Goal: Task Accomplishment & Management: Manage account settings

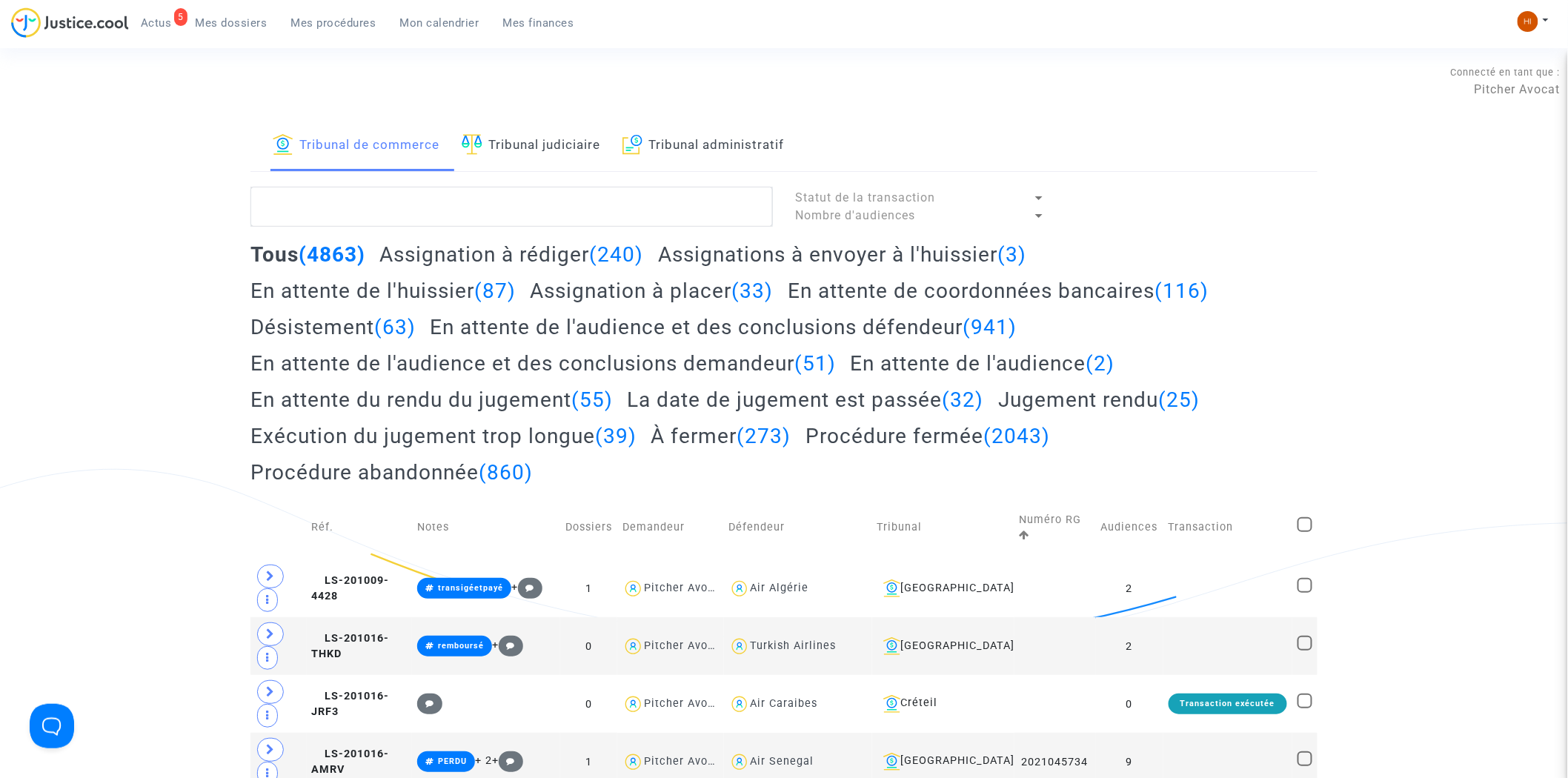
click at [419, 12] on link "Mon calendrier" at bounding box center [440, 22] width 103 height 22
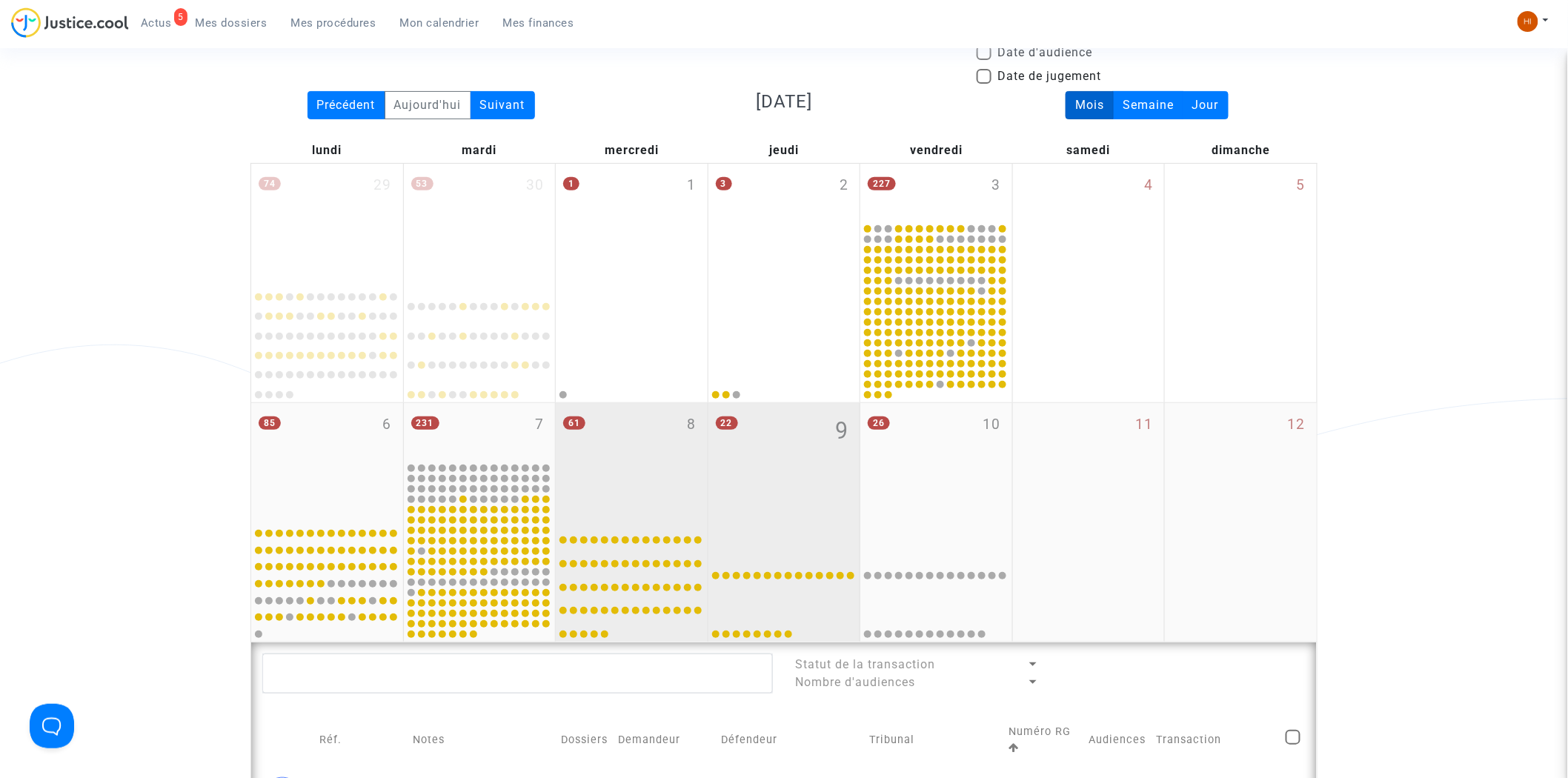
scroll to position [494, 0]
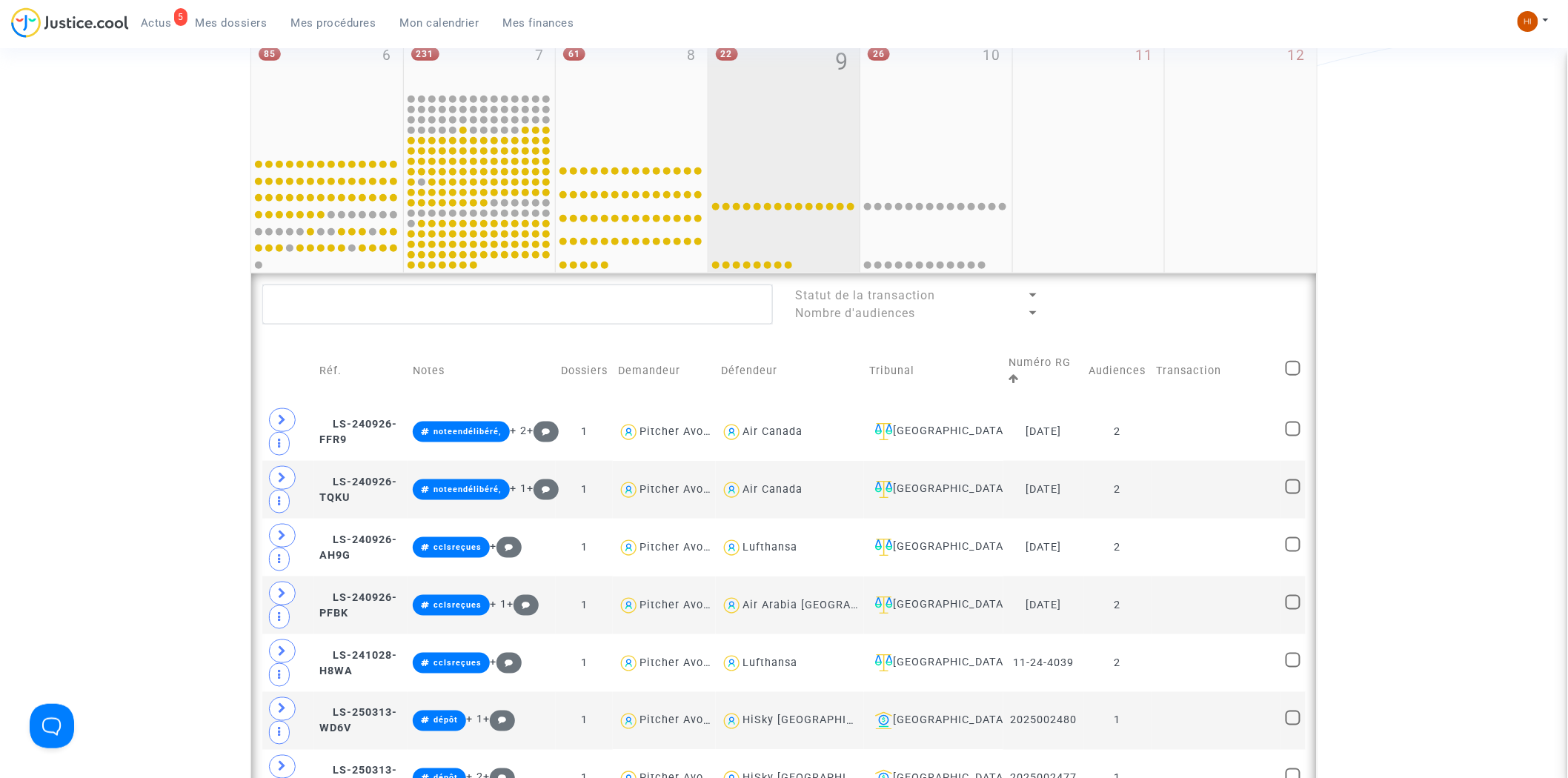
click at [820, 143] on div "22 9" at bounding box center [784, 93] width 152 height 117
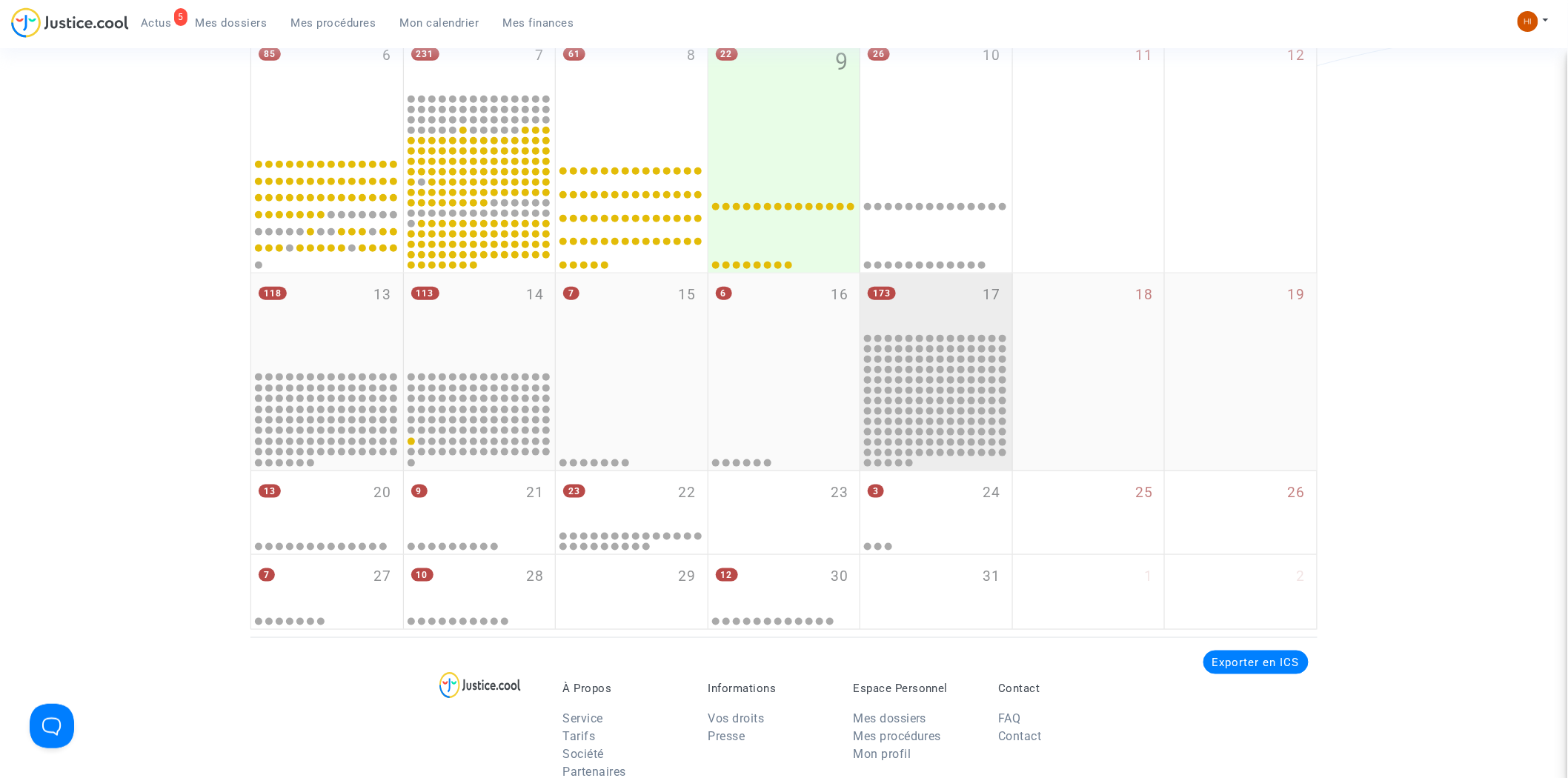
drag, startPoint x: 924, startPoint y: 297, endPoint x: 791, endPoint y: 437, distance: 193.1
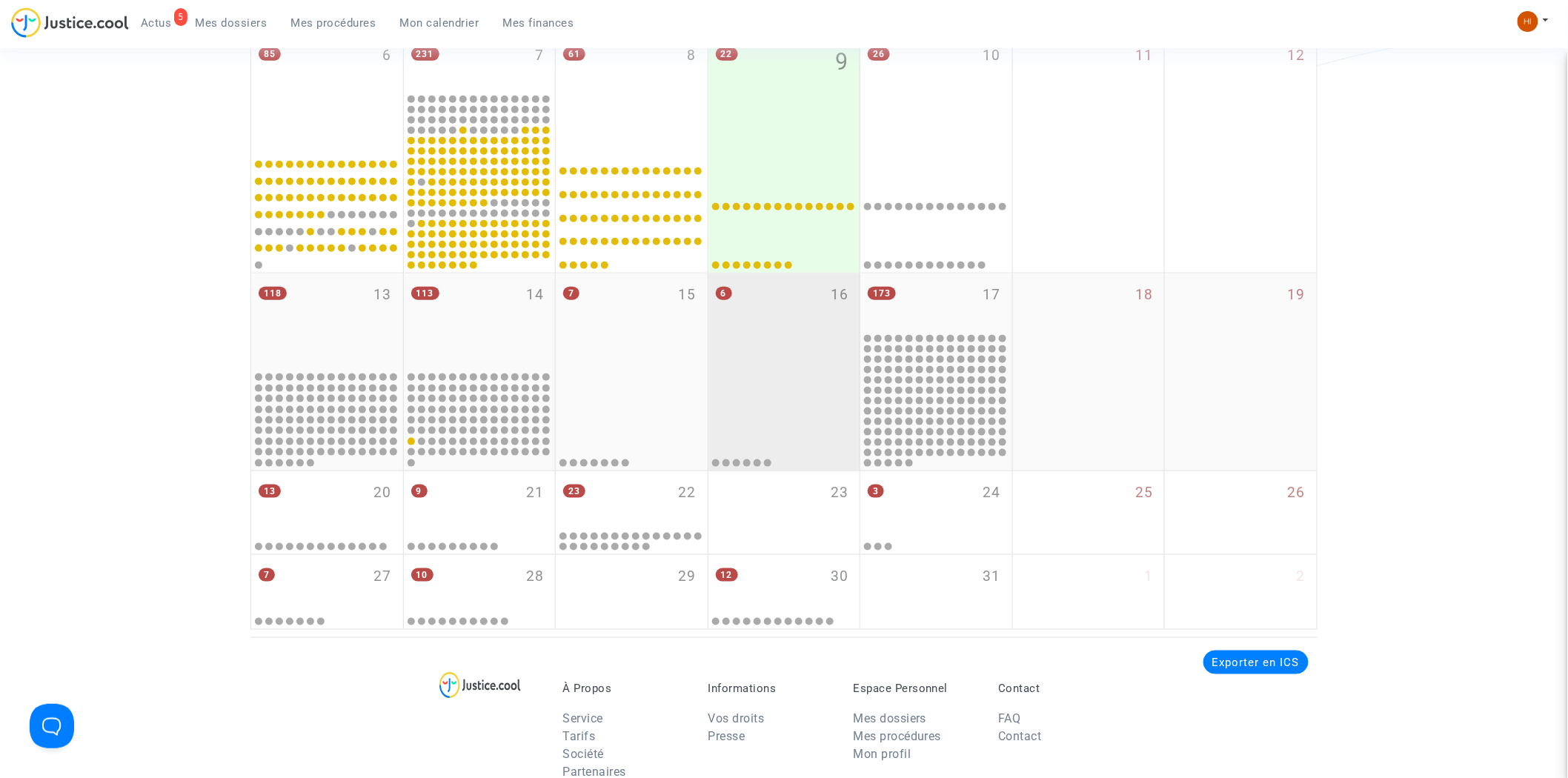
click at [925, 297] on div "173 17" at bounding box center [936, 302] width 152 height 57
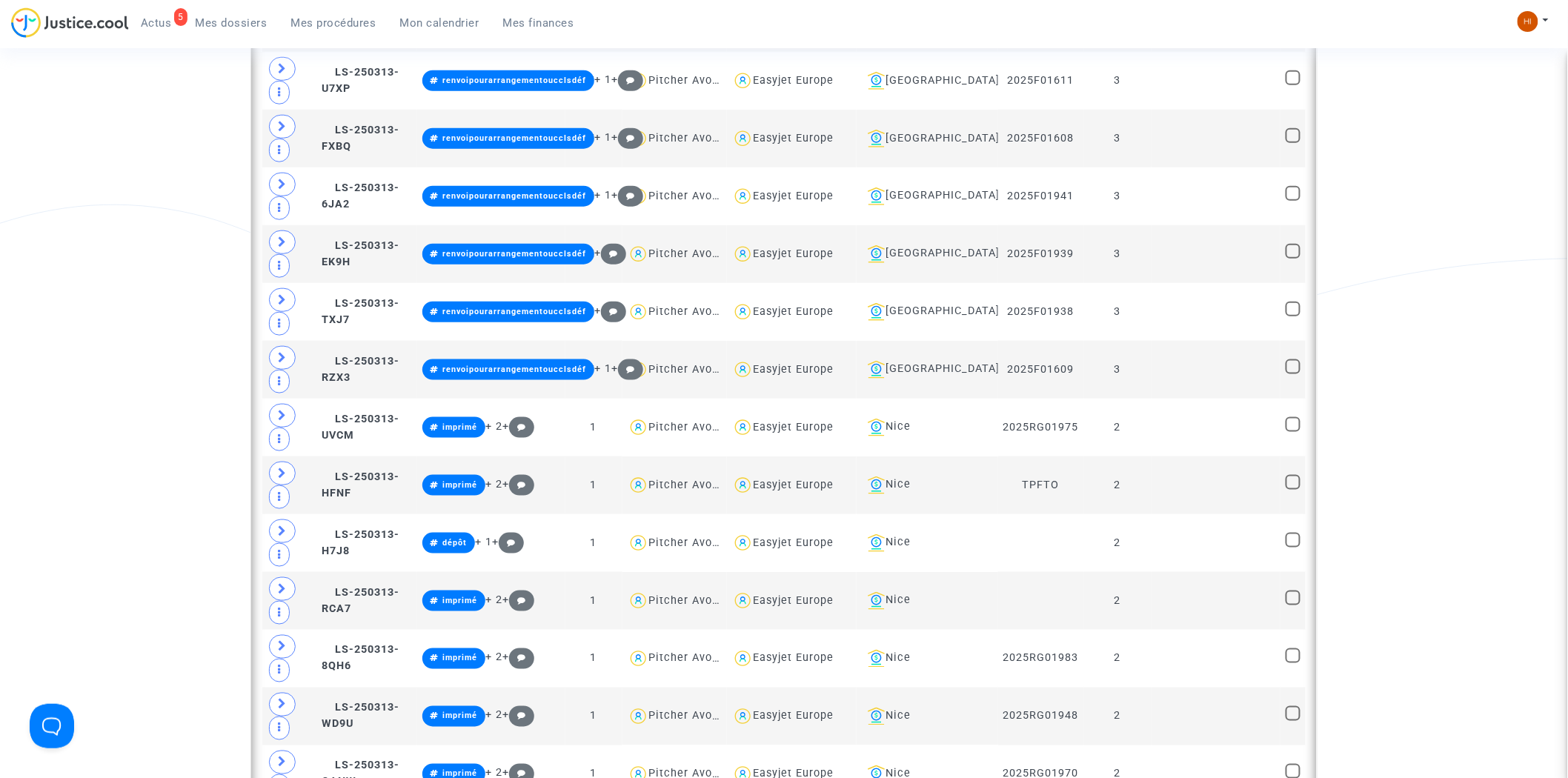
scroll to position [3046, 0]
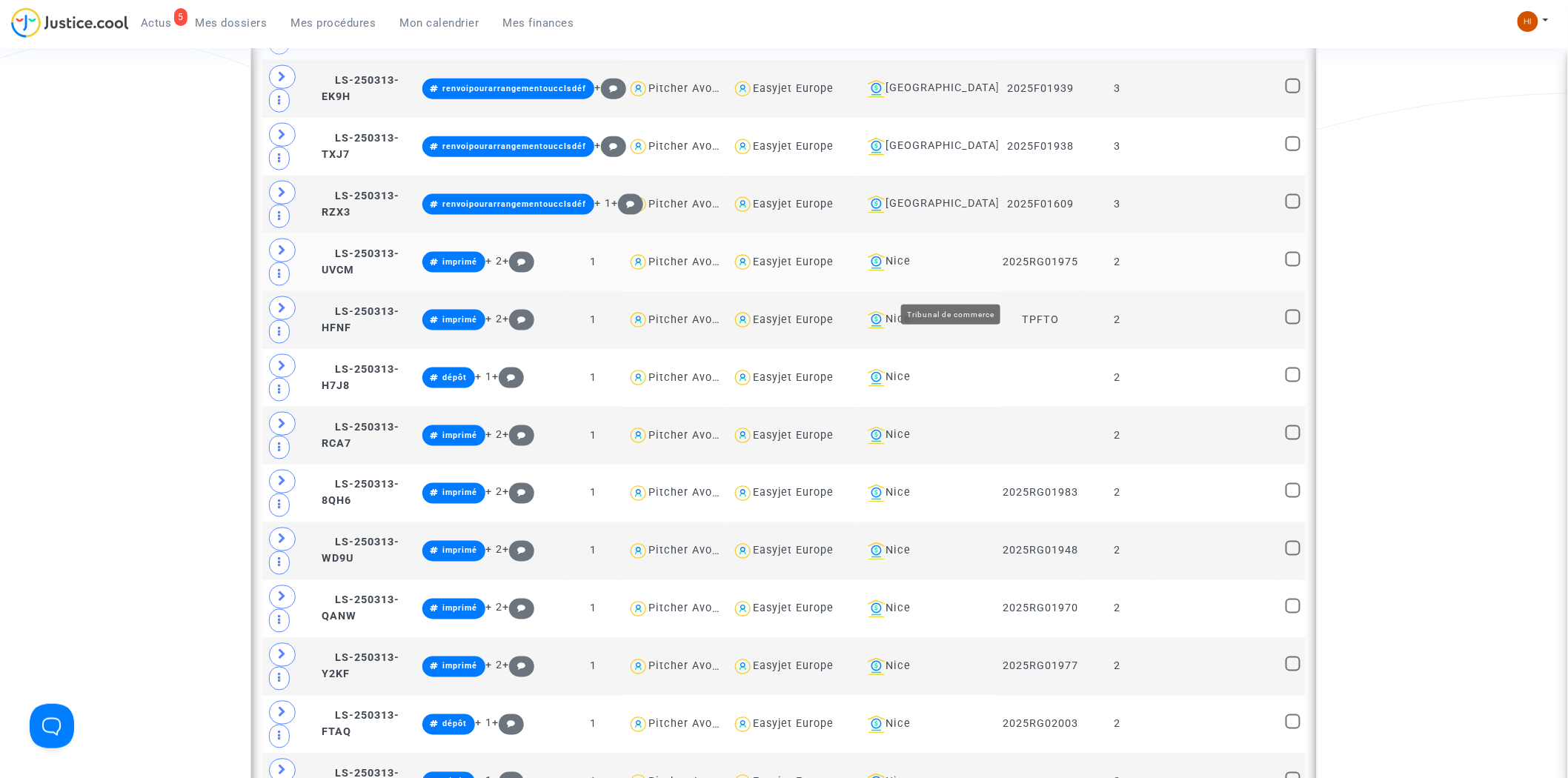
click at [952, 271] on div "Nice" at bounding box center [928, 262] width 131 height 18
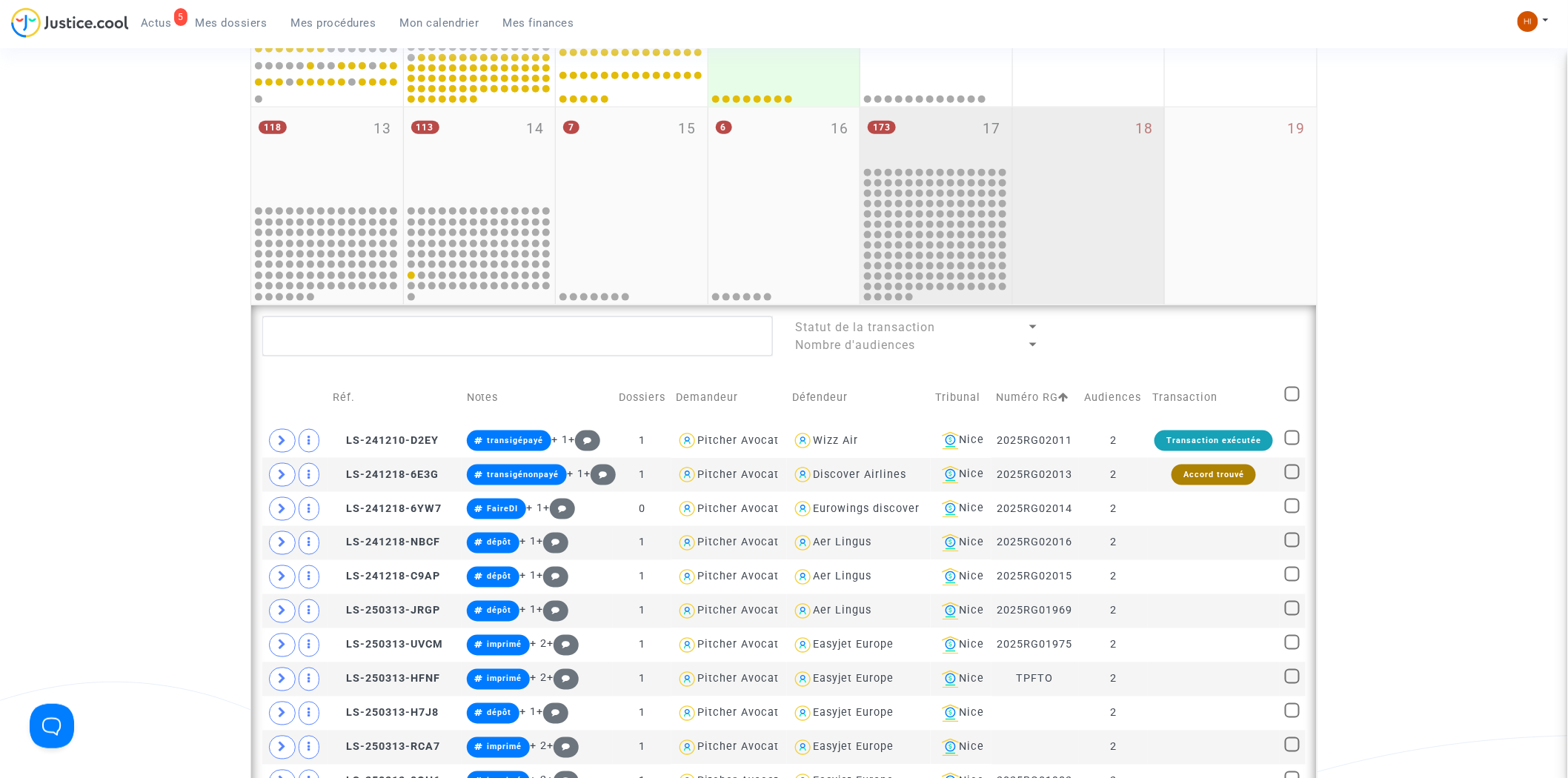
scroll to position [668, 0]
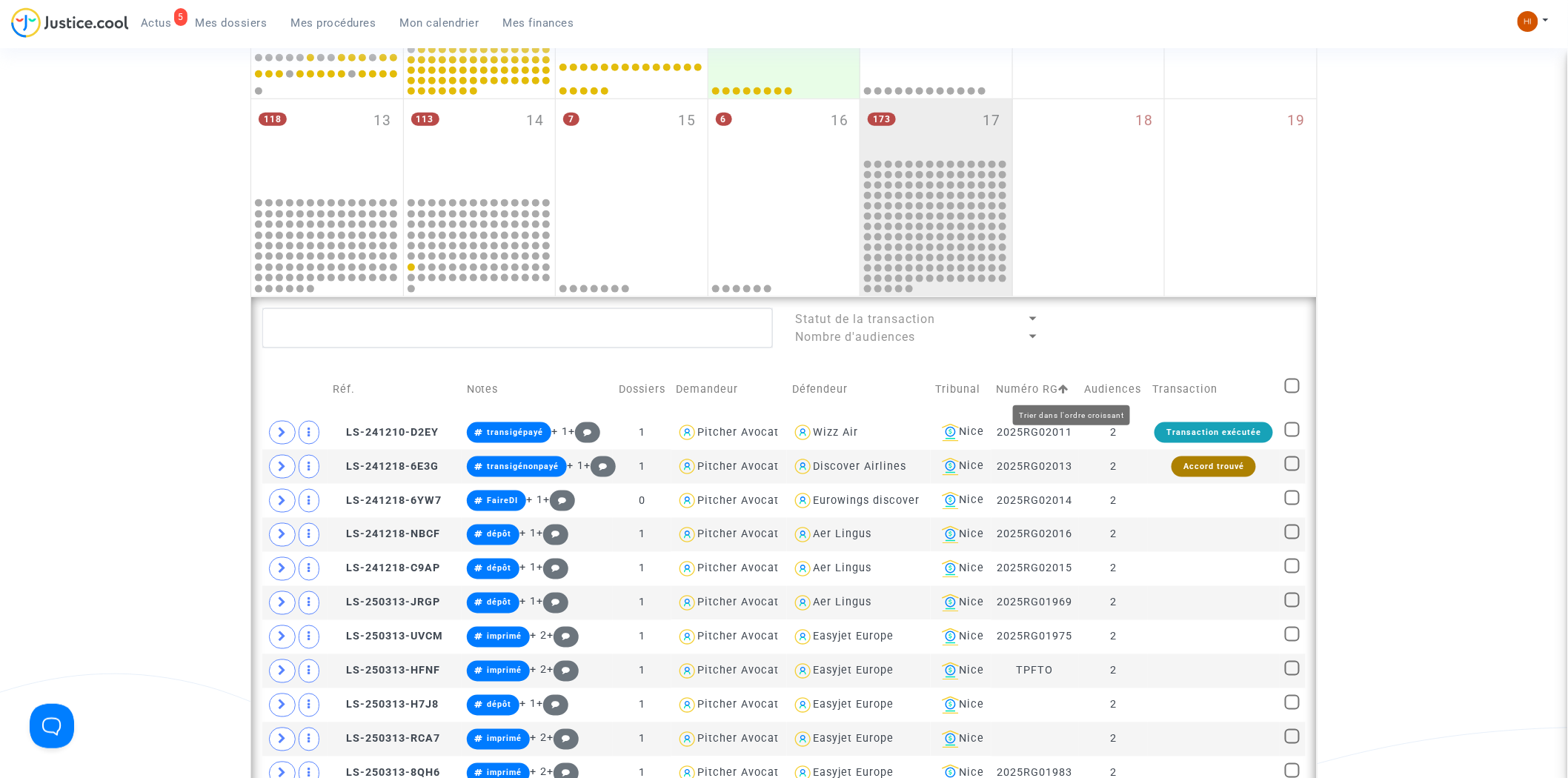
click at [1070, 389] on icon at bounding box center [1064, 389] width 11 height 11
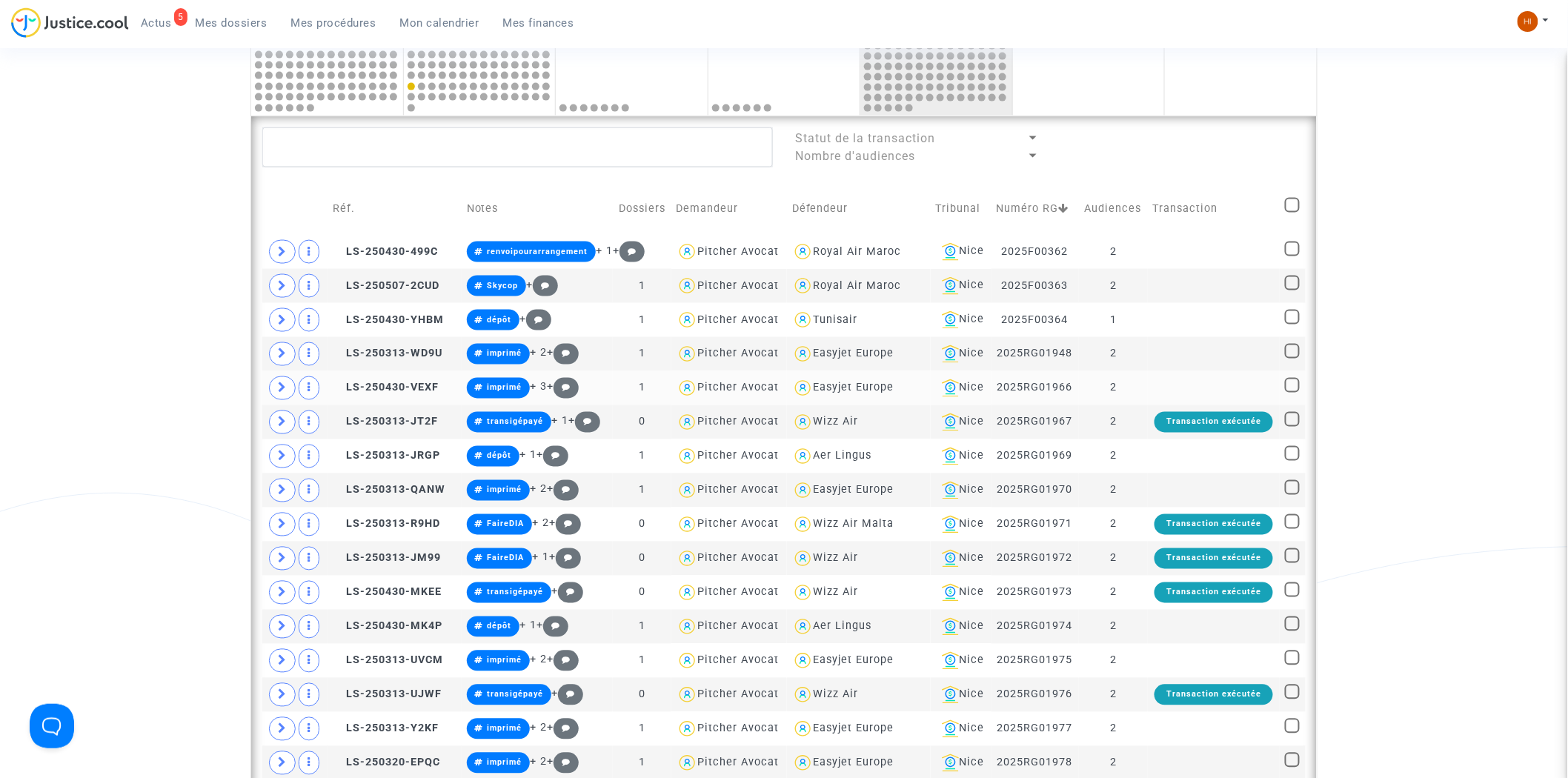
scroll to position [832, 0]
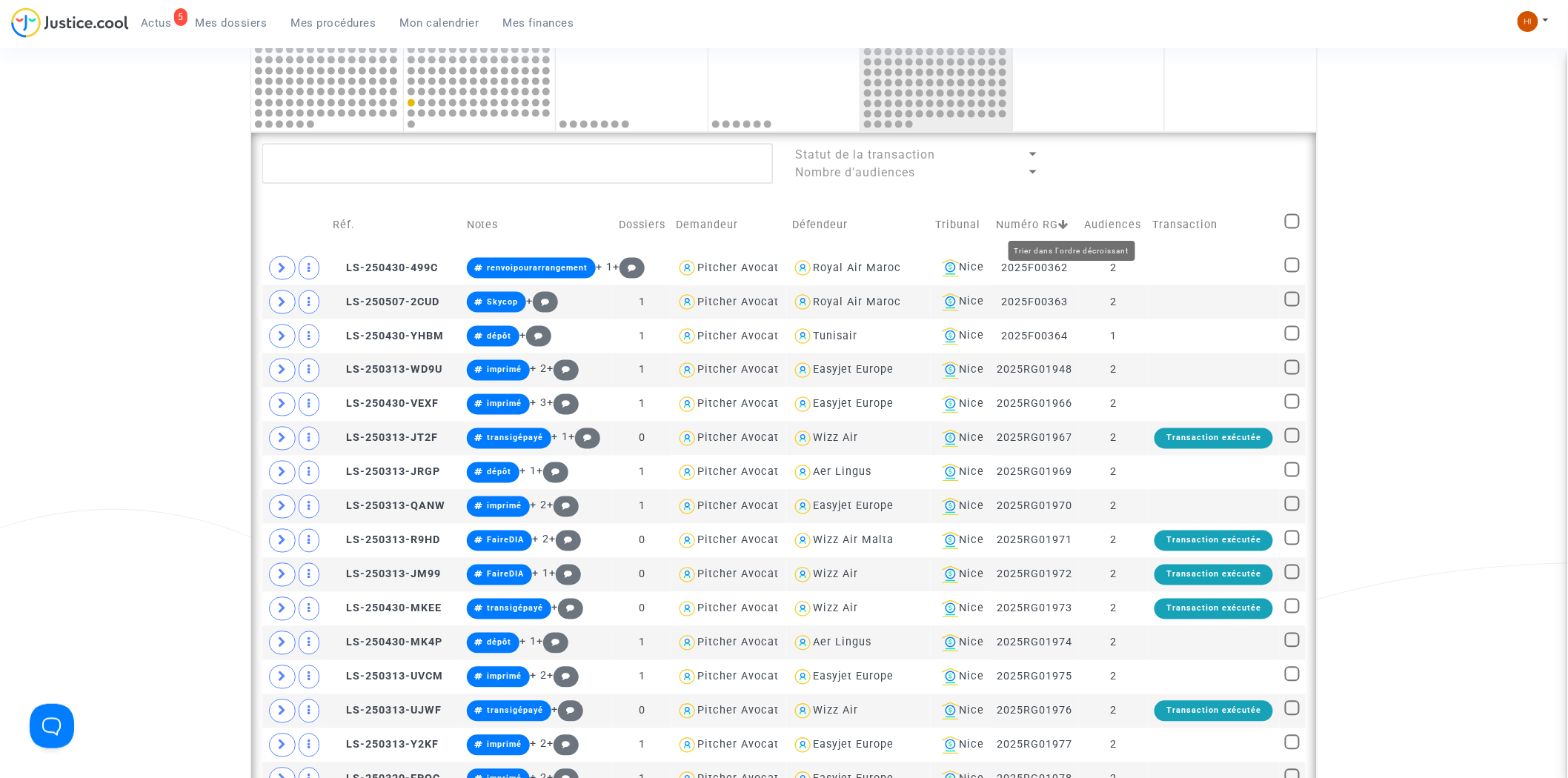
click at [1070, 228] on icon at bounding box center [1064, 224] width 11 height 11
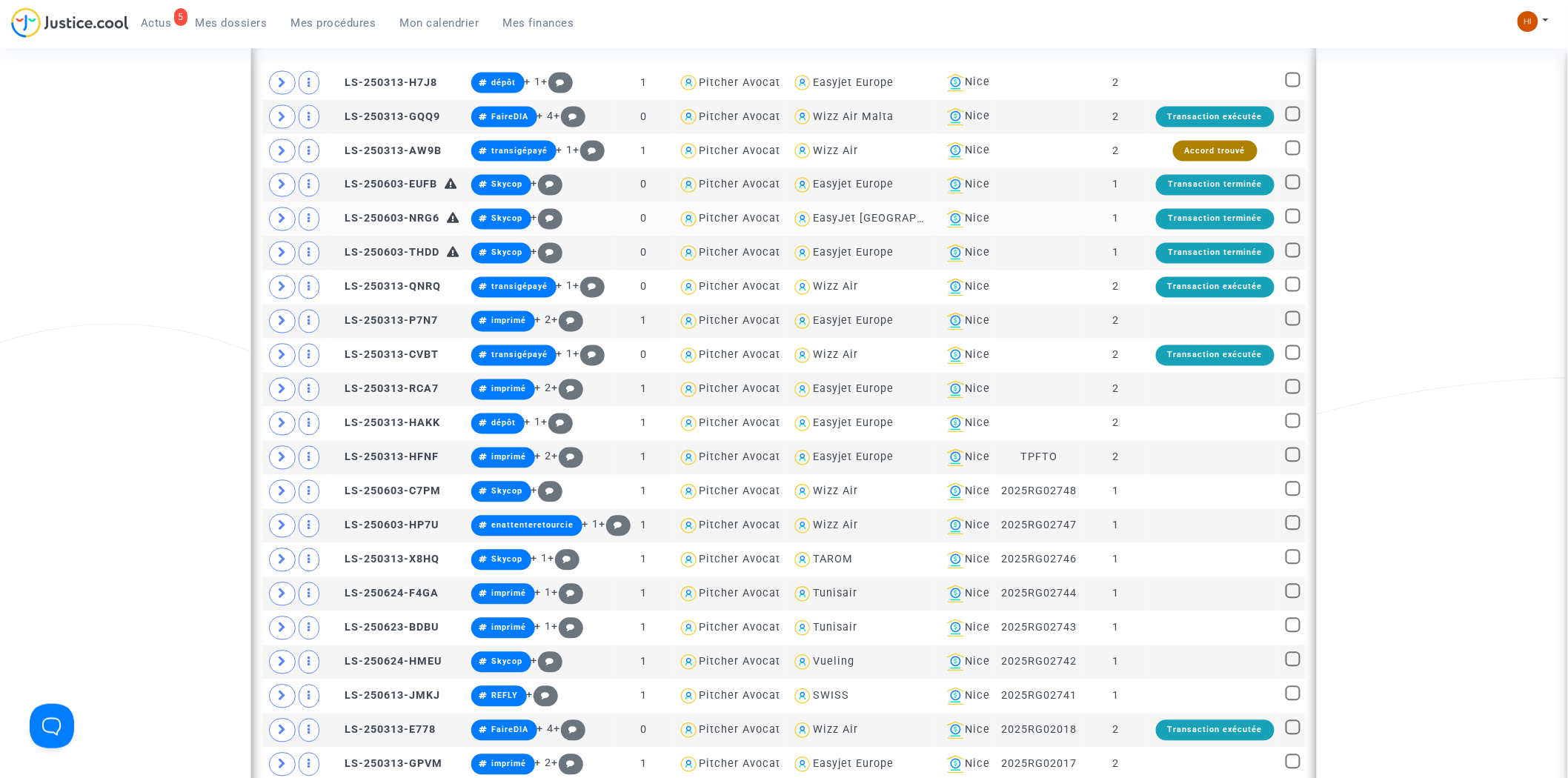
scroll to position [914, 0]
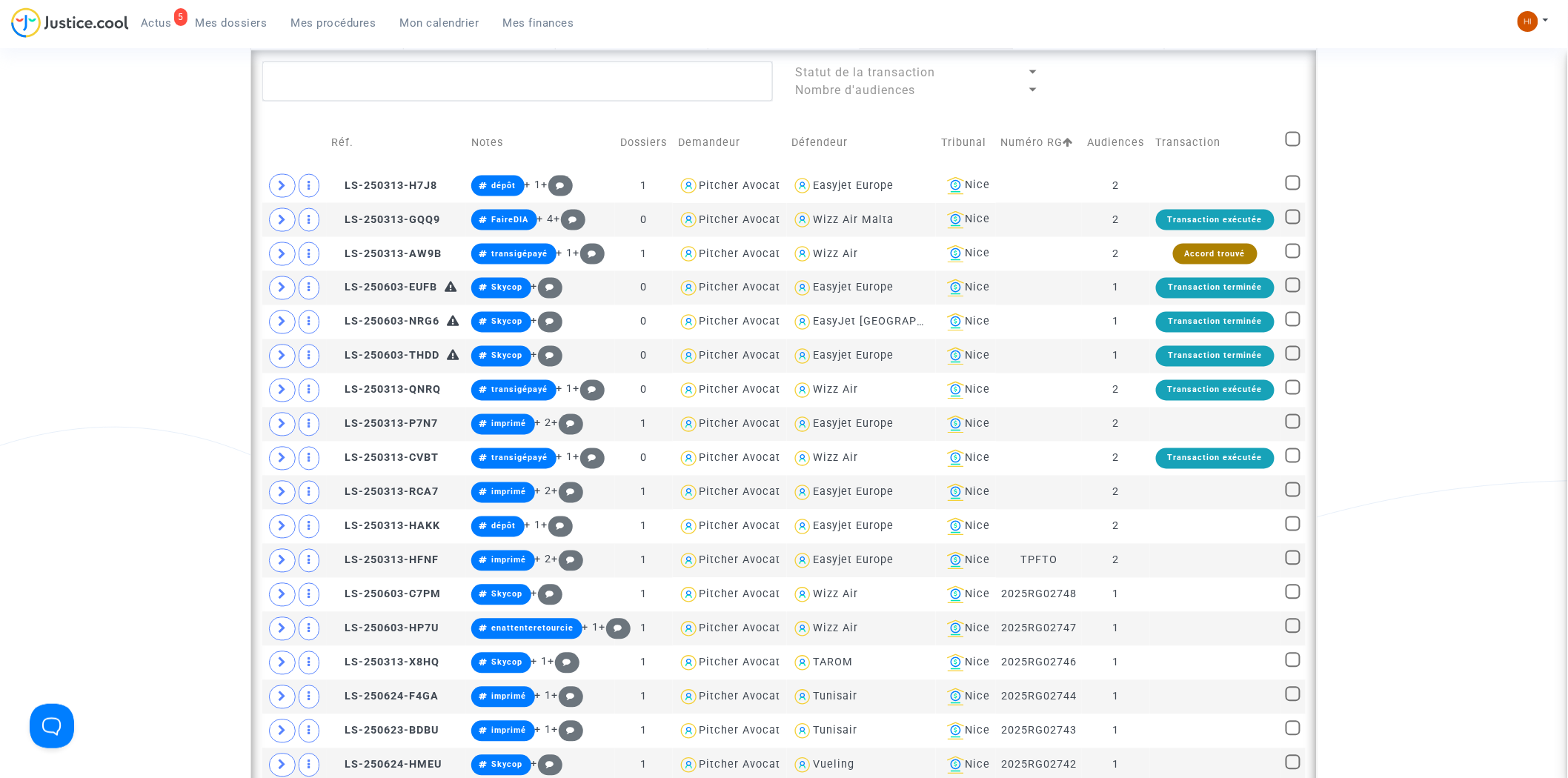
click at [1297, 137] on span at bounding box center [1293, 139] width 15 height 15
click at [1293, 147] on input "checkbox" at bounding box center [1292, 147] width 1 height 1
checkbox input "true"
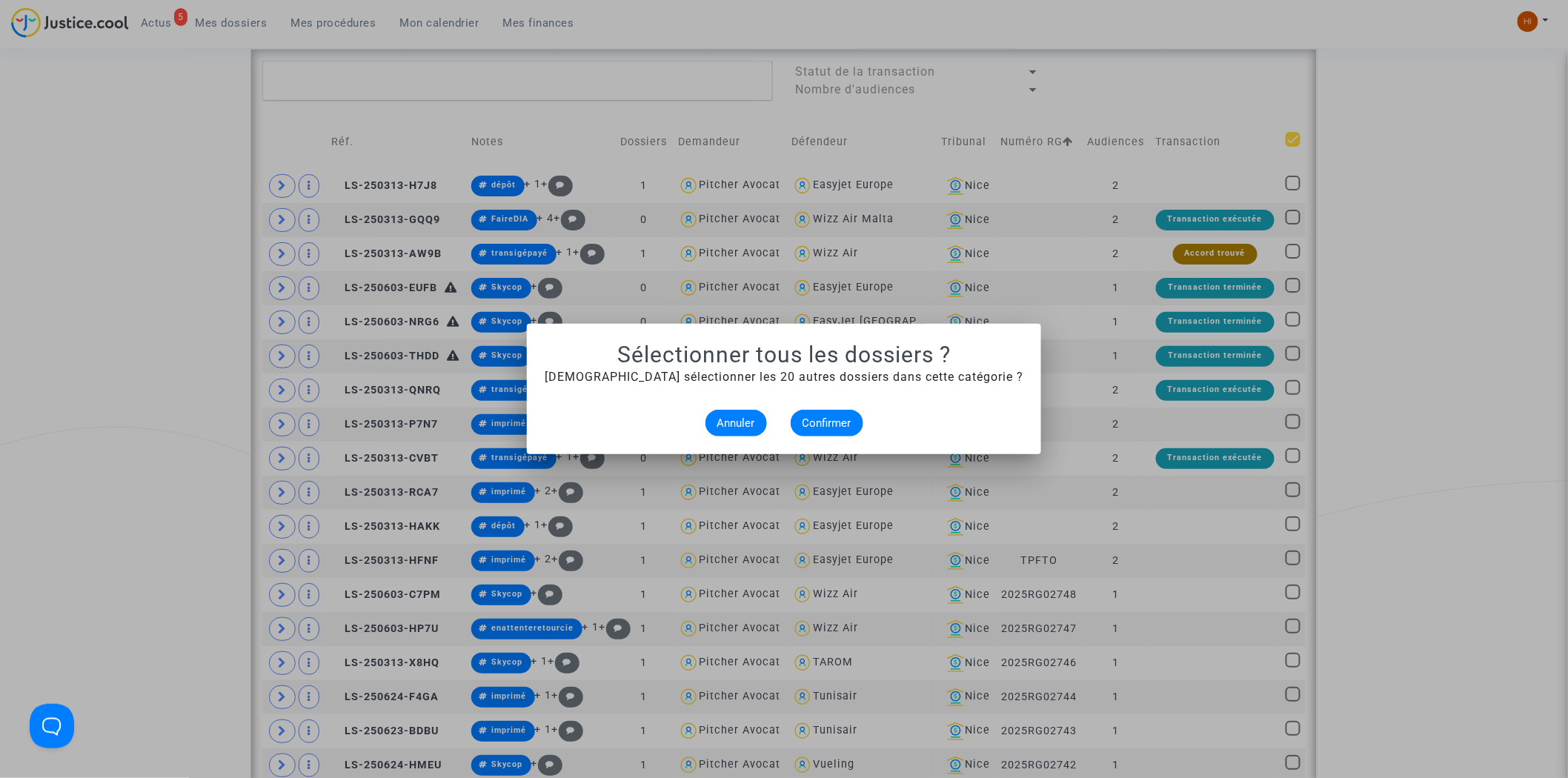
scroll to position [0, 0]
drag, startPoint x: 836, startPoint y: 427, endPoint x: 1036, endPoint y: 440, distance: 200.4
click at [836, 427] on span "Confirmer" at bounding box center [827, 423] width 49 height 13
checkbox input "true"
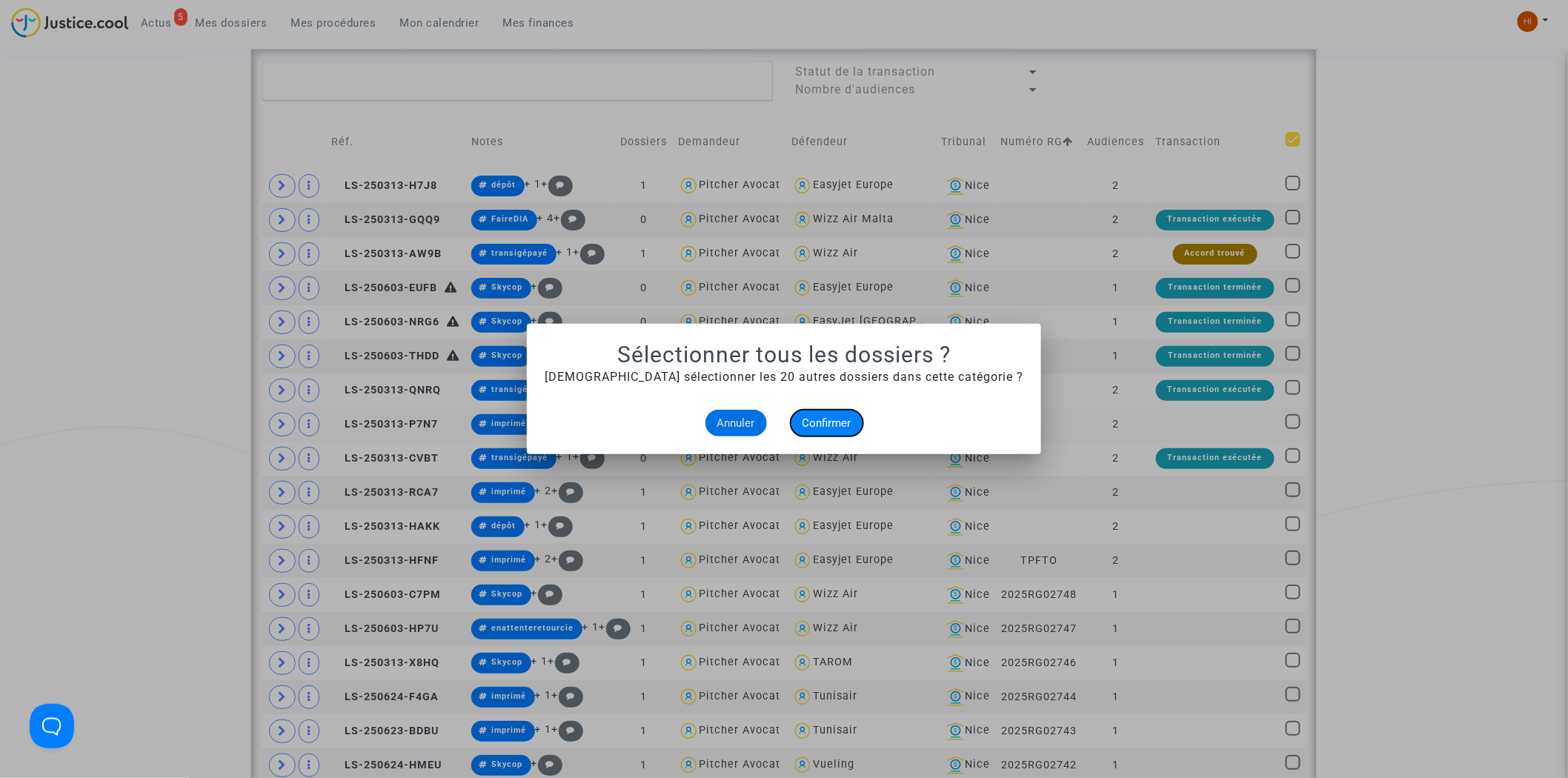
checkbox input "true"
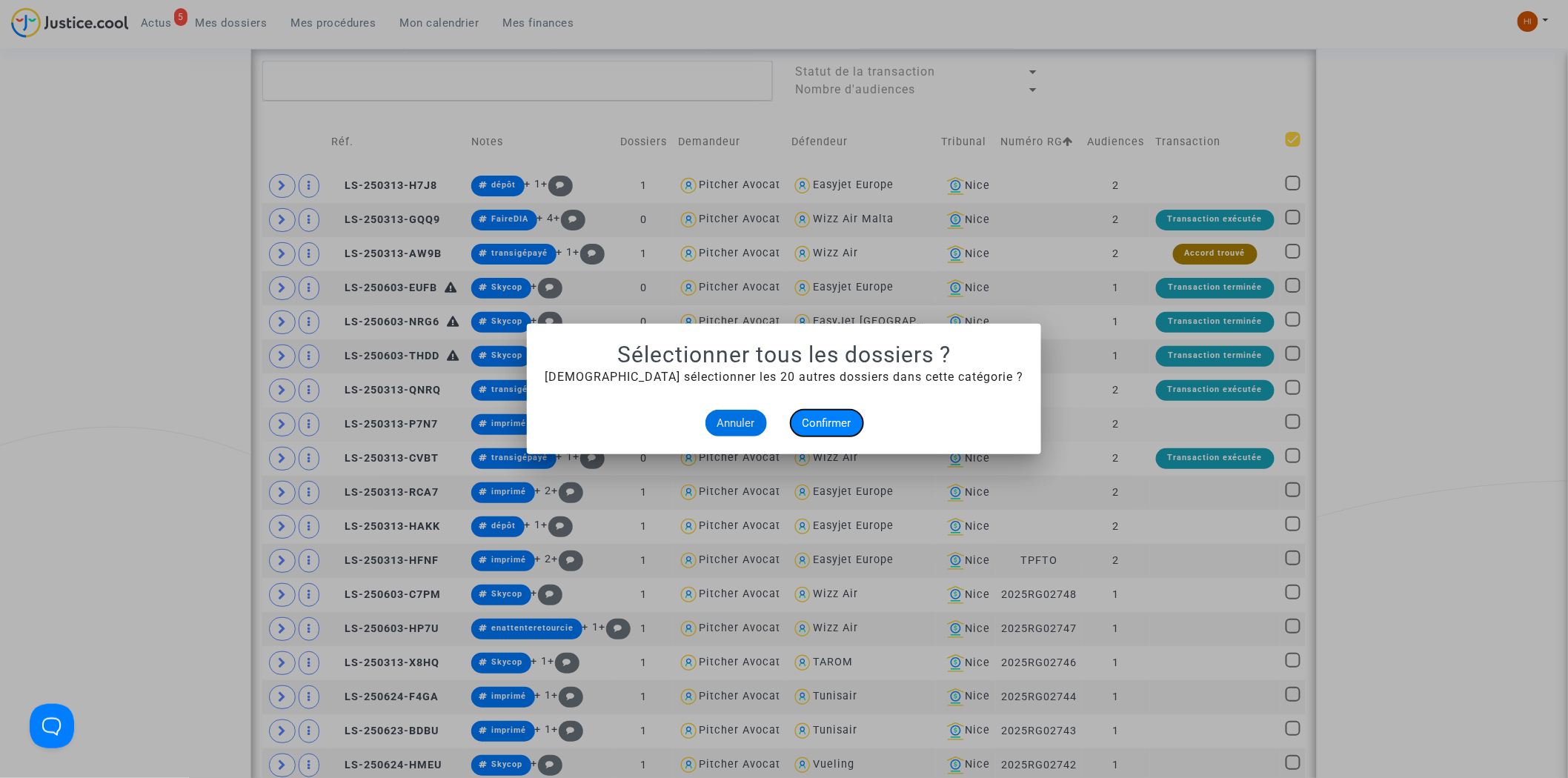
checkbox input "true"
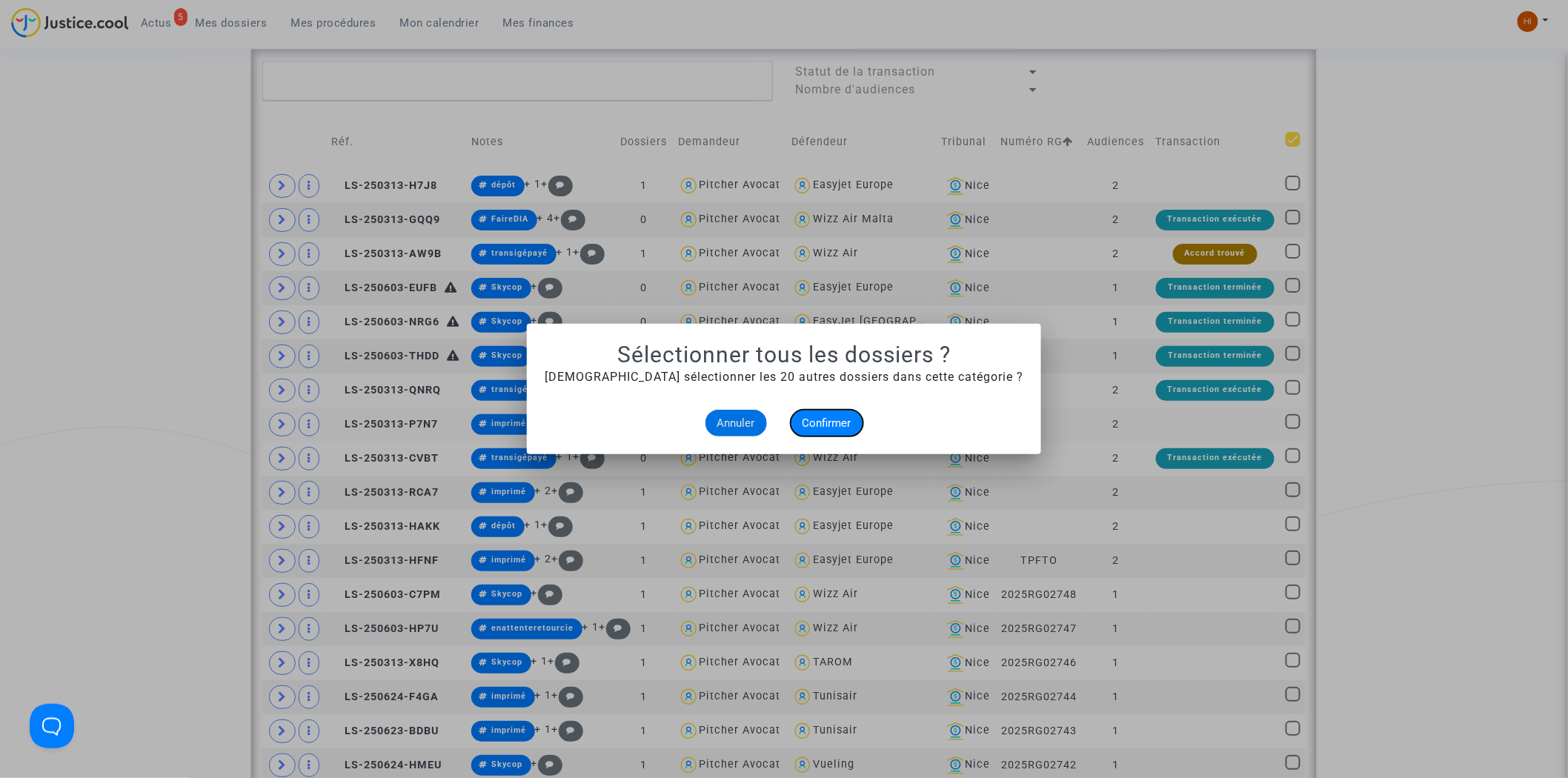
checkbox input "true"
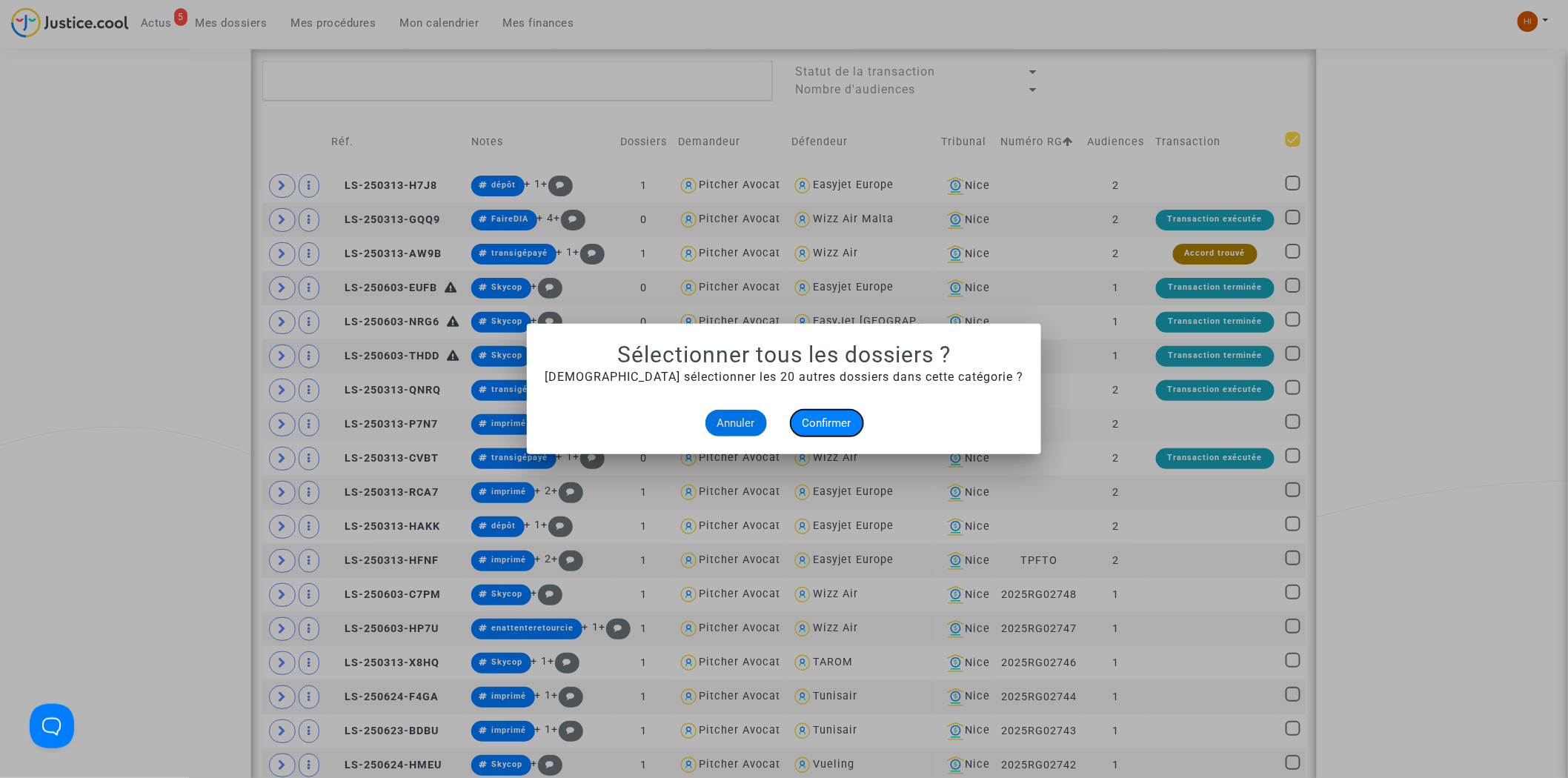
checkbox input "true"
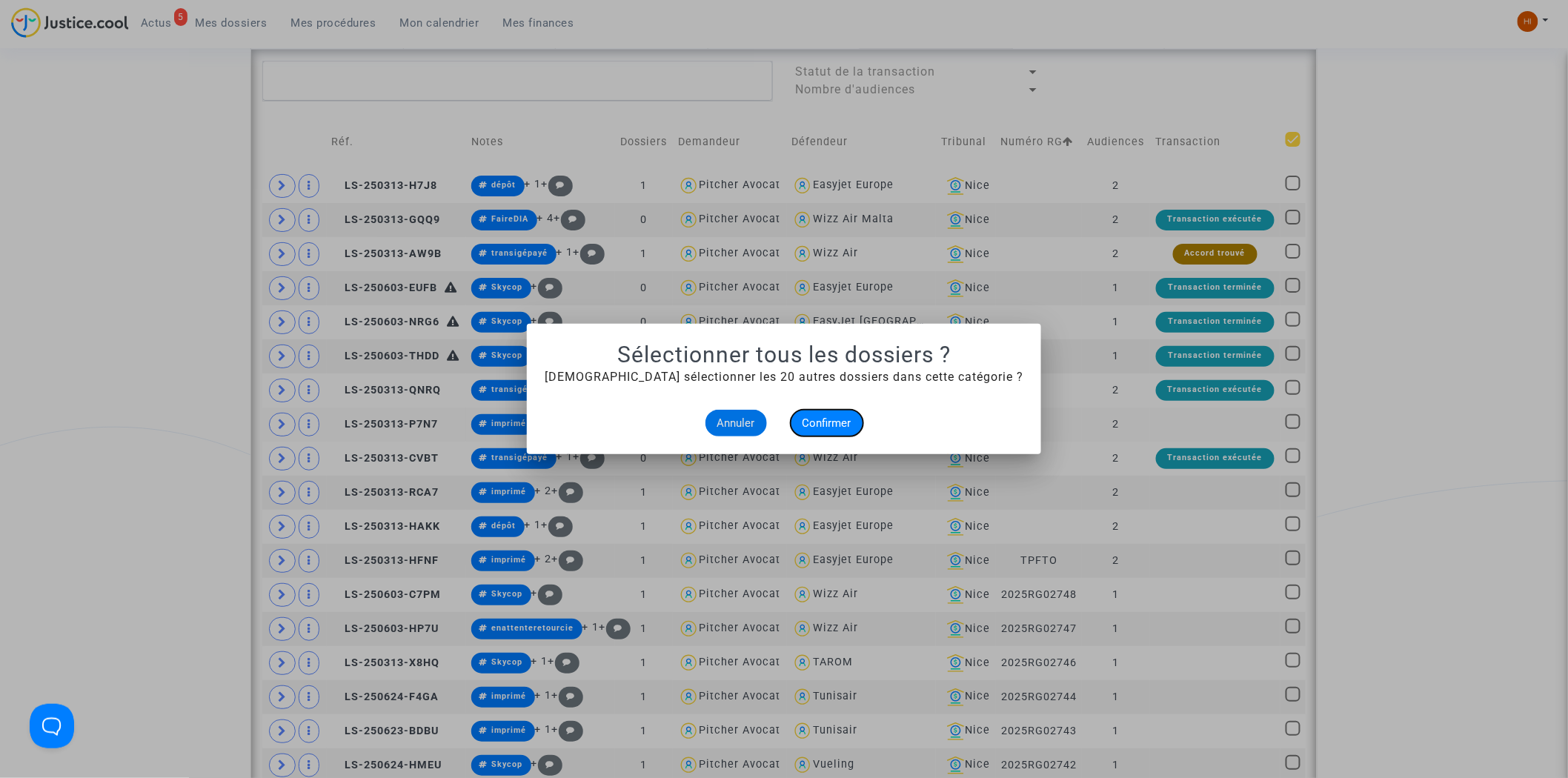
checkbox input "true"
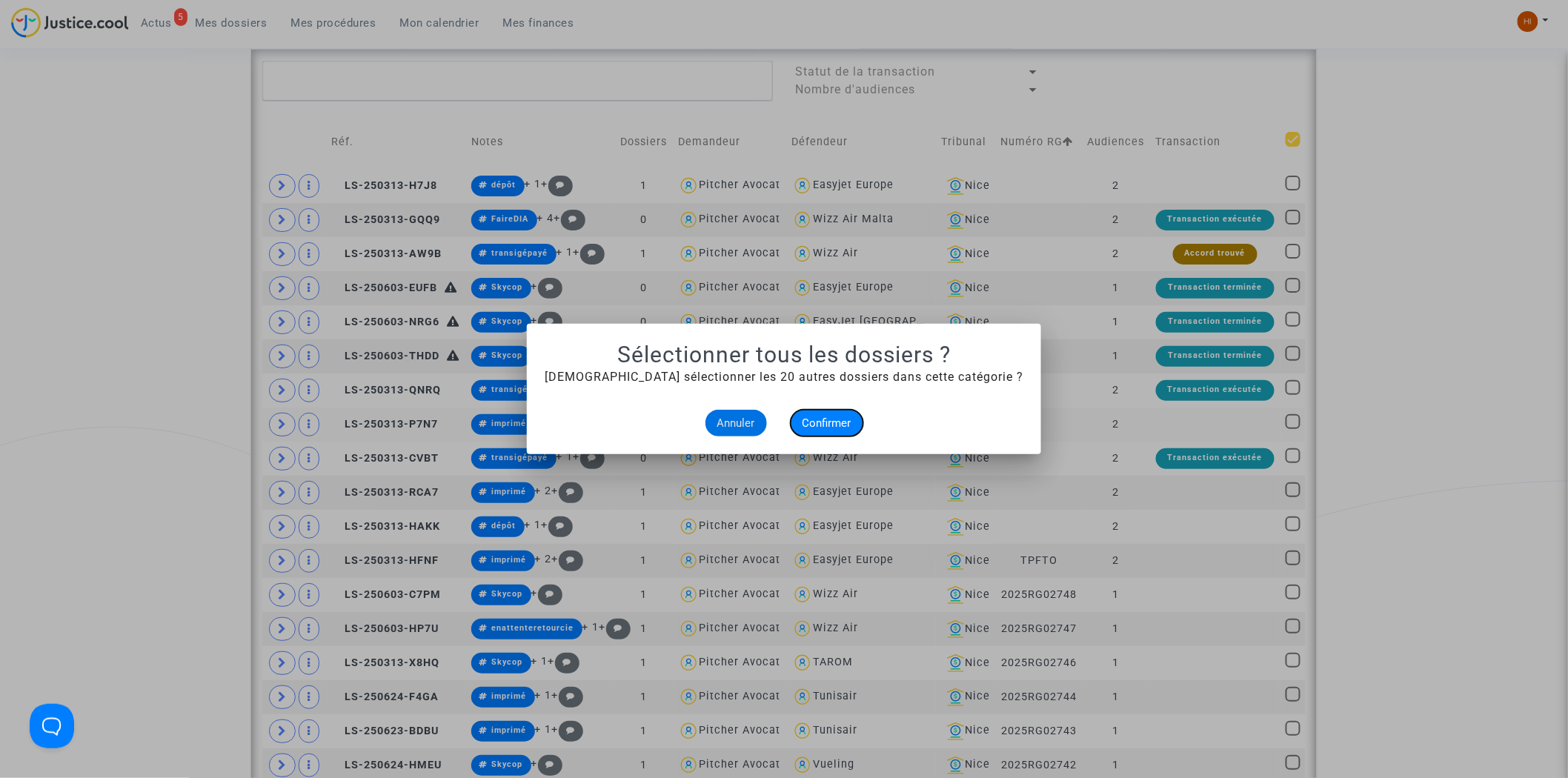
checkbox input "true"
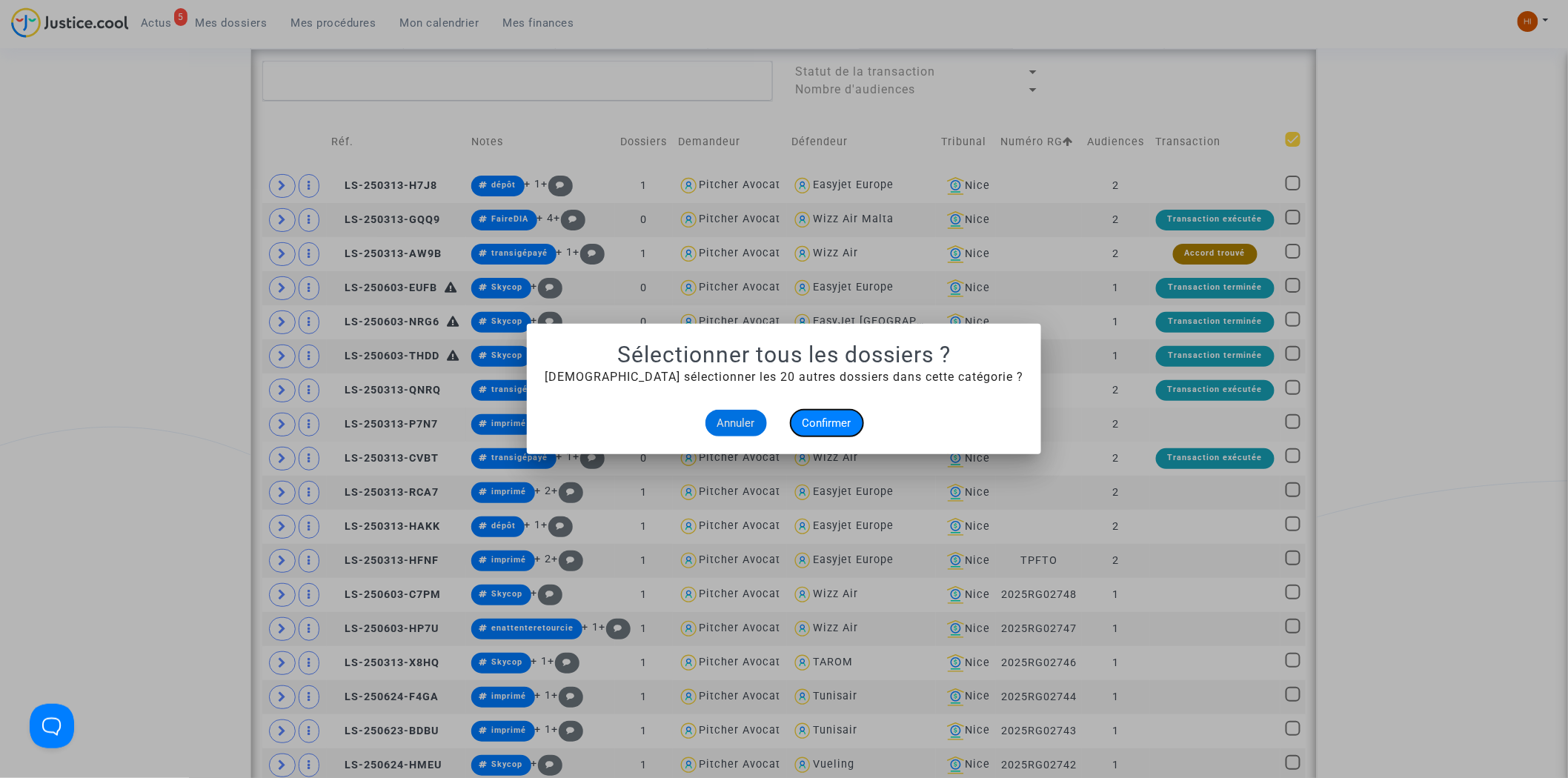
checkbox input "true"
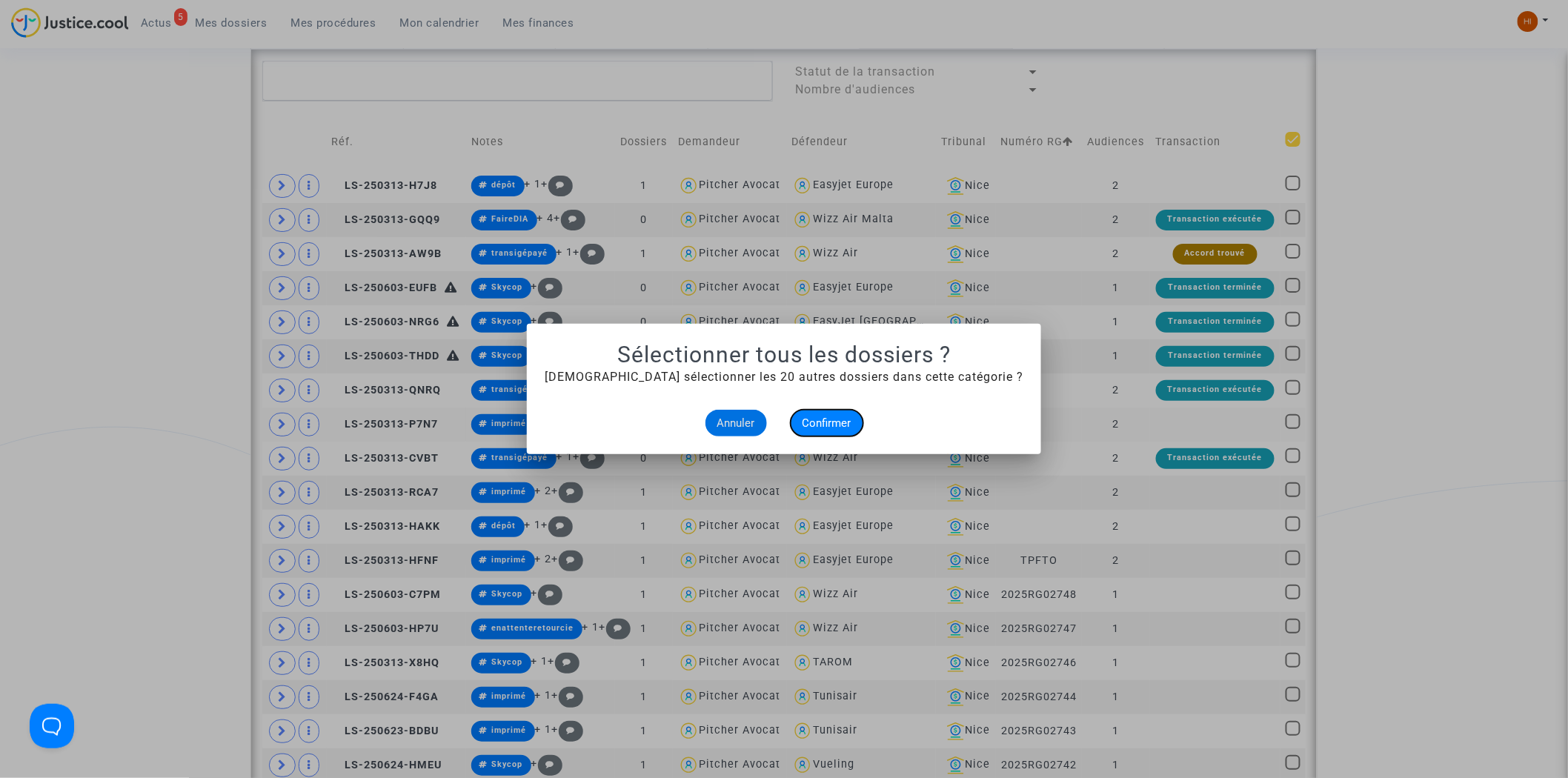
checkbox input "true"
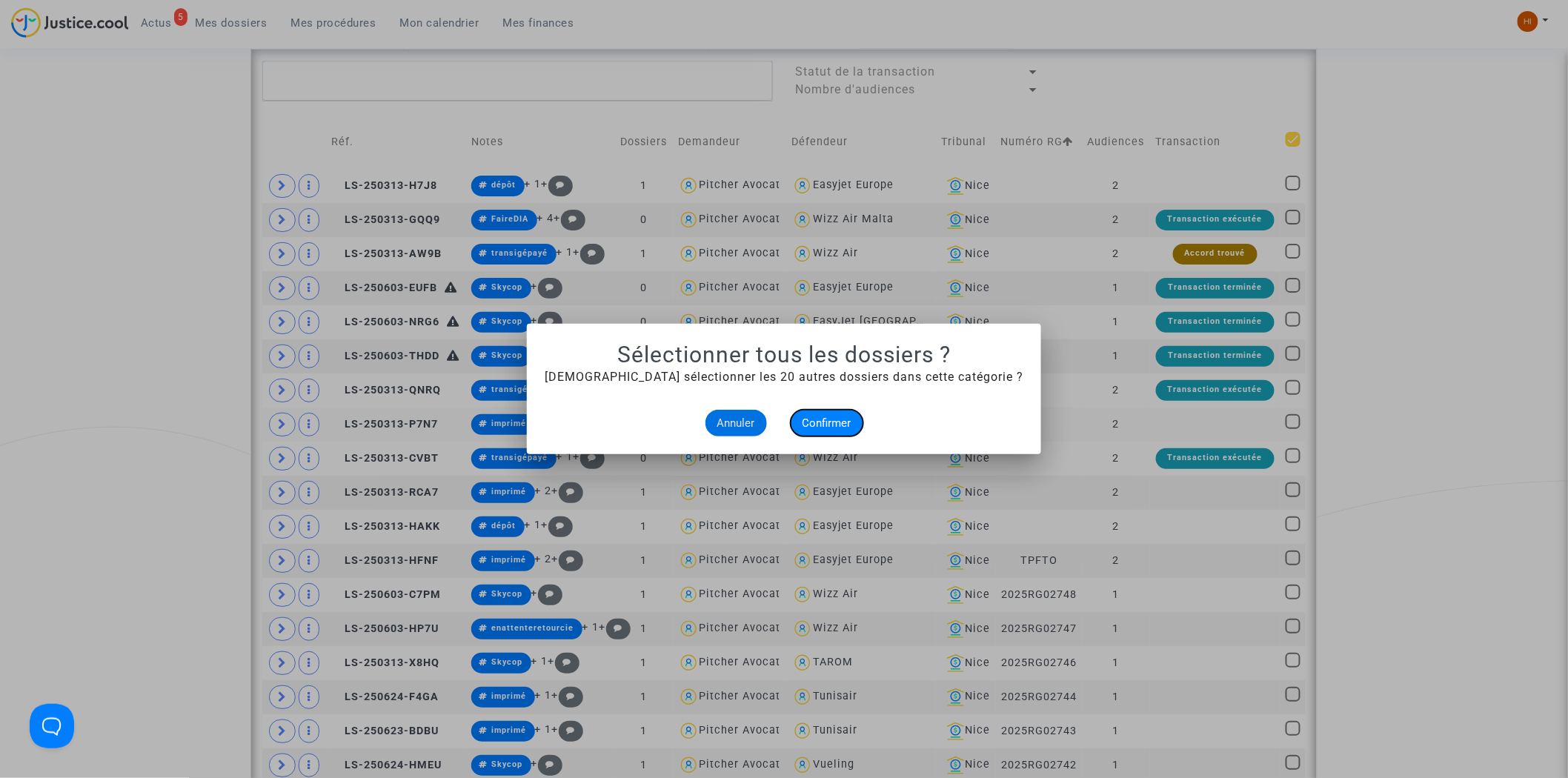
checkbox input "true"
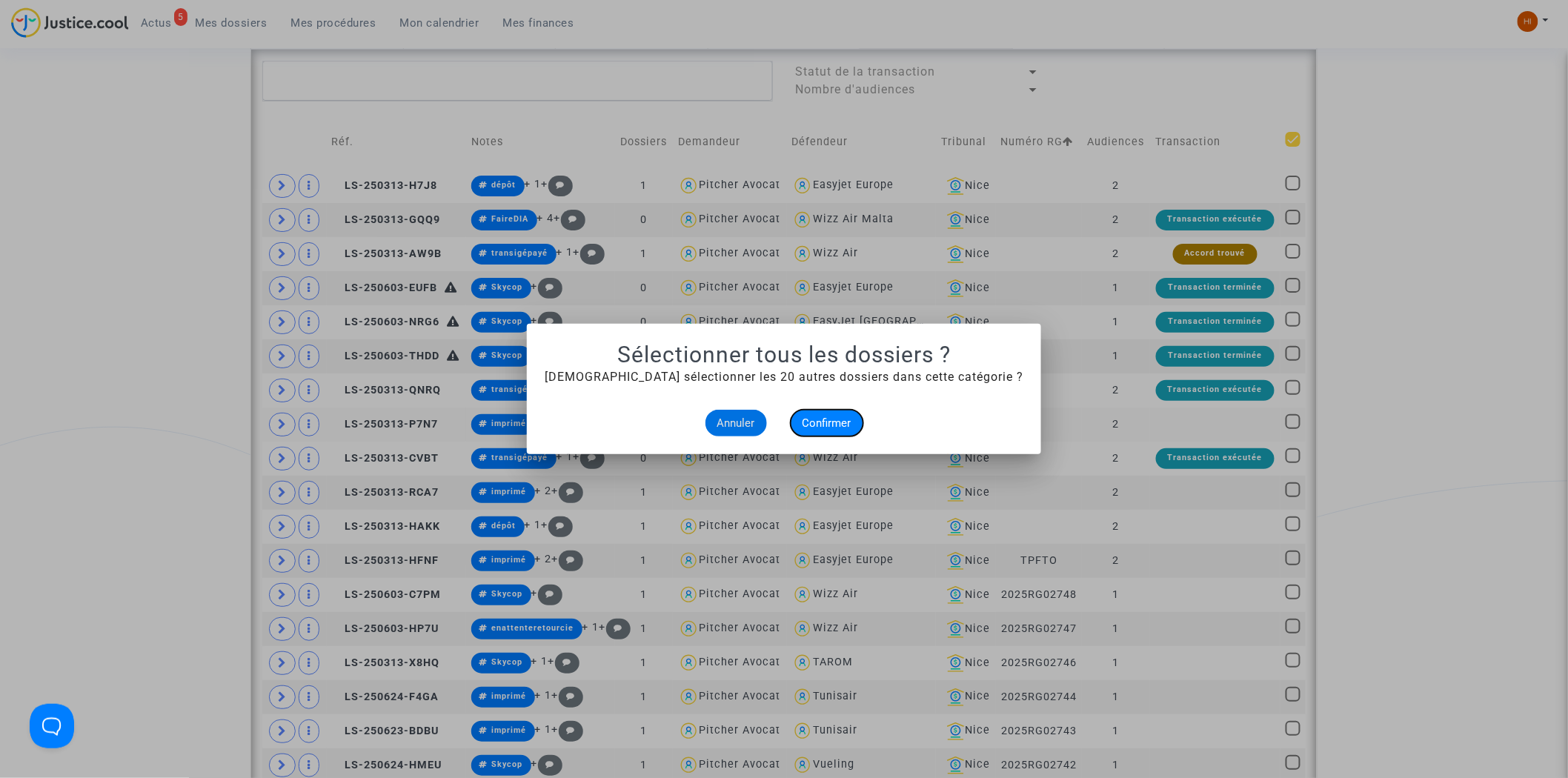
checkbox input "true"
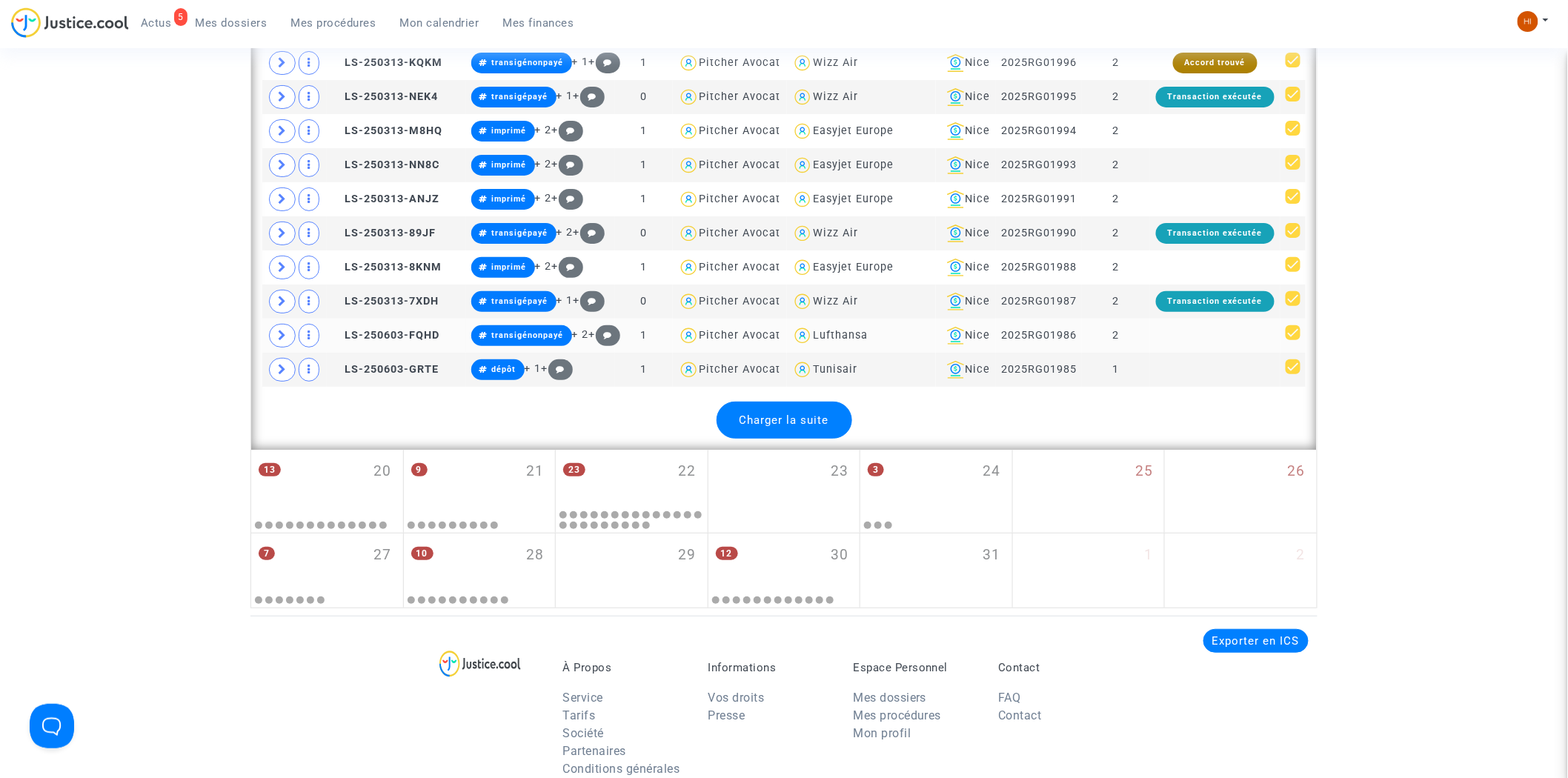
scroll to position [2396, 0]
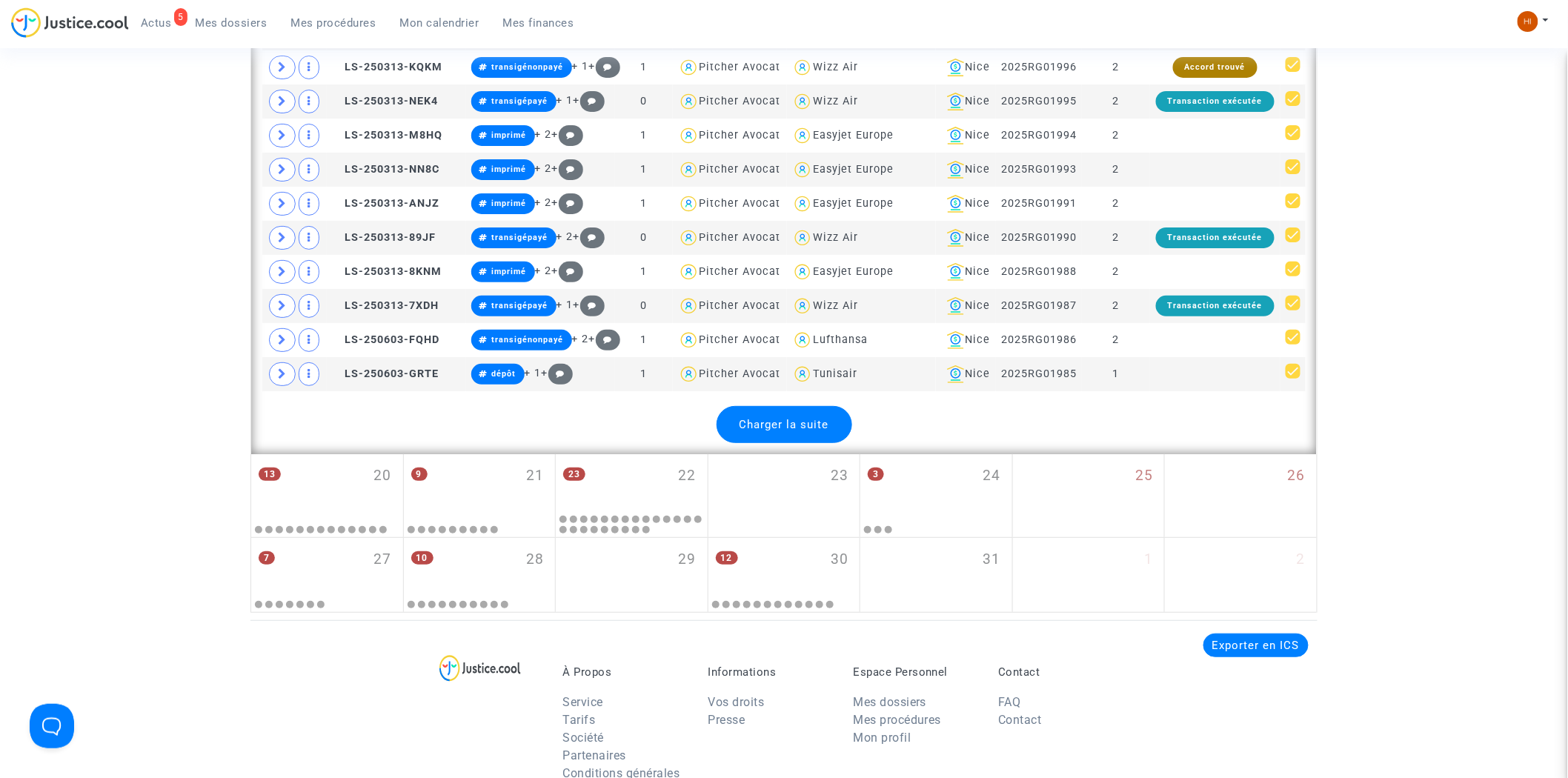
click at [821, 430] on span "Charger la suite" at bounding box center [784, 424] width 90 height 13
checkbox input "false"
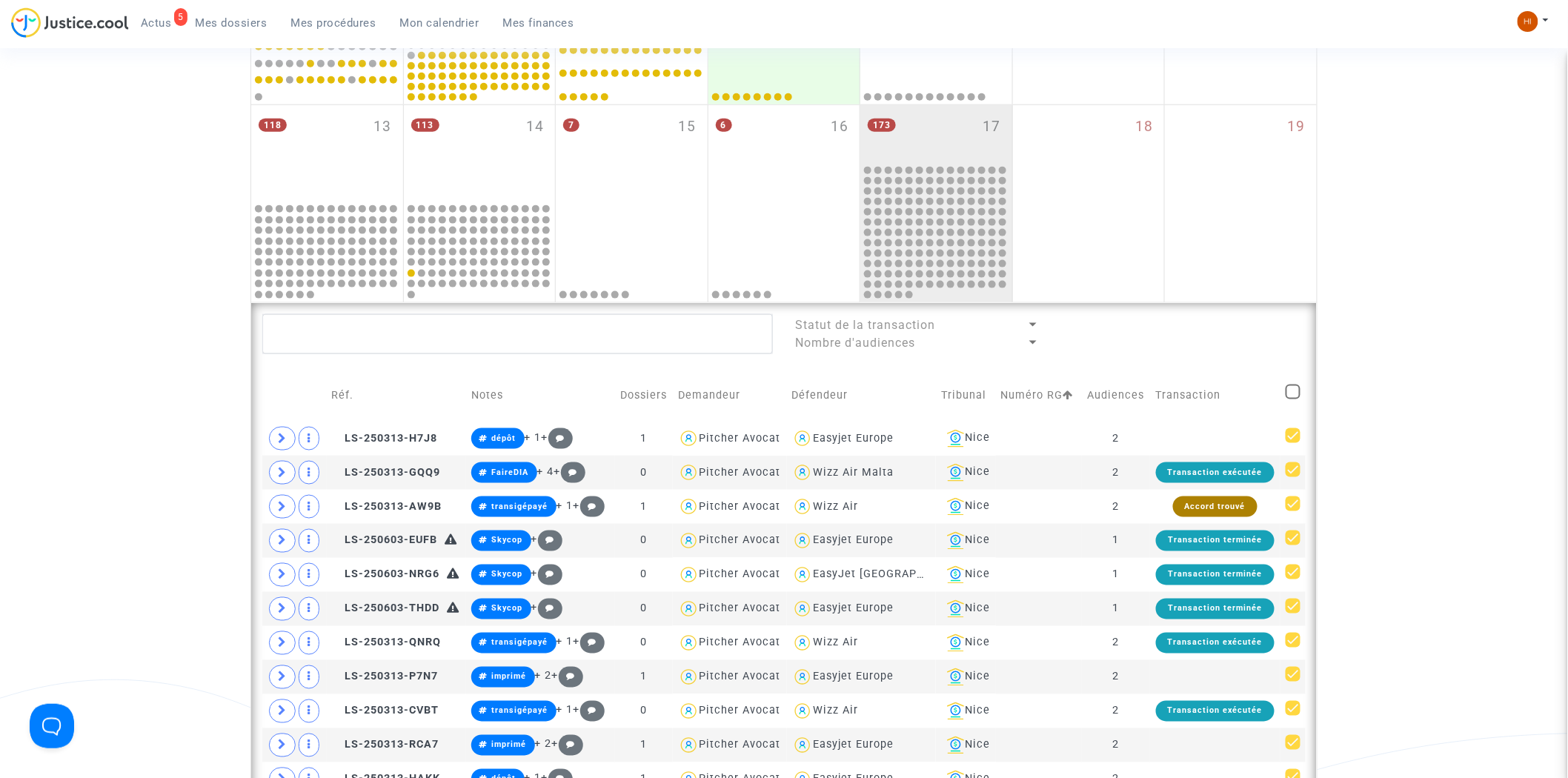
scroll to position [668, 0]
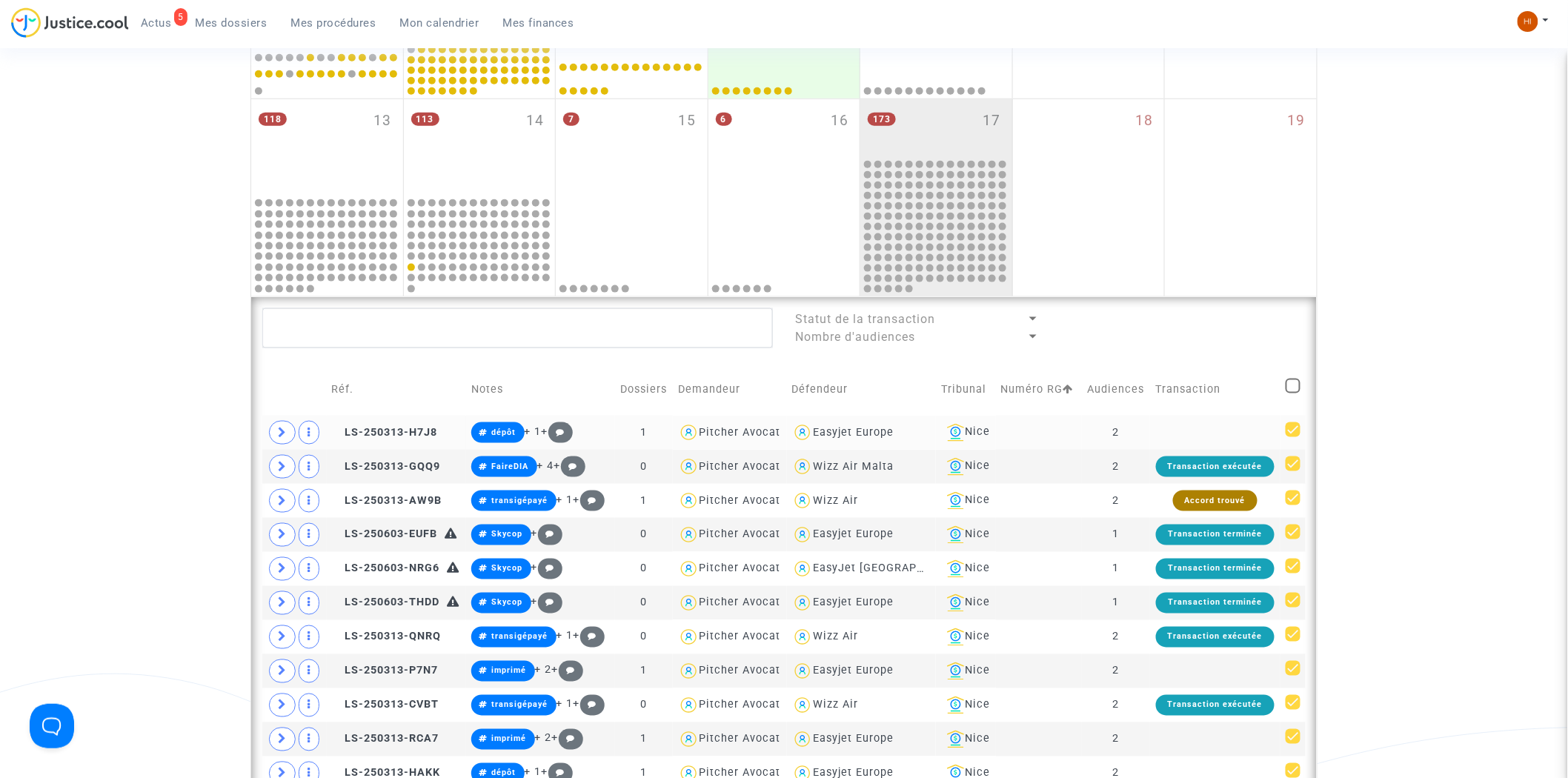
click at [1292, 430] on span at bounding box center [1293, 429] width 15 height 15
click at [1292, 437] on input "checkbox" at bounding box center [1292, 437] width 1 height 1
checkbox input "false"
click at [1292, 381] on span at bounding box center [1293, 386] width 15 height 15
click at [1292, 393] on input "checkbox" at bounding box center [1292, 393] width 1 height 1
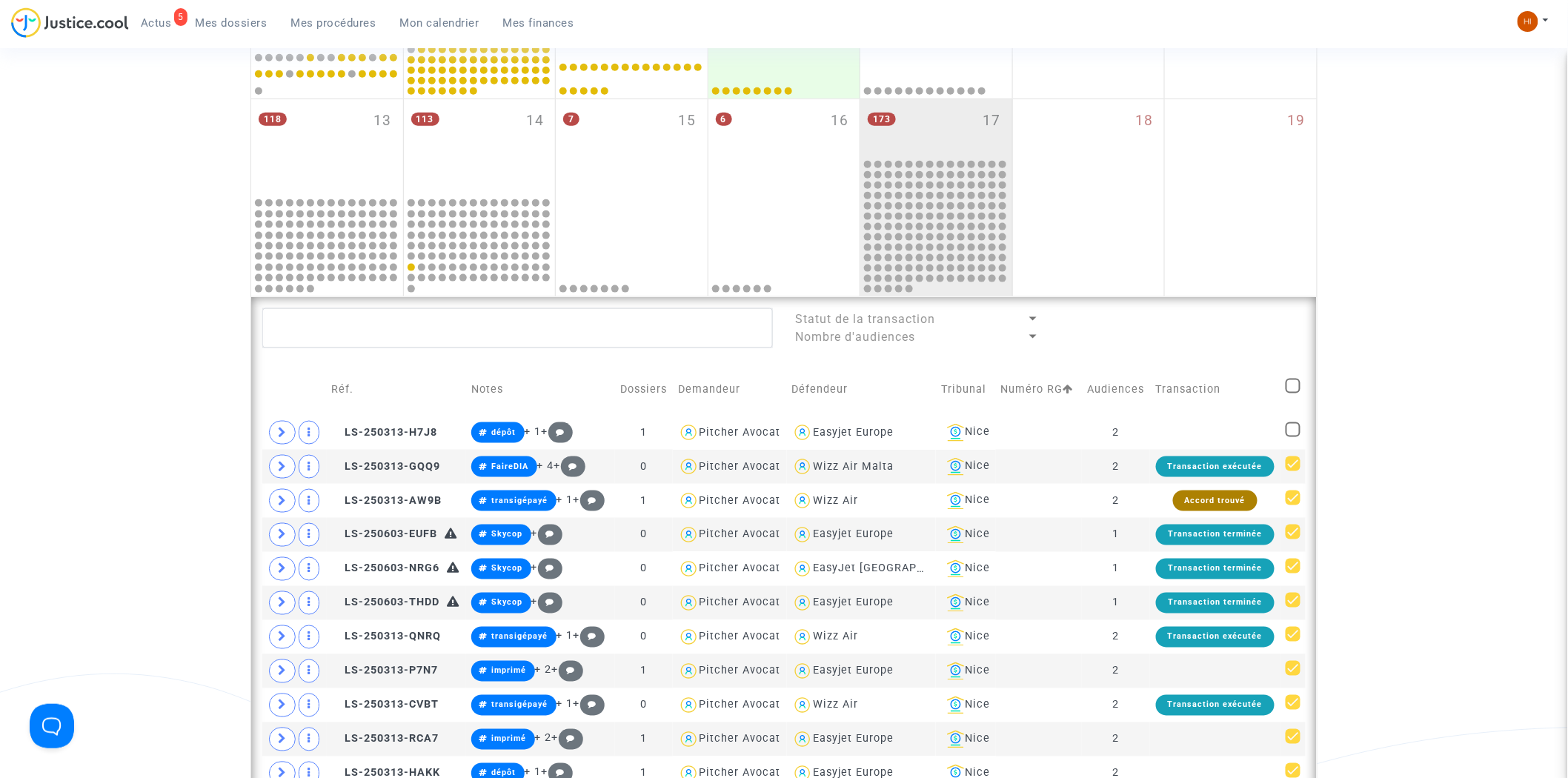
checkbox input "true"
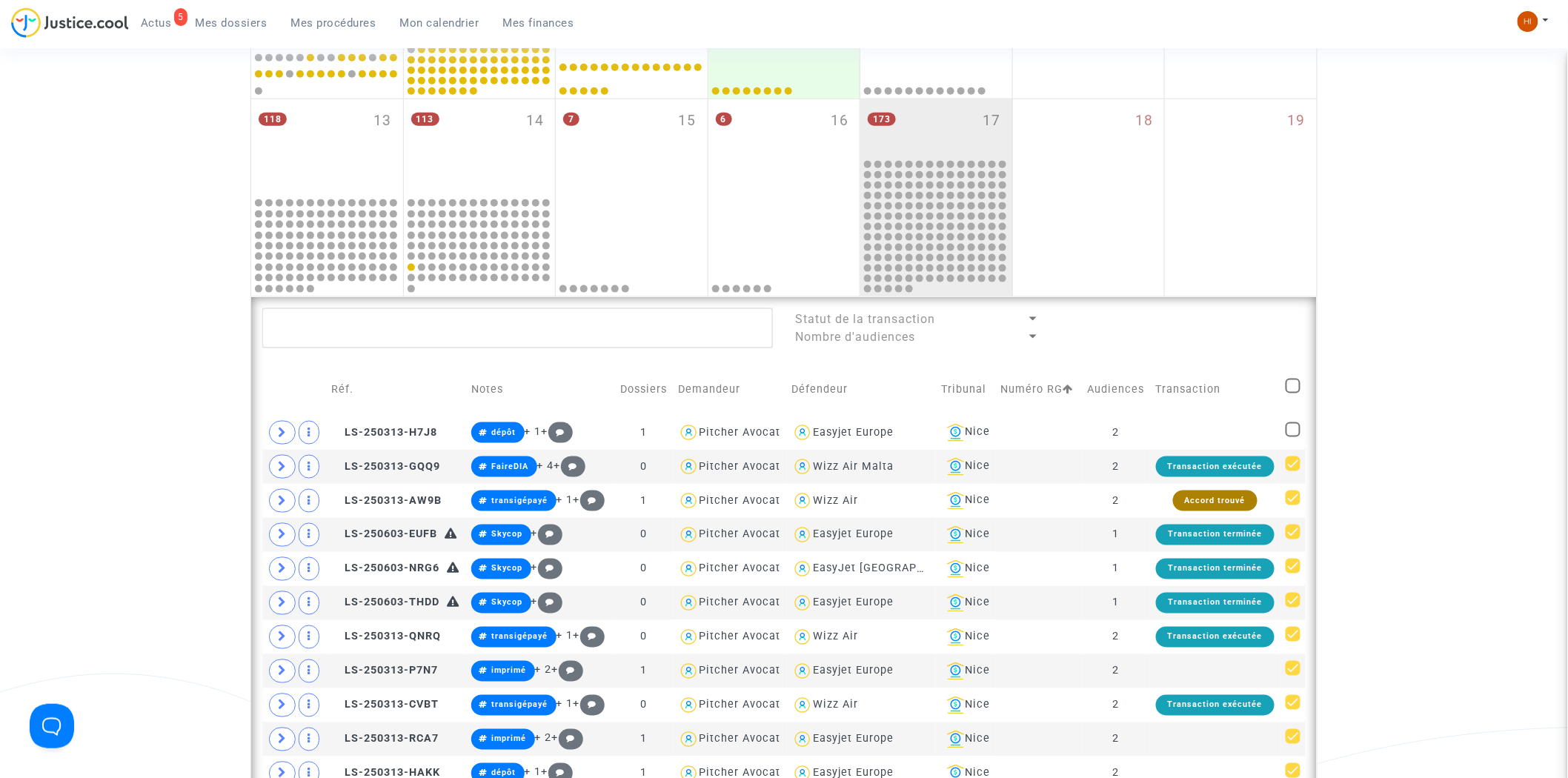
checkbox input "true"
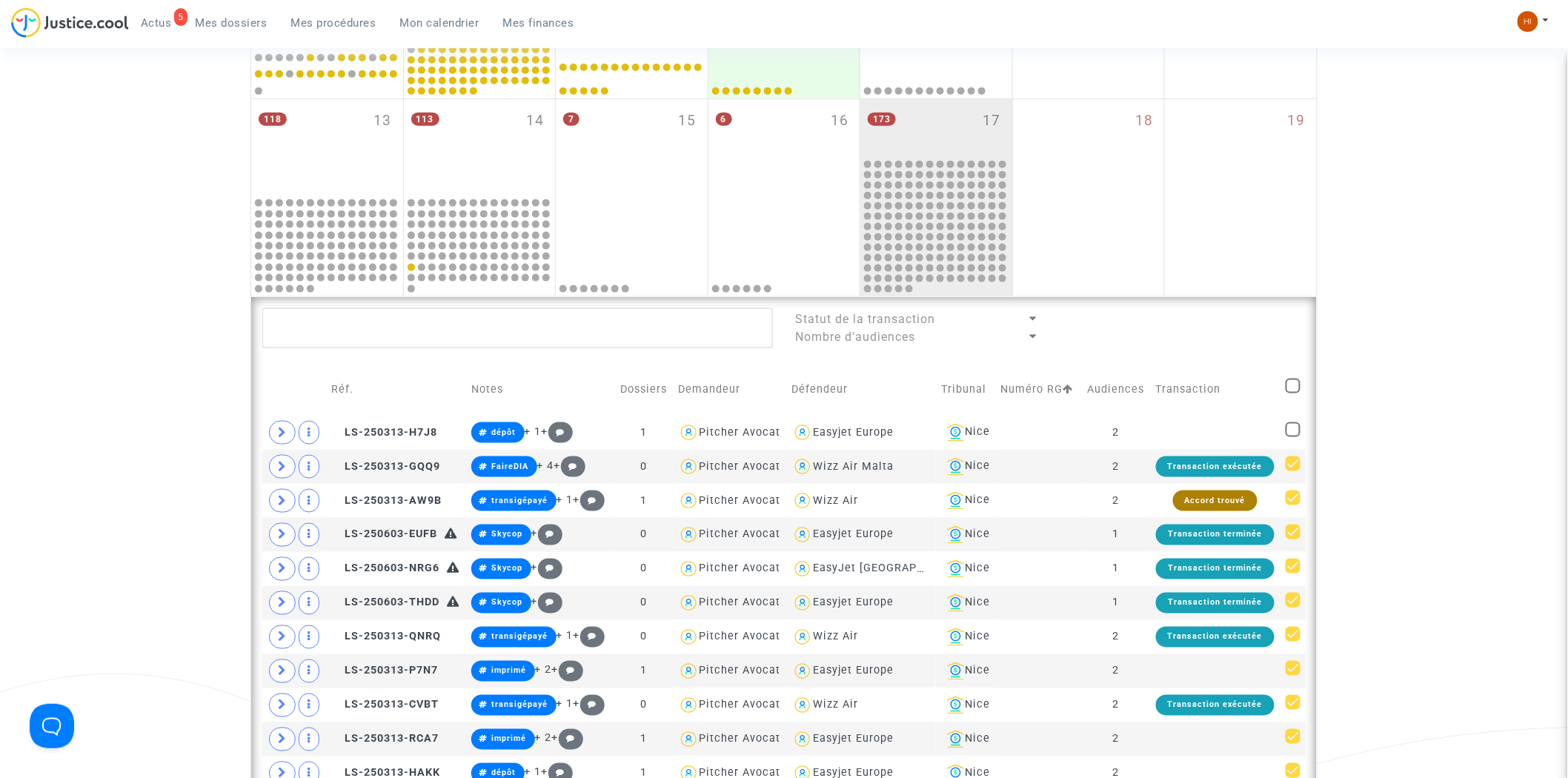
checkbox input "true"
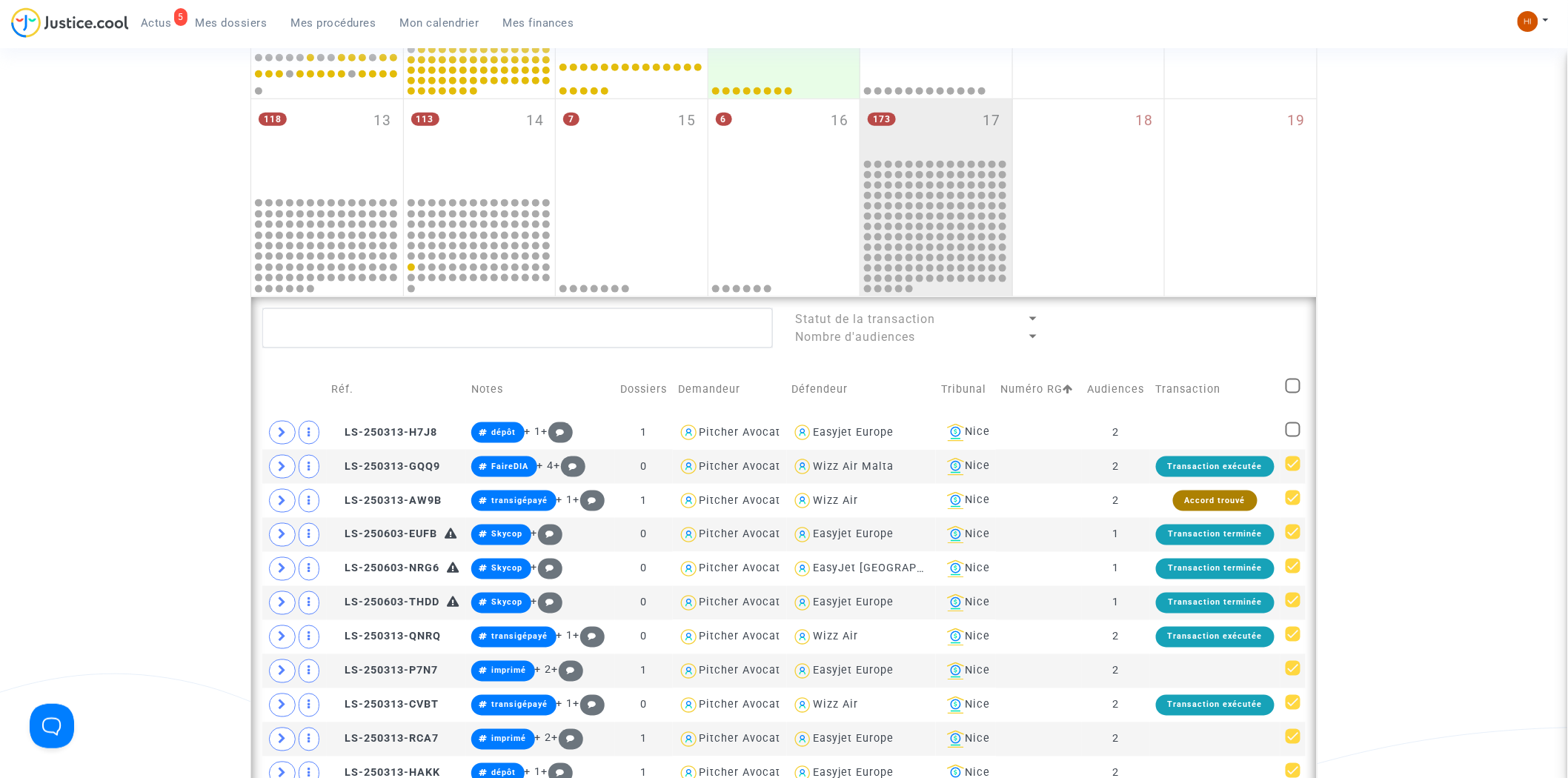
checkbox input "true"
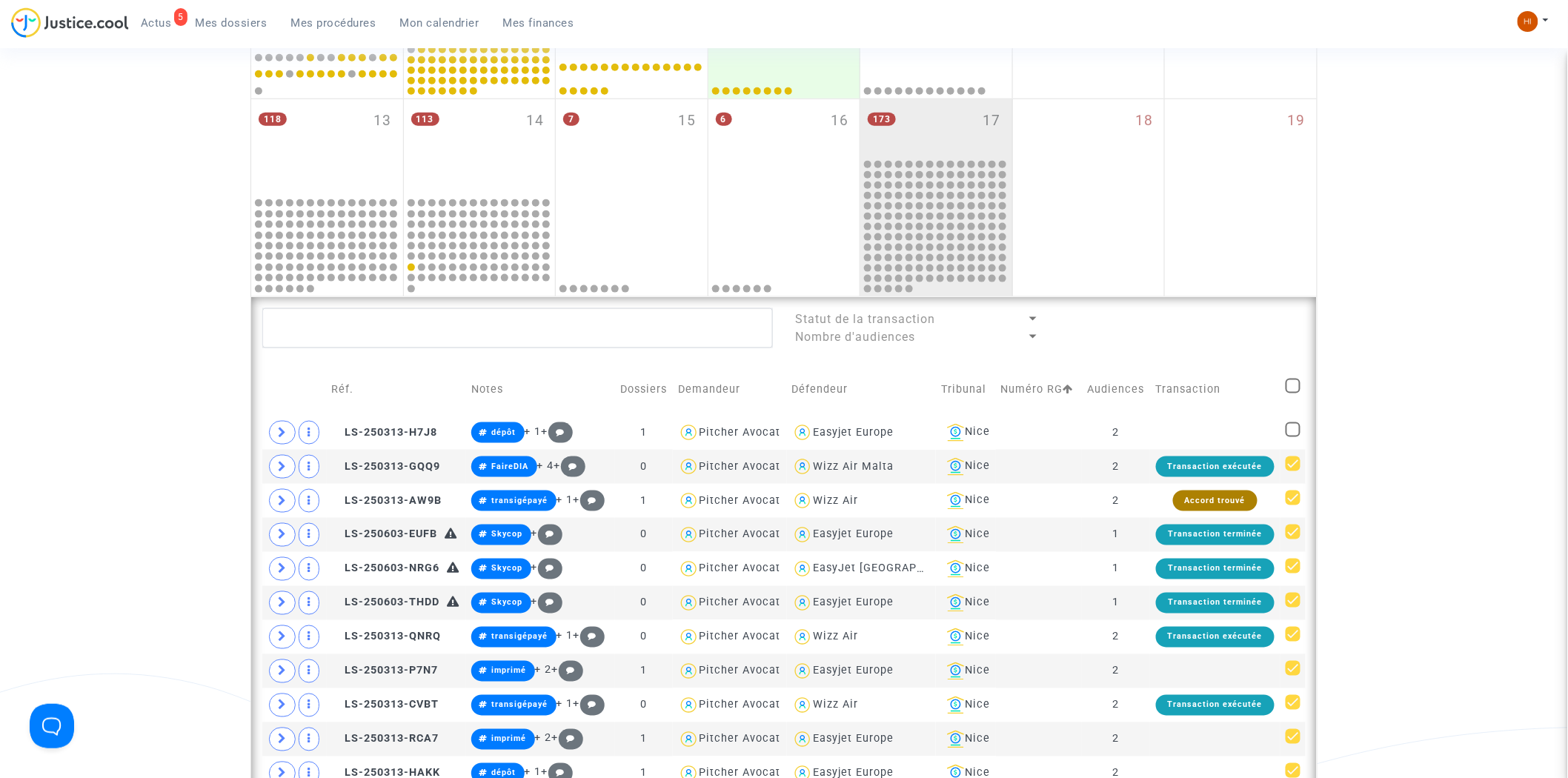
checkbox input "true"
click at [1292, 381] on span at bounding box center [1293, 386] width 15 height 15
click at [1292, 393] on input "checkbox" at bounding box center [1292, 393] width 1 height 1
click at [1292, 381] on span at bounding box center [1293, 386] width 15 height 15
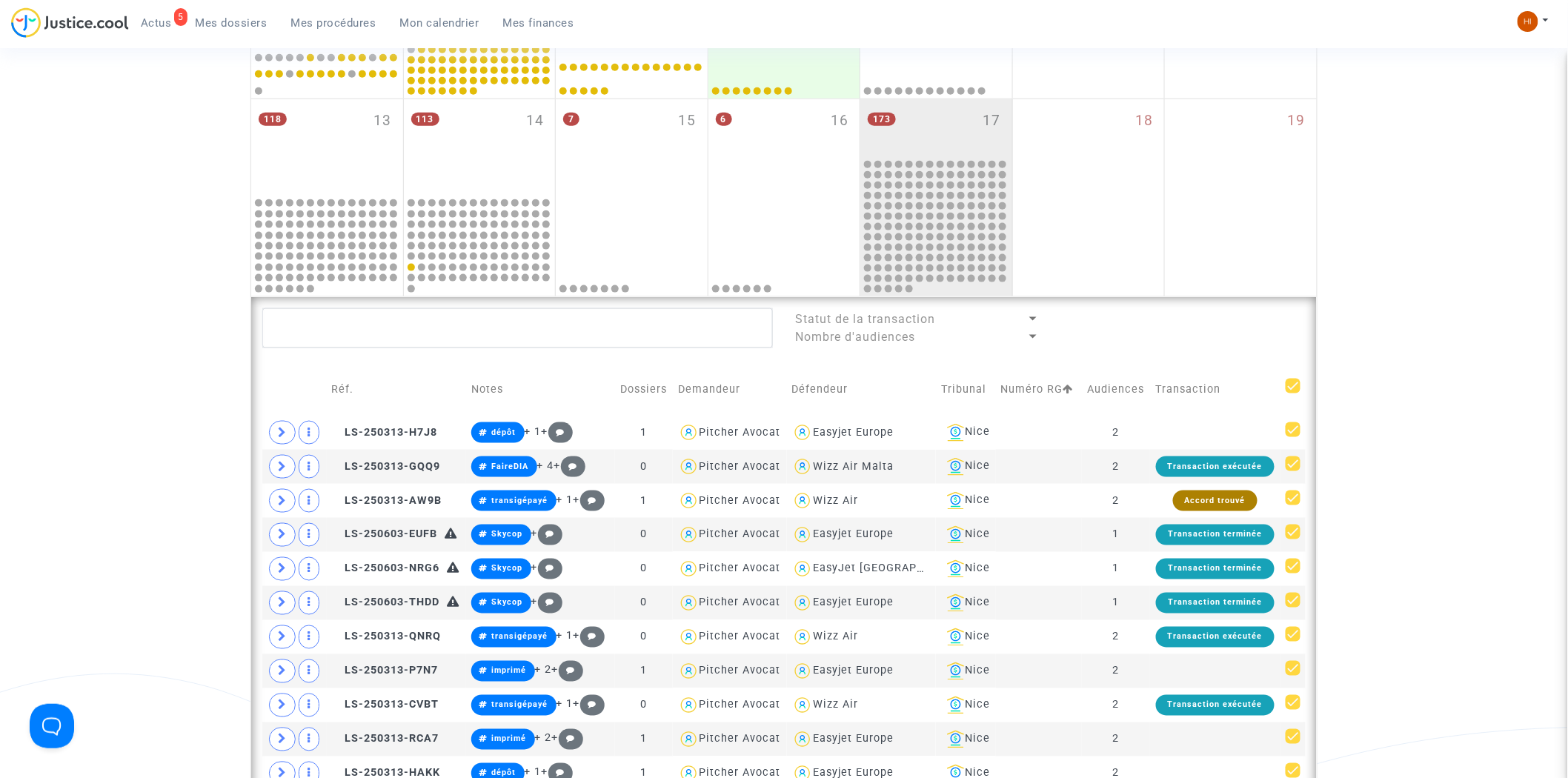
click at [1292, 393] on input "checkbox" at bounding box center [1292, 393] width 1 height 1
checkbox input "true"
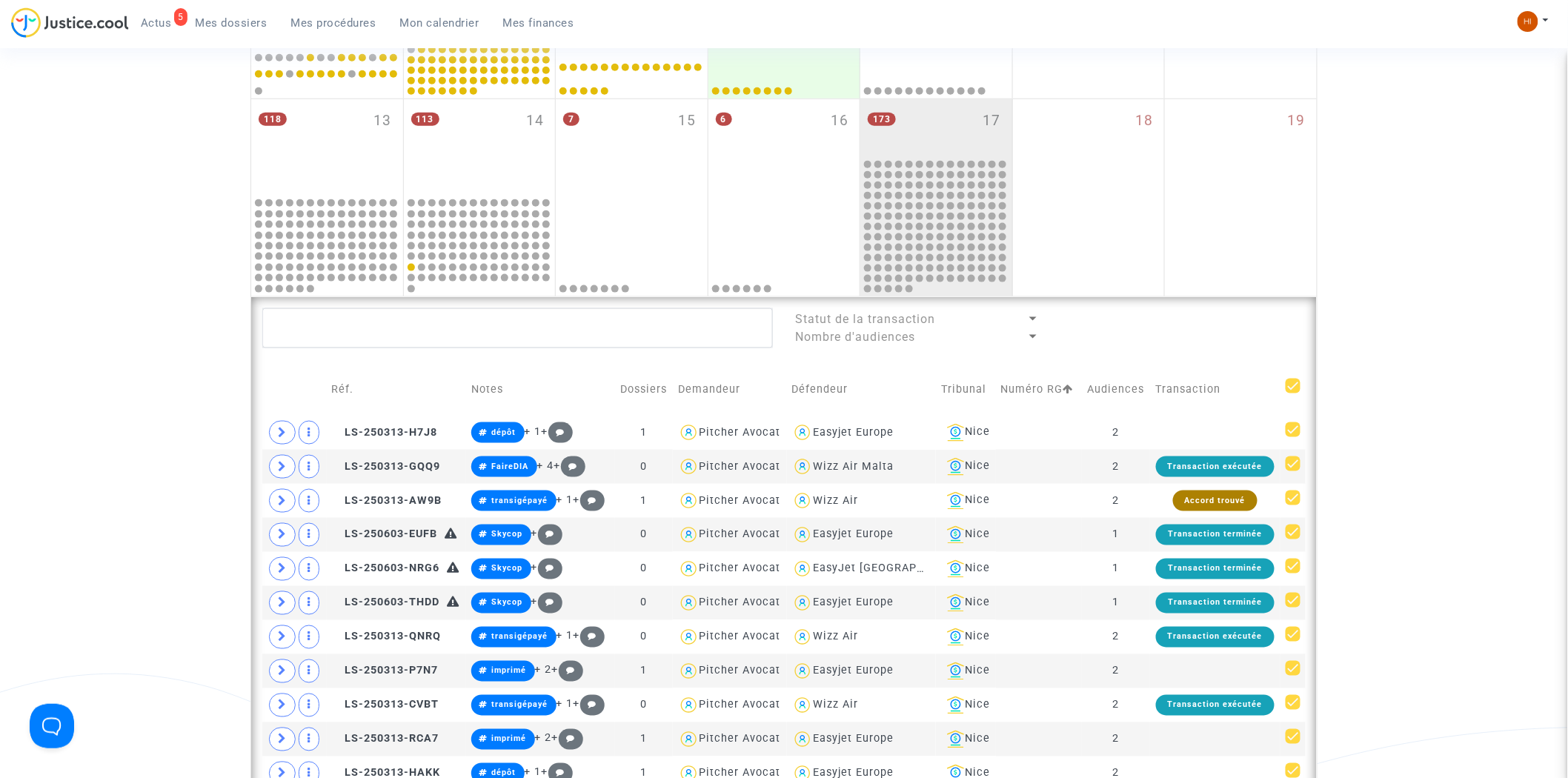
checkbox input "true"
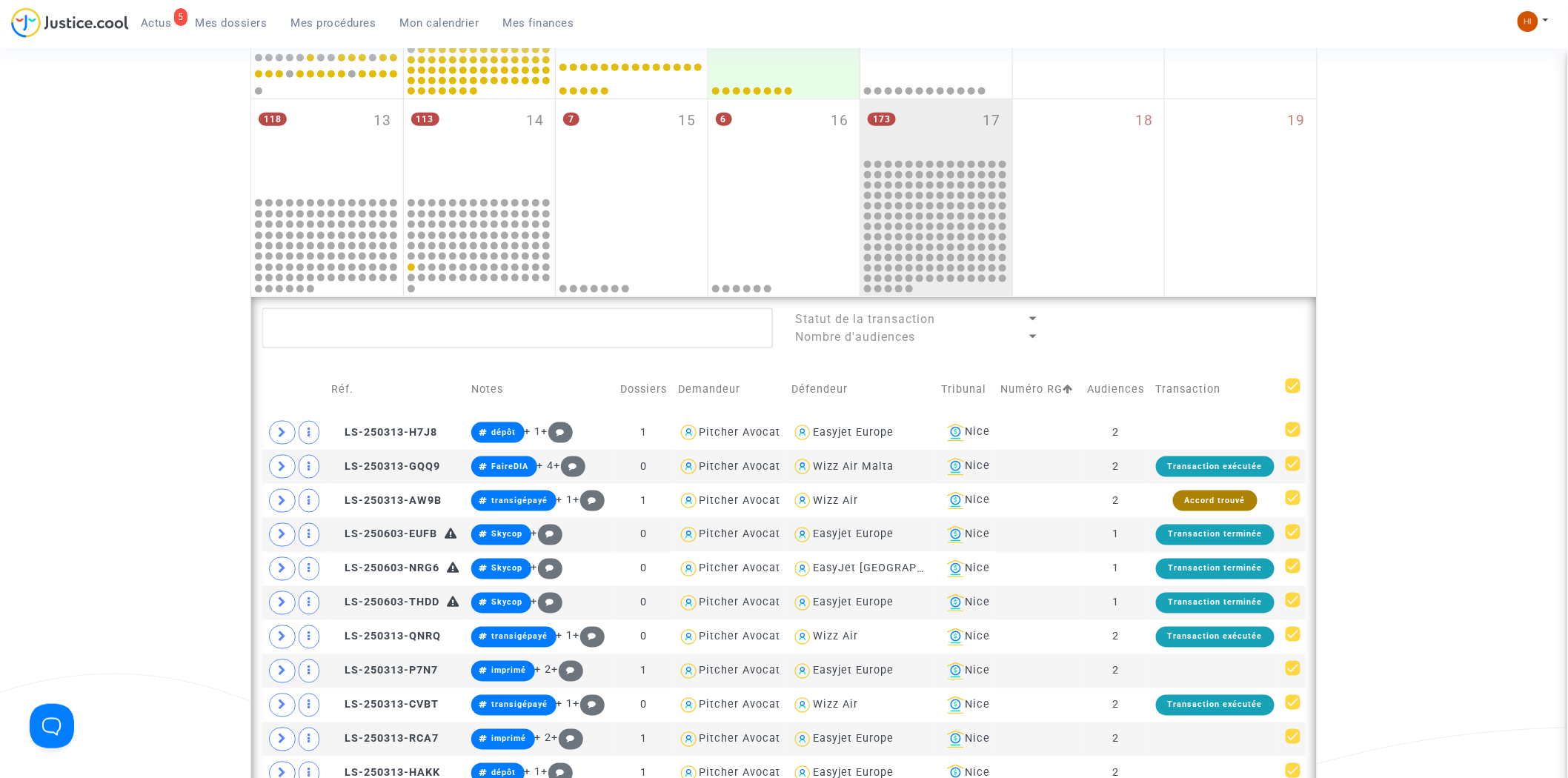
checkbox input "true"
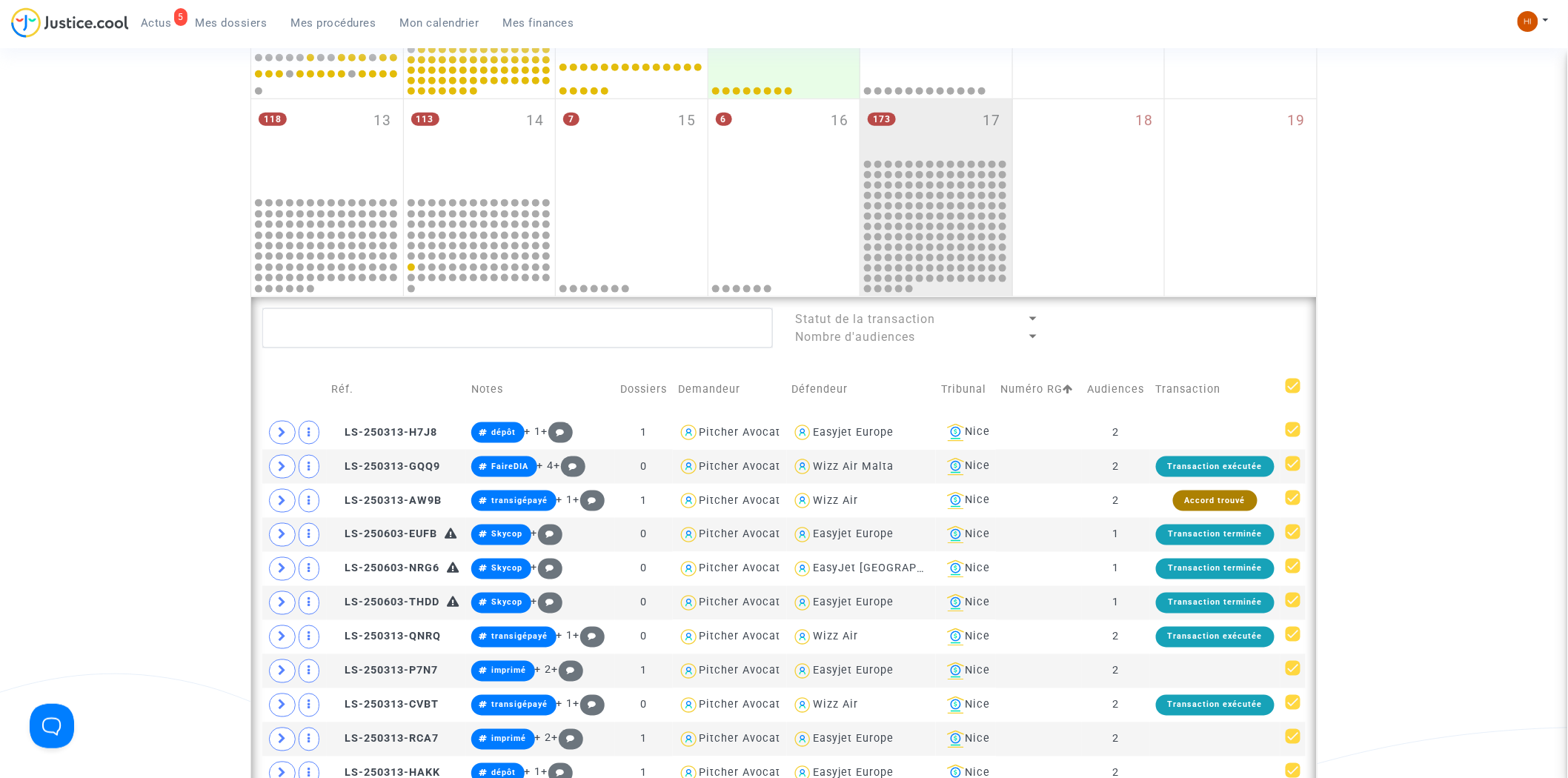
checkbox input "true"
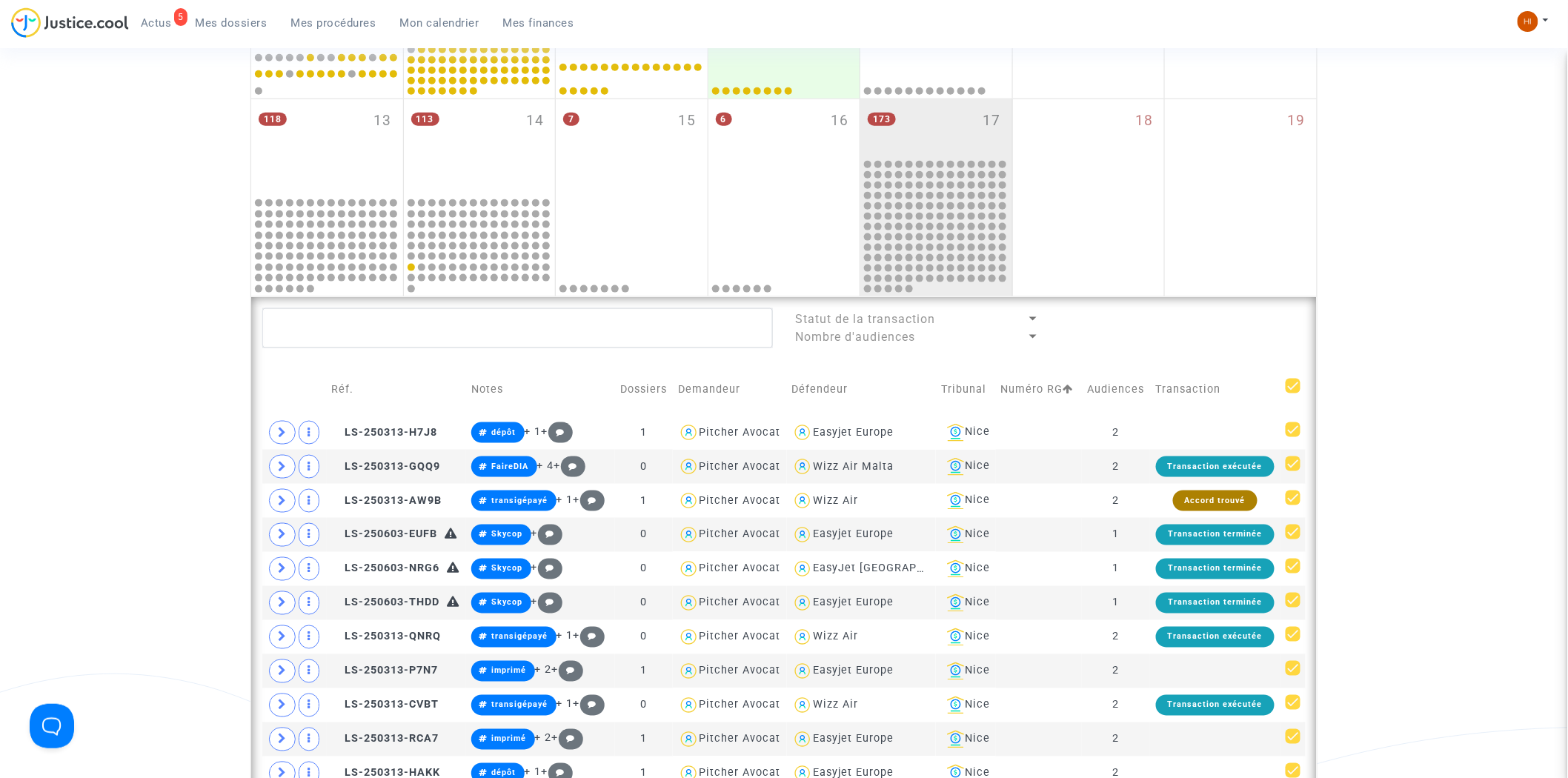
checkbox input "true"
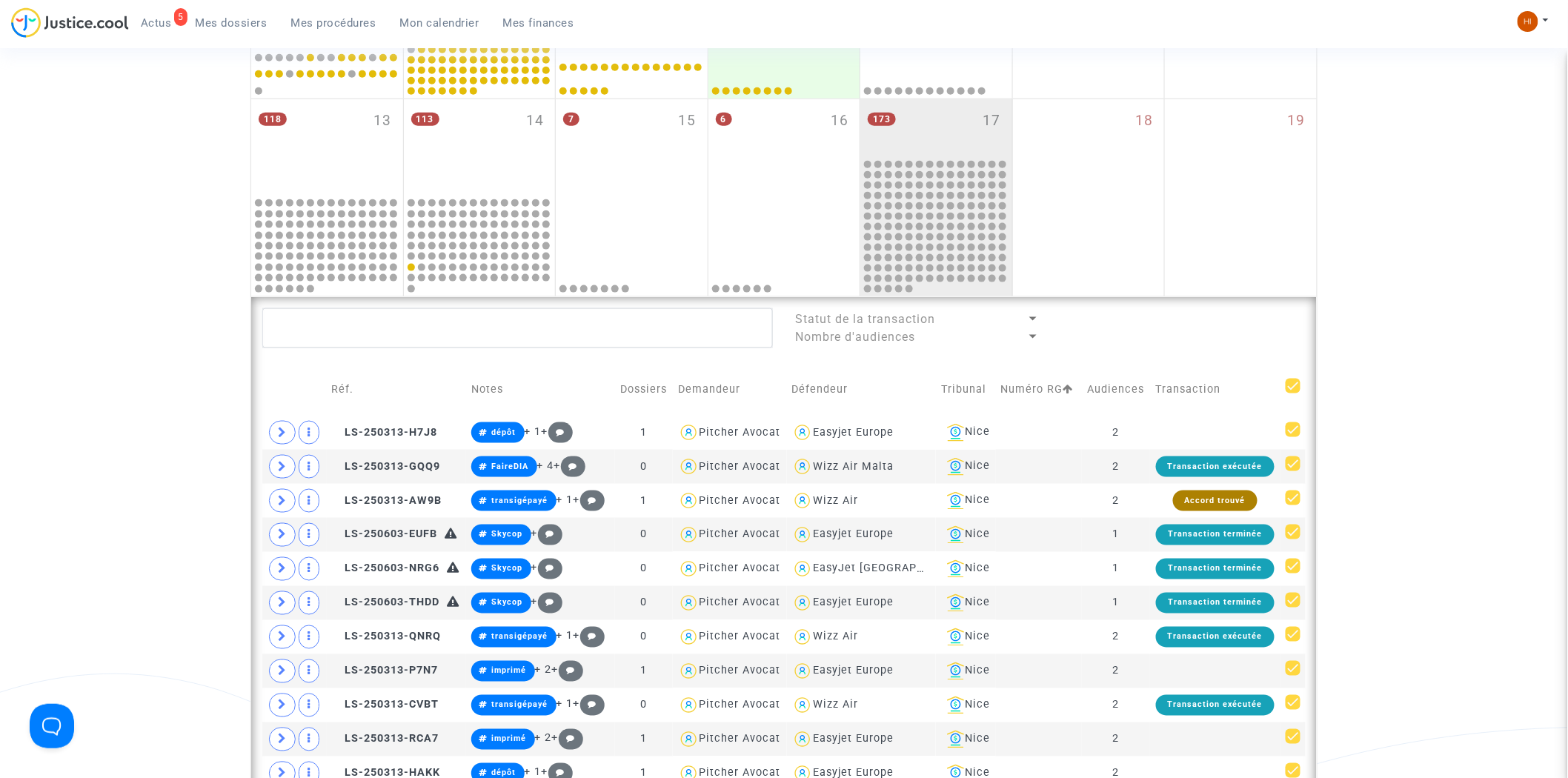
checkbox input "true"
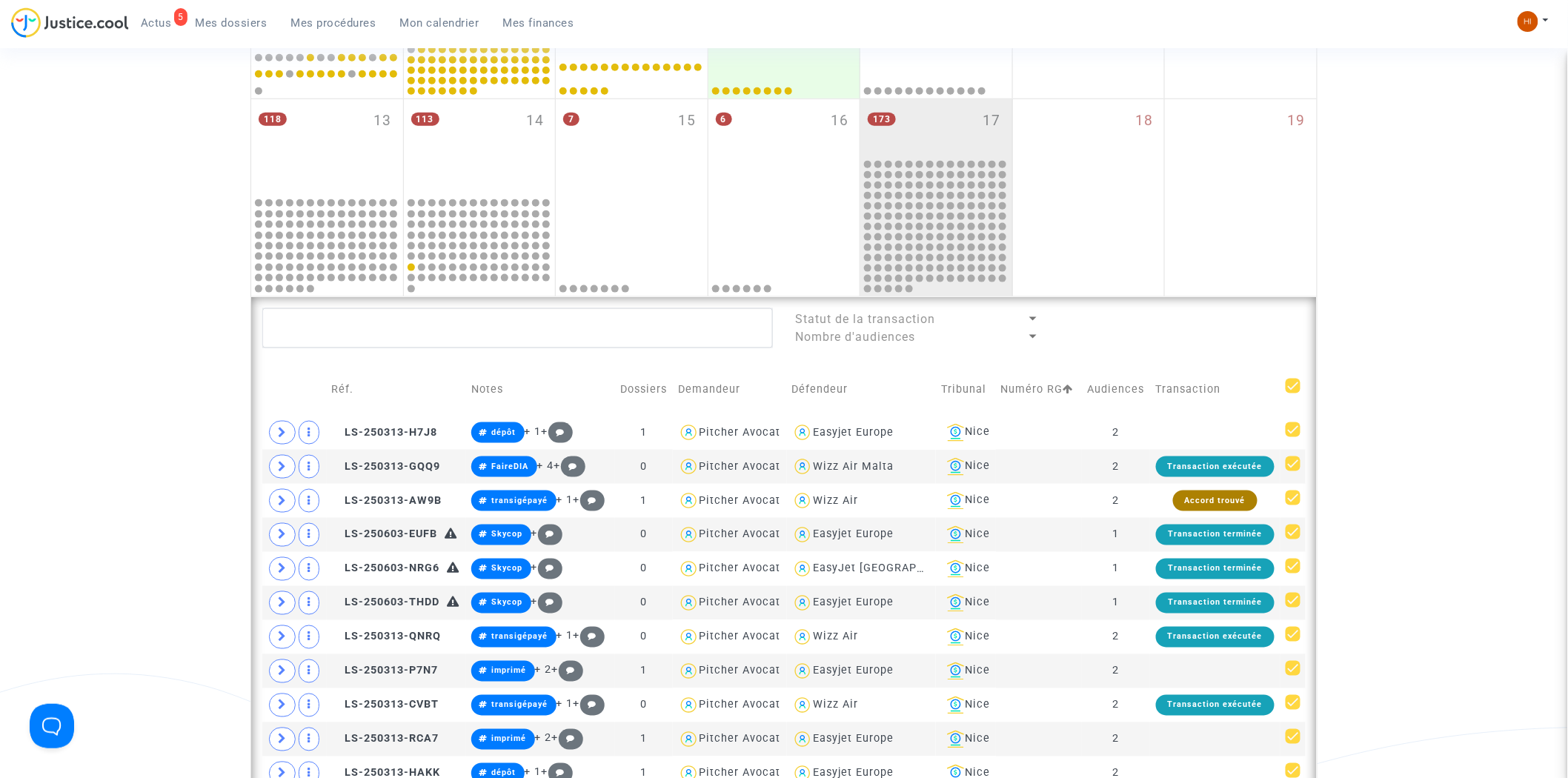
checkbox input "true"
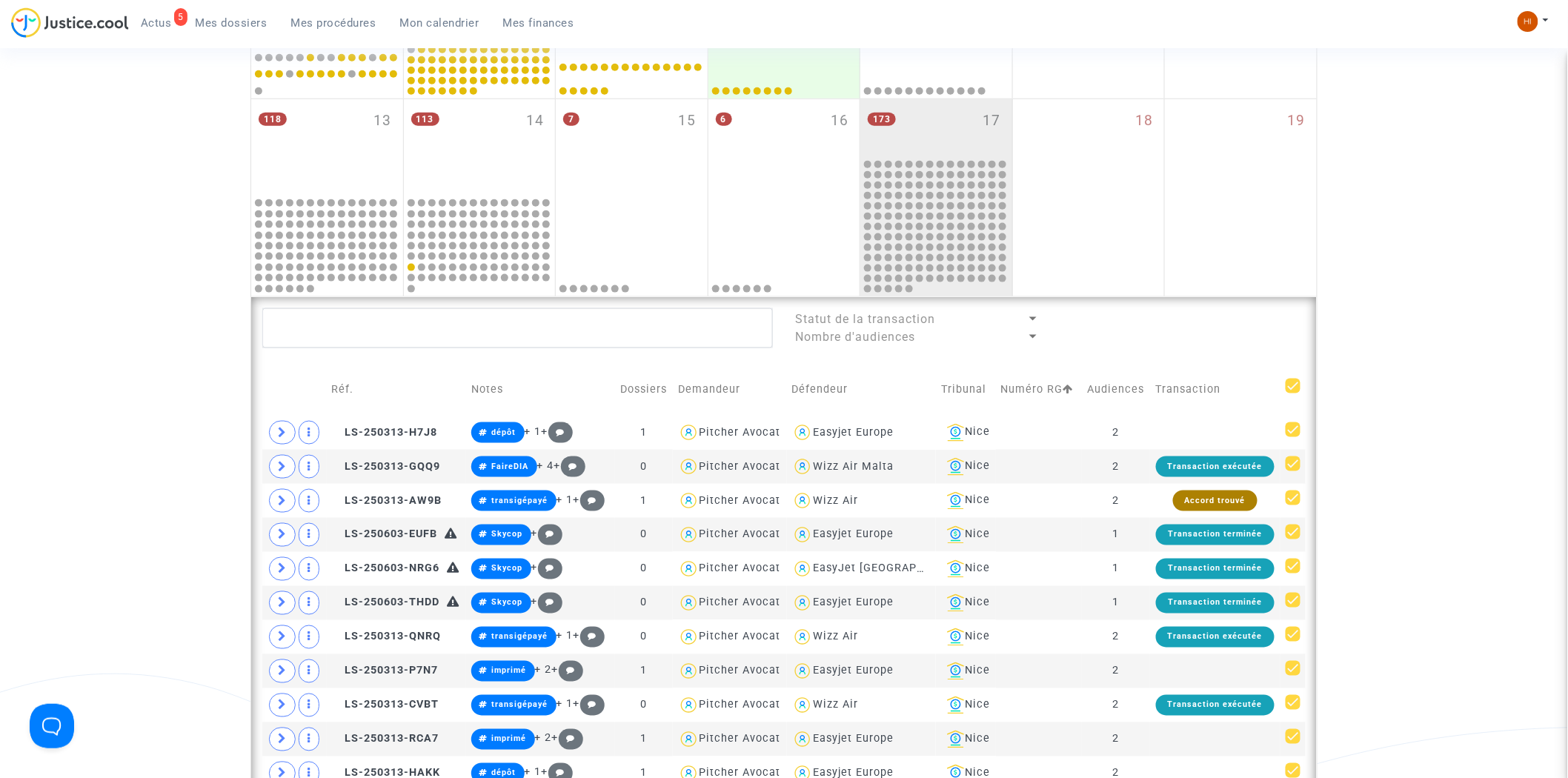
checkbox input "true"
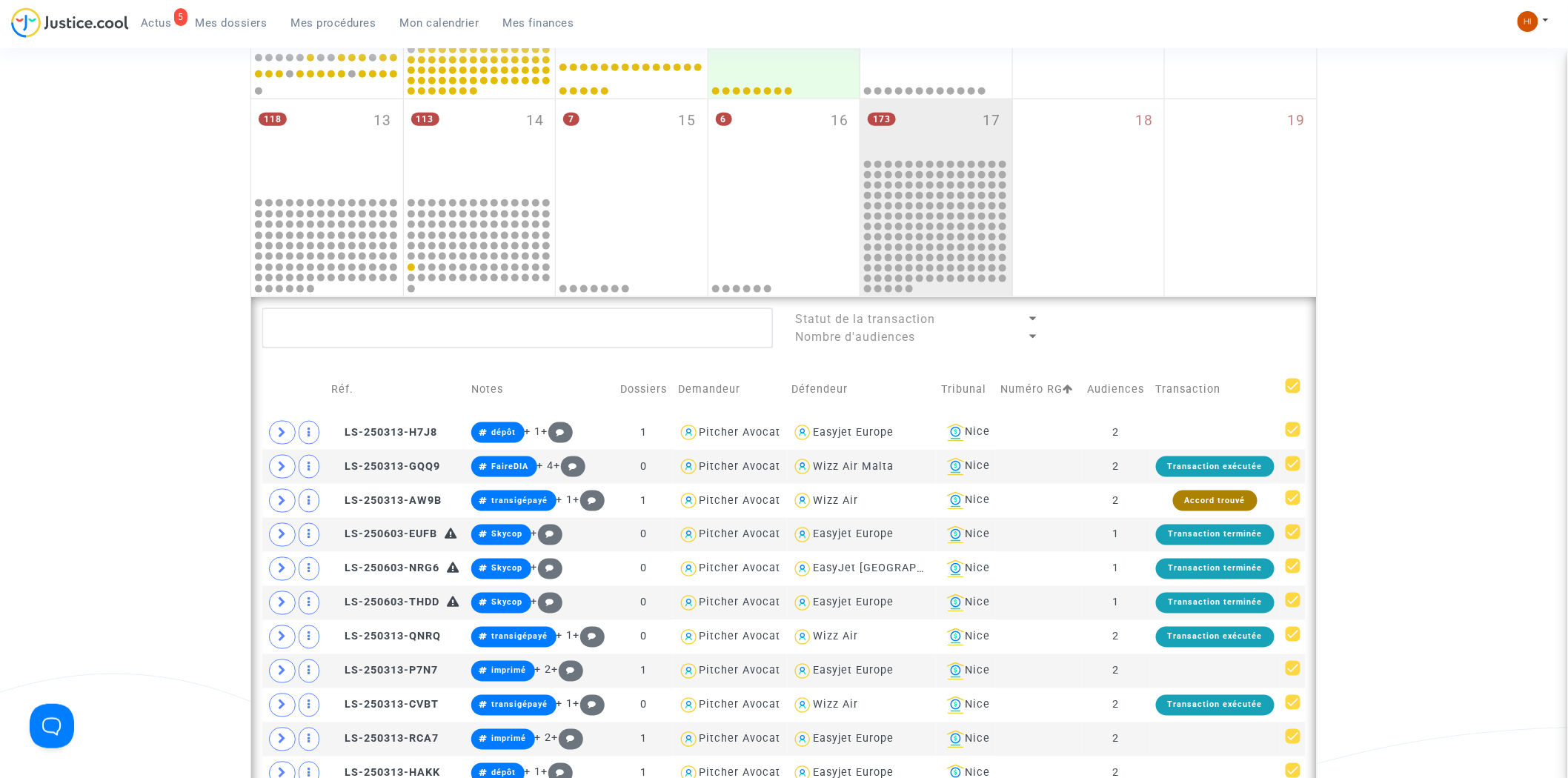
checkbox input "true"
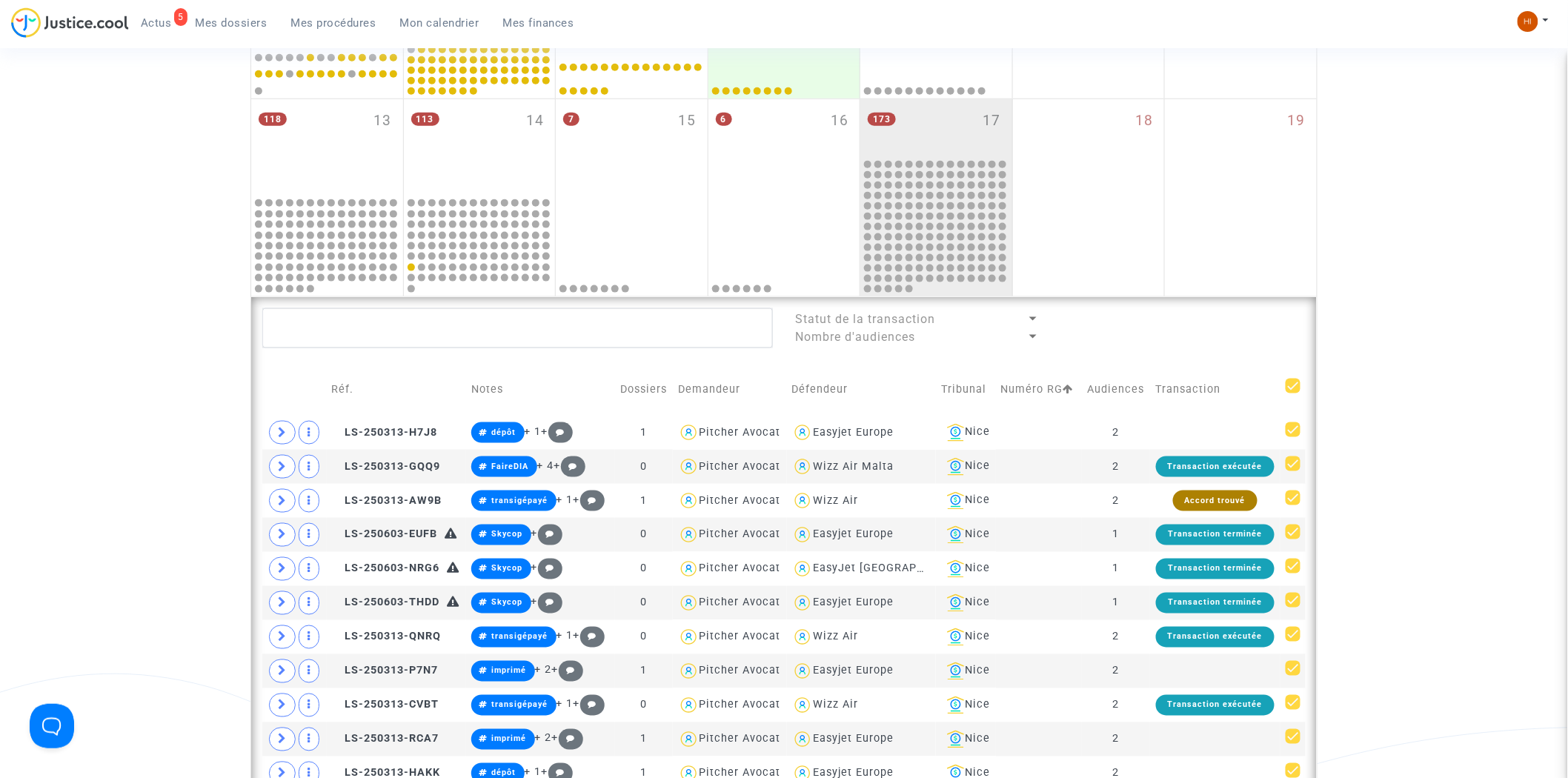
checkbox input "true"
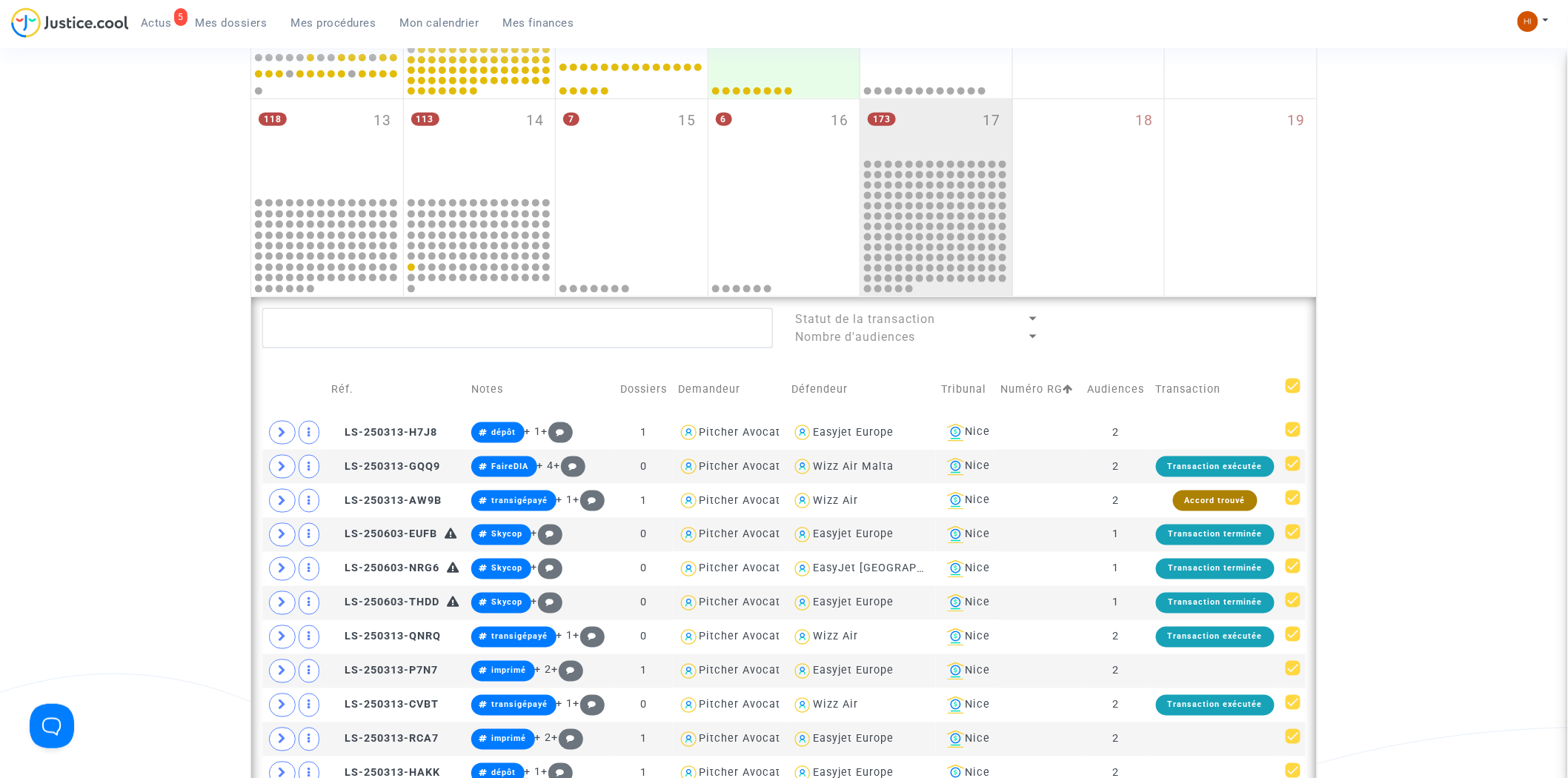
checkbox input "true"
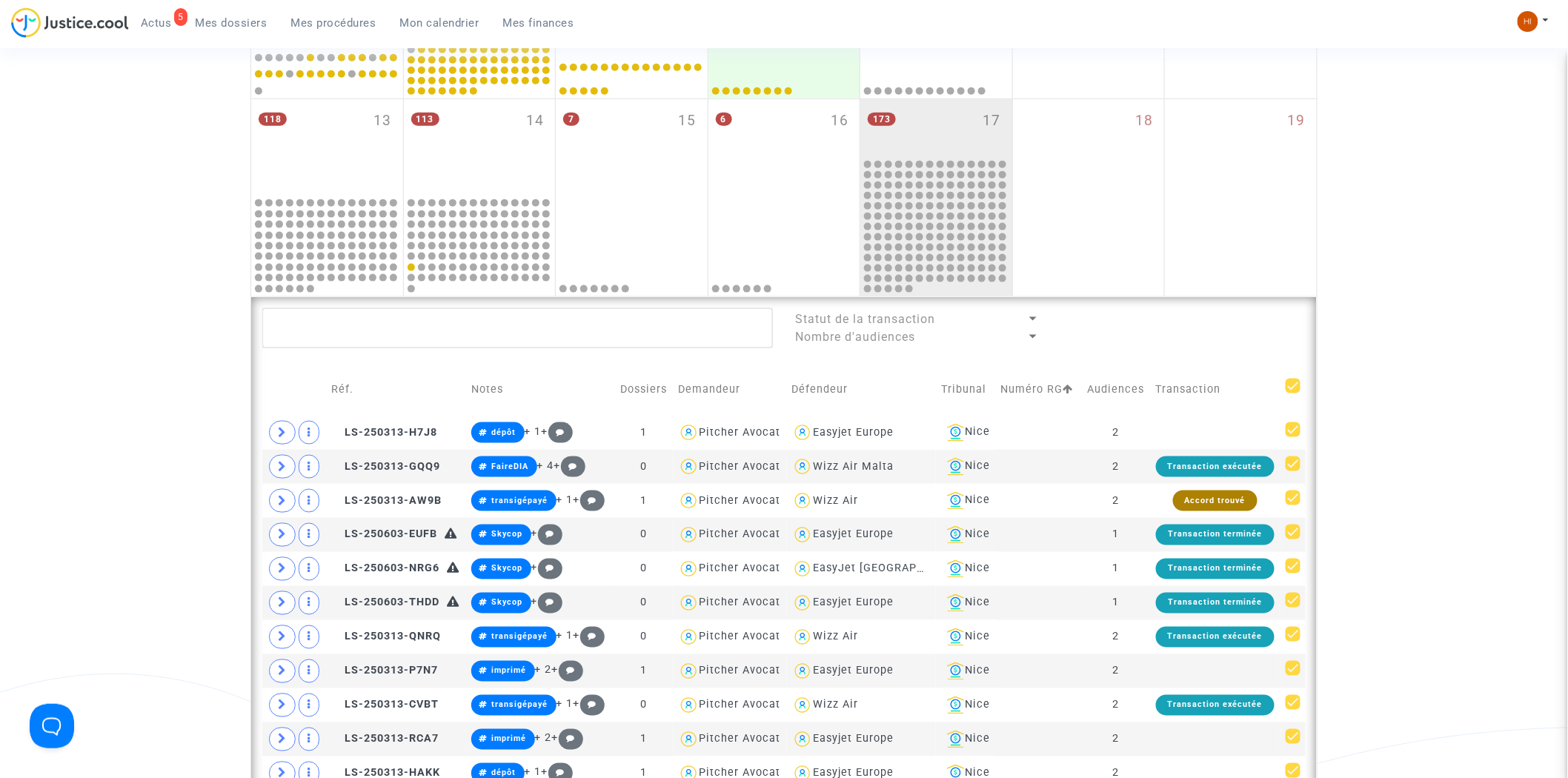
checkbox input "true"
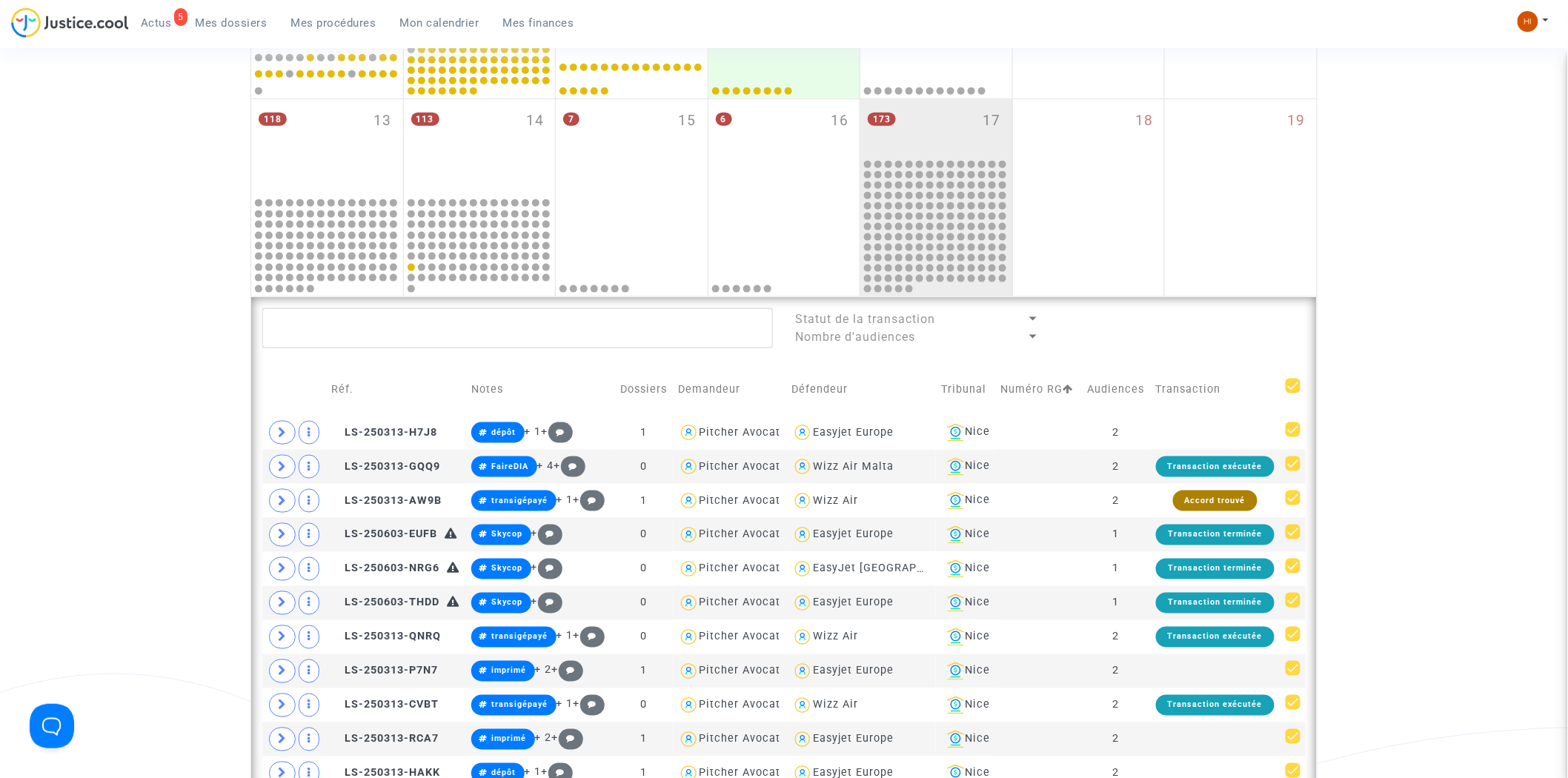
checkbox input "true"
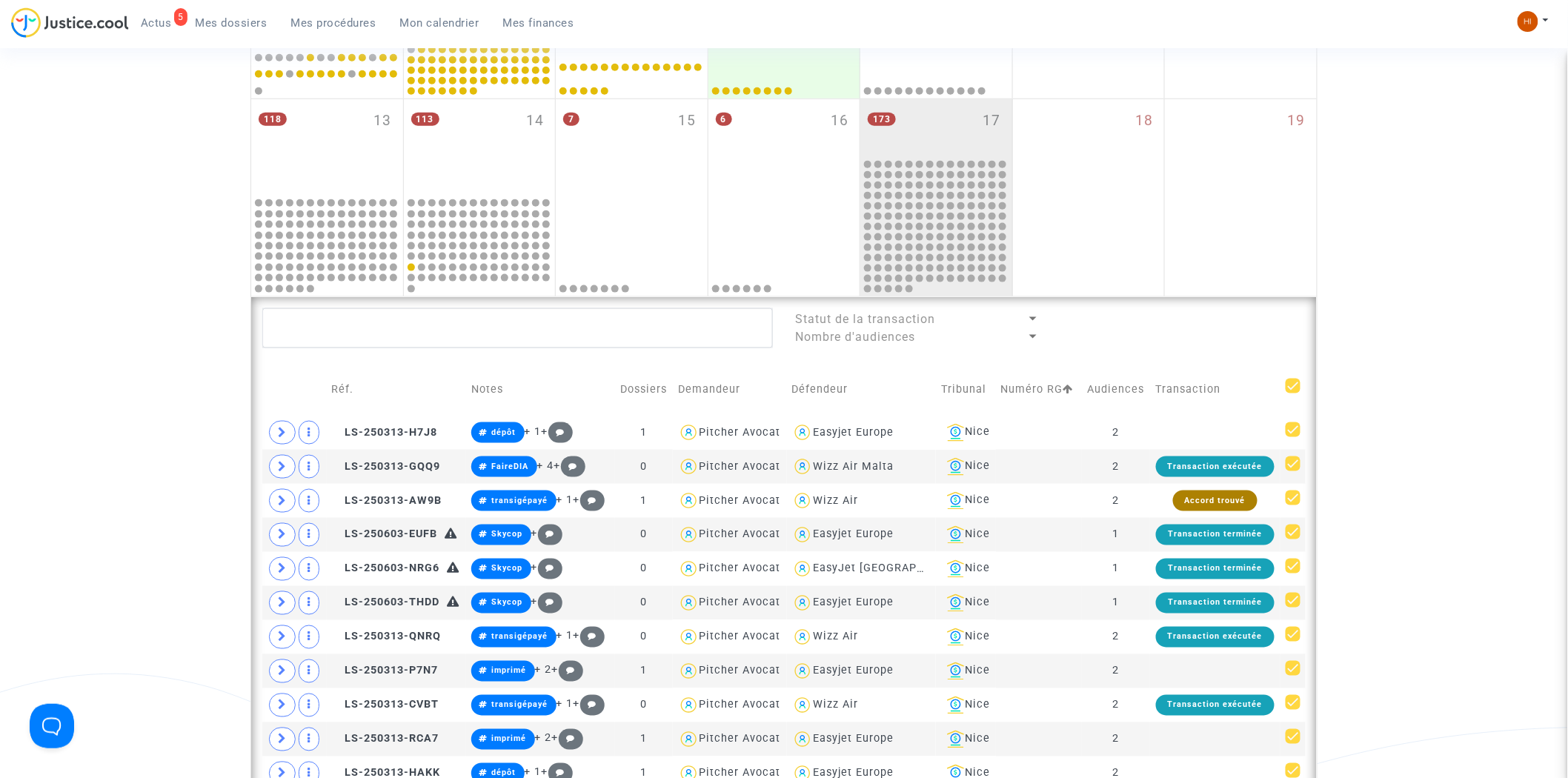
checkbox input "true"
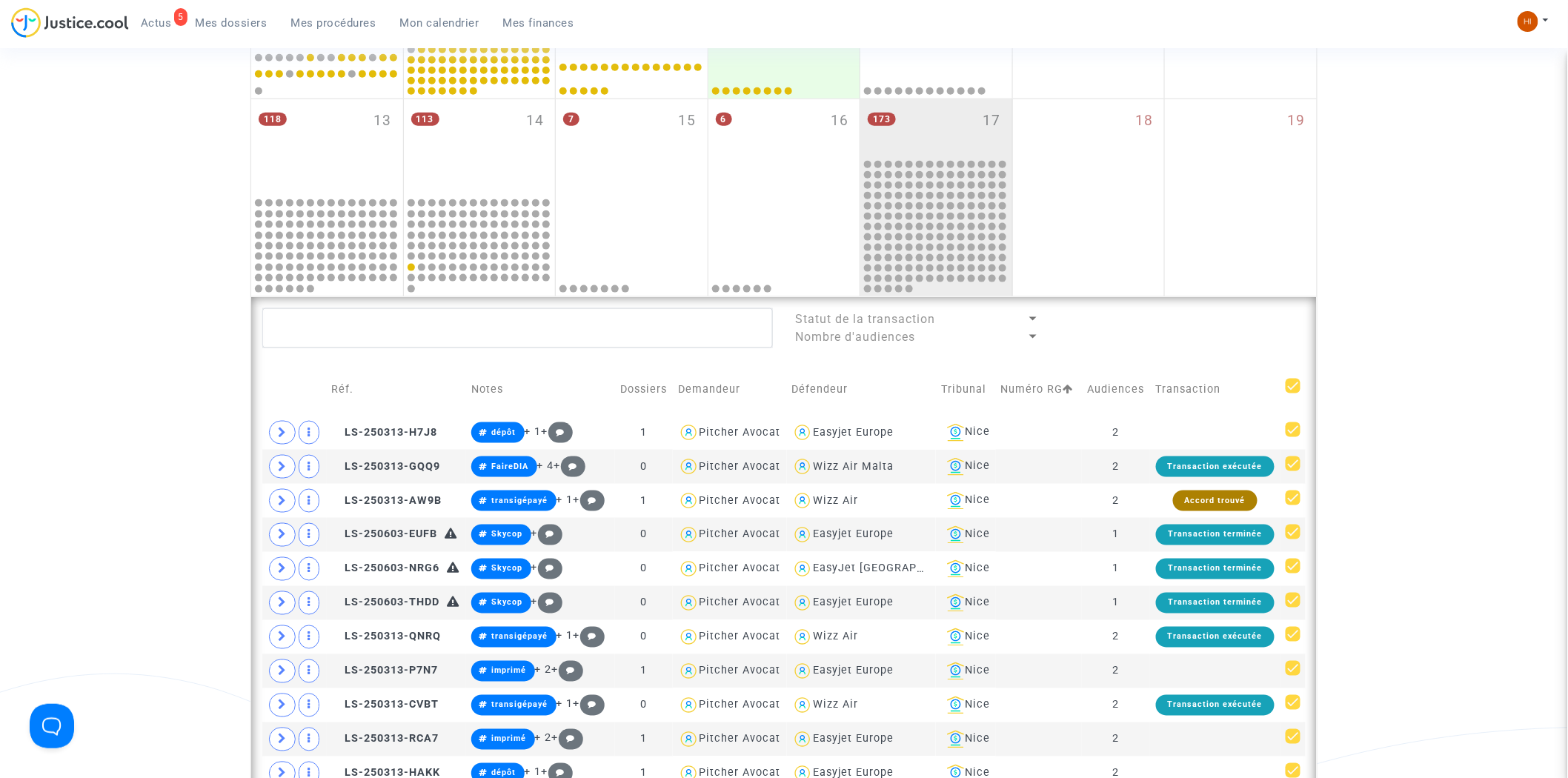
checkbox input "true"
click at [1292, 381] on span at bounding box center [1293, 386] width 15 height 15
click at [1292, 393] on input "checkbox" at bounding box center [1292, 393] width 1 height 1
checkbox input "false"
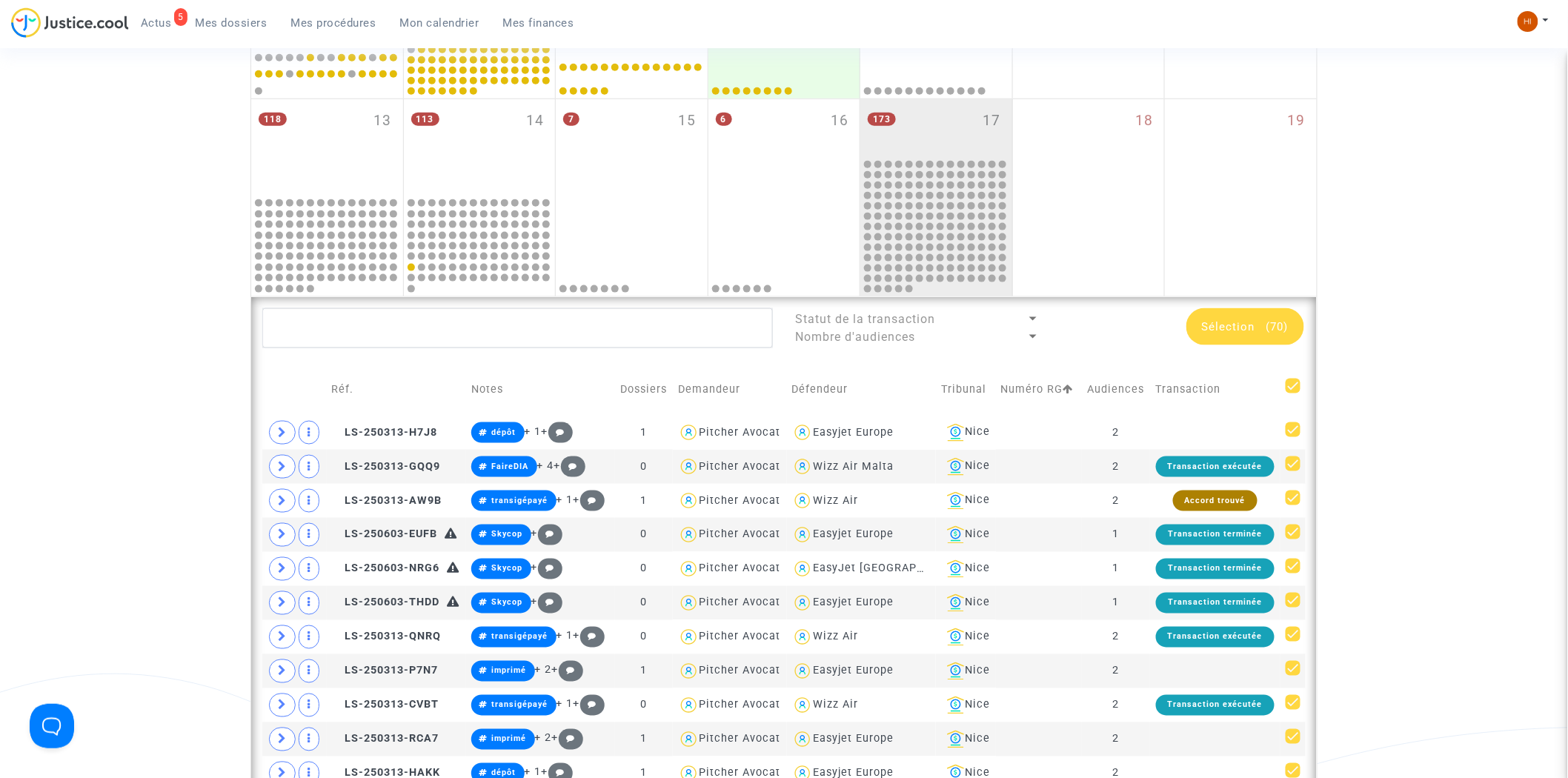
checkbox input "false"
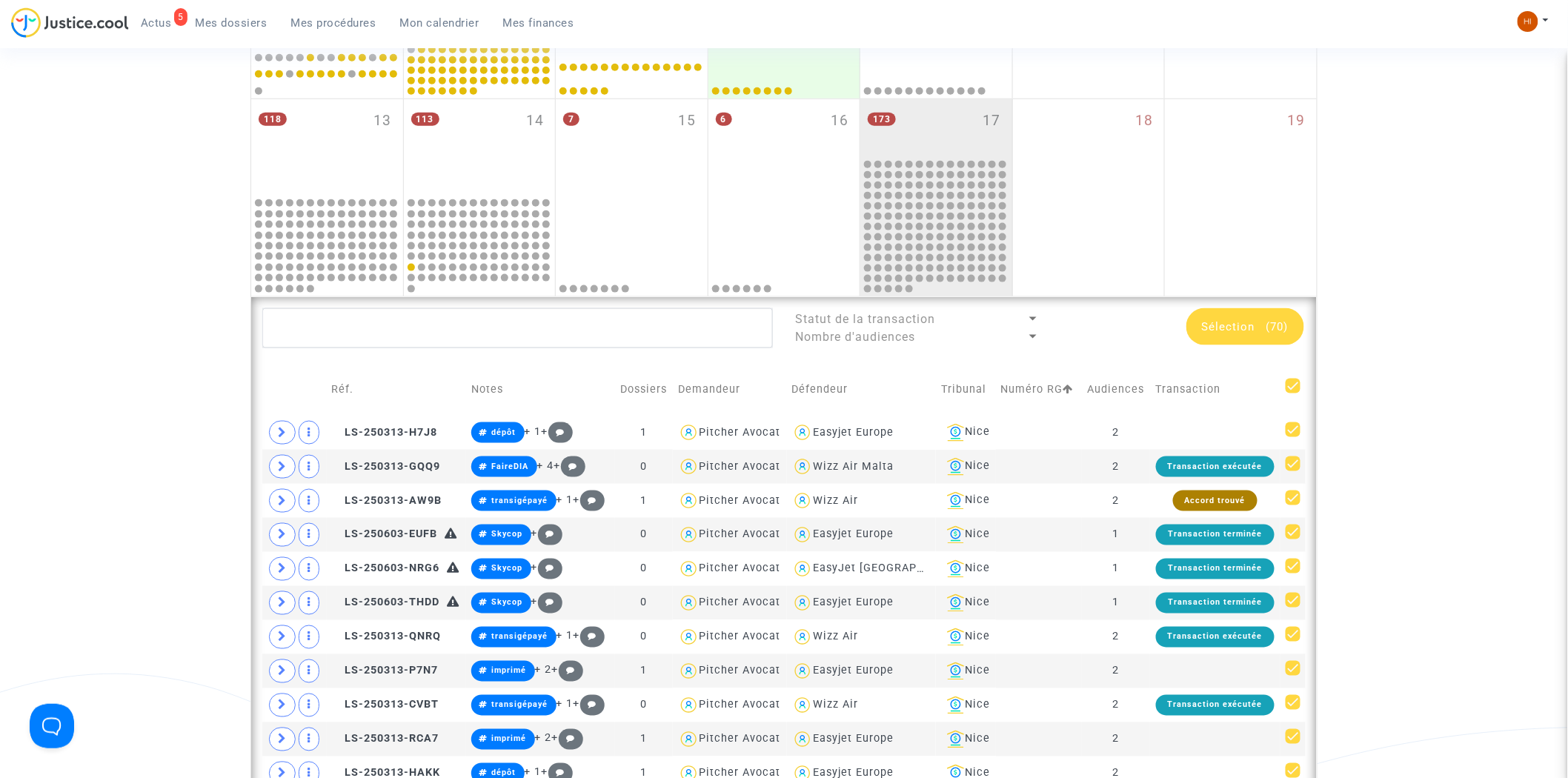
checkbox input "false"
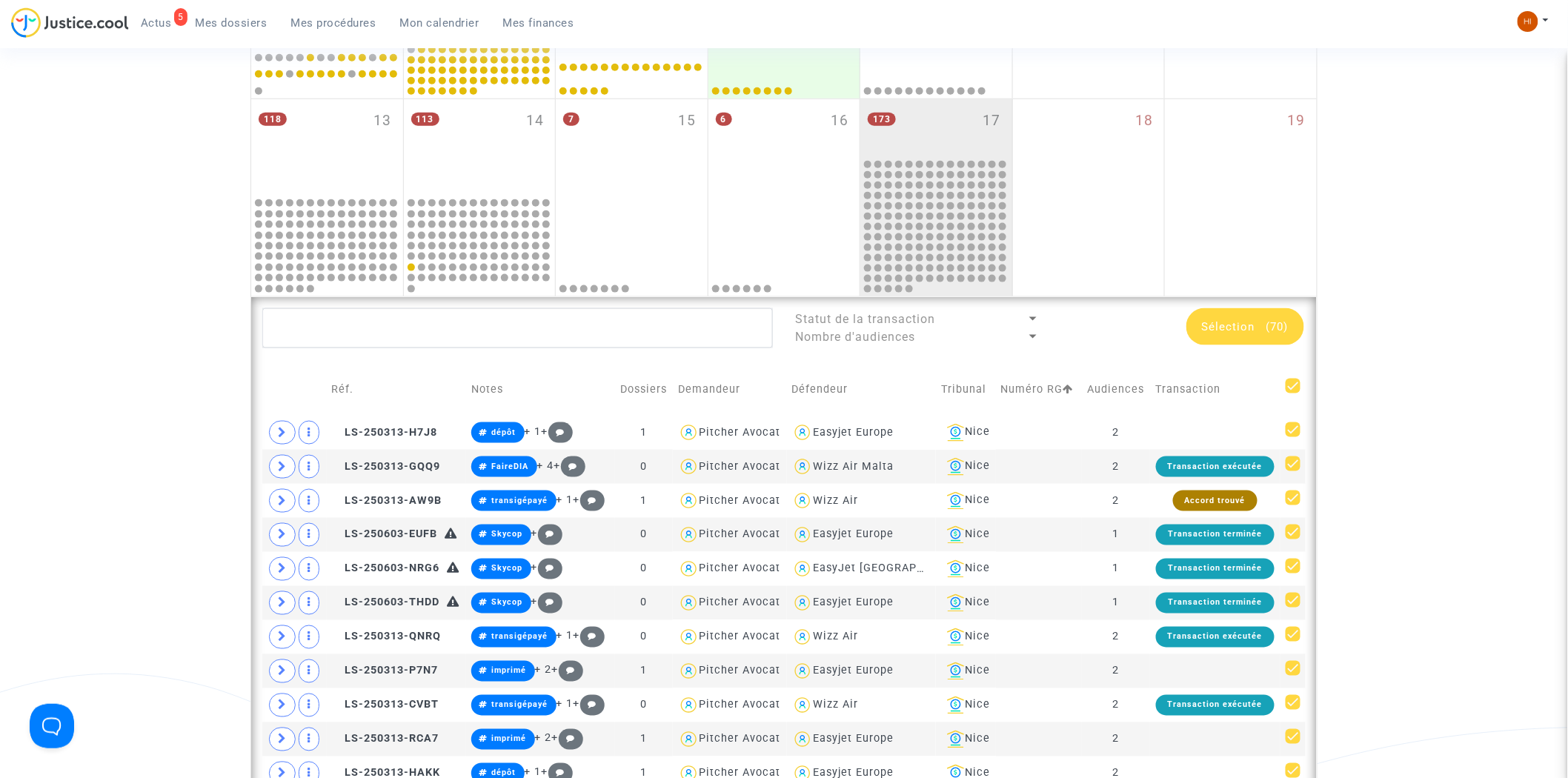
checkbox input "false"
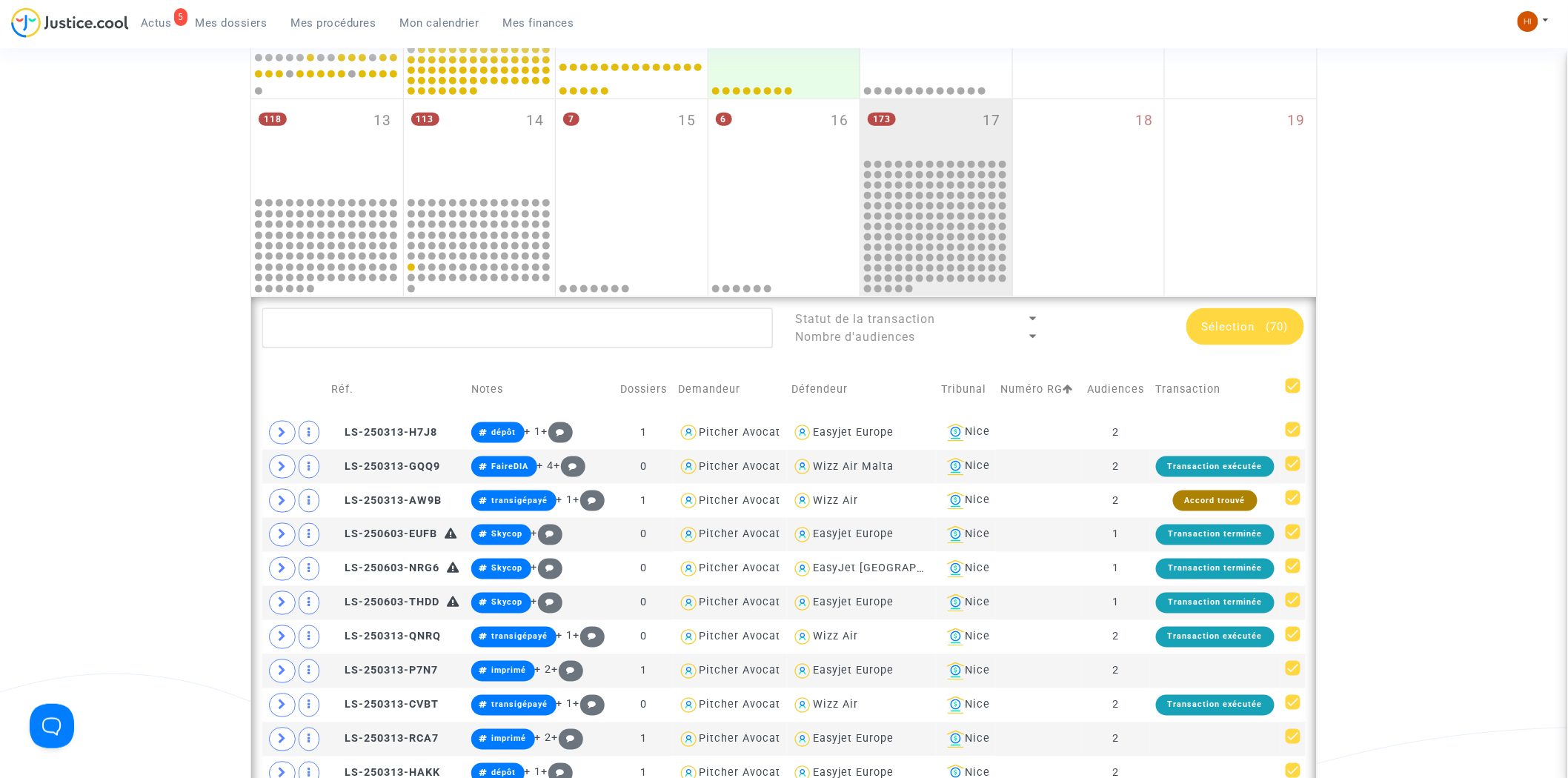
checkbox input "false"
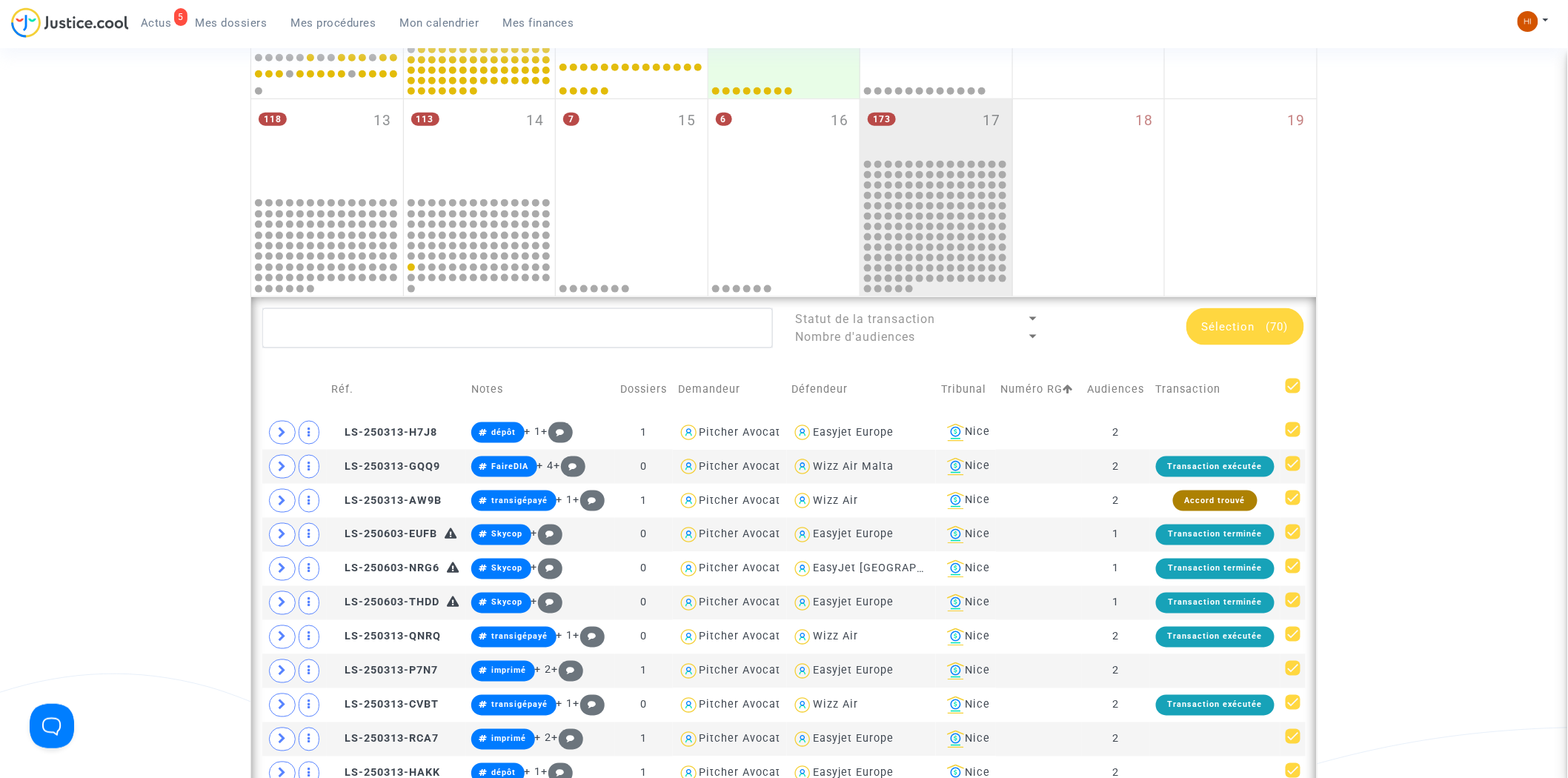
checkbox input "false"
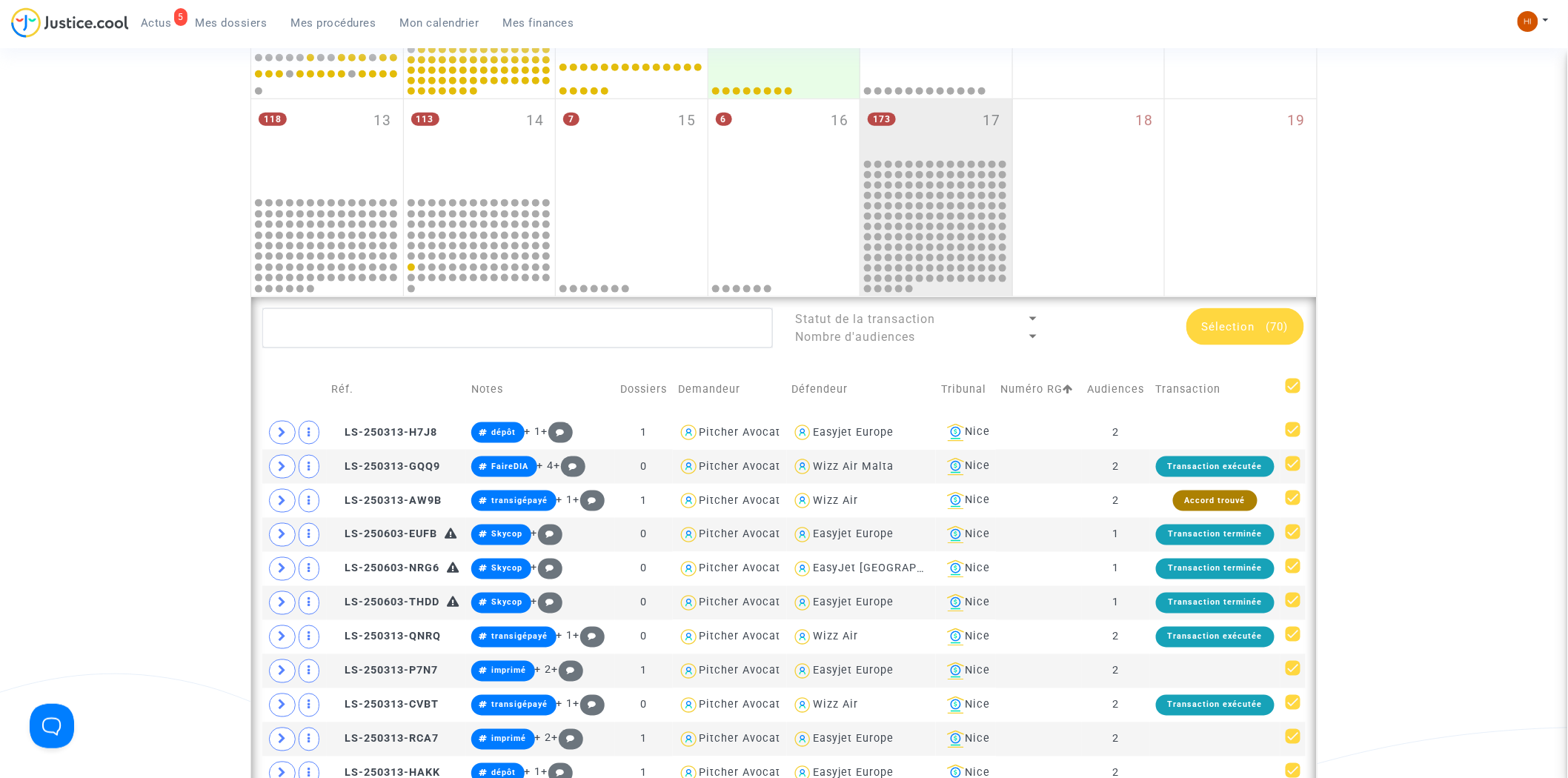
checkbox input "false"
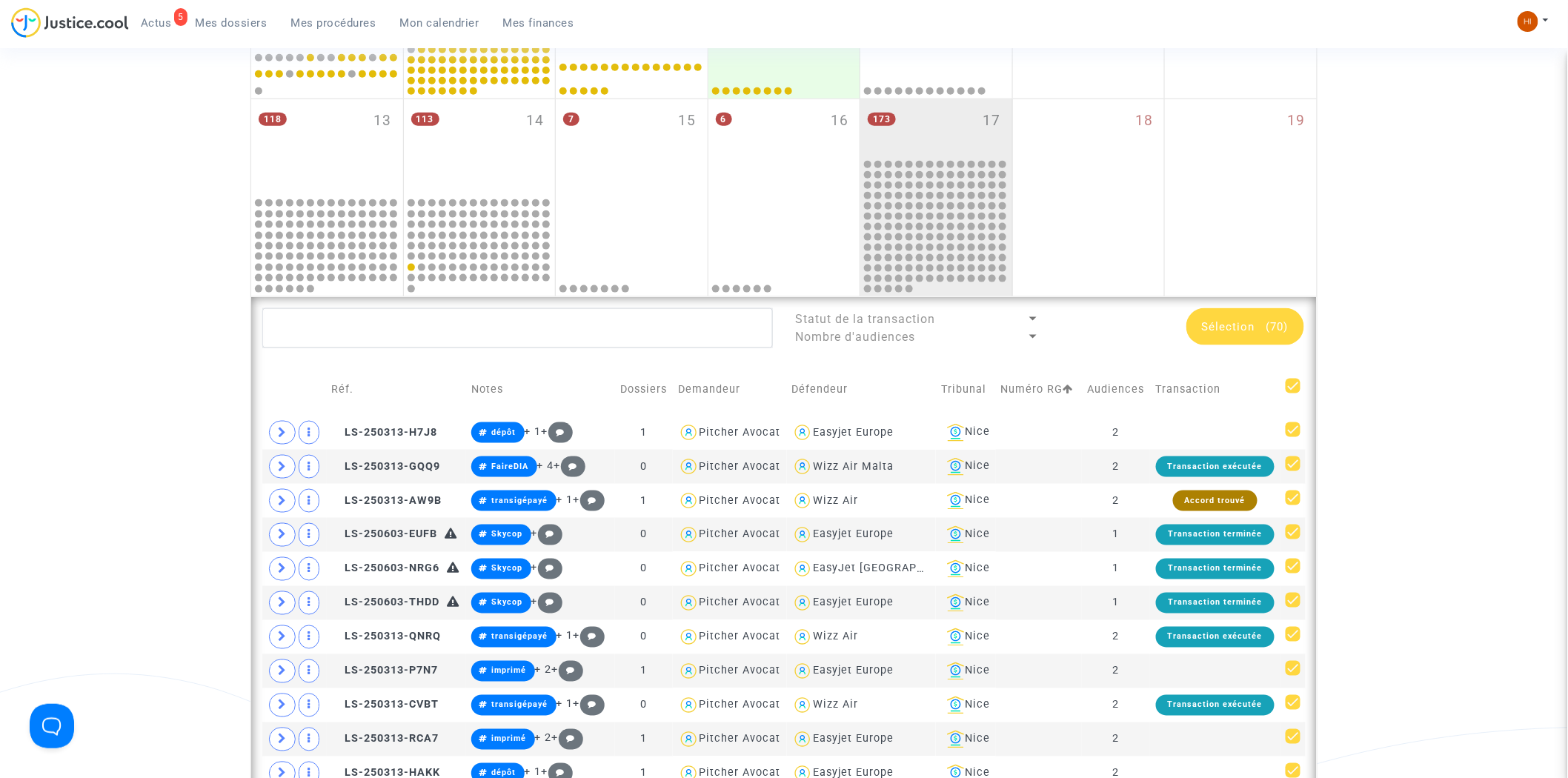
checkbox input "false"
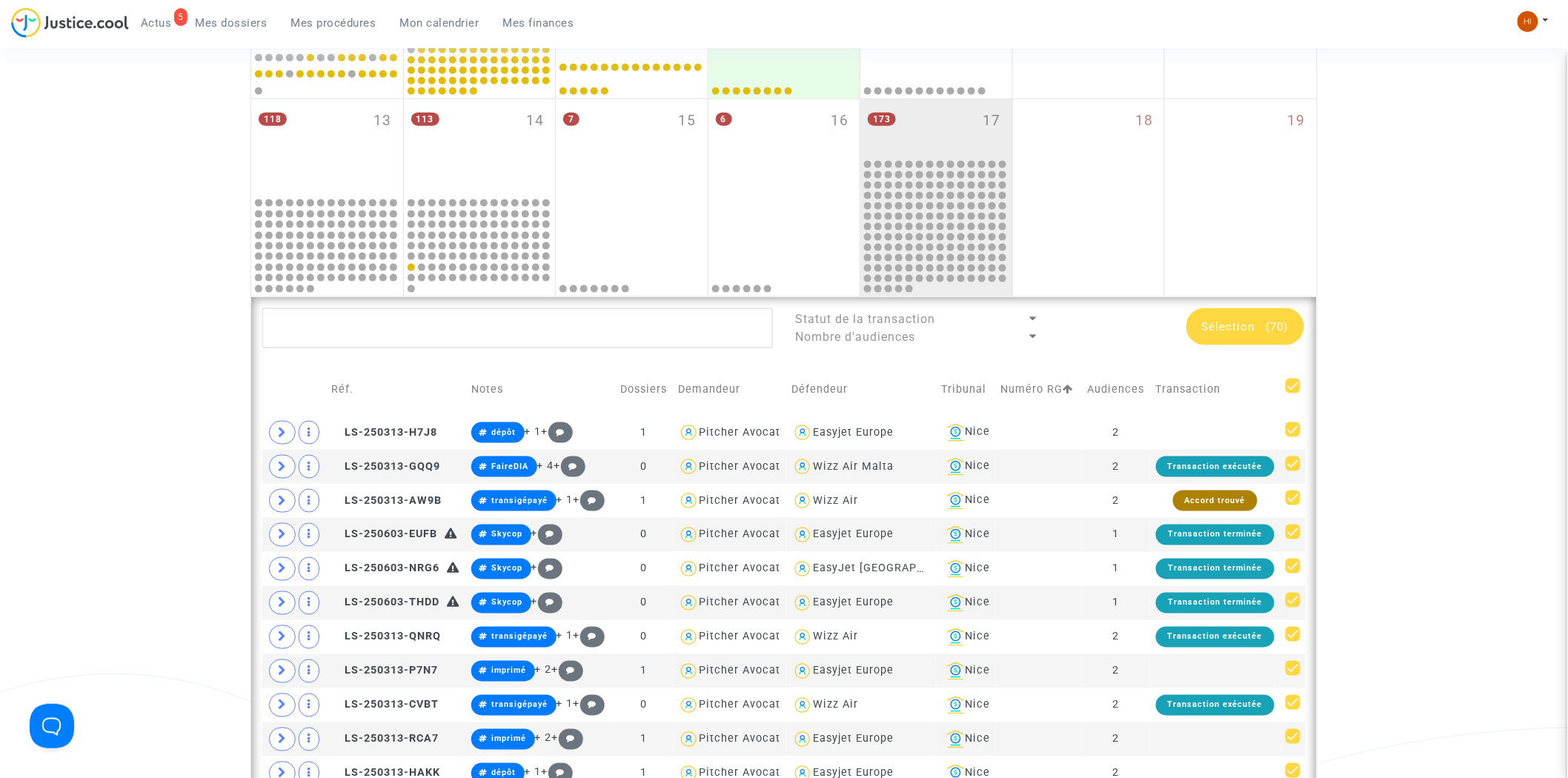
checkbox input "false"
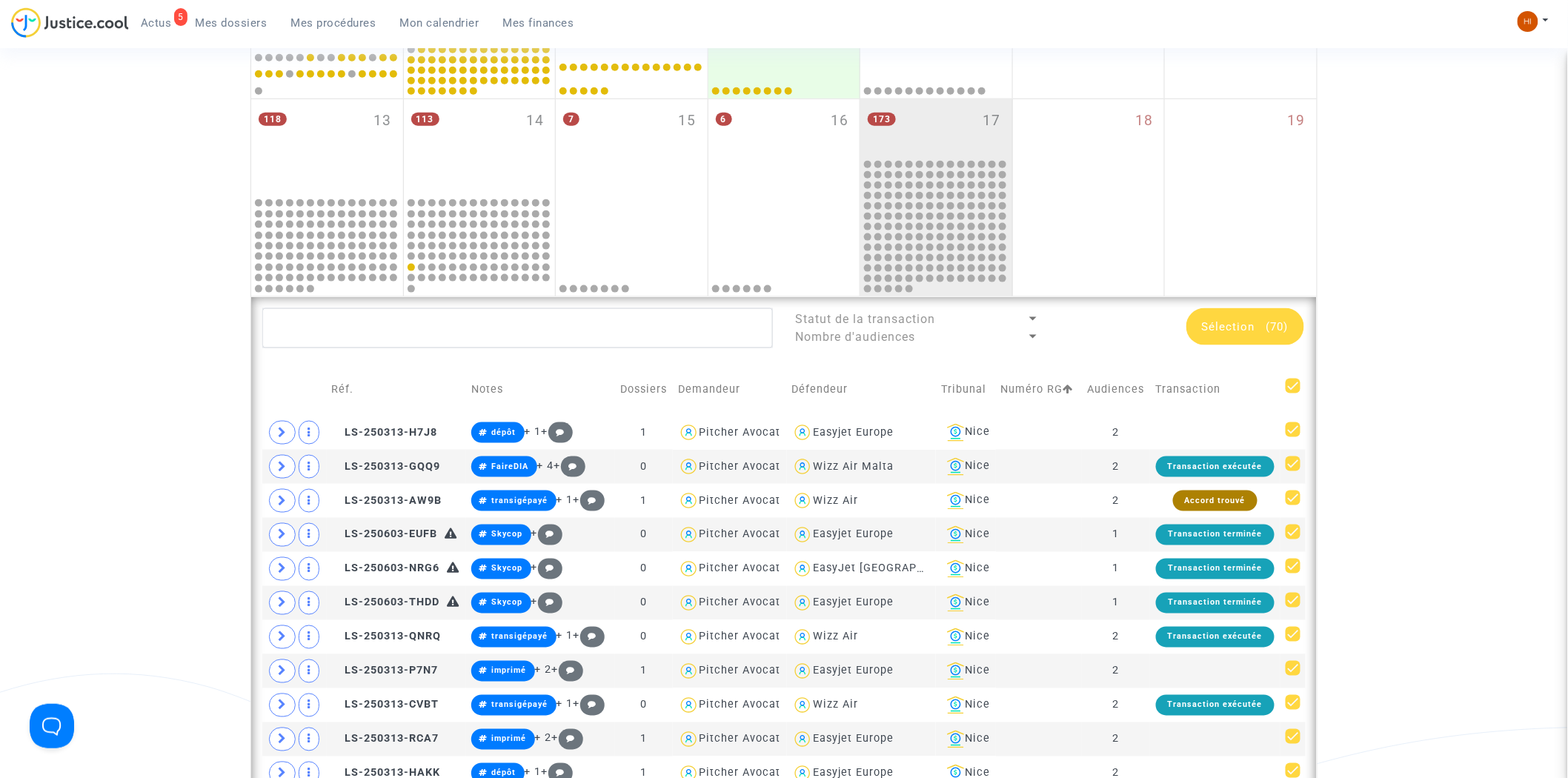
checkbox input "false"
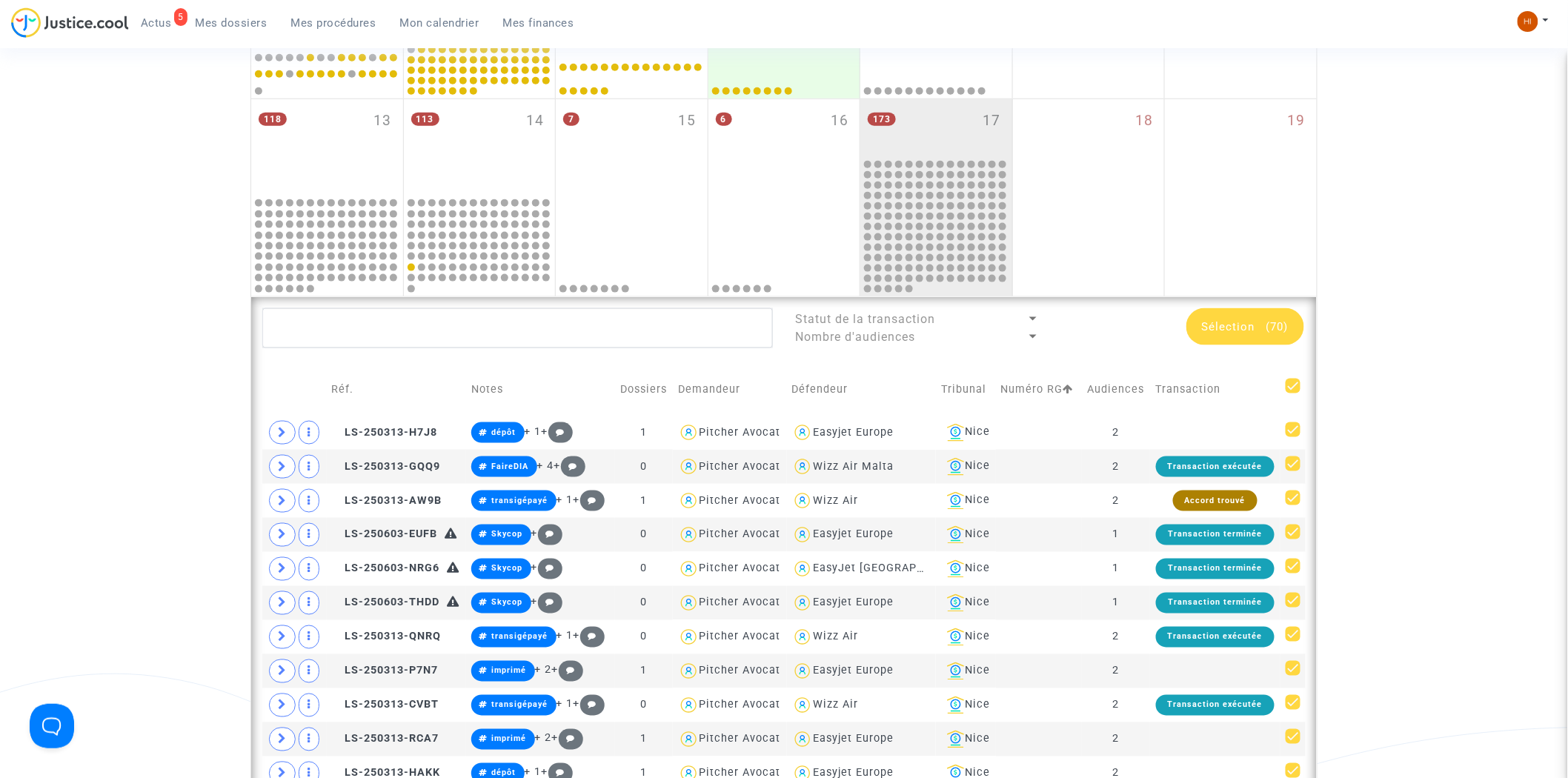
checkbox input "false"
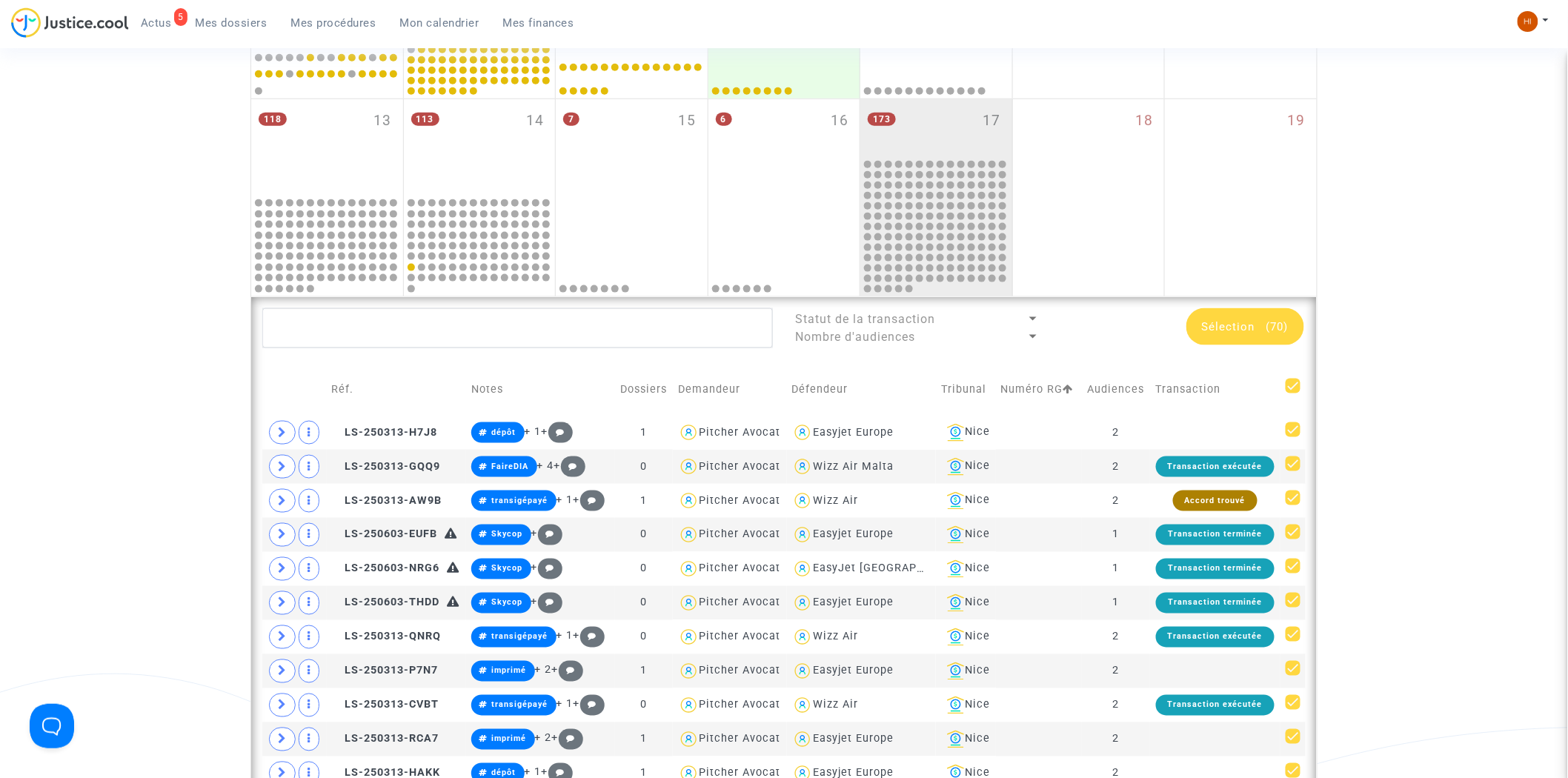
checkbox input "false"
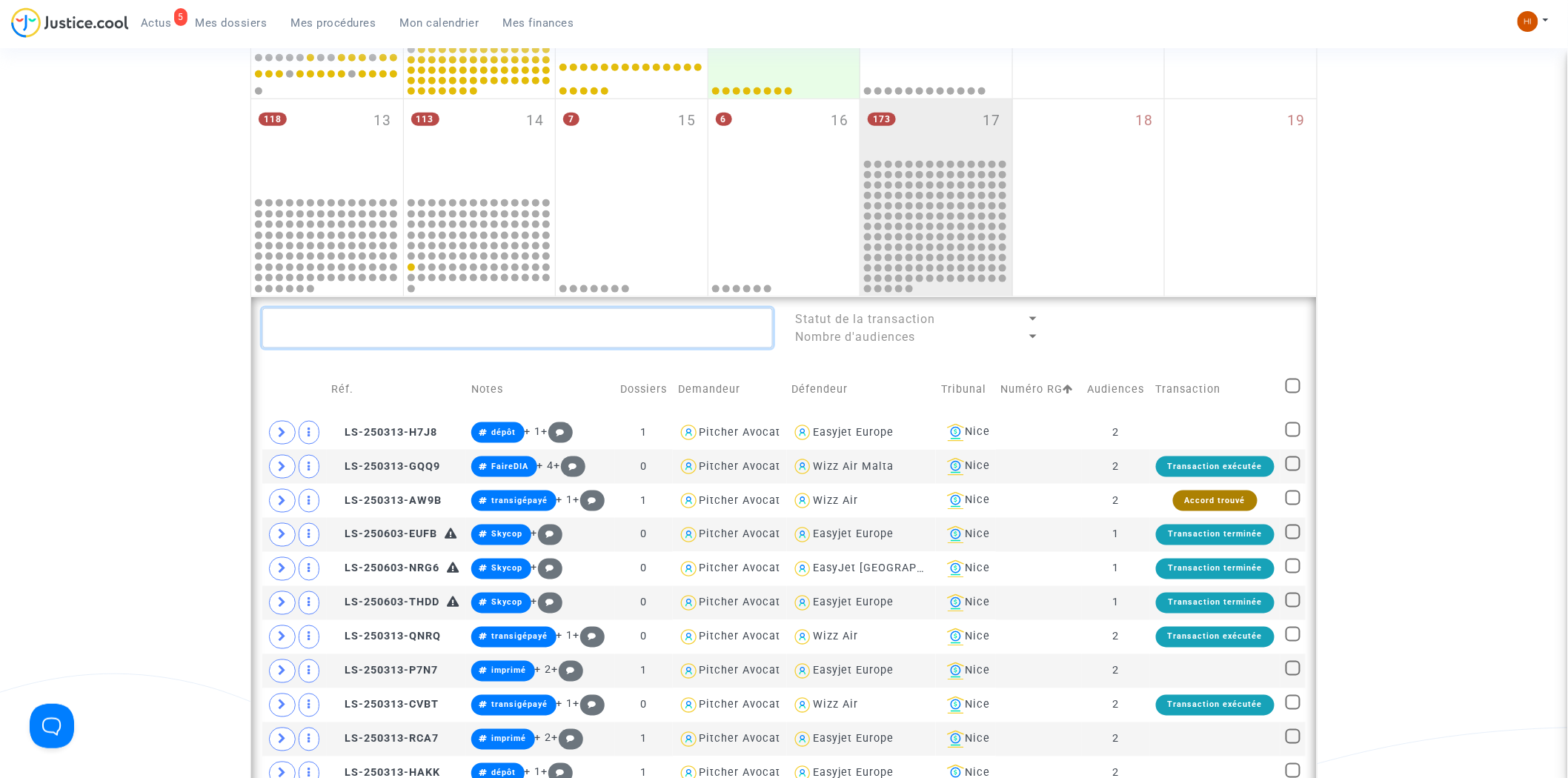
click at [531, 319] on textarea at bounding box center [518, 328] width 511 height 40
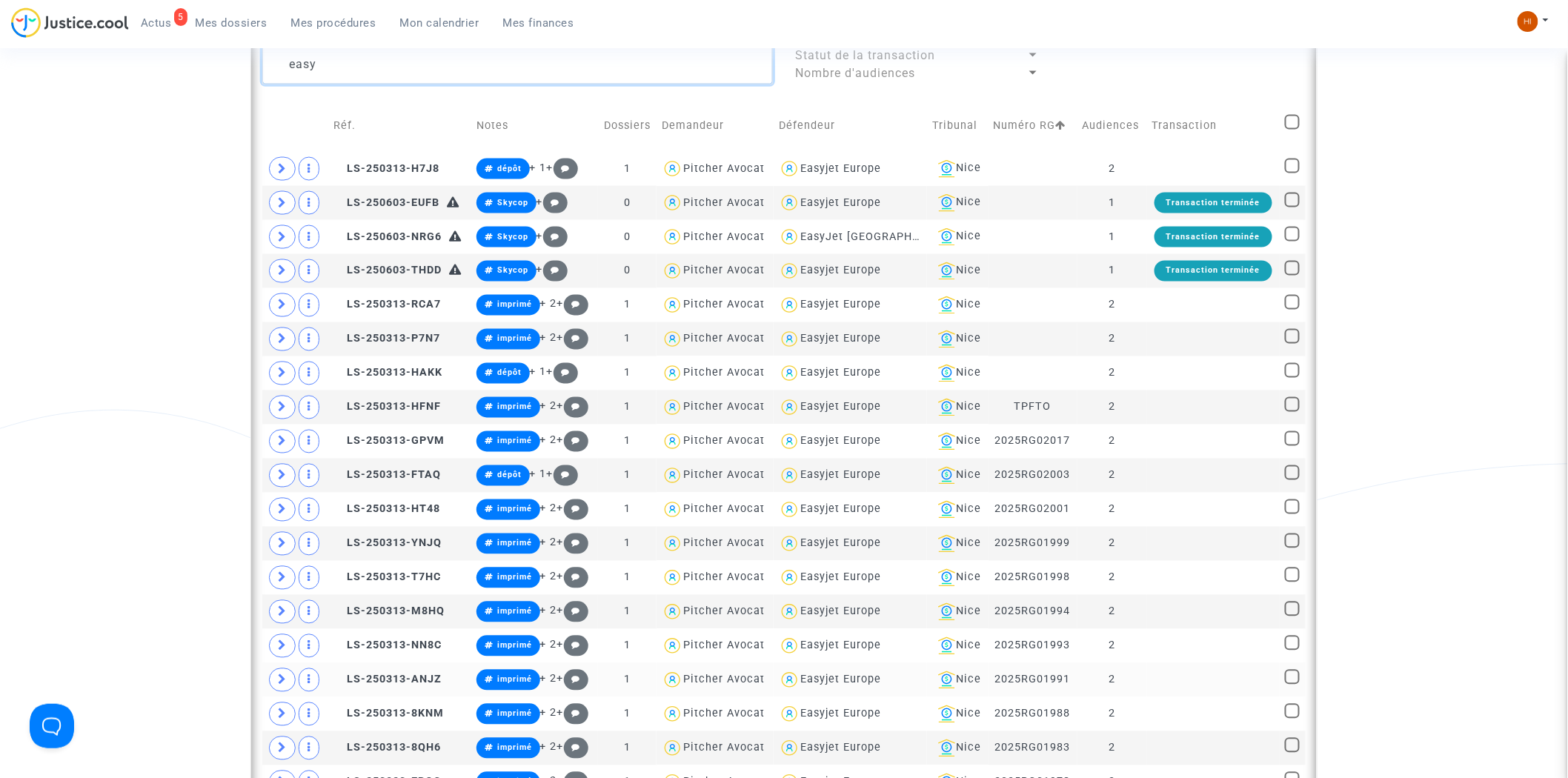
scroll to position [914, 0]
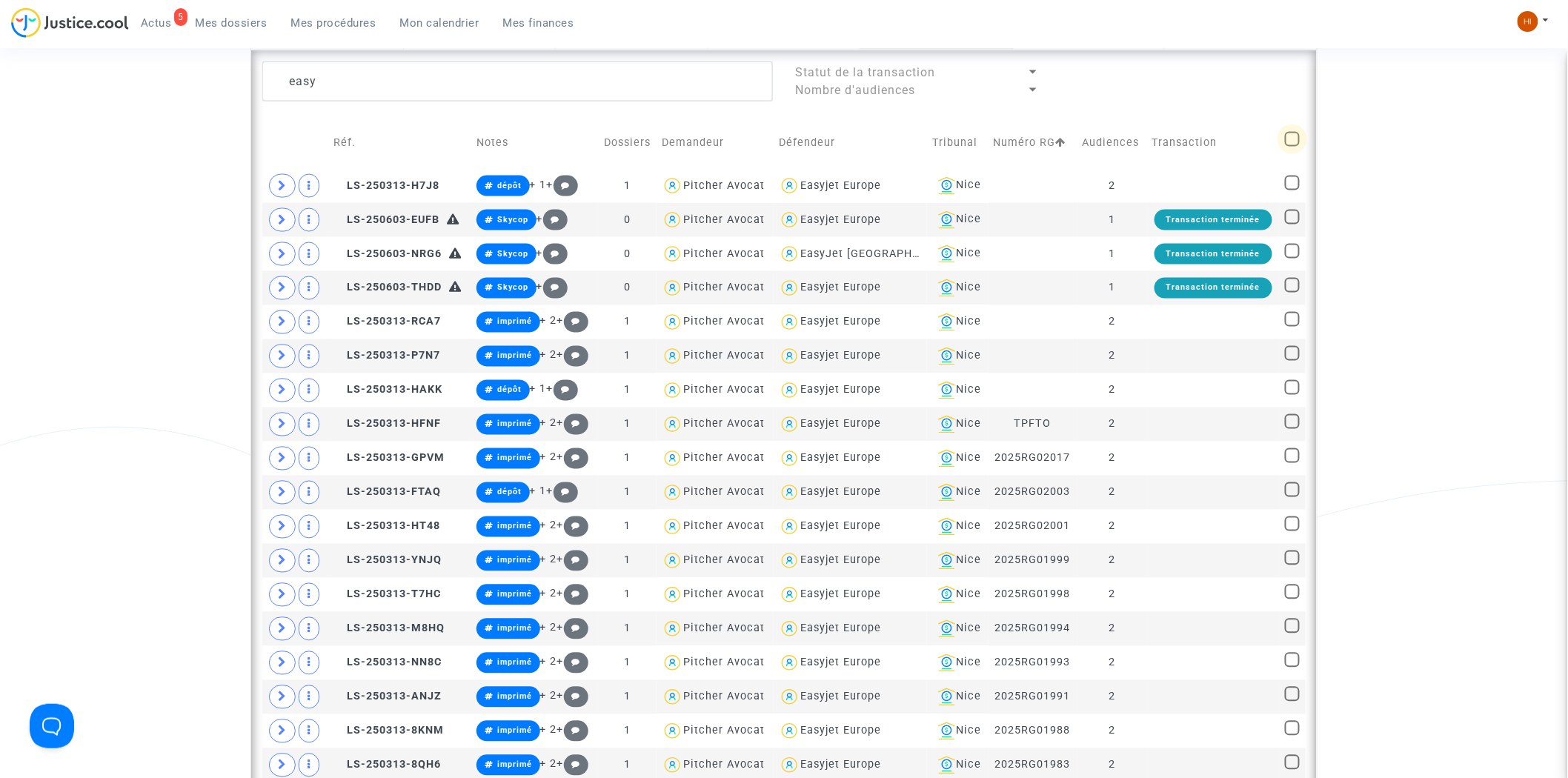
click at [1295, 138] on span at bounding box center [1292, 139] width 15 height 15
click at [1292, 147] on input "checkbox" at bounding box center [1292, 147] width 1 height 1
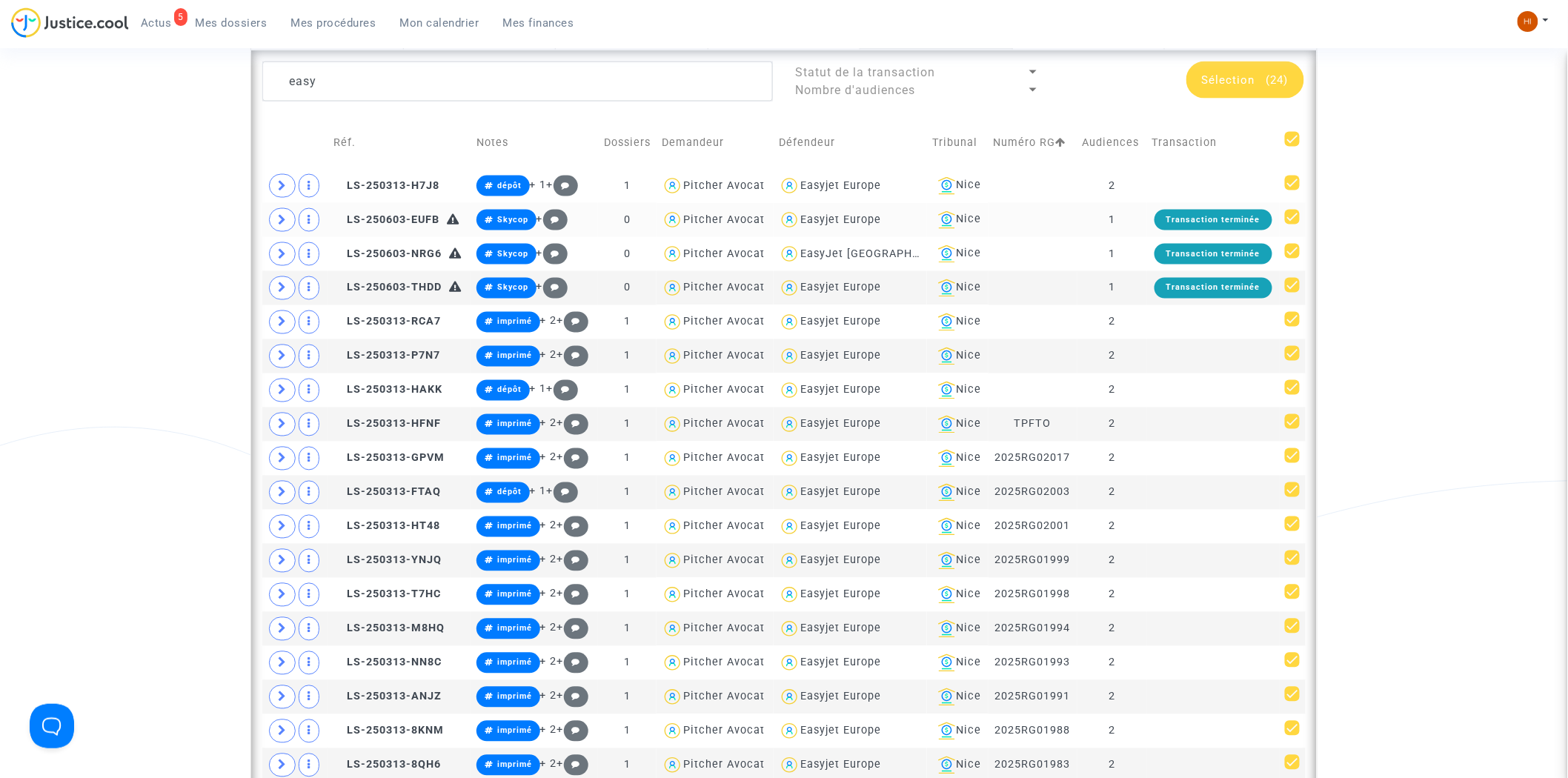
click at [1293, 215] on span at bounding box center [1292, 216] width 15 height 15
click at [1292, 224] on input "checkbox" at bounding box center [1292, 224] width 1 height 1
click at [1292, 253] on span at bounding box center [1292, 251] width 15 height 15
click at [1292, 259] on input "checkbox" at bounding box center [1292, 259] width 1 height 1
click at [1295, 282] on span at bounding box center [1292, 285] width 15 height 15
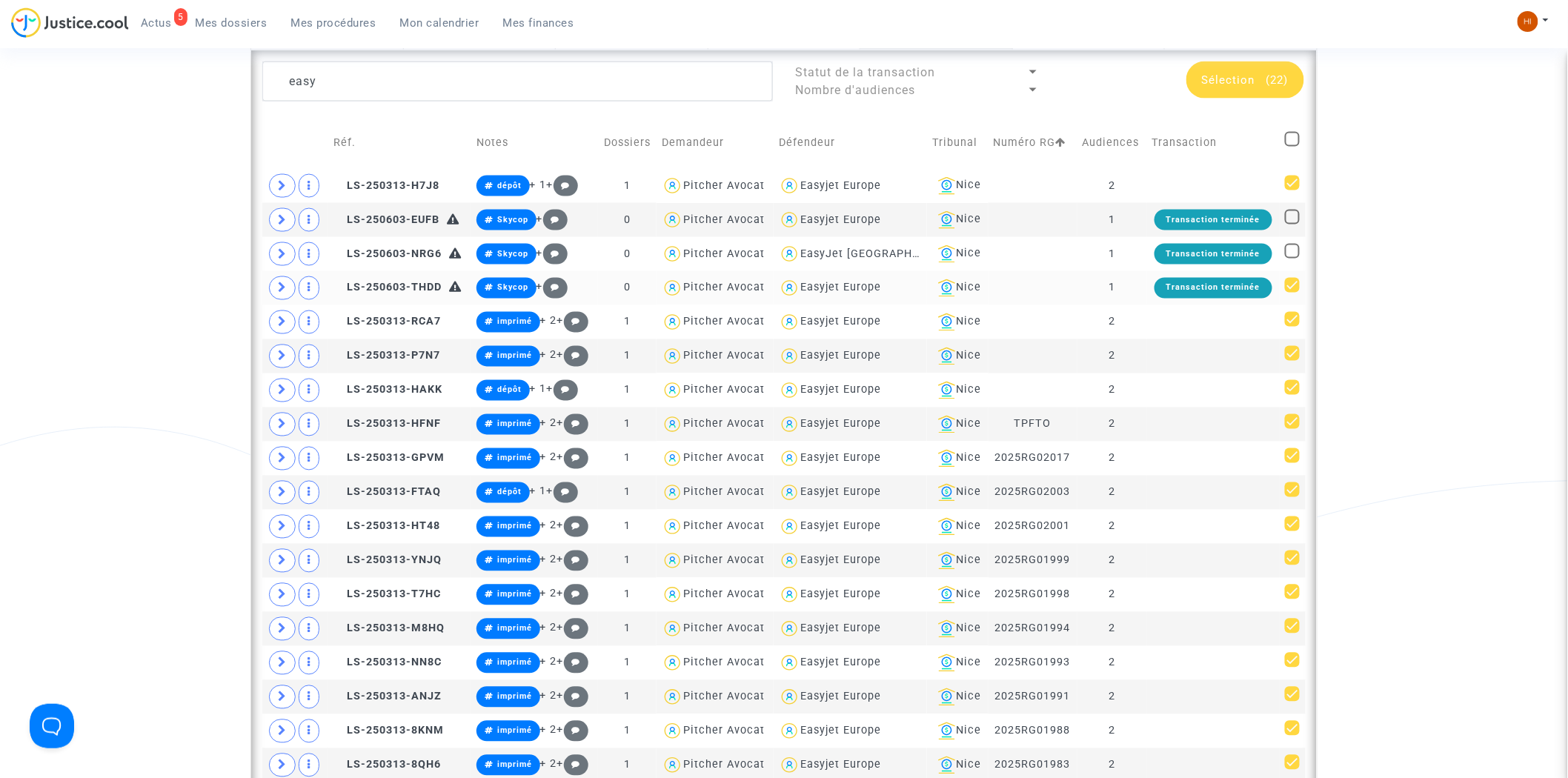
click at [1292, 292] on input "checkbox" at bounding box center [1292, 292] width 1 height 1
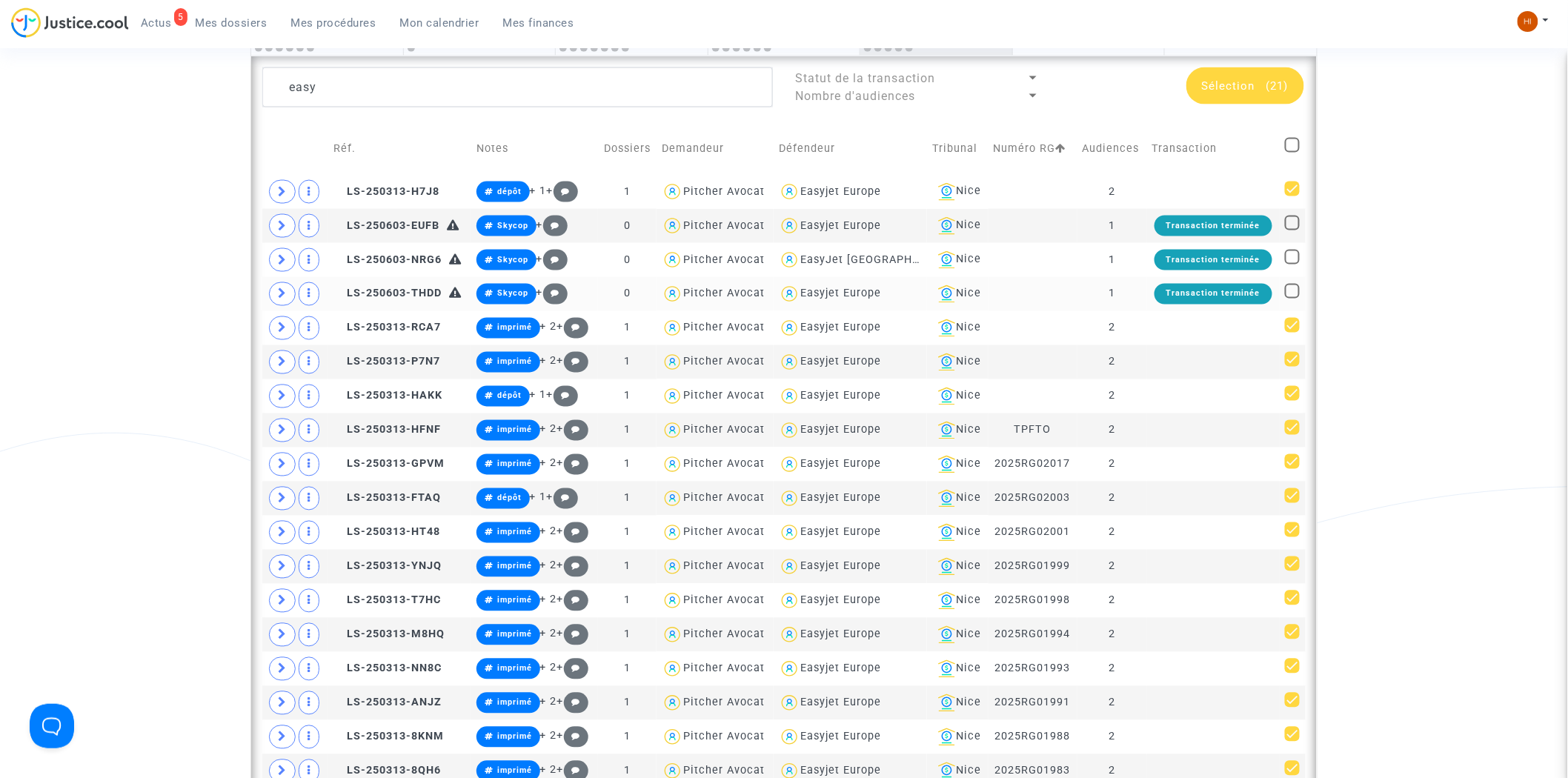
scroll to position [750, 0]
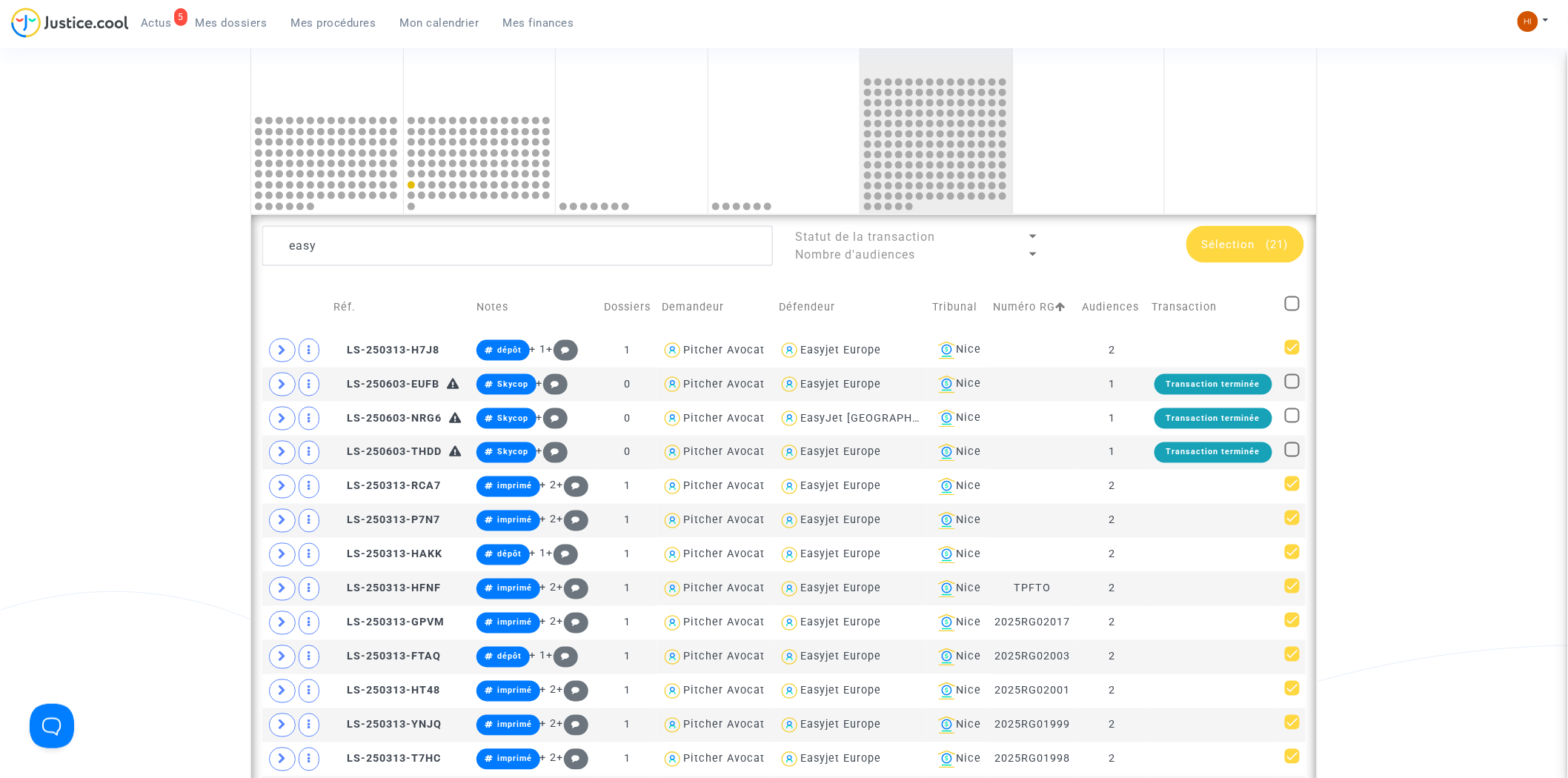
click at [1256, 261] on div "Sélection (21)" at bounding box center [1245, 245] width 117 height 37
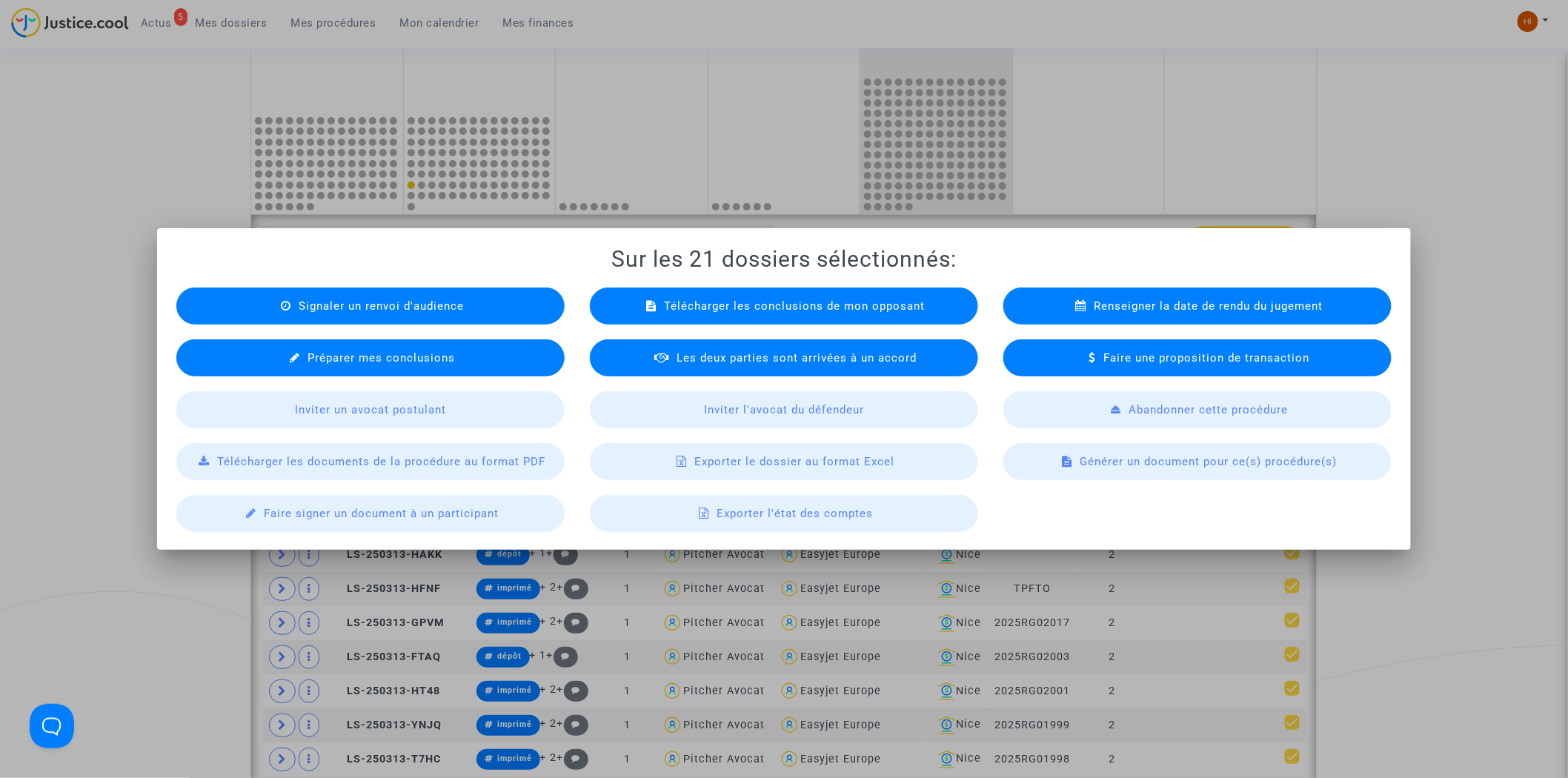
click at [909, 463] on div "Exporter le dossier au format Excel" at bounding box center [784, 462] width 389 height 37
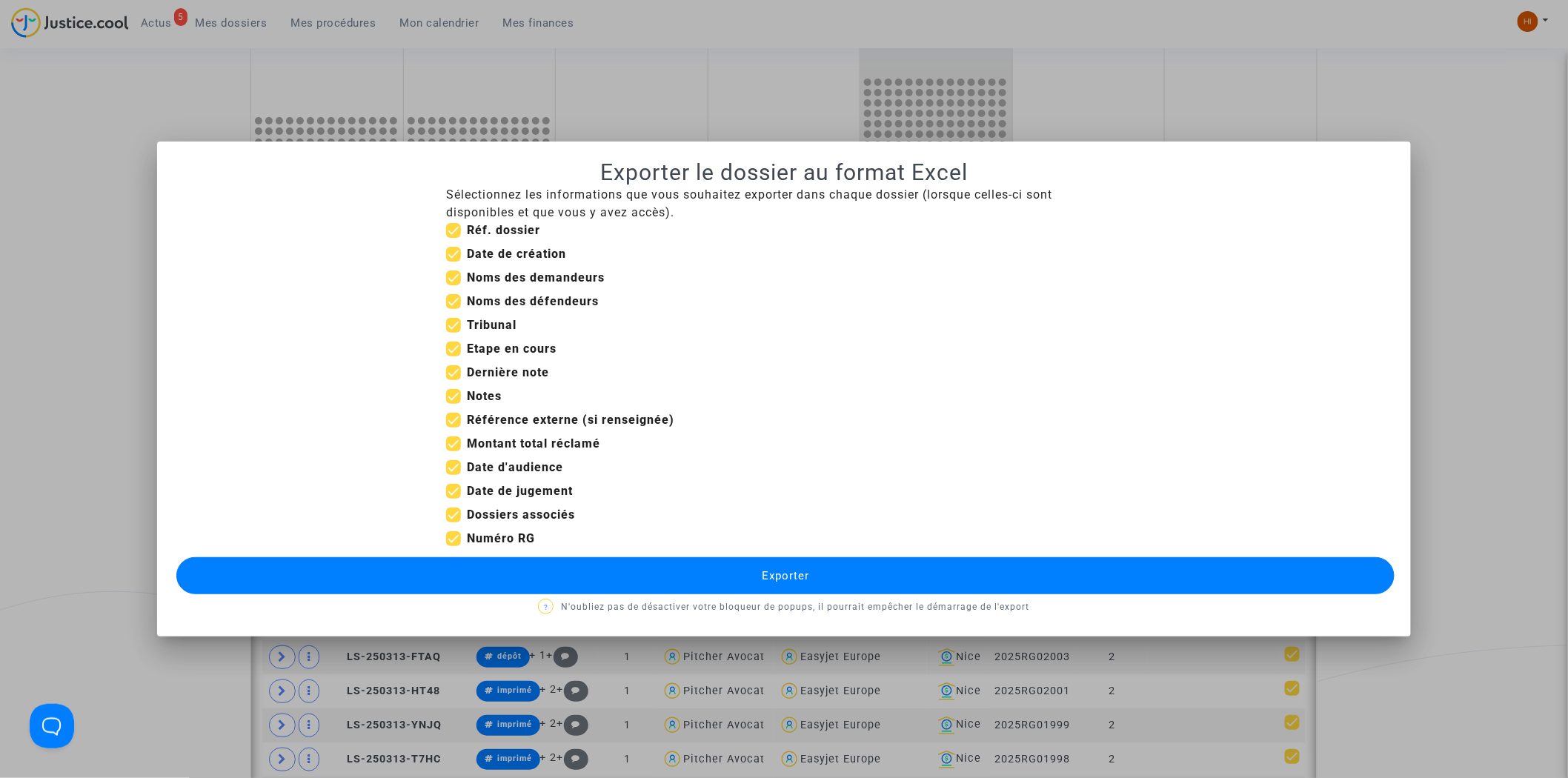
click at [636, 586] on button "Exporter" at bounding box center [786, 576] width 1219 height 37
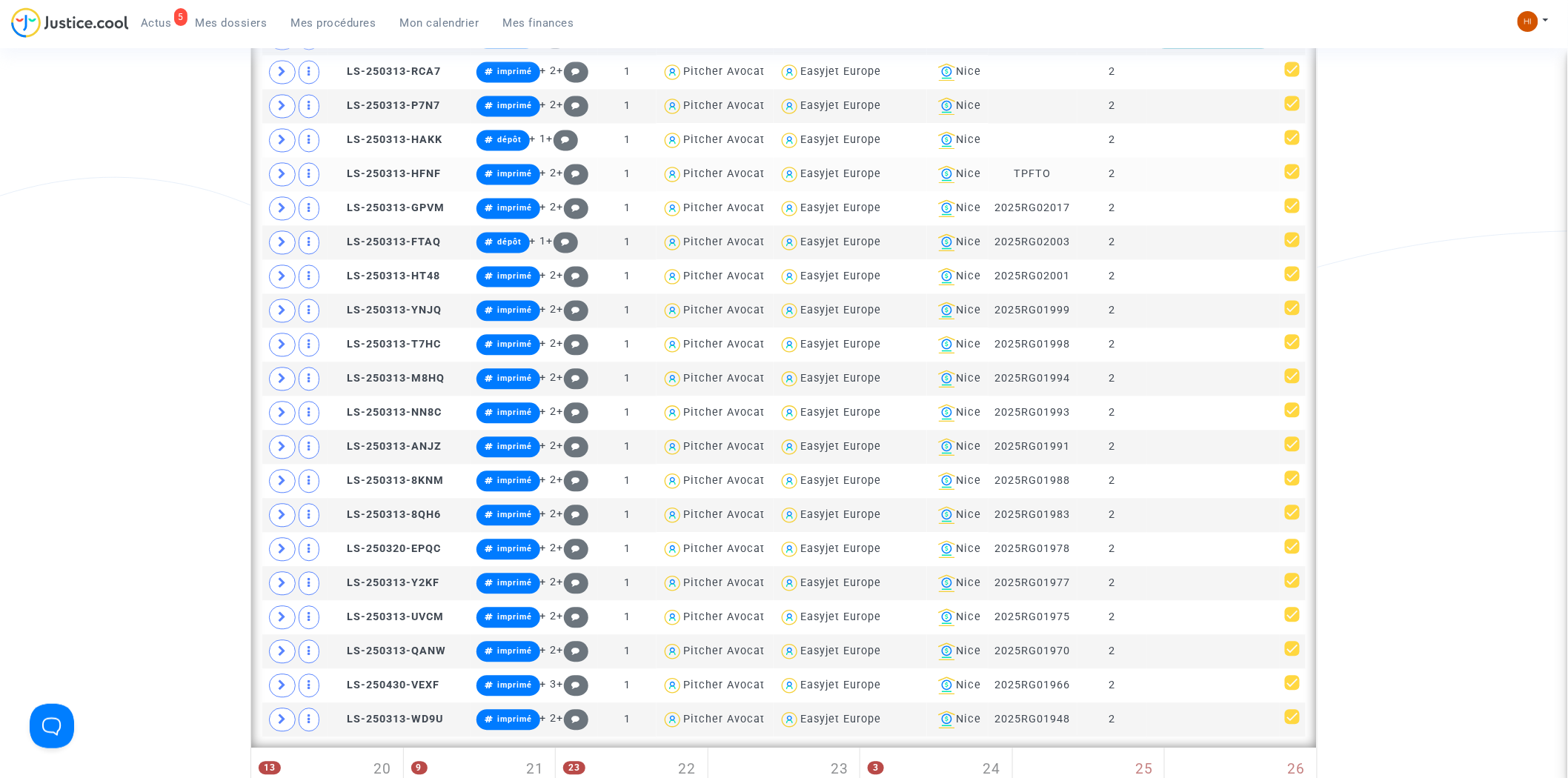
scroll to position [1161, 0]
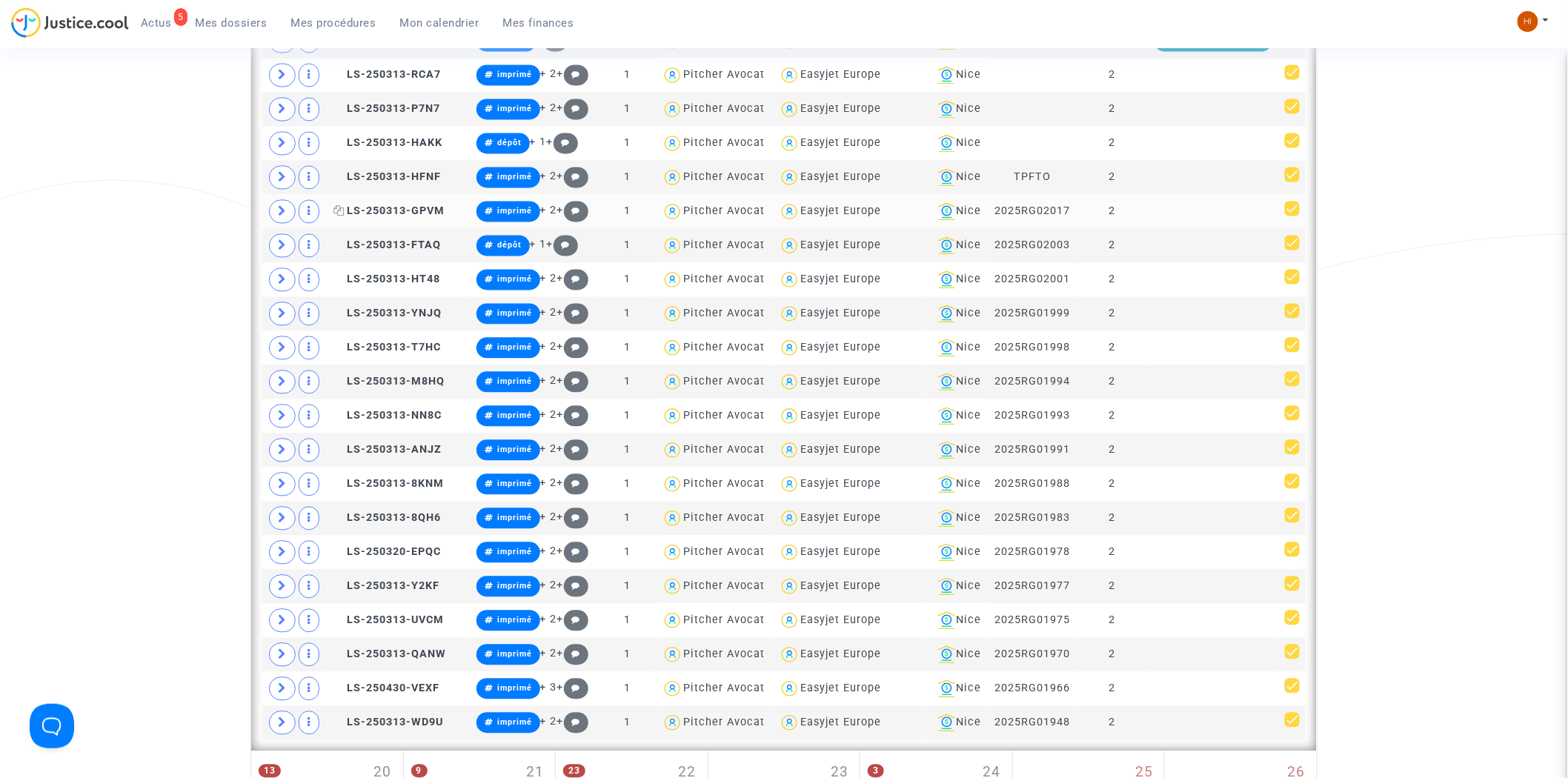
click at [421, 210] on span "LS-250313-GPVM" at bounding box center [390, 211] width 111 height 12
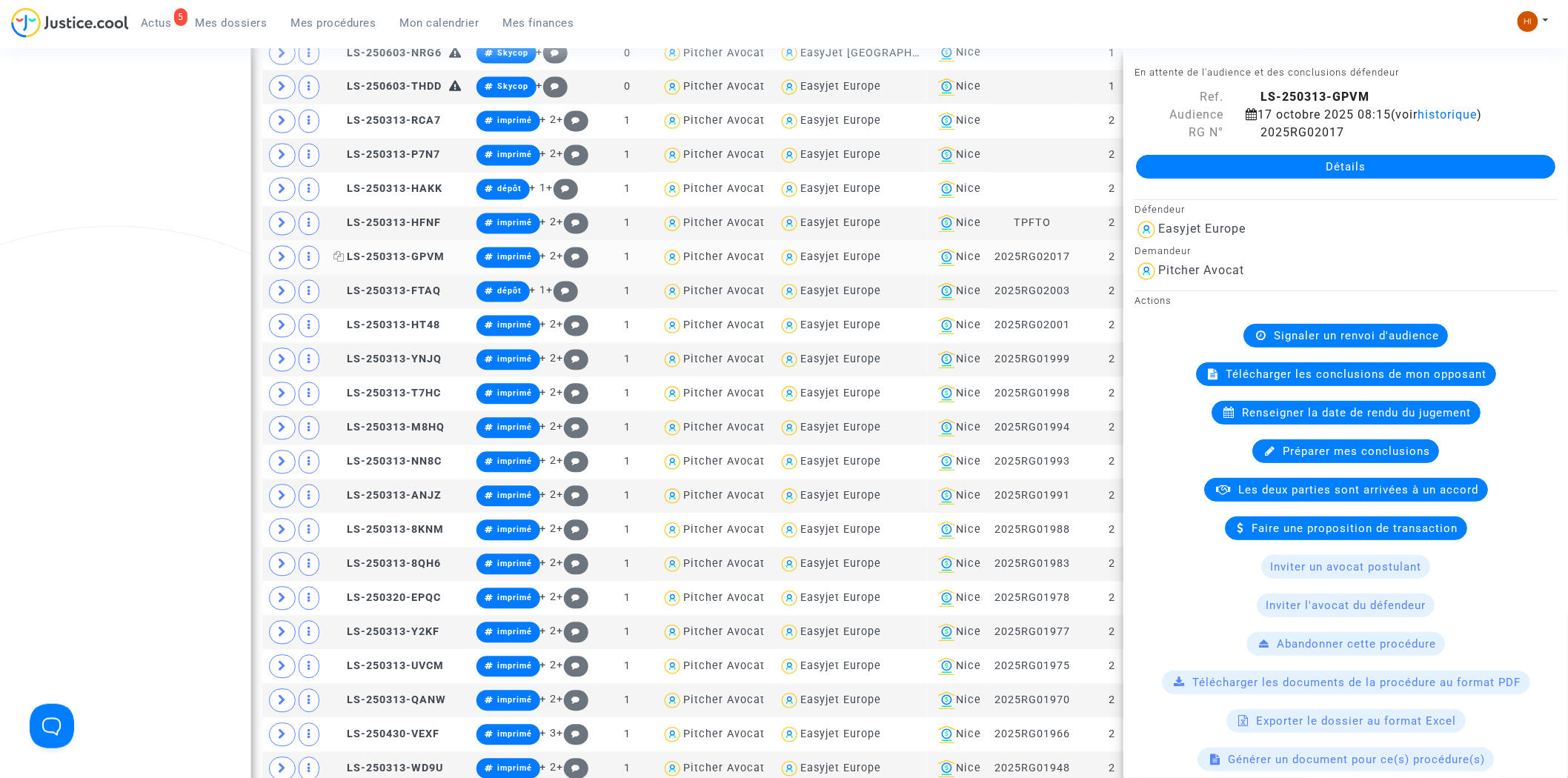
scroll to position [996, 0]
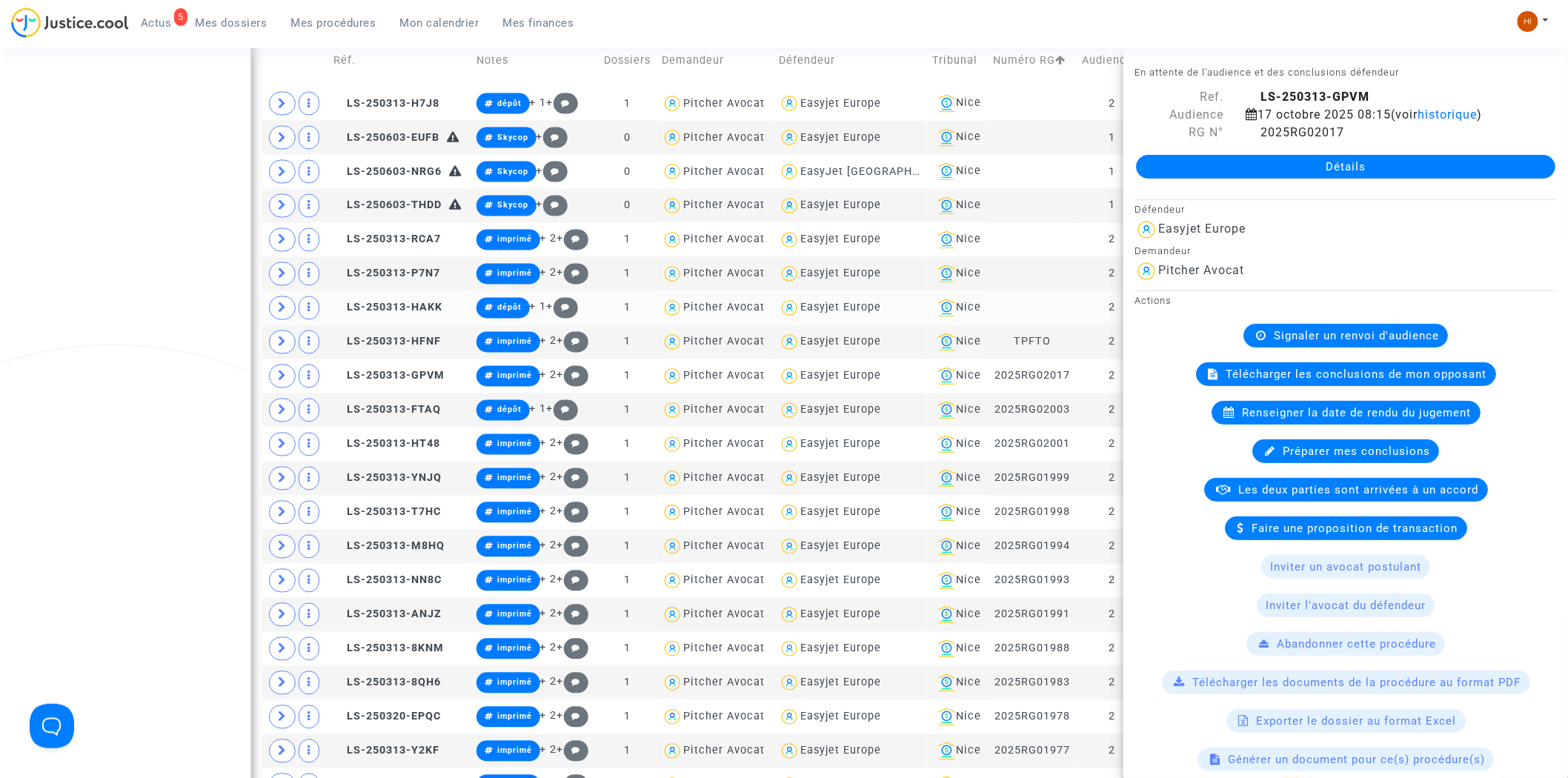
click at [422, 300] on td "LS-250313-HAKK" at bounding box center [400, 308] width 143 height 34
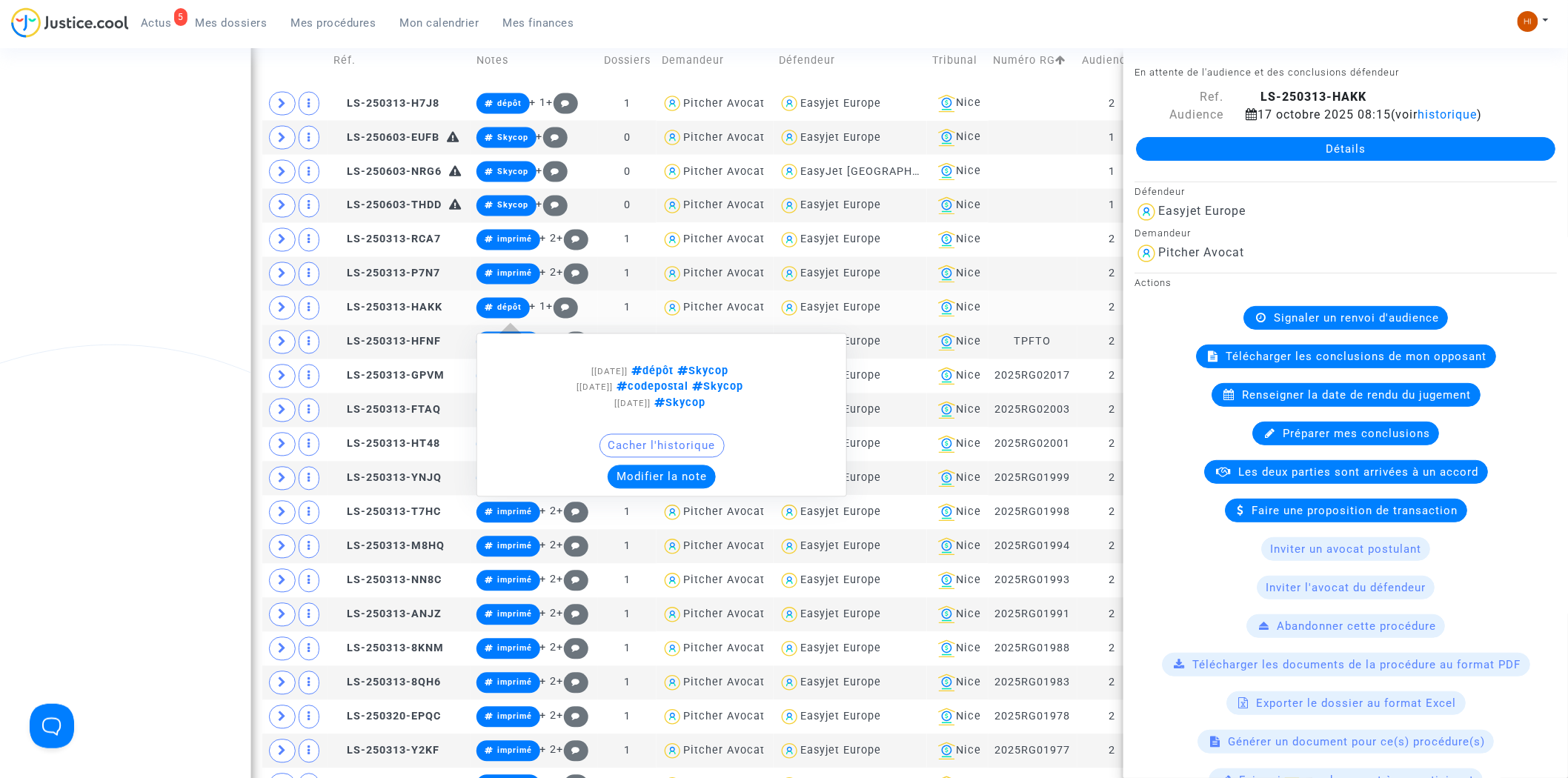
click at [509, 307] on span "dépôt" at bounding box center [510, 307] width 25 height 10
click at [647, 480] on button "Modifier la note" at bounding box center [662, 477] width 108 height 24
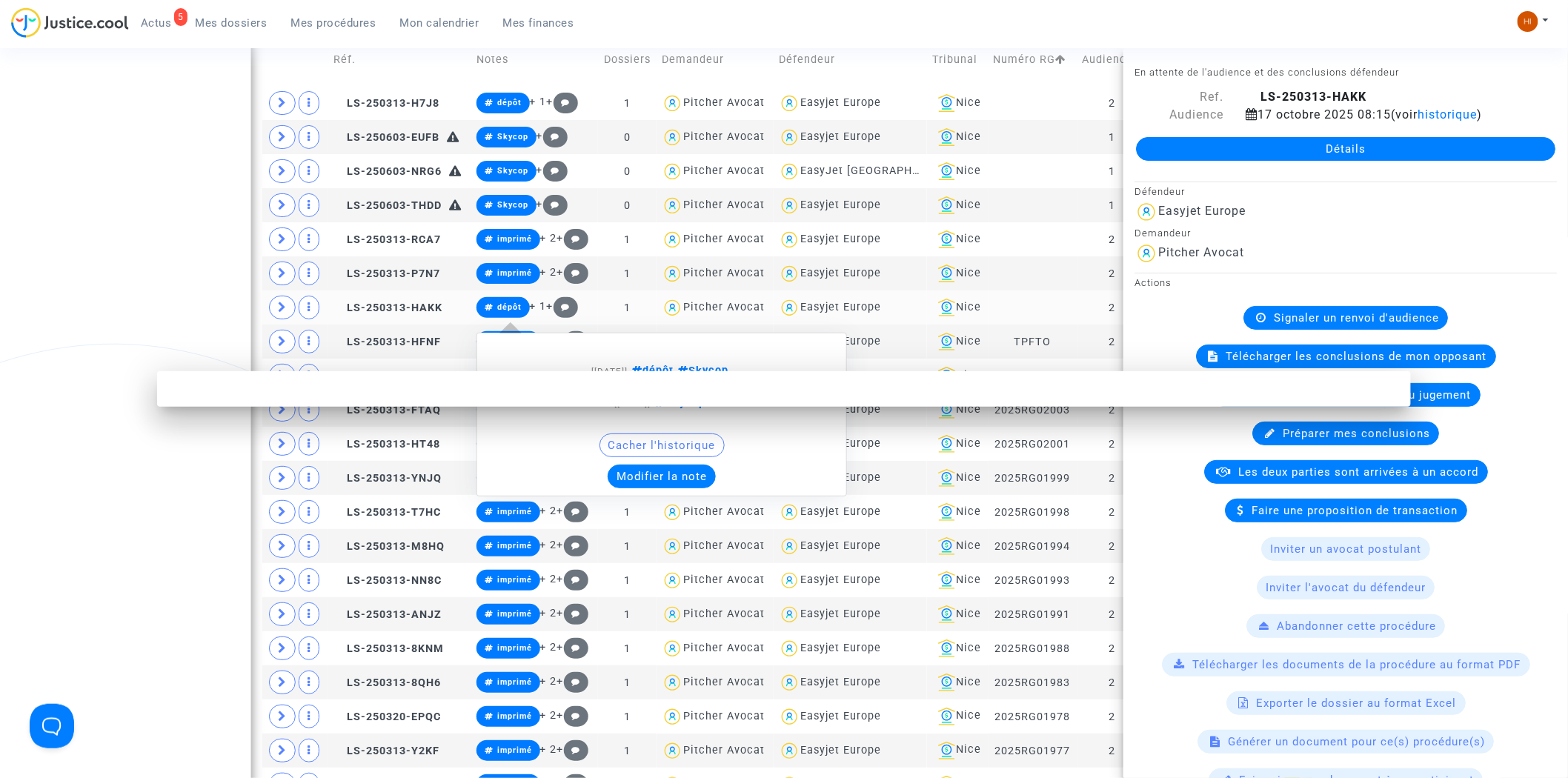
scroll to position [0, 0]
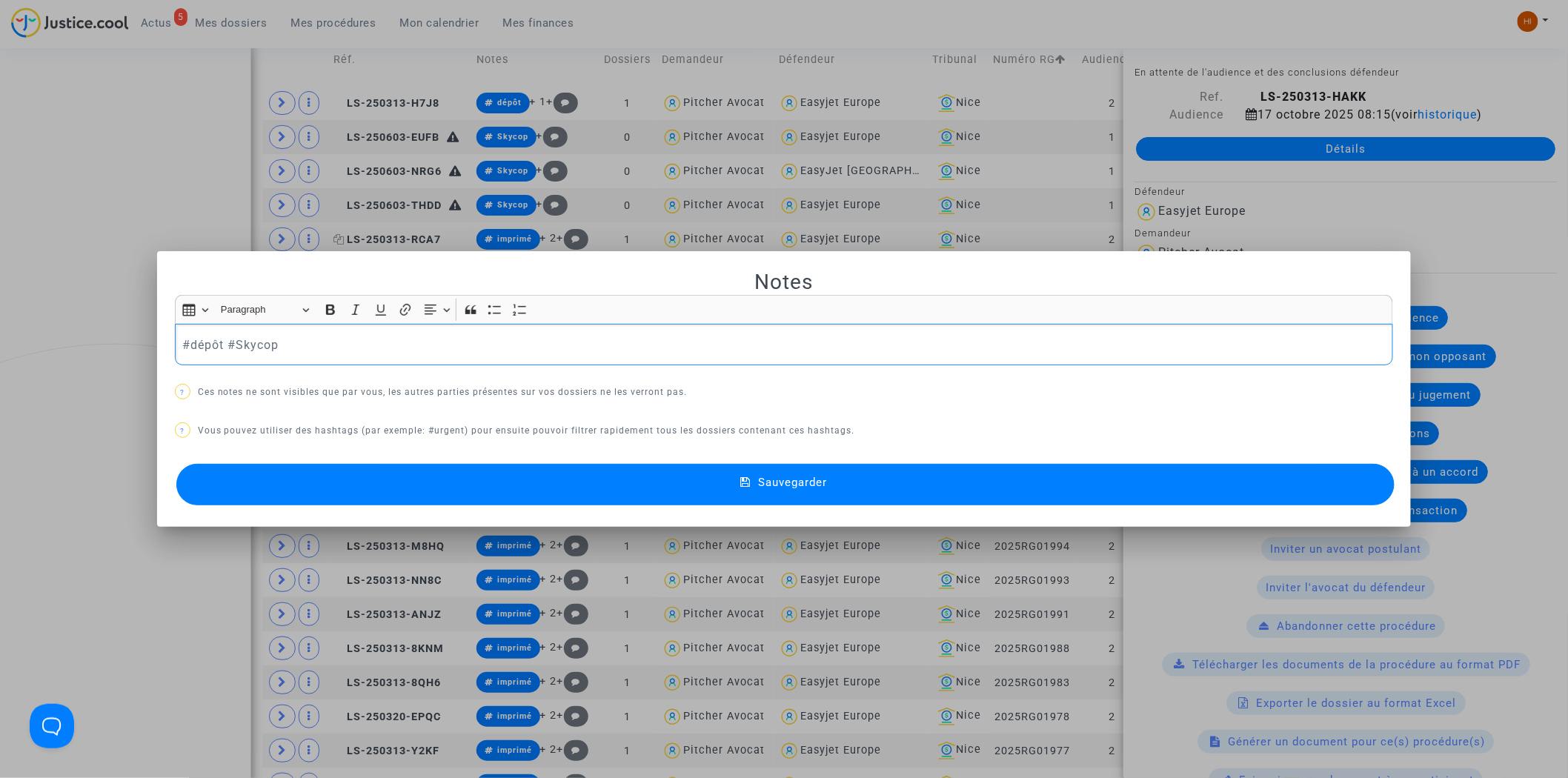
click at [134, 170] on div at bounding box center [784, 389] width 1568 height 778
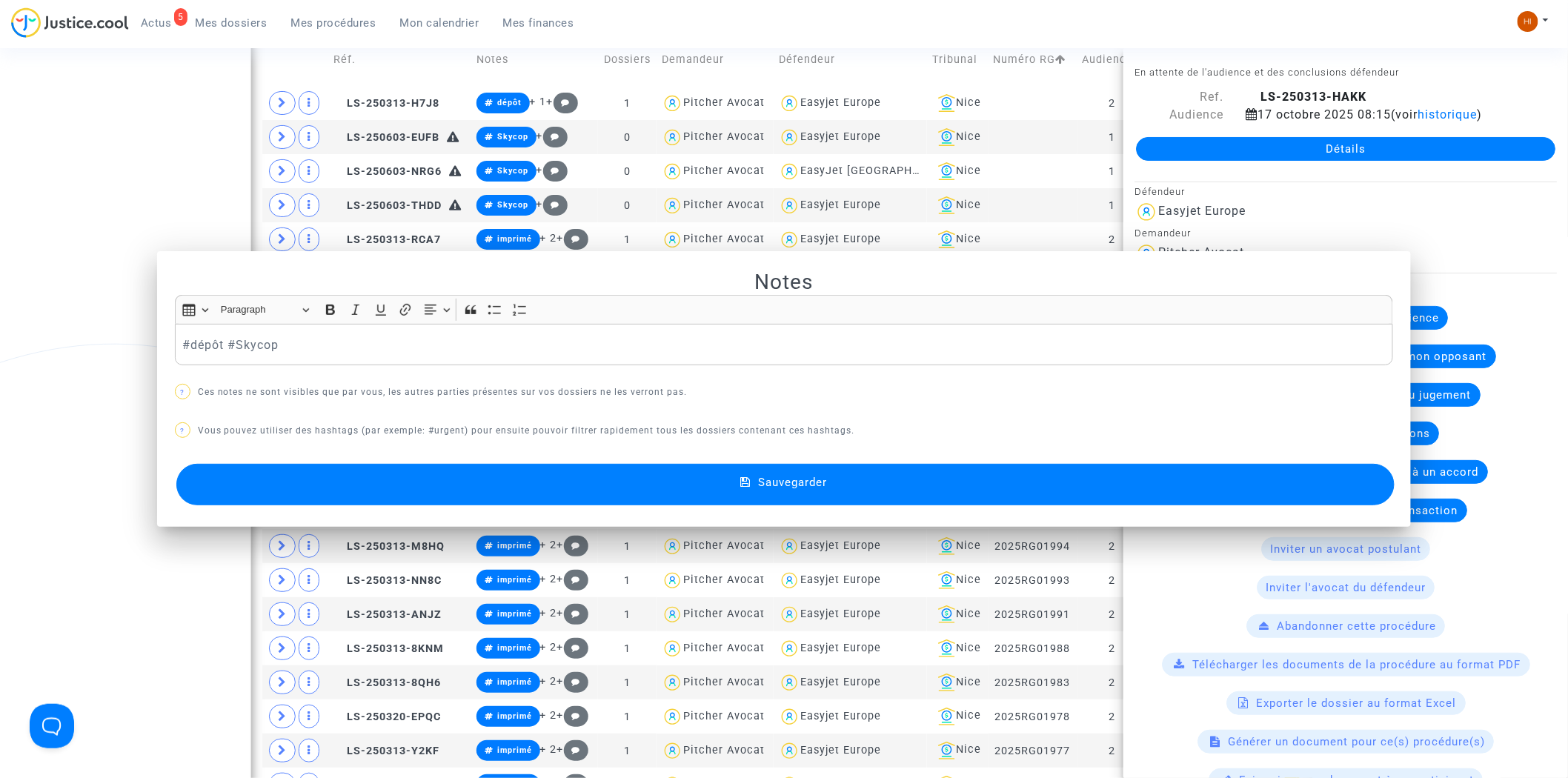
scroll to position [996, 0]
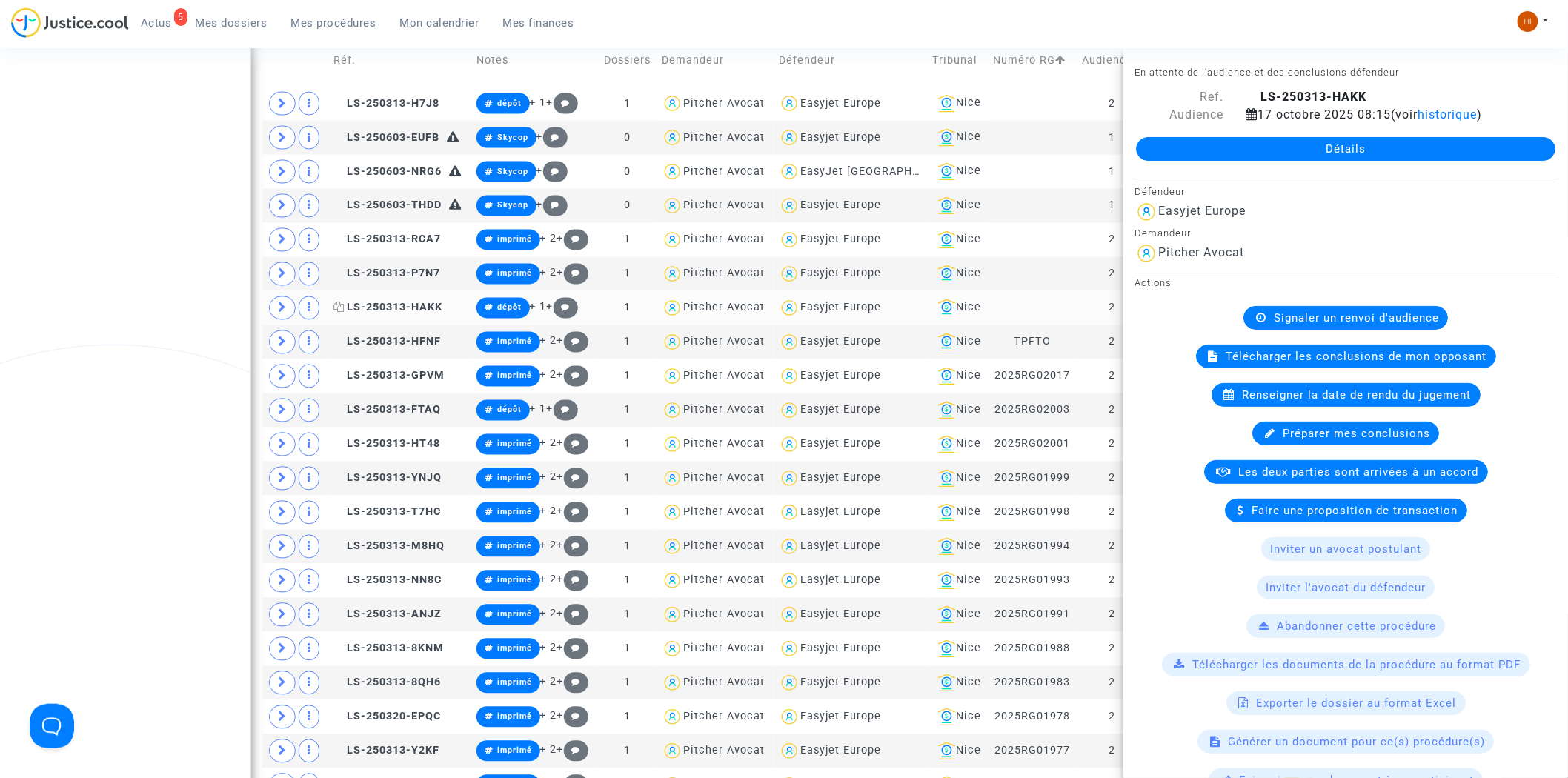
click at [420, 307] on span "LS-250313-HAKK" at bounding box center [388, 307] width 109 height 12
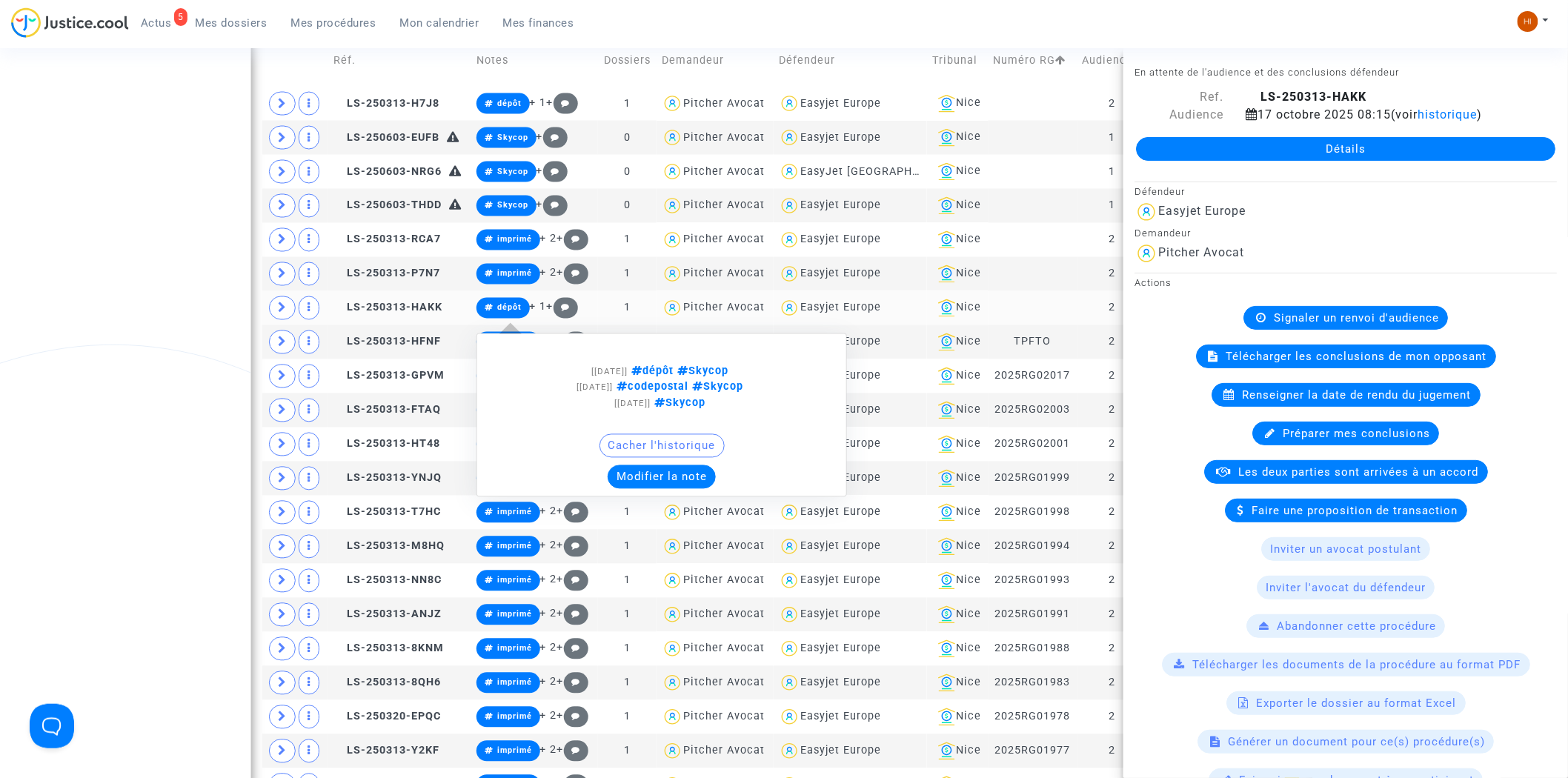
click at [505, 312] on span "dépôt" at bounding box center [510, 307] width 25 height 10
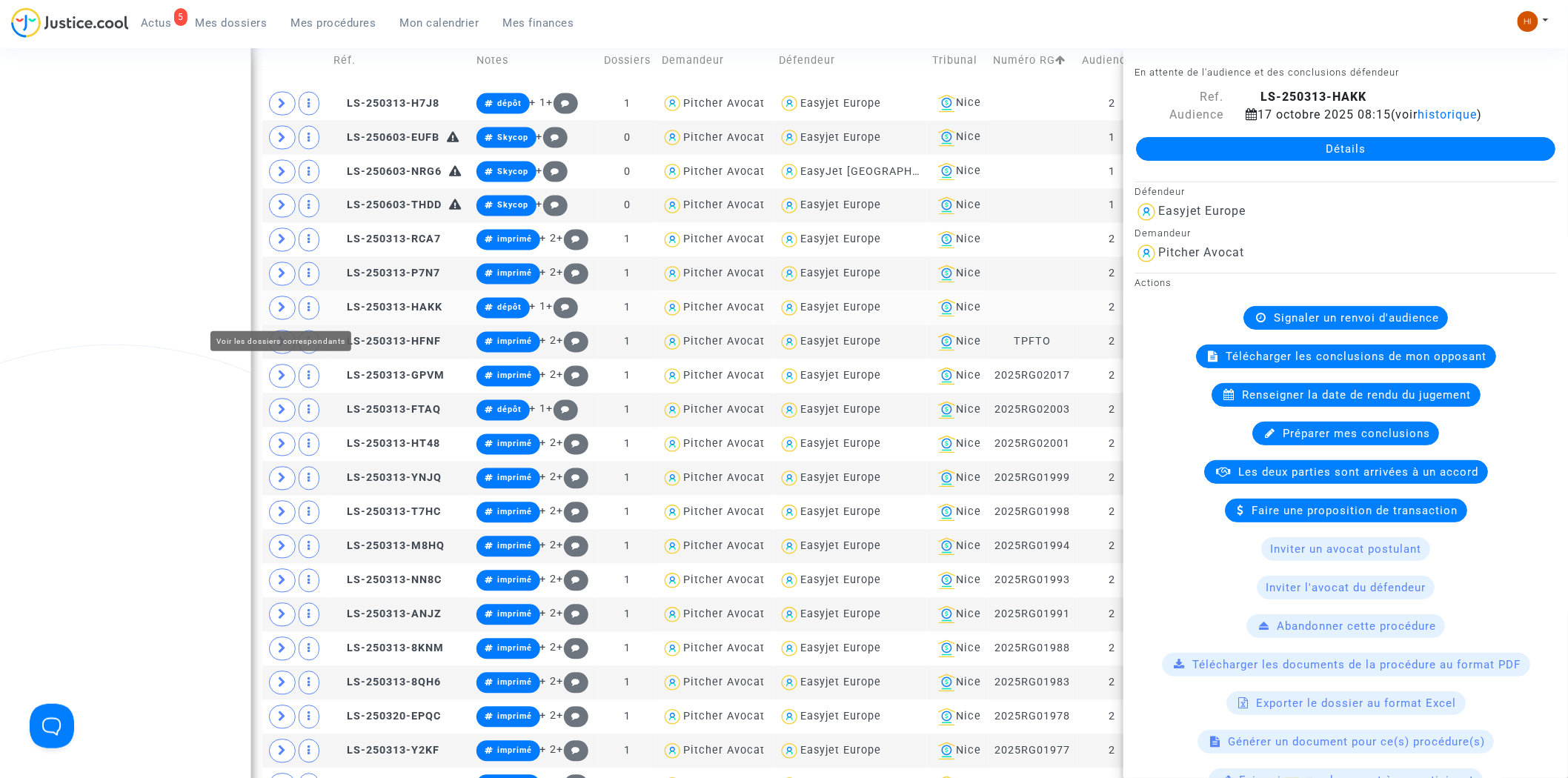
click at [283, 315] on span at bounding box center [283, 308] width 27 height 24
click at [282, 315] on span at bounding box center [283, 308] width 27 height 24
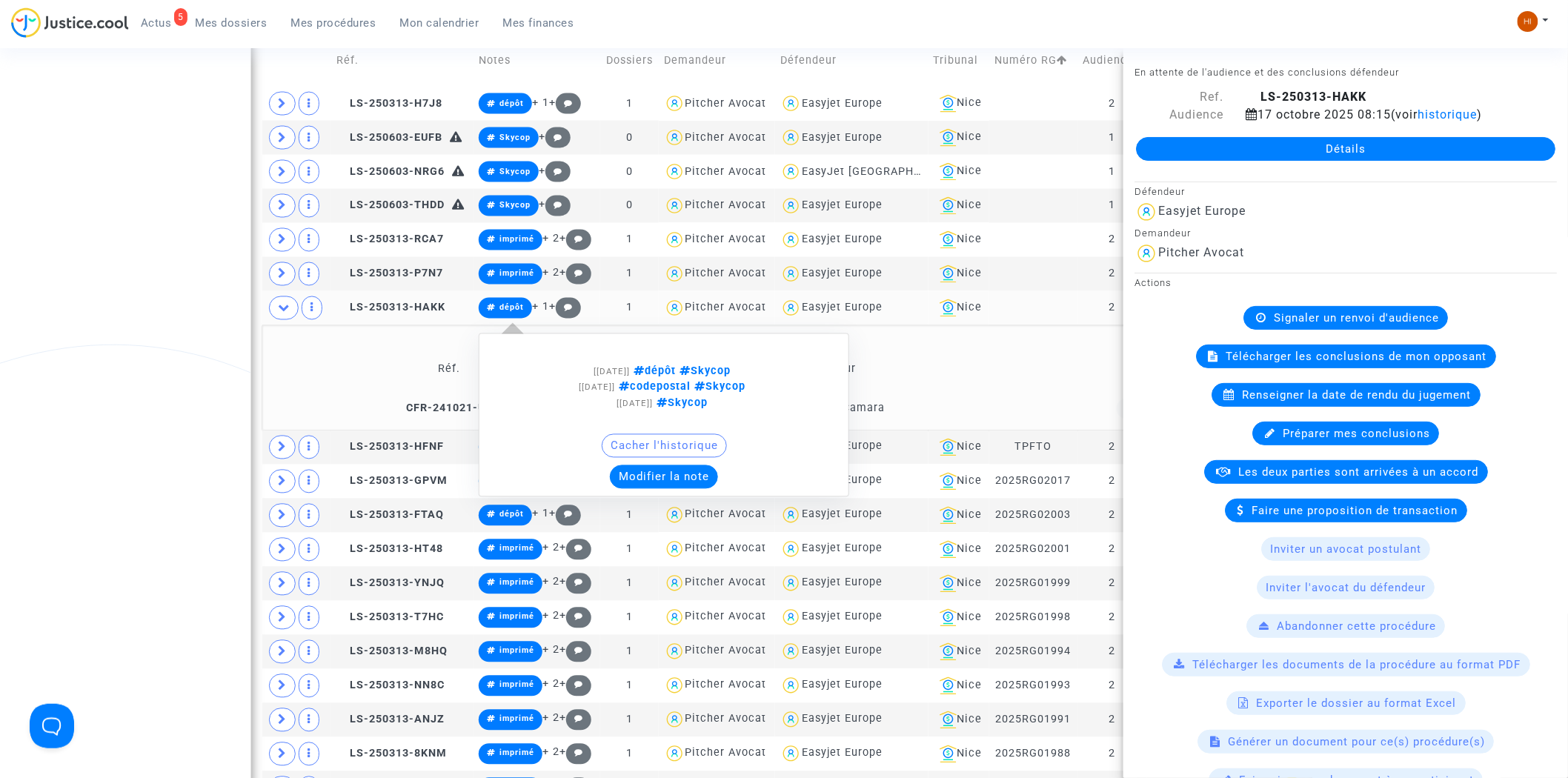
click at [510, 310] on span "dépôt" at bounding box center [511, 307] width 25 height 10
click at [625, 476] on button "Modifier la note" at bounding box center [663, 477] width 108 height 24
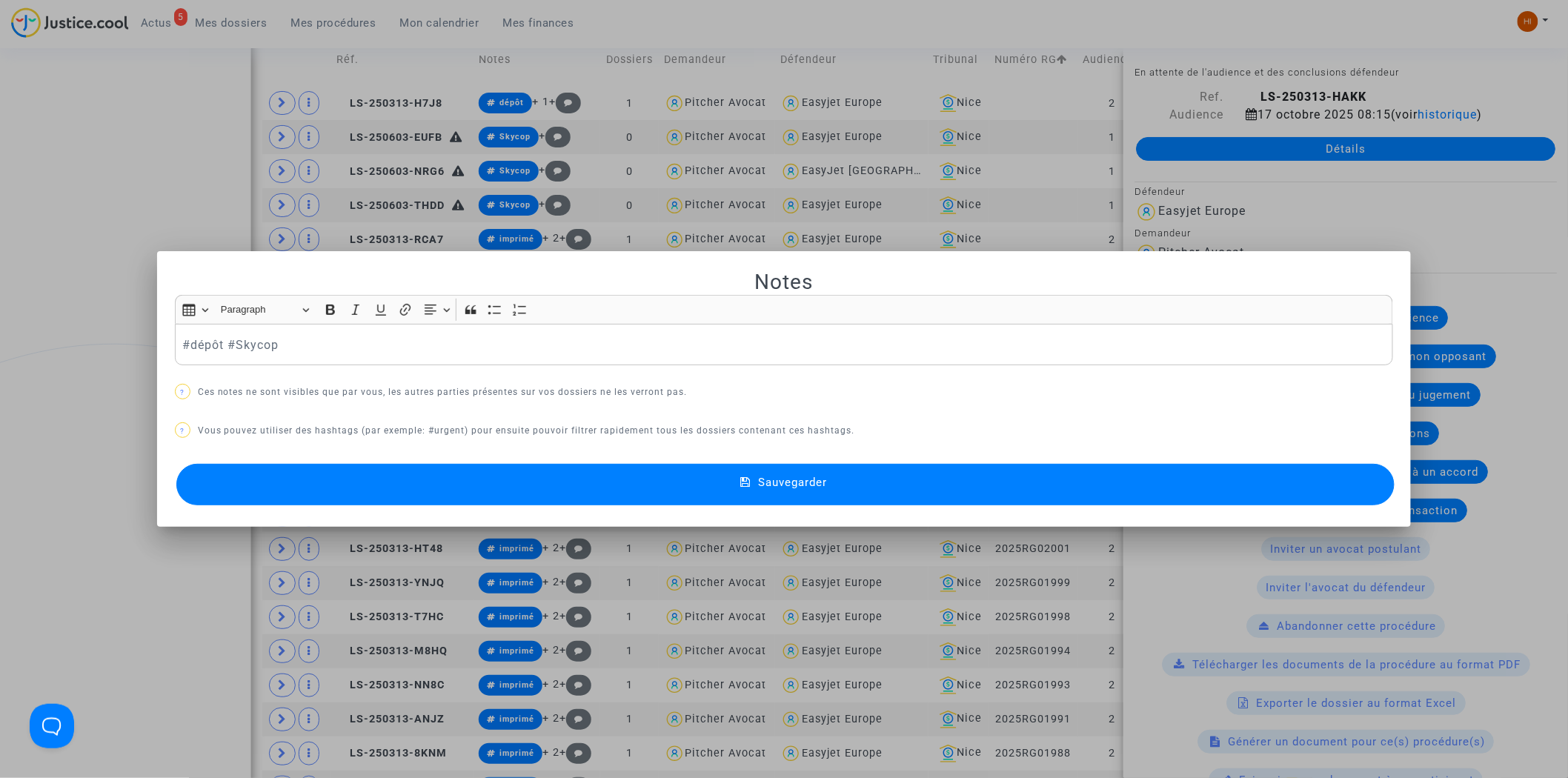
scroll to position [0, 0]
click at [625, 477] on button "Sauvegarder" at bounding box center [786, 484] width 1219 height 42
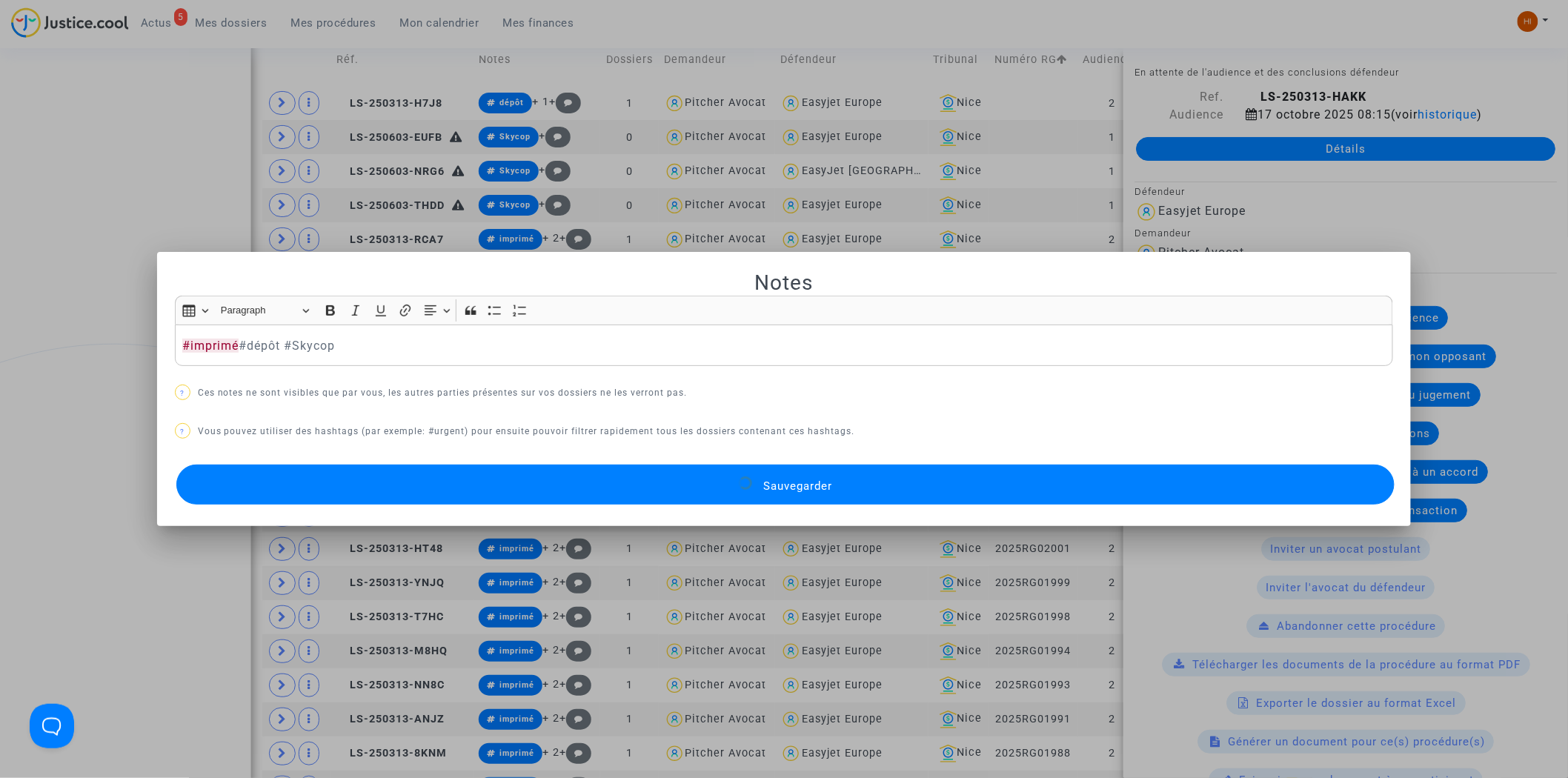
scroll to position [996, 0]
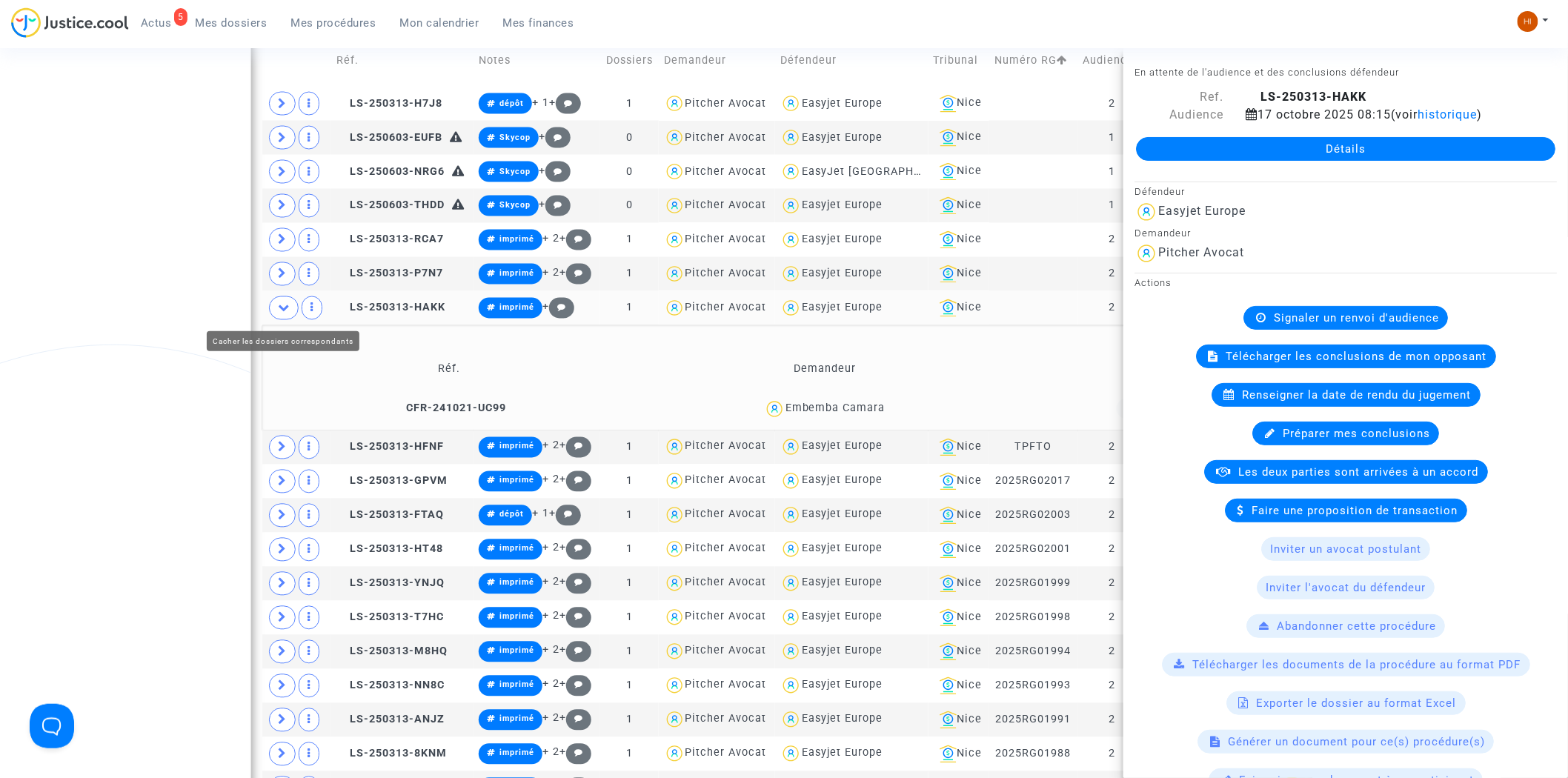
click at [278, 313] on icon at bounding box center [284, 307] width 11 height 11
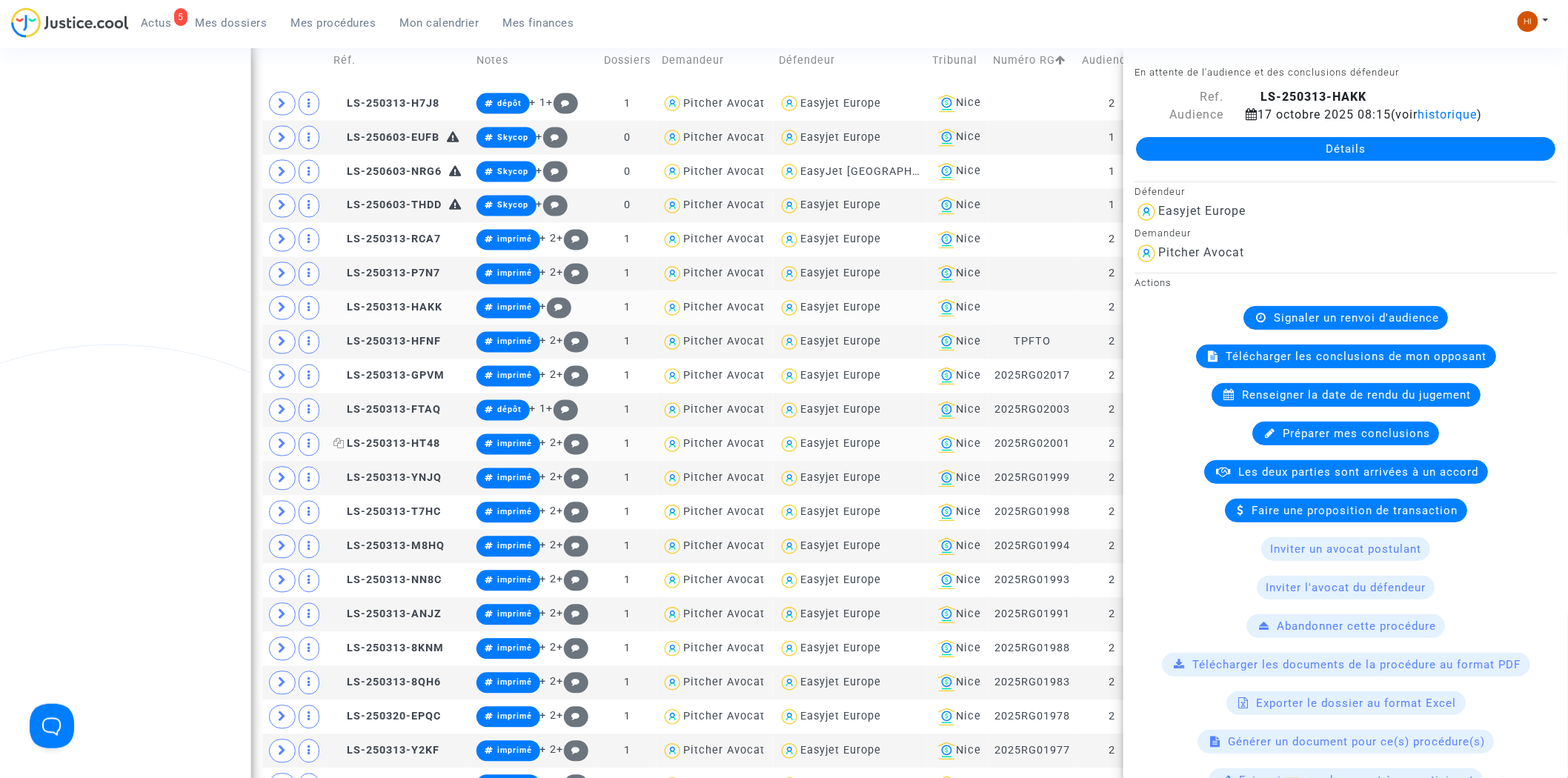
click at [407, 445] on span "LS-250313-HT48" at bounding box center [387, 444] width 107 height 12
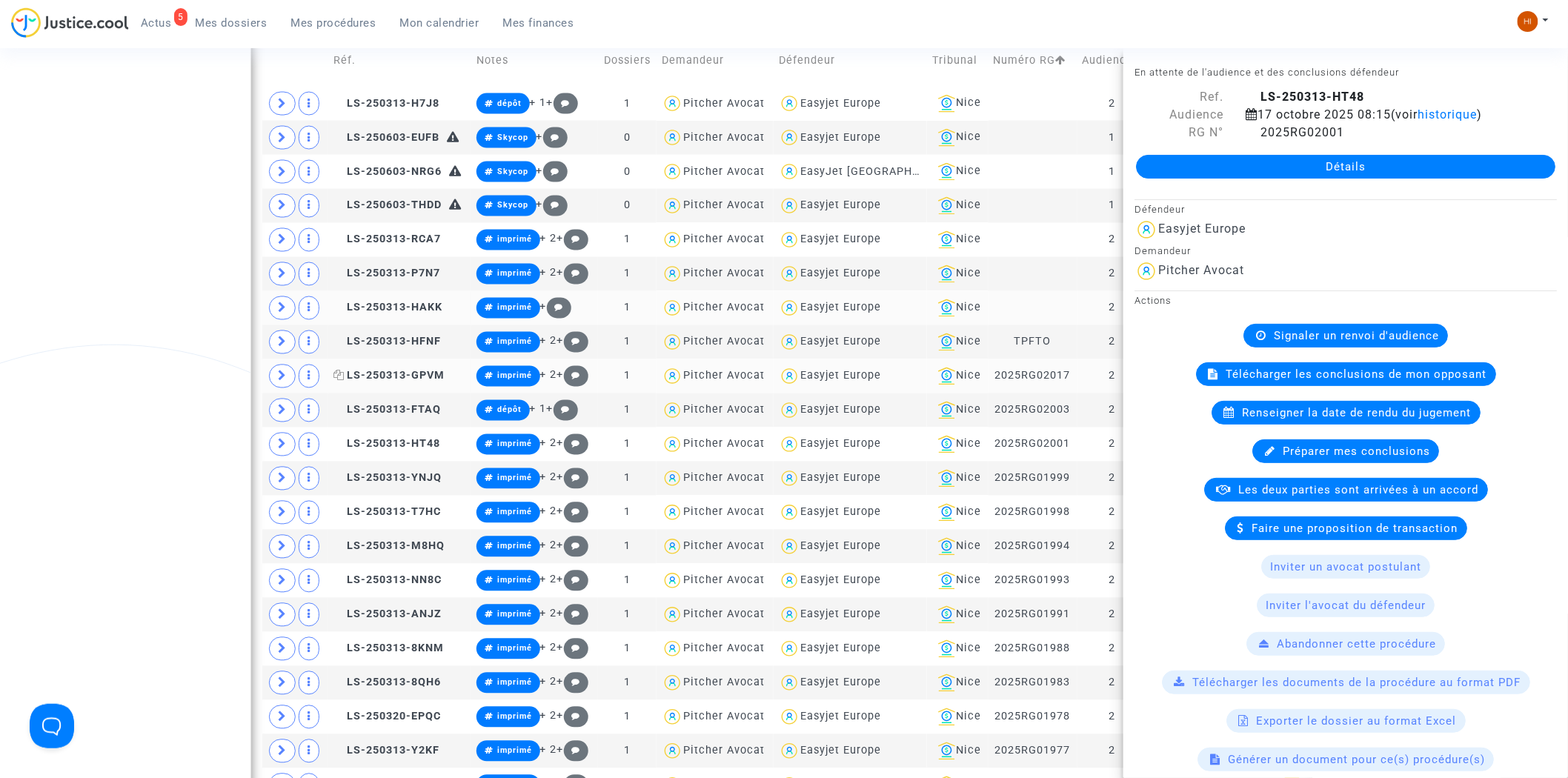
click at [411, 375] on span "LS-250313-GPVM" at bounding box center [390, 376] width 111 height 12
click at [425, 411] on span "LS-250313-FTAQ" at bounding box center [388, 410] width 108 height 12
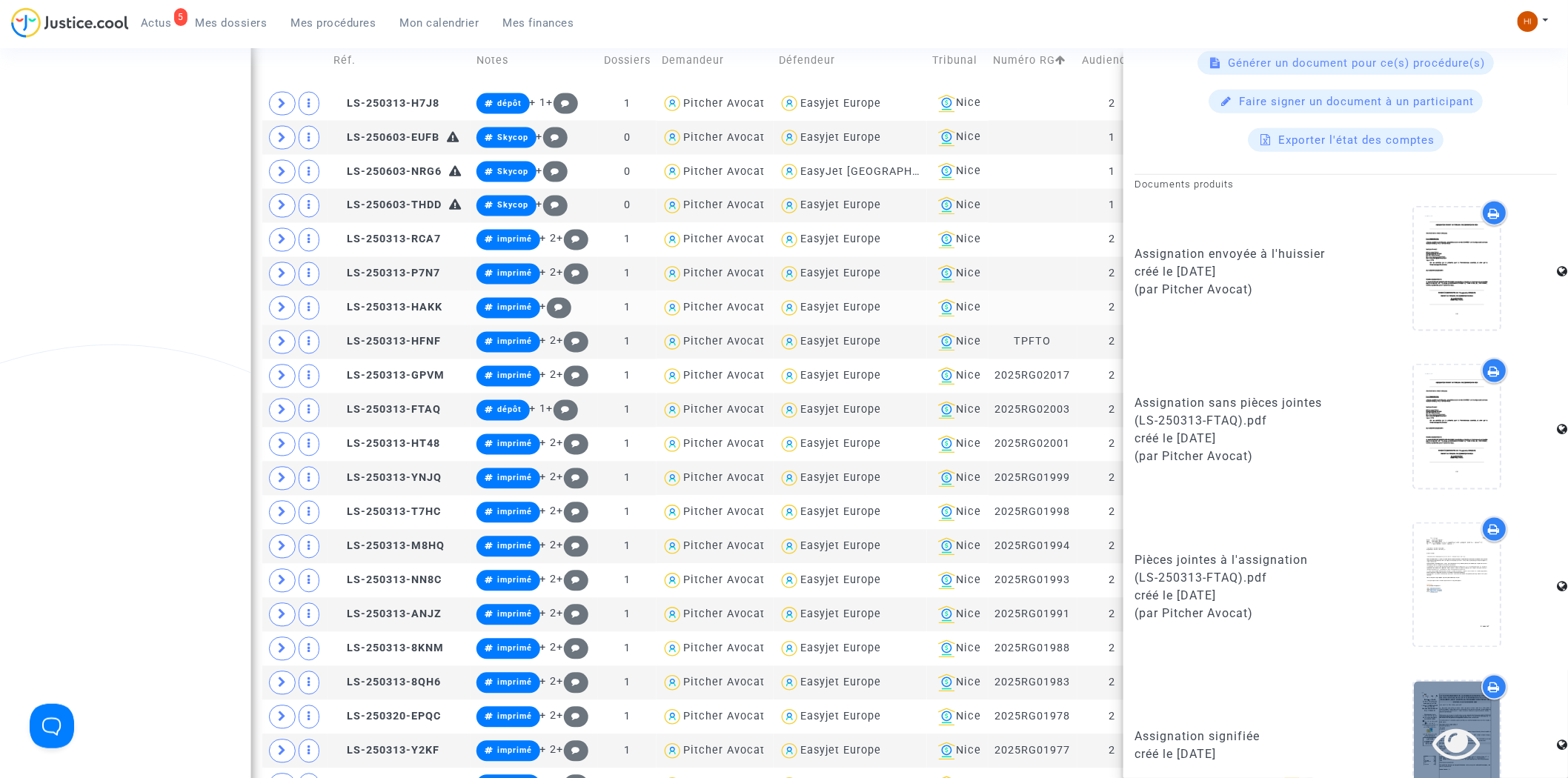
scroll to position [739, 0]
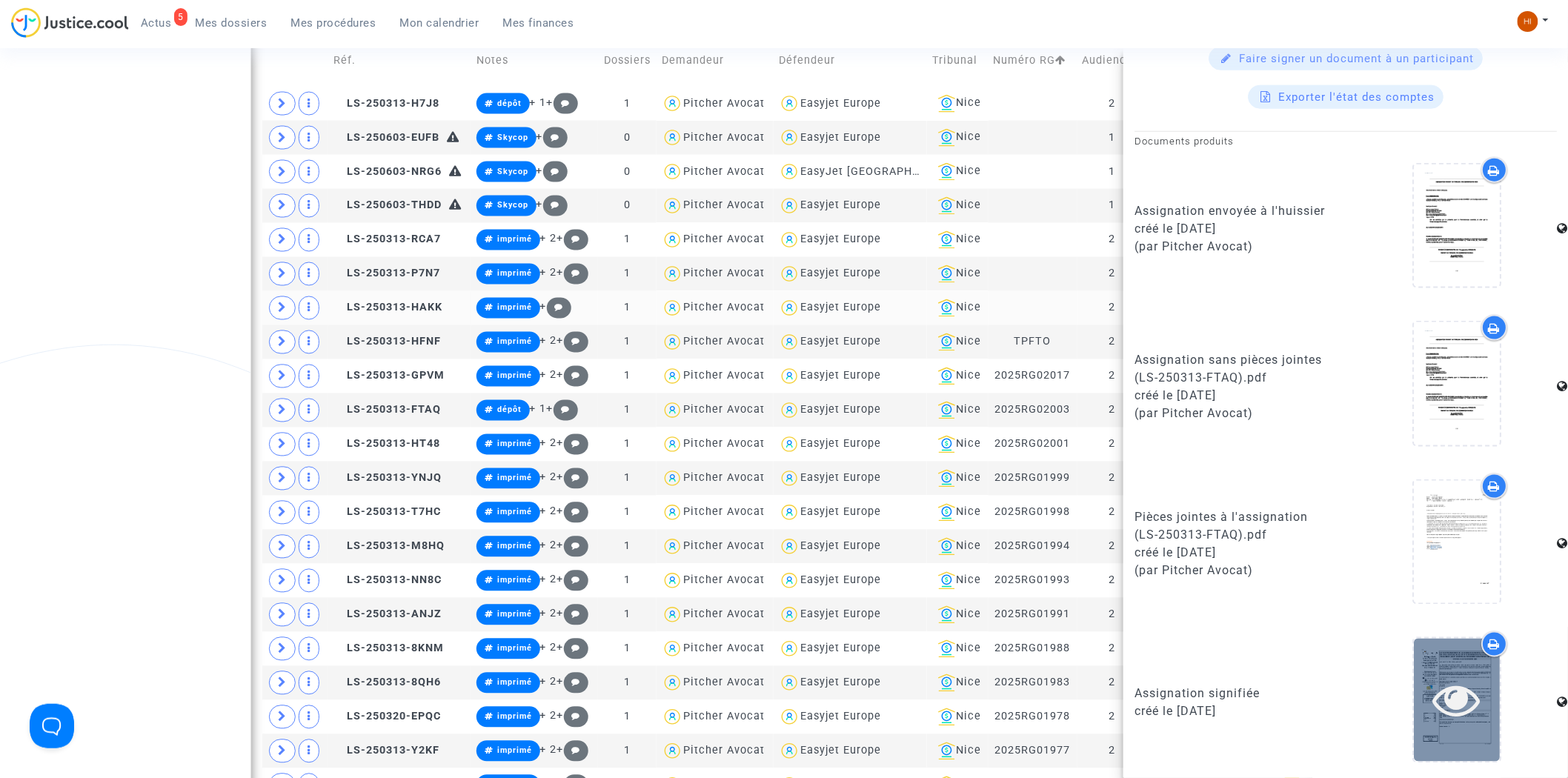
click at [1443, 685] on icon at bounding box center [1458, 700] width 49 height 48
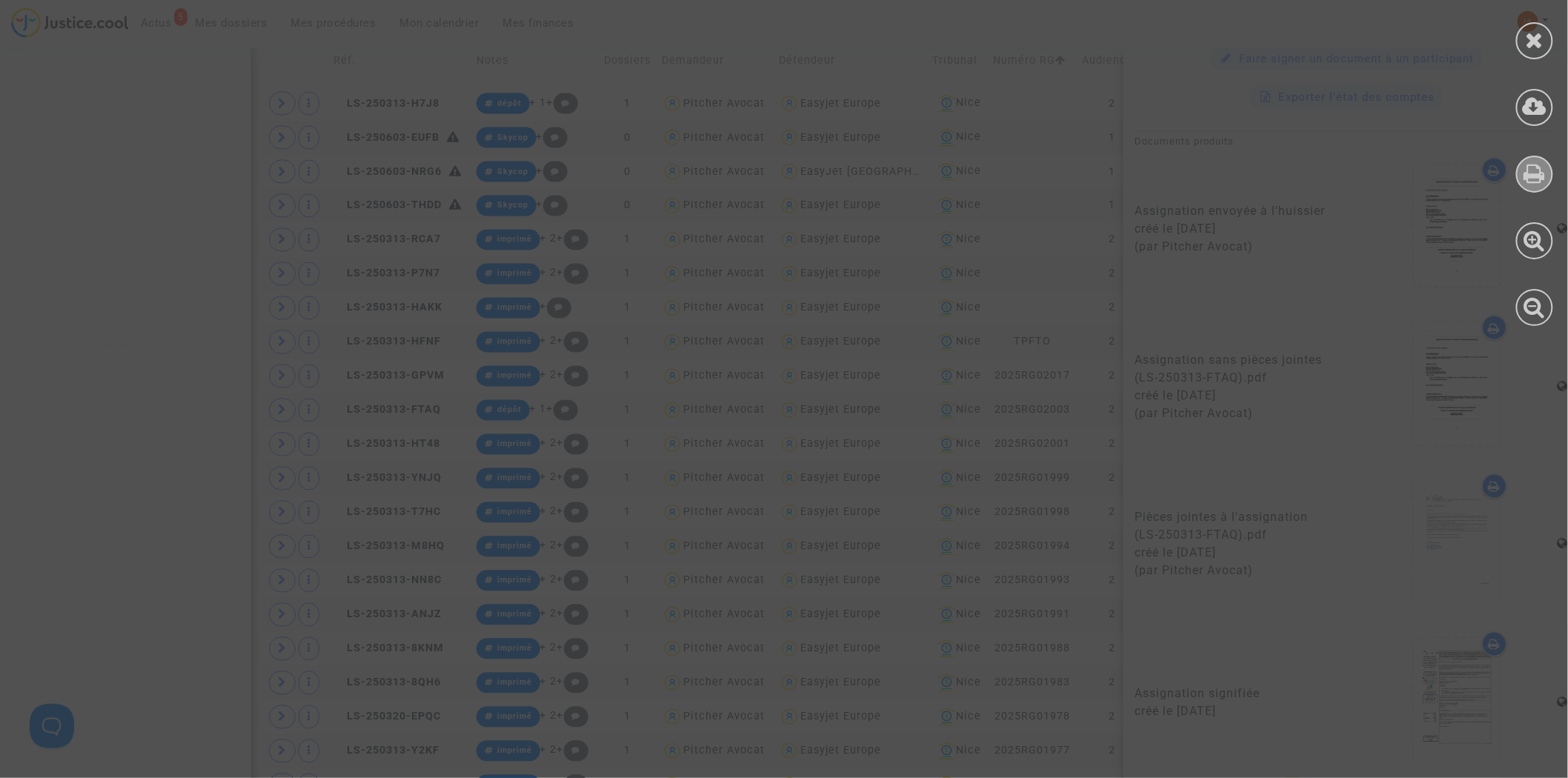
click at [1538, 178] on icon at bounding box center [1535, 173] width 21 height 22
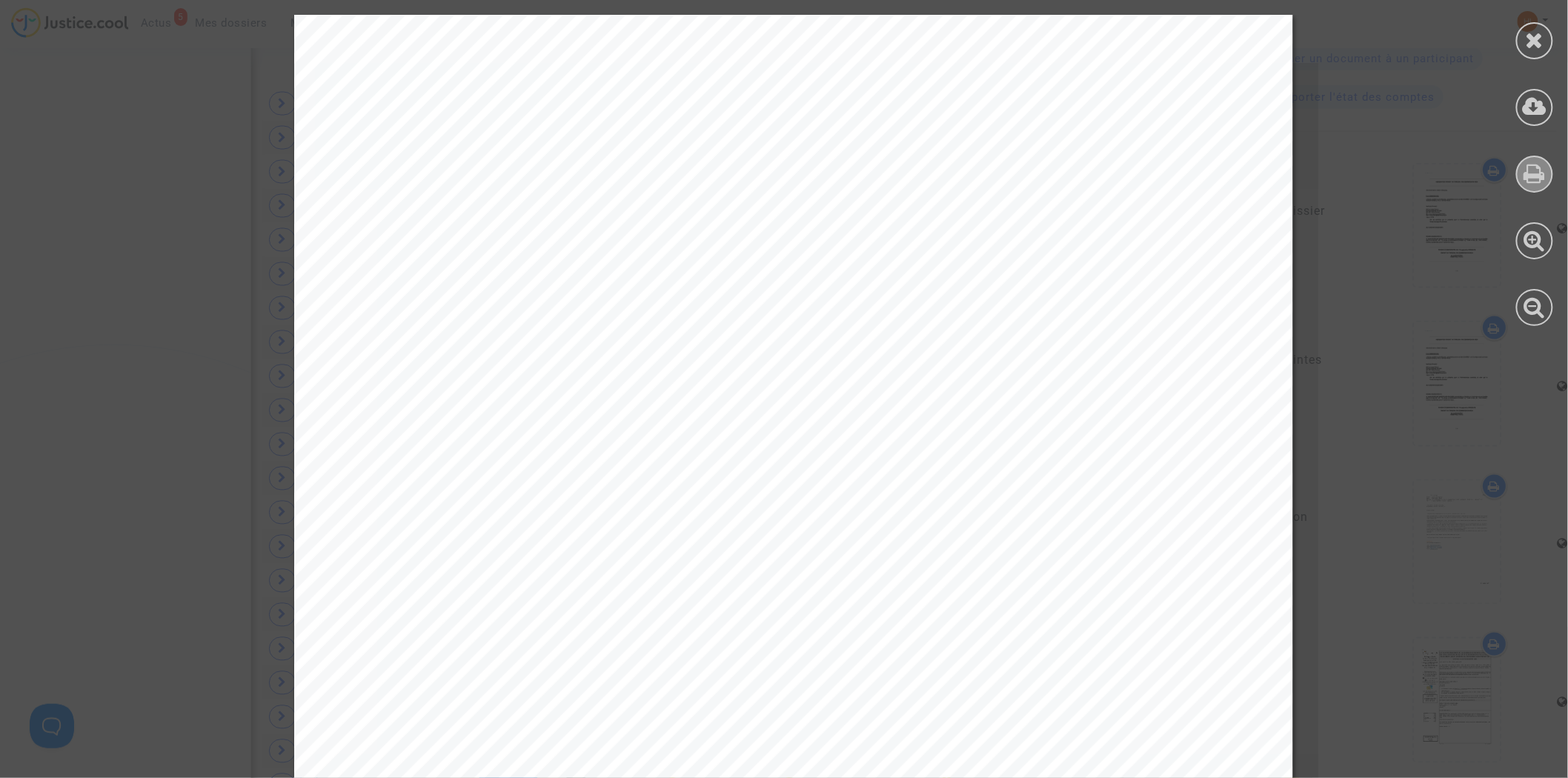
drag, startPoint x: 1533, startPoint y: 43, endPoint x: 1526, endPoint y: 72, distance: 29.8
click at [1535, 42] on icon at bounding box center [1534, 40] width 19 height 22
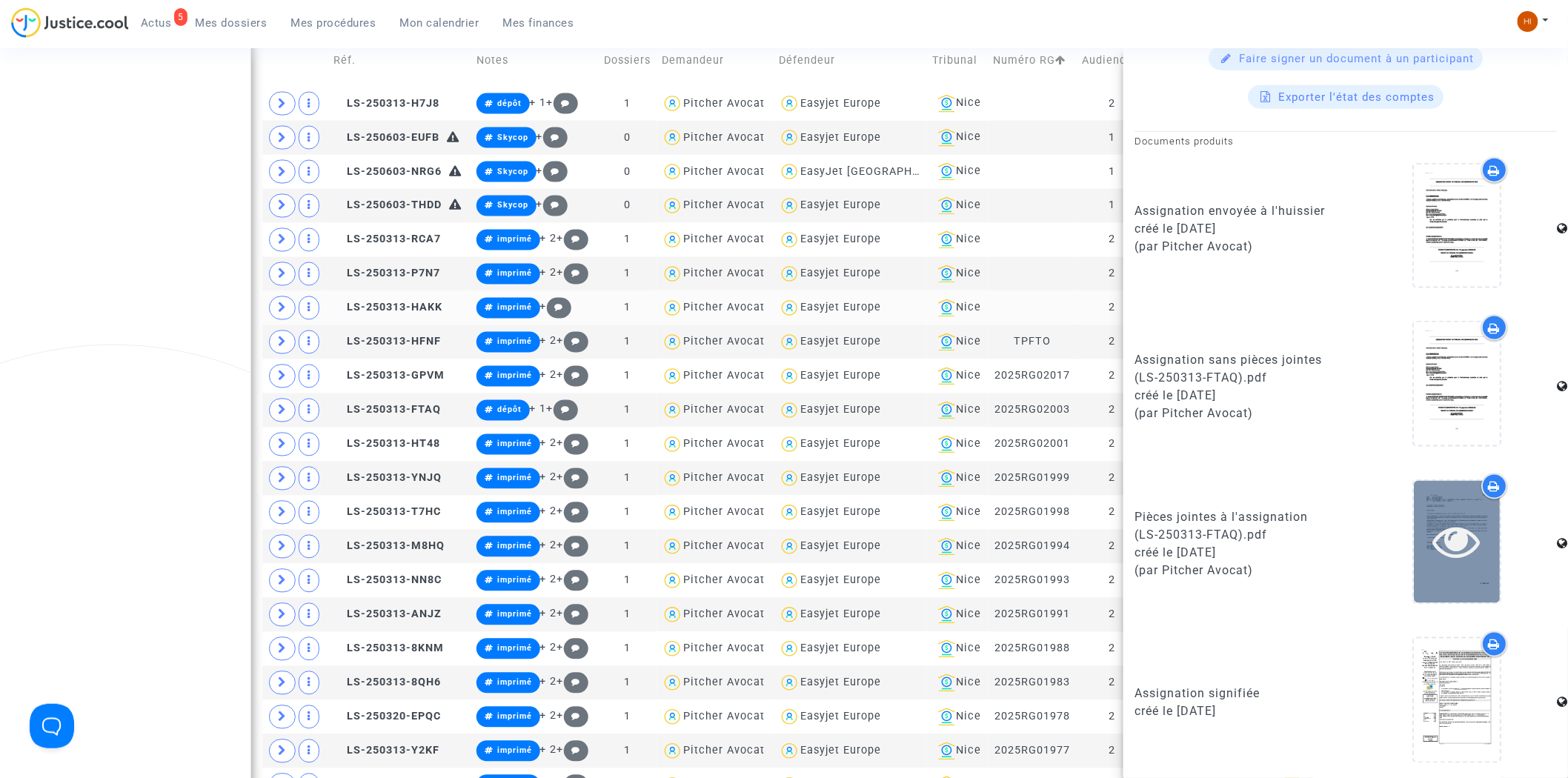
click at [1458, 528] on icon at bounding box center [1458, 541] width 49 height 48
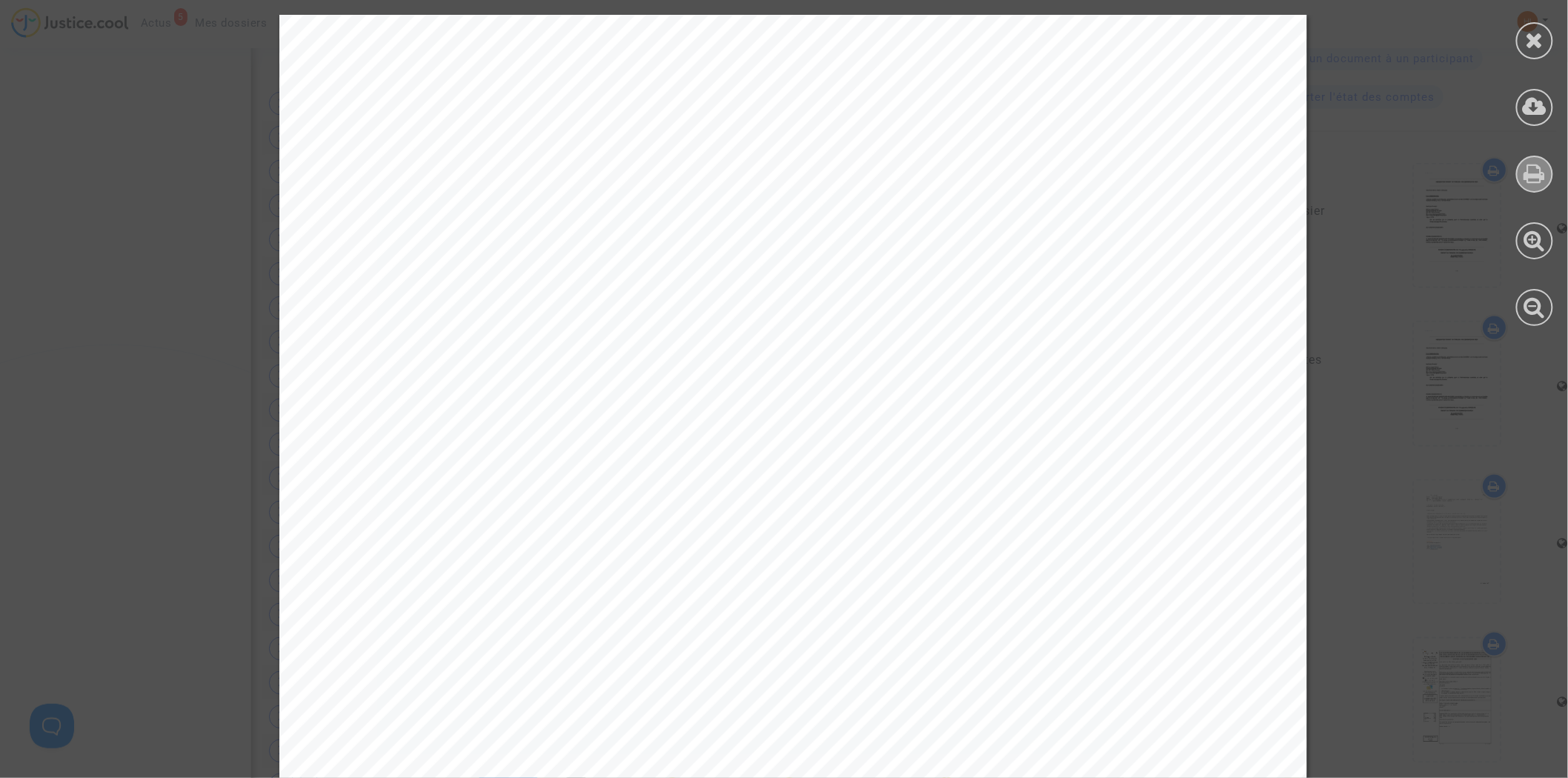
click at [1543, 180] on icon at bounding box center [1535, 173] width 21 height 22
click at [1532, 38] on icon at bounding box center [1534, 40] width 19 height 22
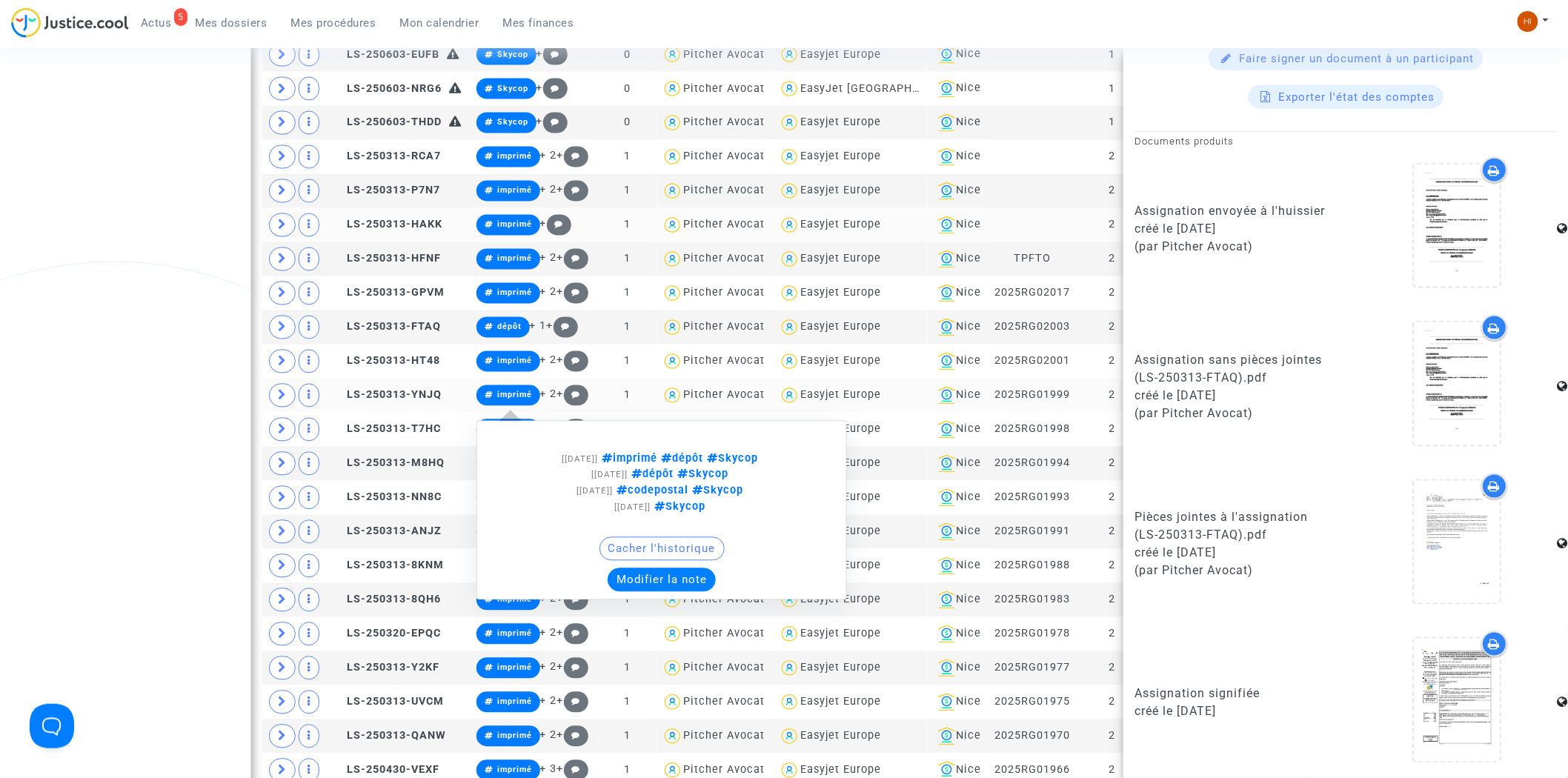
scroll to position [1079, 0]
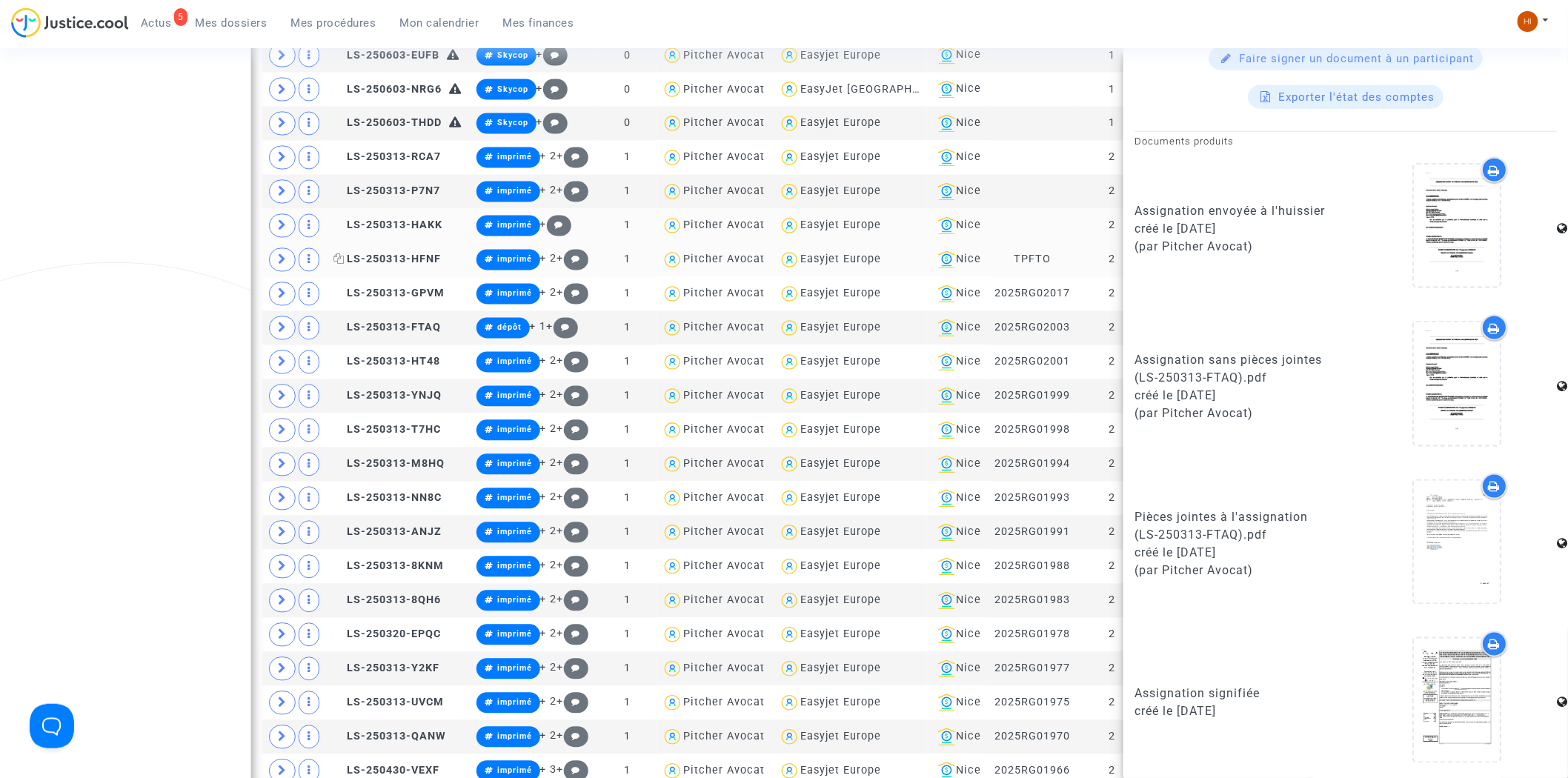
click at [402, 262] on span "LS-250313-HFNF" at bounding box center [388, 260] width 108 height 12
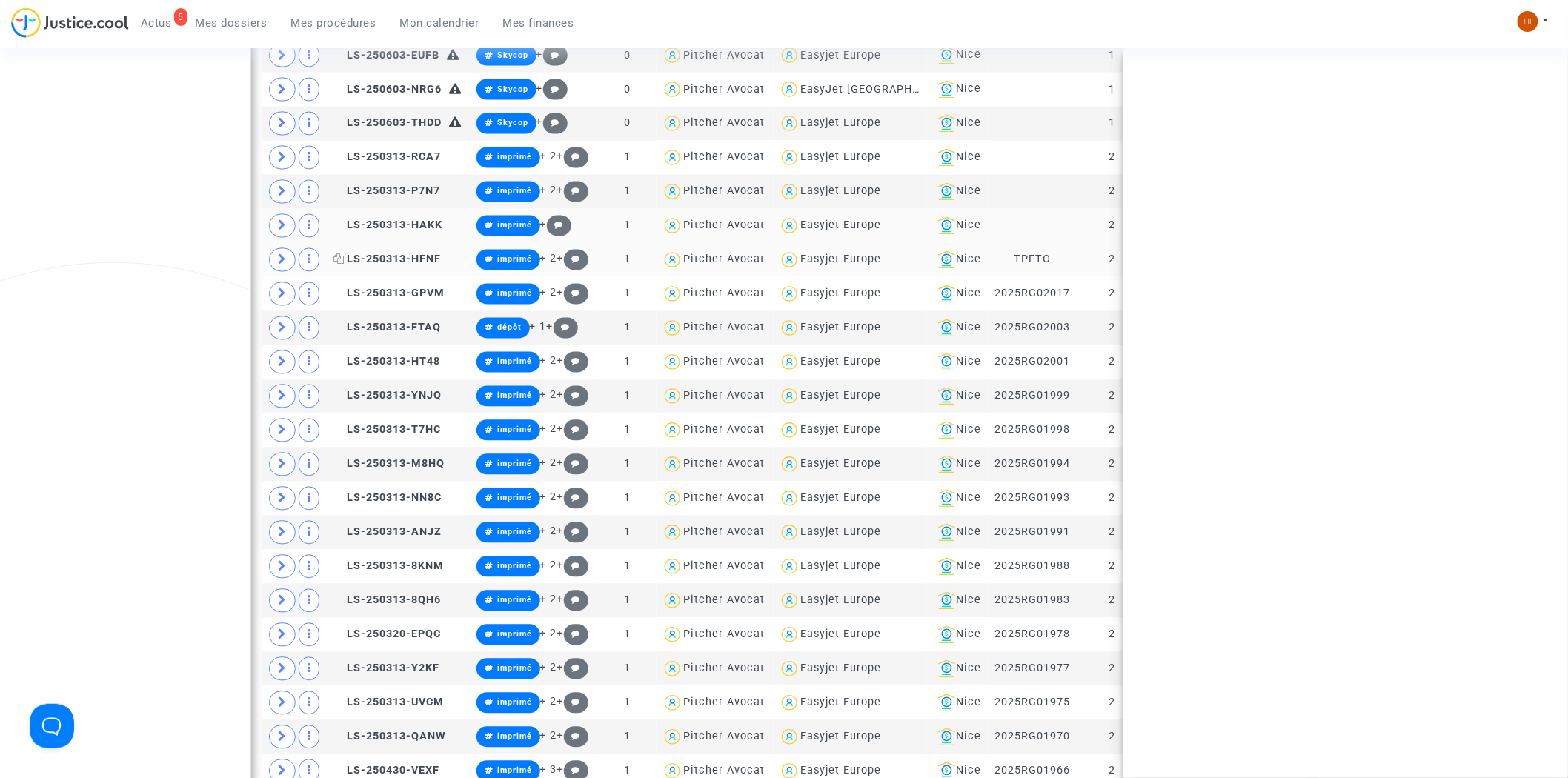
scroll to position [0, 0]
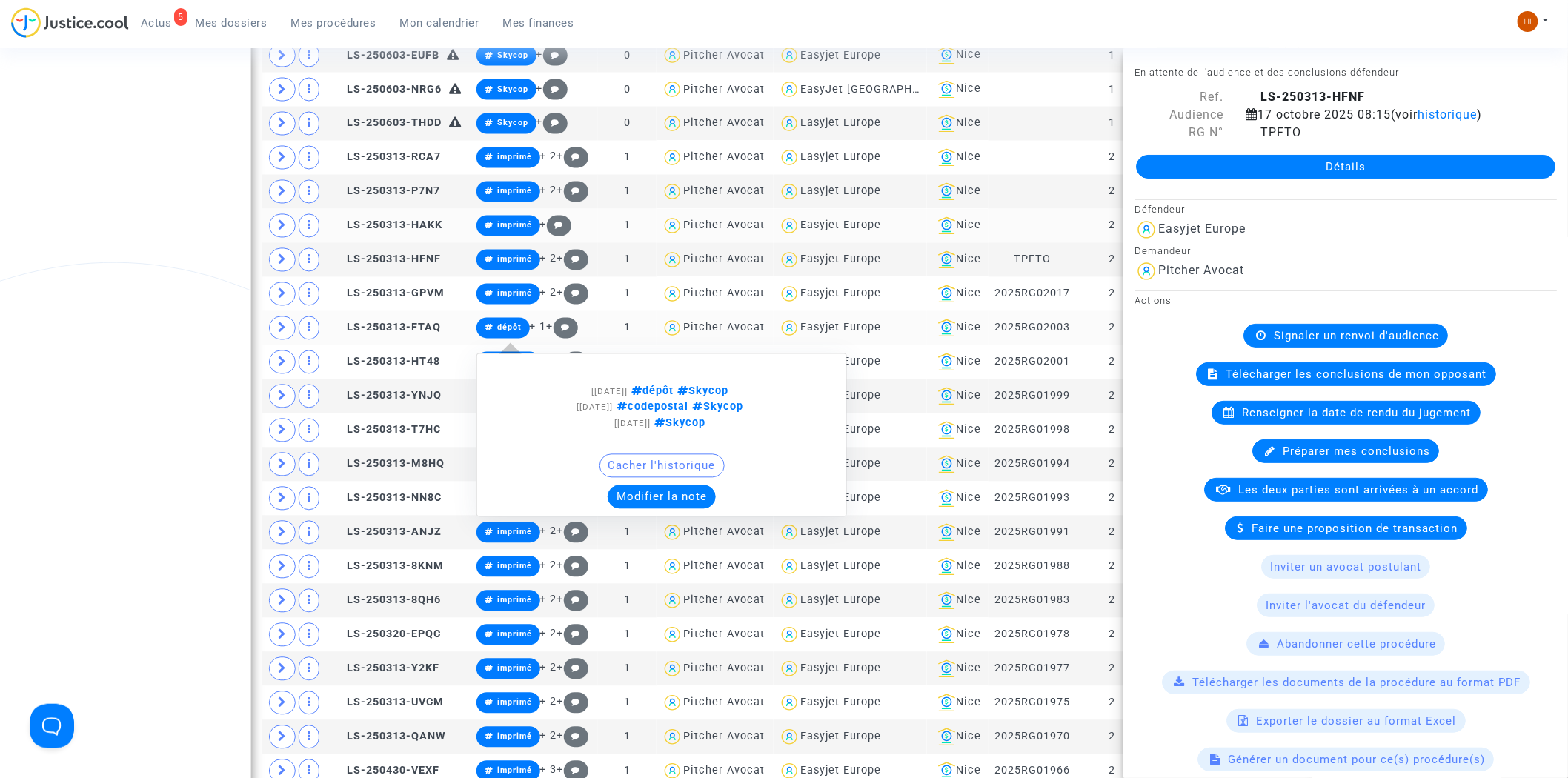
click at [499, 329] on span "dépôt" at bounding box center [510, 328] width 25 height 10
click at [692, 497] on button "Modifier la note" at bounding box center [662, 497] width 108 height 24
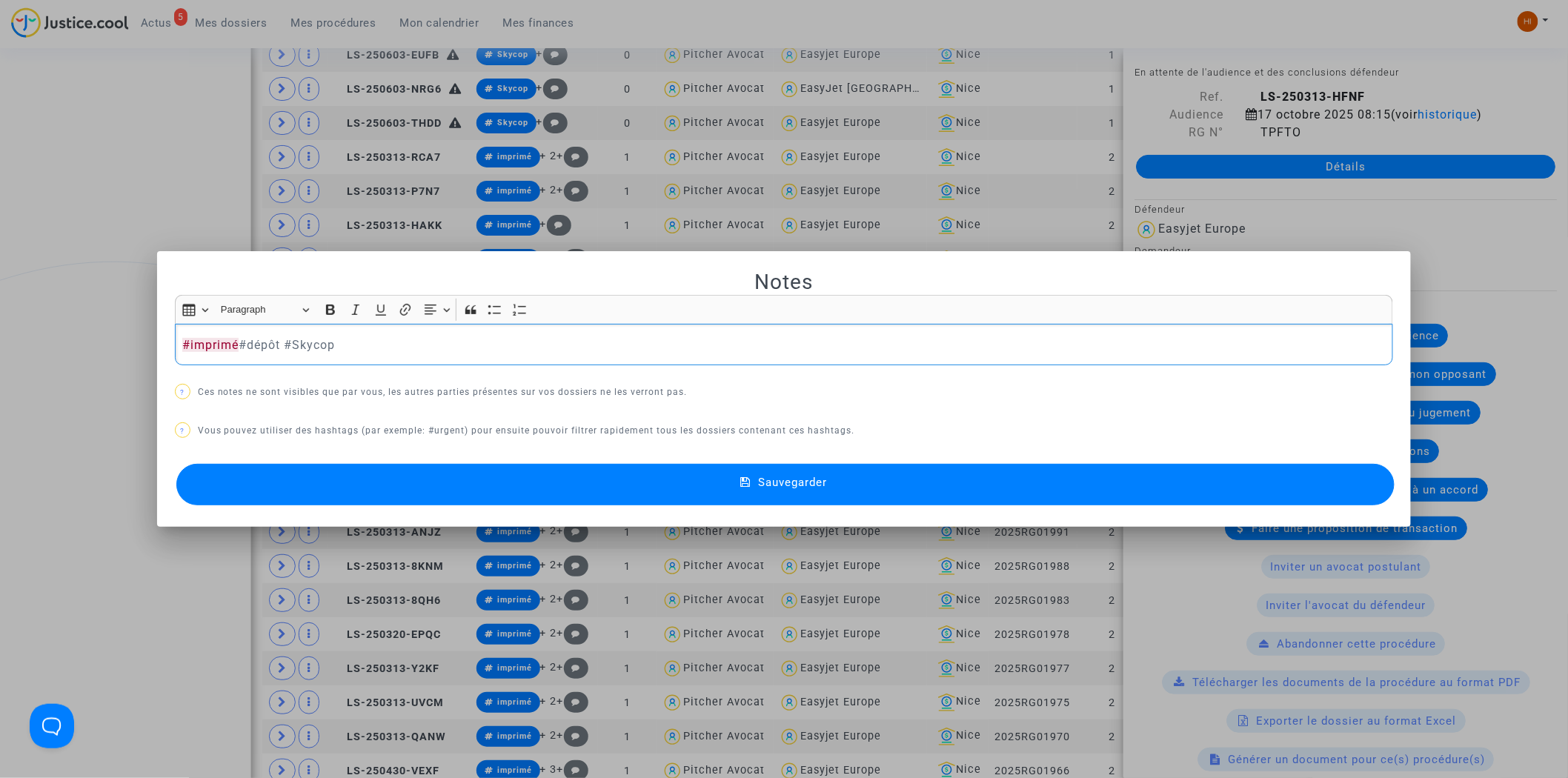
click at [742, 457] on div "Notes Rich Text Editor Insert table Insert table Heading Paragraph Paragraph He…" at bounding box center [784, 389] width 1219 height 241
click at [741, 480] on icon at bounding box center [746, 482] width 11 height 13
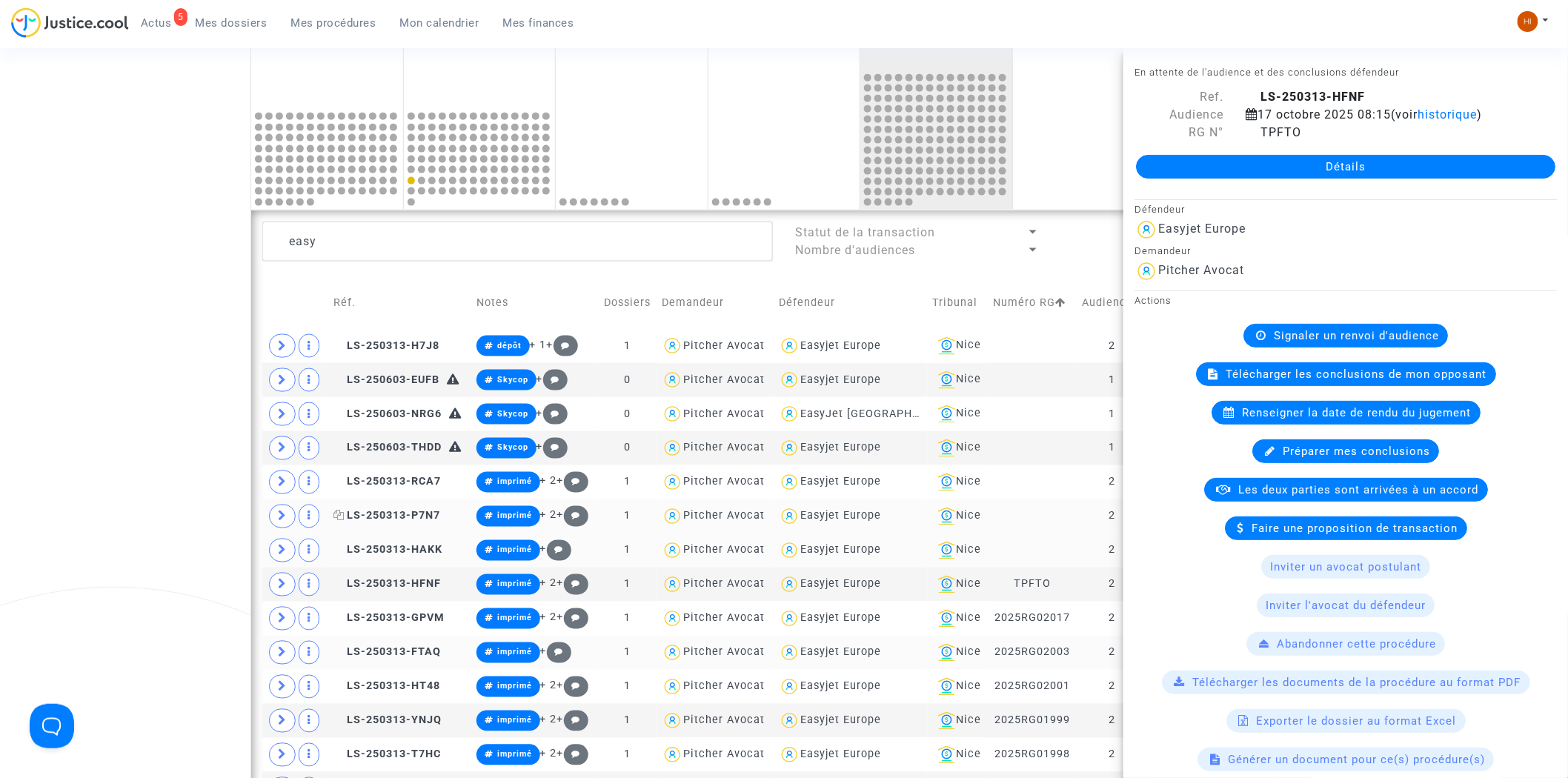
scroll to position [750, 0]
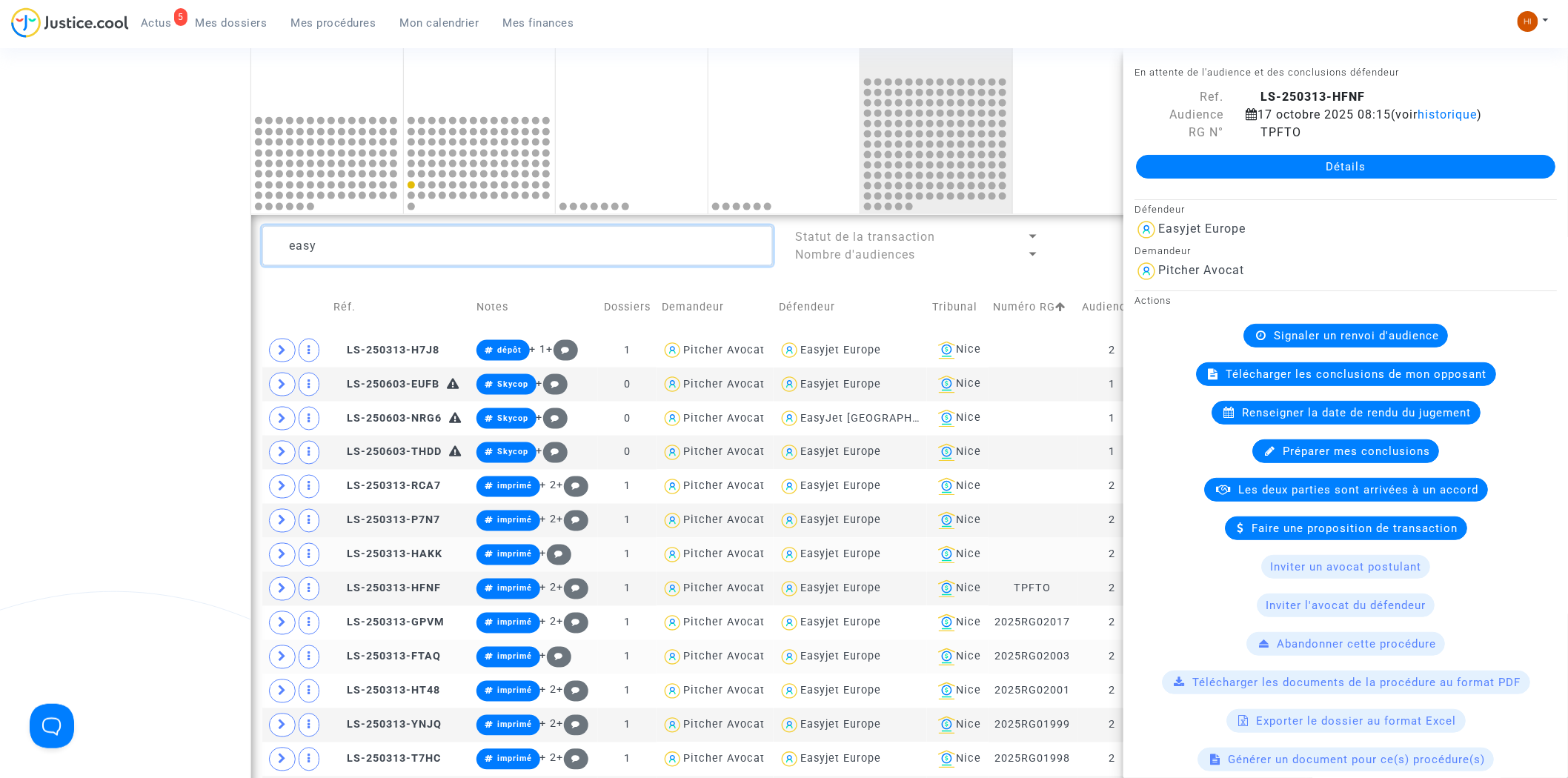
click at [403, 246] on textarea at bounding box center [518, 245] width 511 height 40
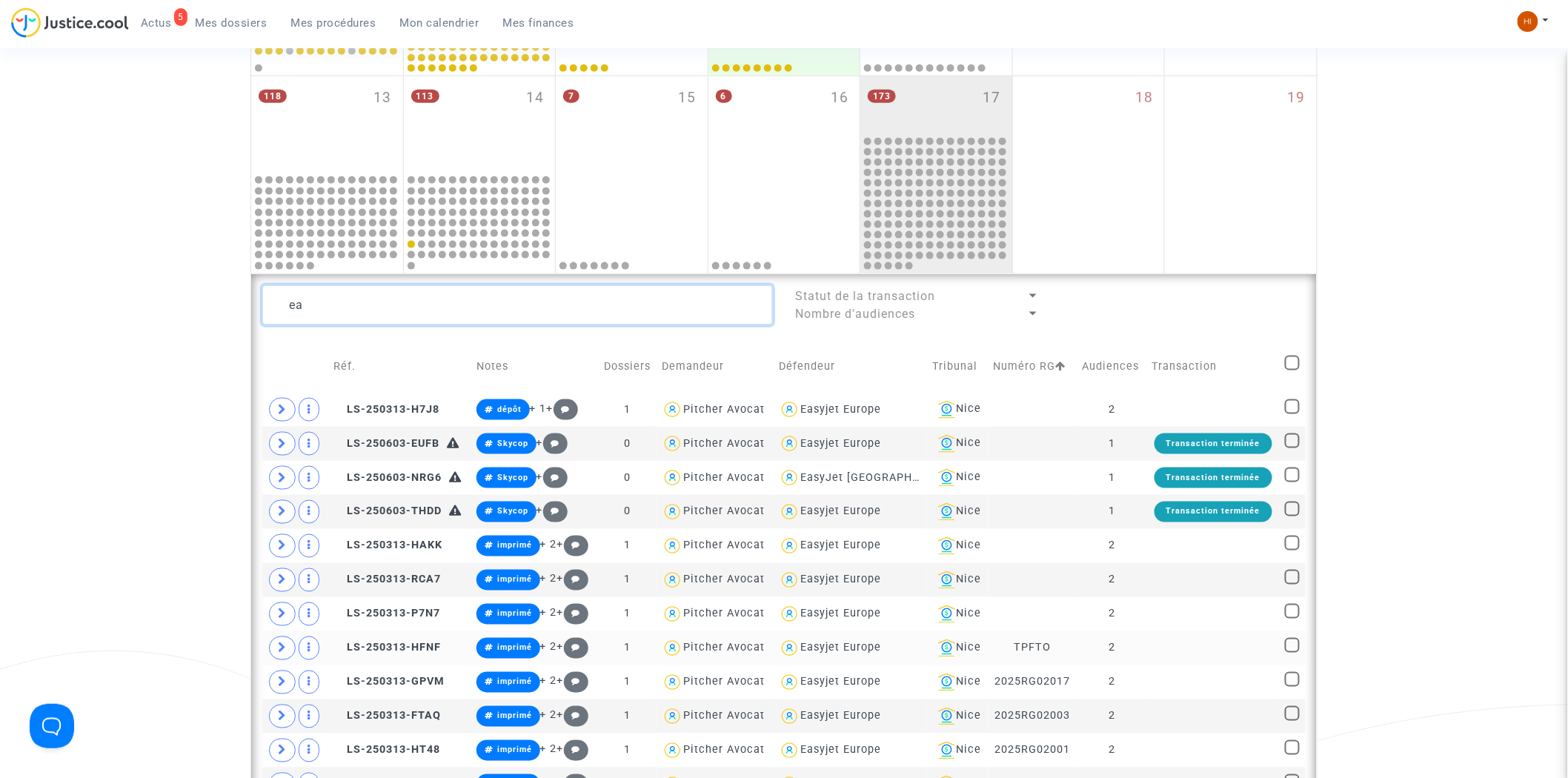
scroll to position [1079, 0]
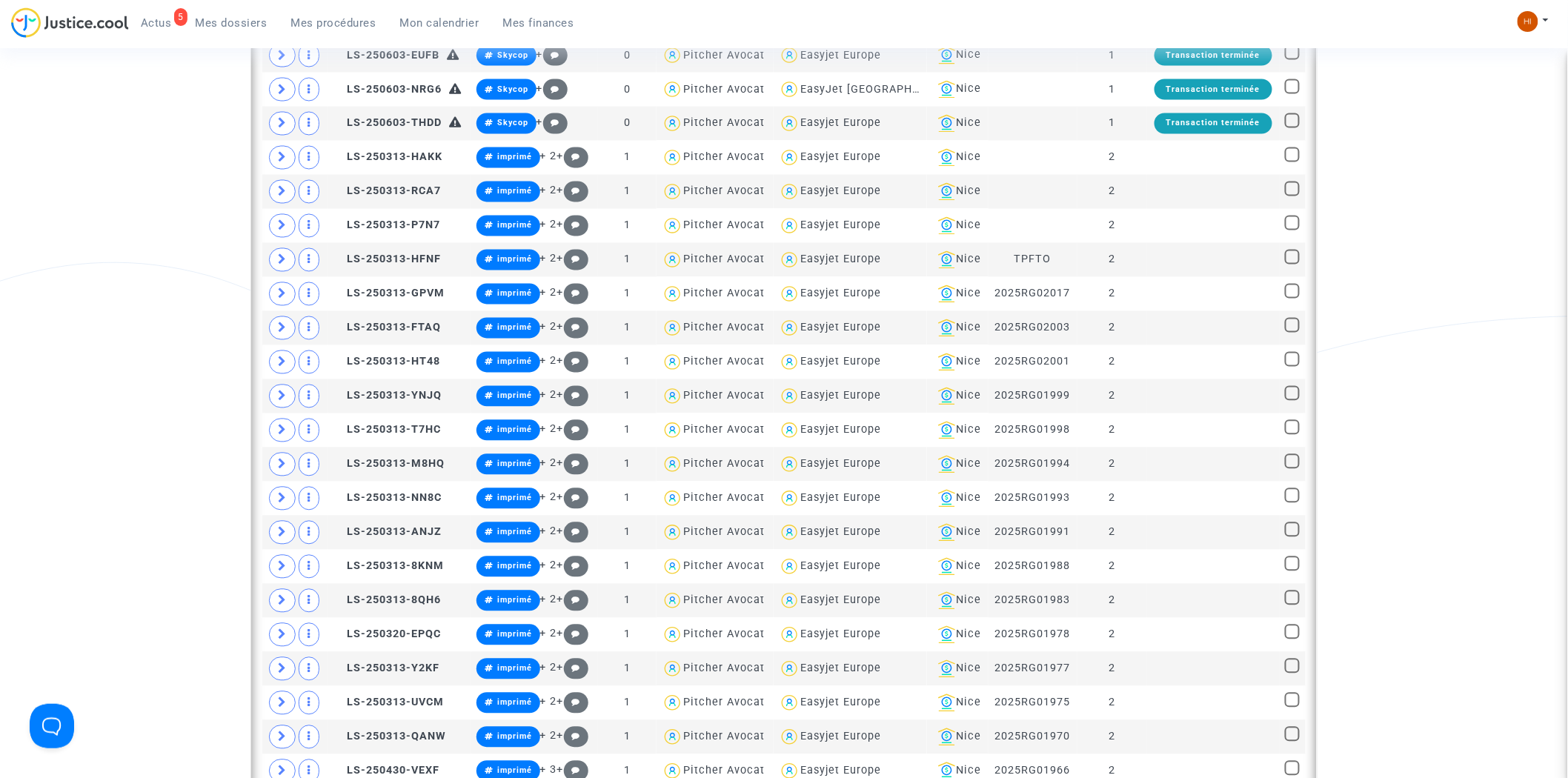
click at [1547, 195] on div "Date de clôture d'instruction Date de conciliation Date d'audience Date de juge…" at bounding box center [784, 17] width 1568 height 1950
drag, startPoint x: 1547, startPoint y: 195, endPoint x: 1542, endPoint y: 174, distance: 21.6
click at [1547, 195] on div "Date de clôture d'instruction Date de conciliation Date d'audience Date de juge…" at bounding box center [784, 17] width 1568 height 1950
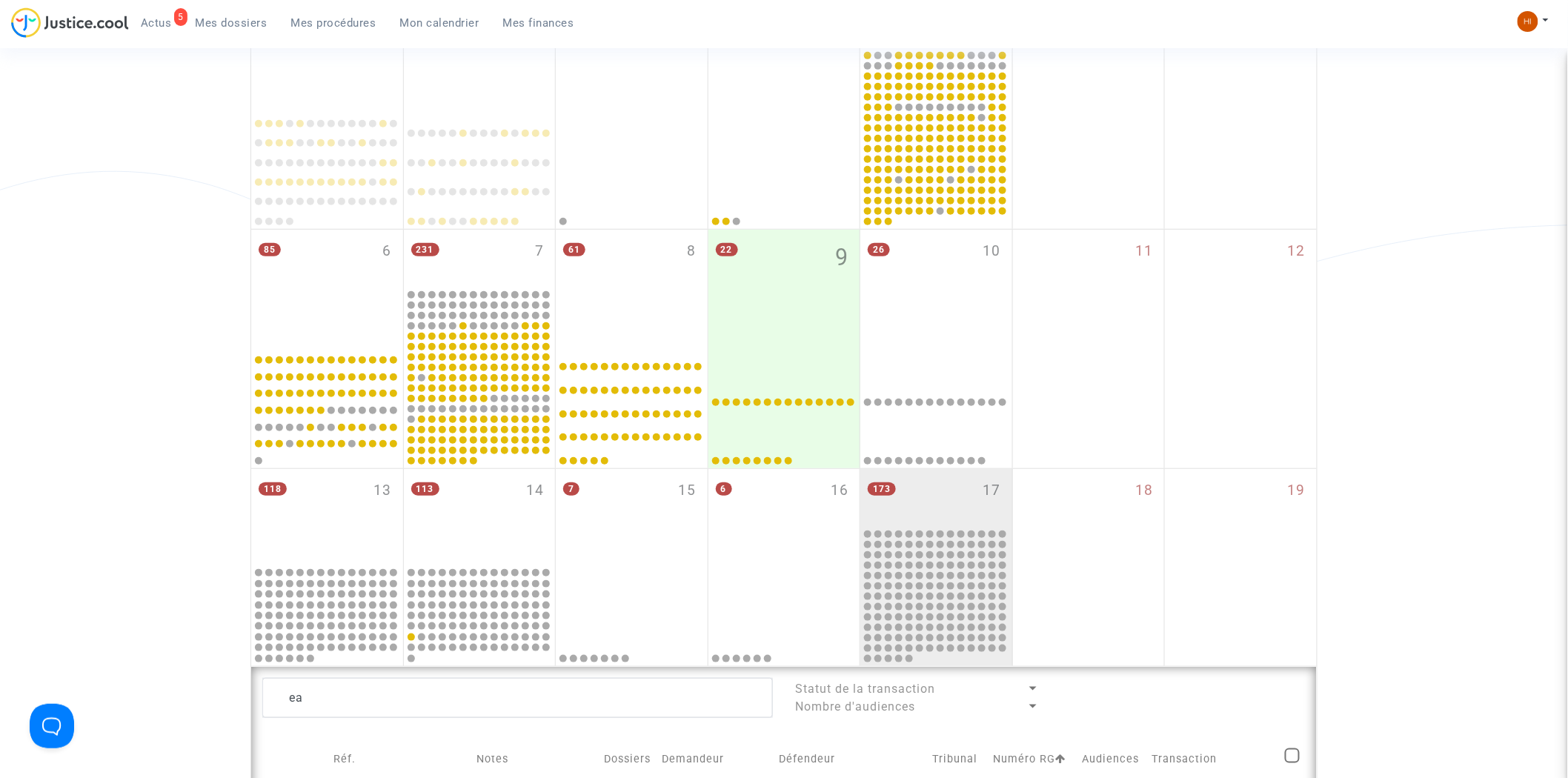
scroll to position [585, 0]
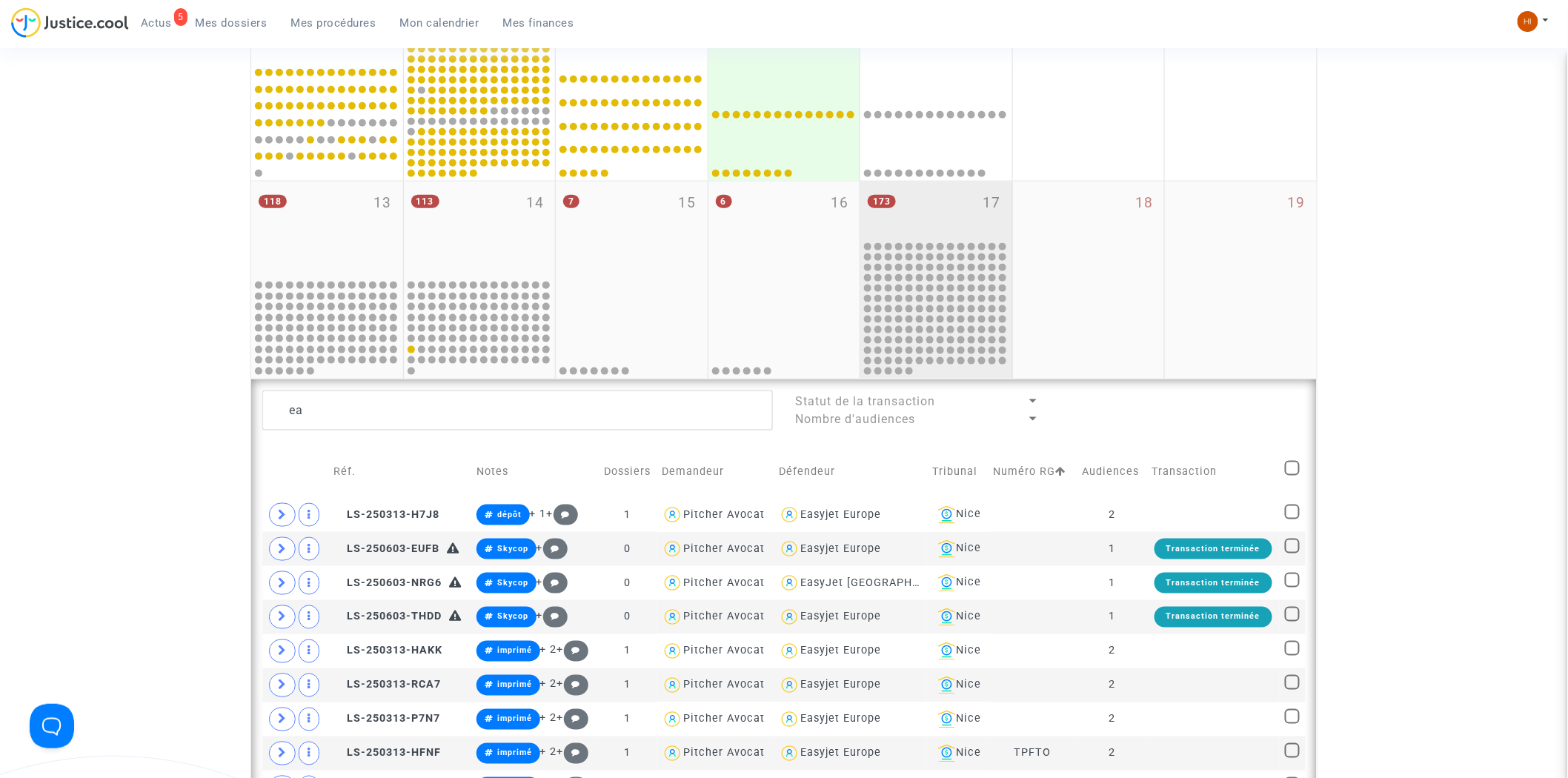
click at [930, 223] on div "173 17" at bounding box center [936, 210] width 152 height 57
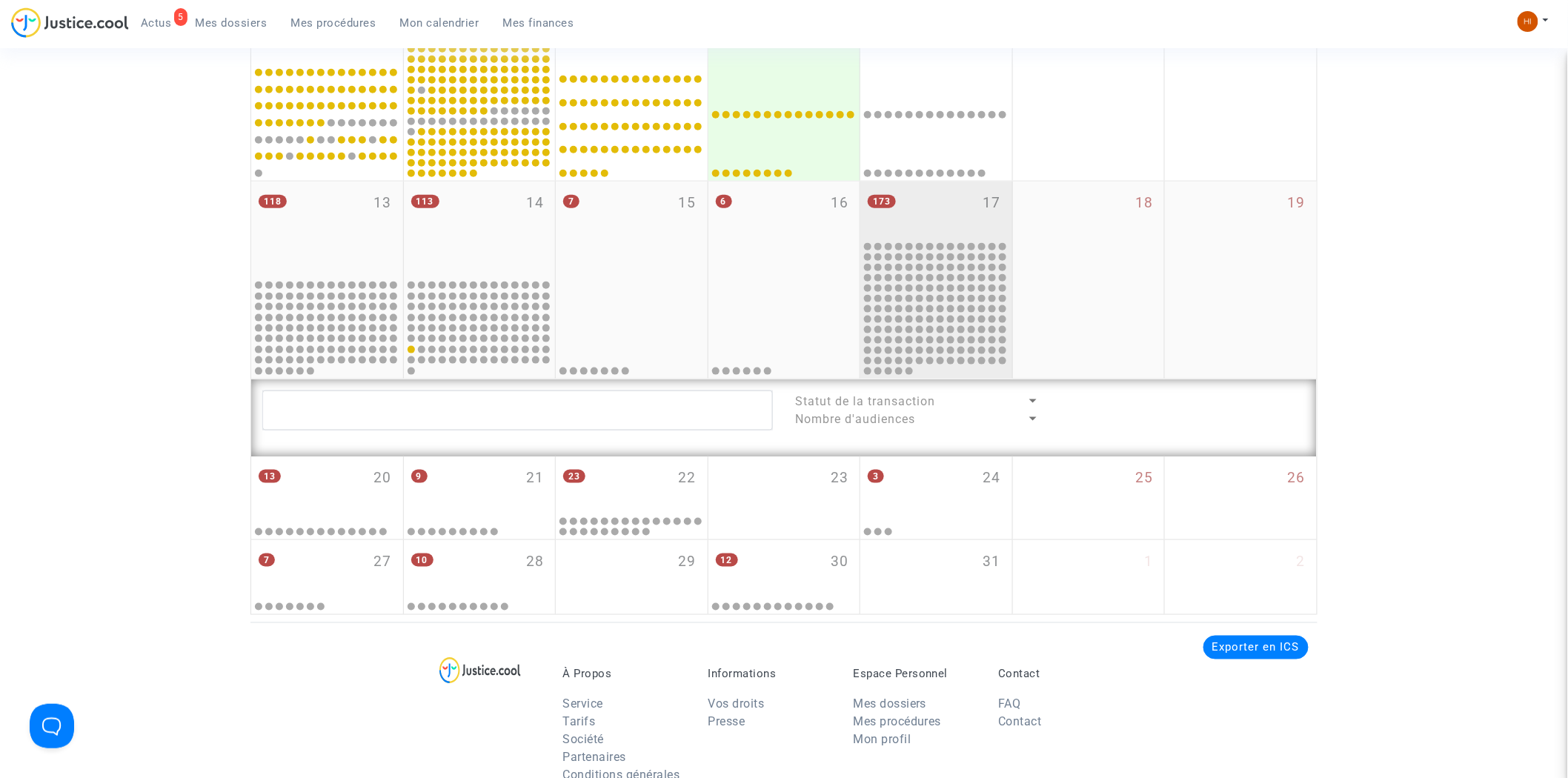
click at [930, 223] on div "173 17" at bounding box center [936, 210] width 152 height 57
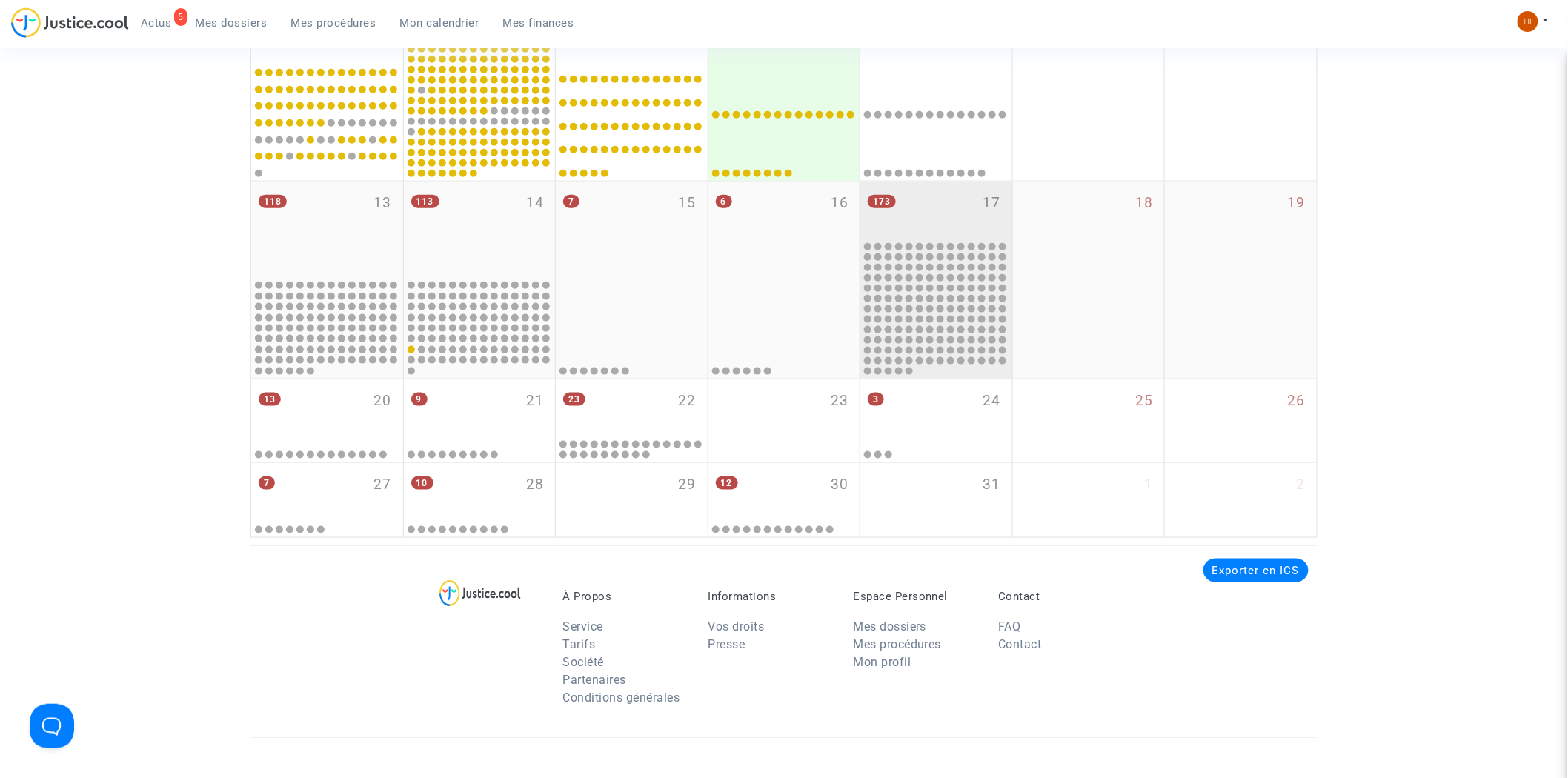
click at [956, 182] on div "173 17" at bounding box center [936, 210] width 152 height 57
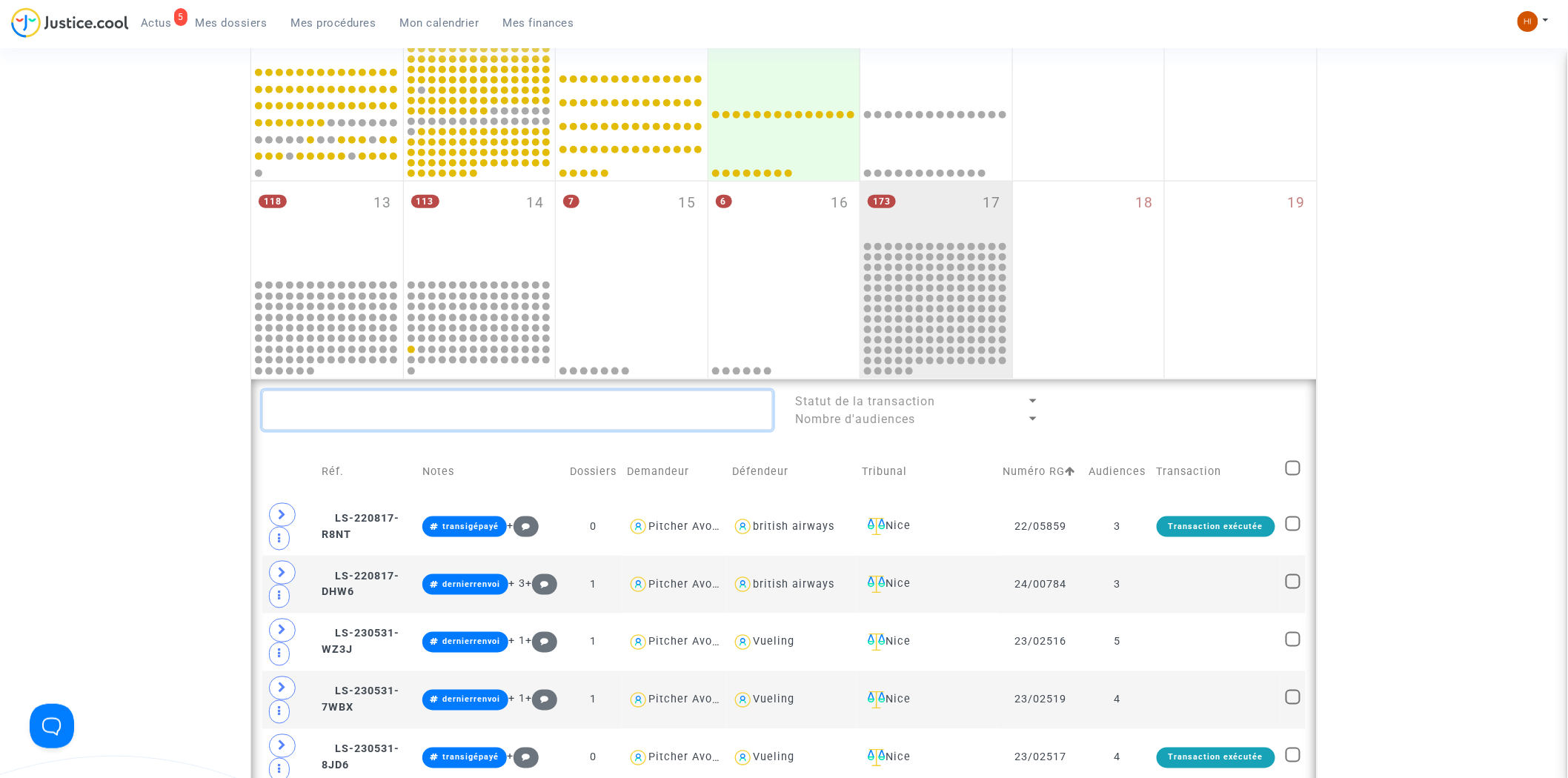
click at [466, 410] on textarea at bounding box center [518, 410] width 511 height 40
drag, startPoint x: 454, startPoint y: 382, endPoint x: 424, endPoint y: 403, distance: 36.6
click at [424, 403] on textarea at bounding box center [518, 410] width 511 height 40
paste textarea "LS-250623-BDBU"
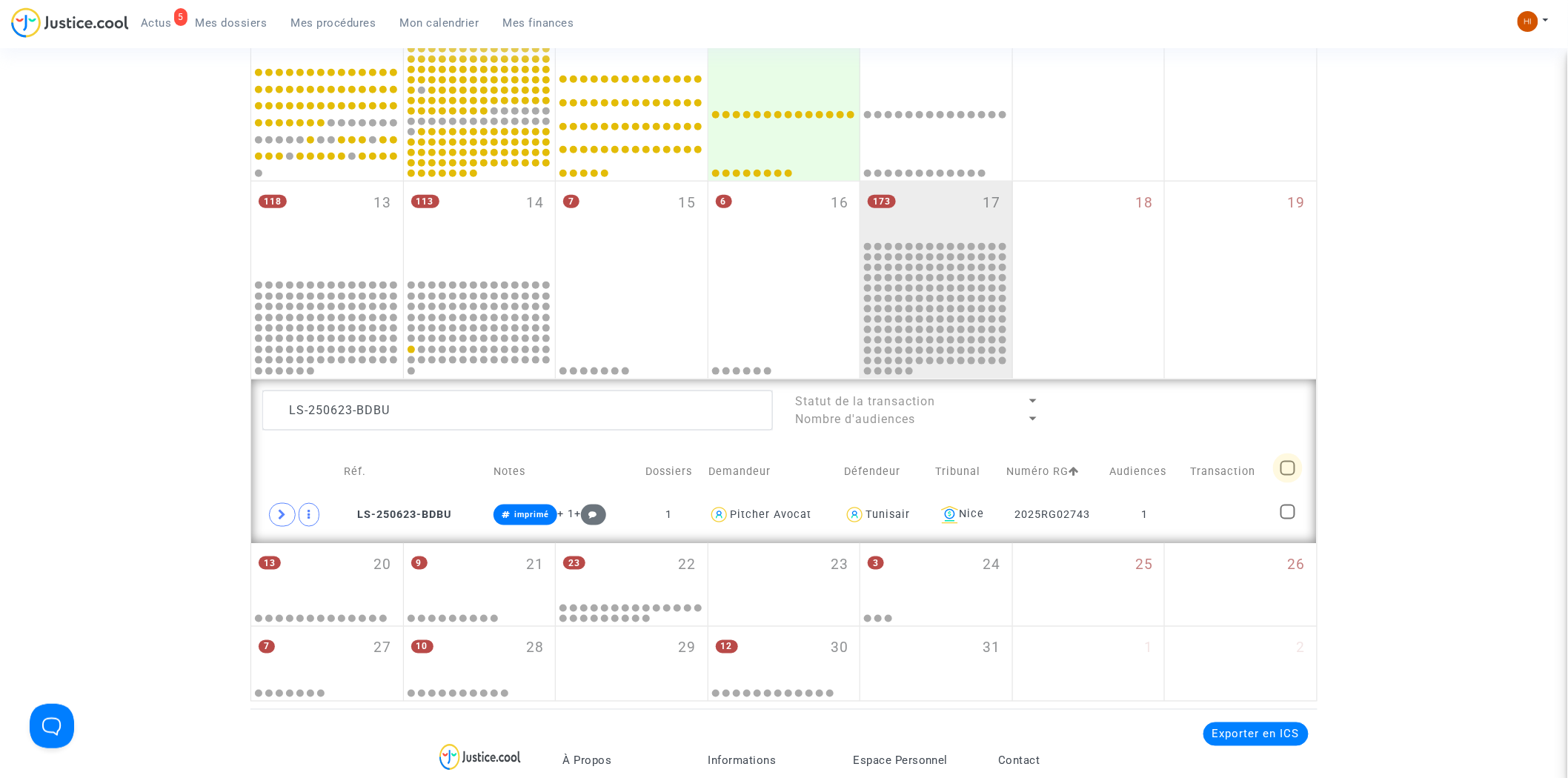
click at [1284, 471] on span at bounding box center [1288, 468] width 15 height 15
click at [1287, 476] on input "checkbox" at bounding box center [1287, 476] width 1 height 1
click at [1264, 411] on span "Sélection (1)" at bounding box center [1248, 409] width 80 height 13
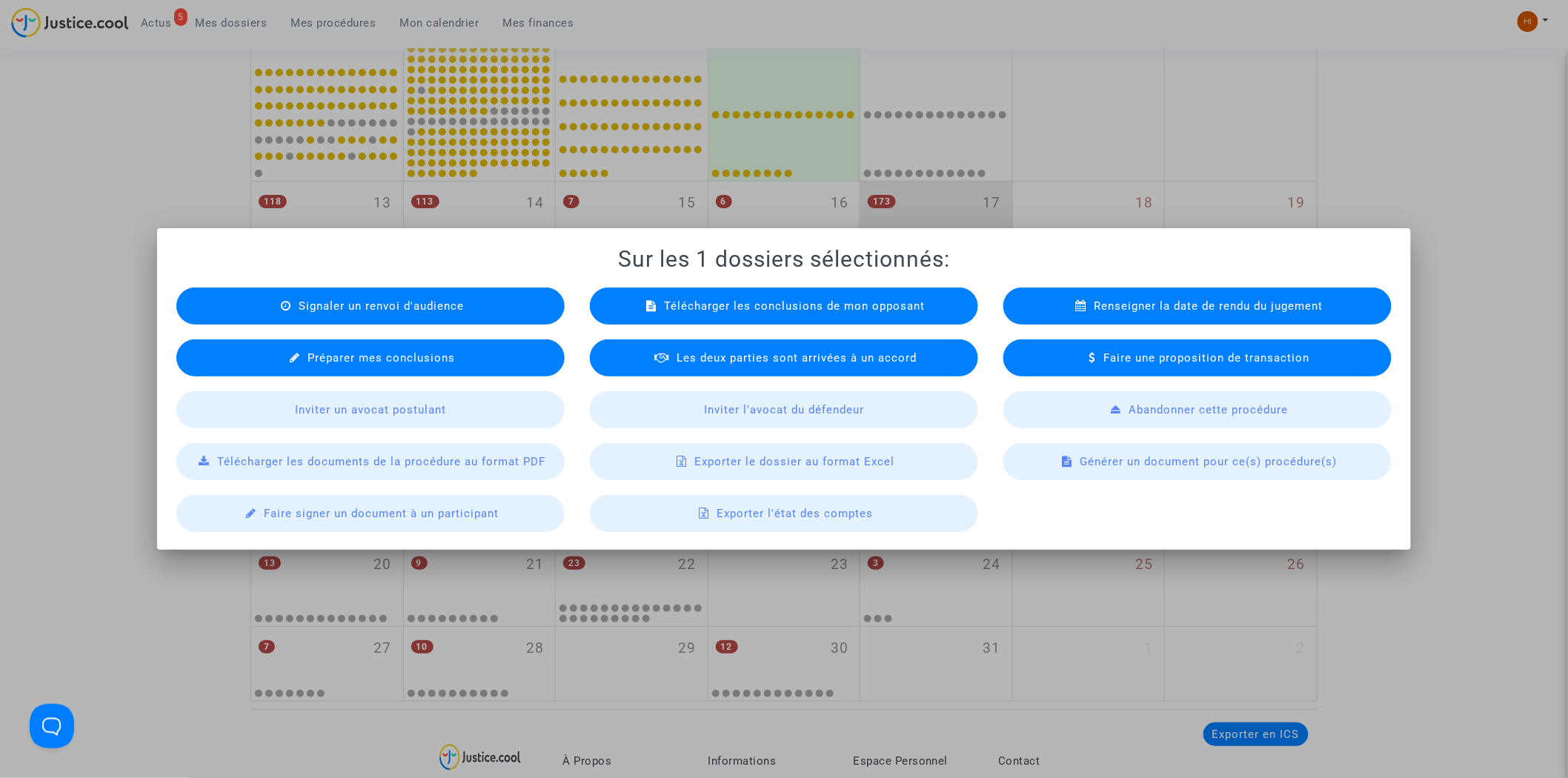
drag, startPoint x: 820, startPoint y: 526, endPoint x: 854, endPoint y: 515, distance: 35.7
click at [817, 526] on div "Exporter l'état des comptes" at bounding box center [784, 513] width 389 height 37
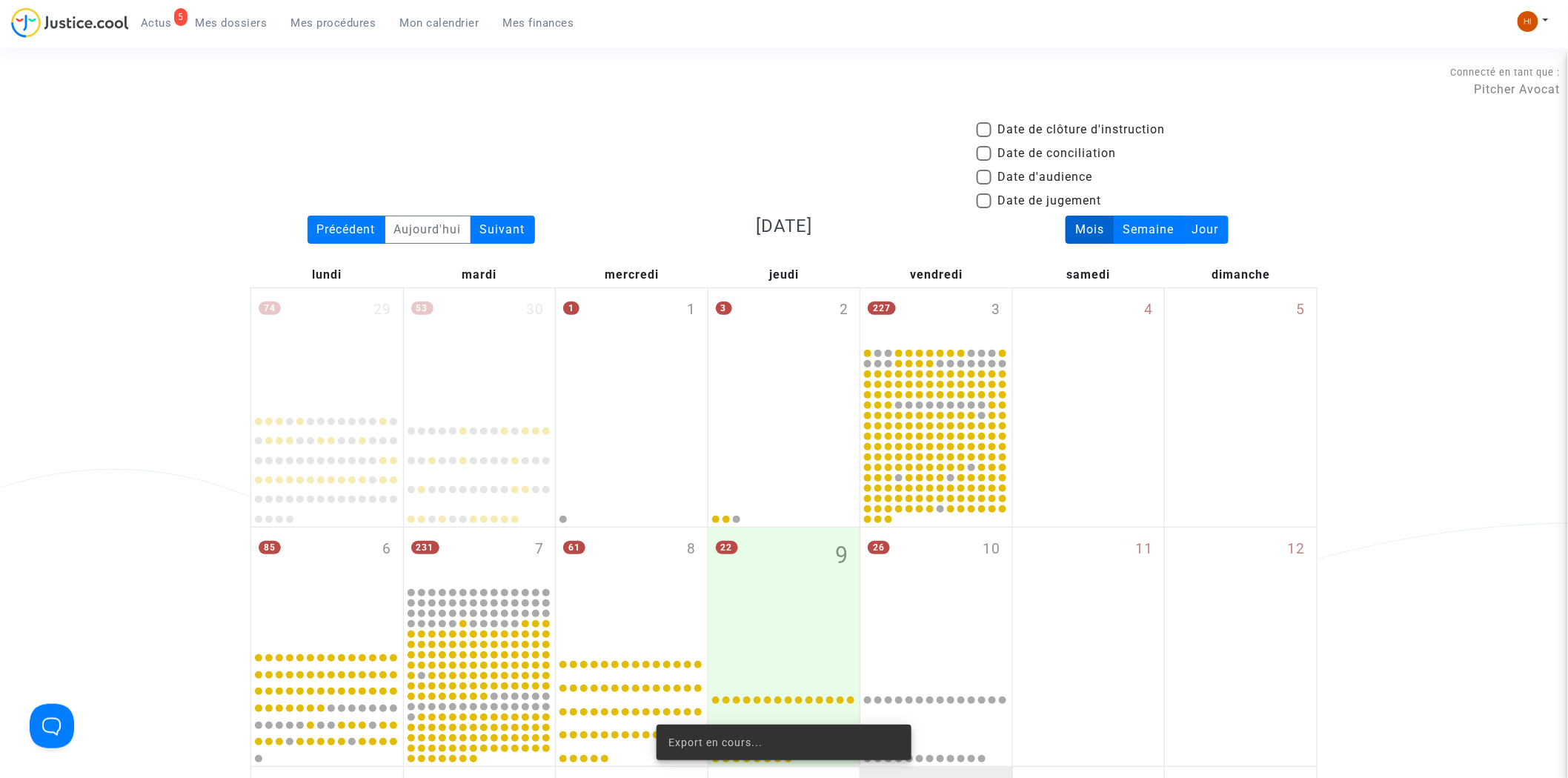
scroll to position [585, 0]
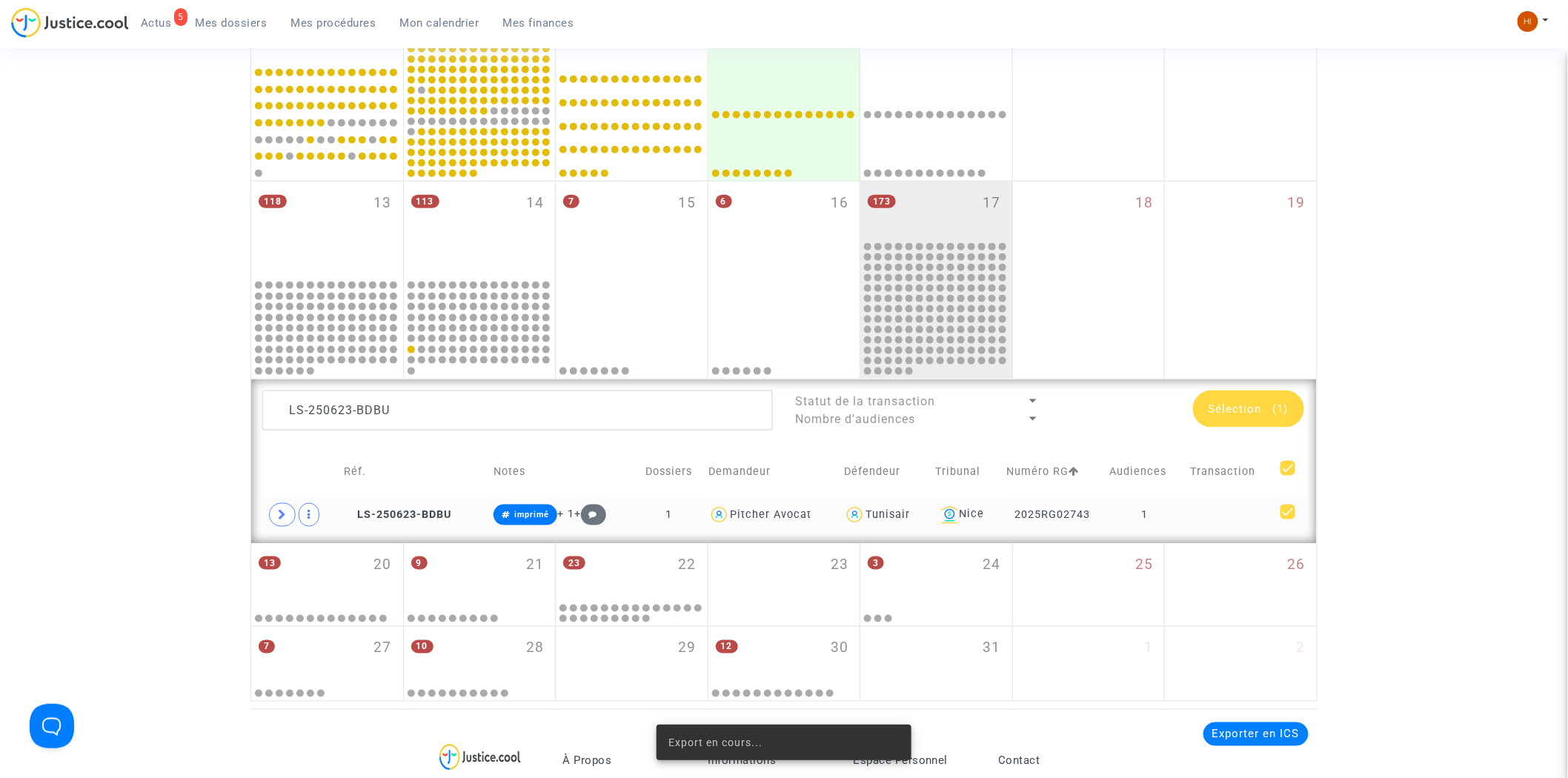
click at [1227, 510] on td at bounding box center [1231, 515] width 90 height 34
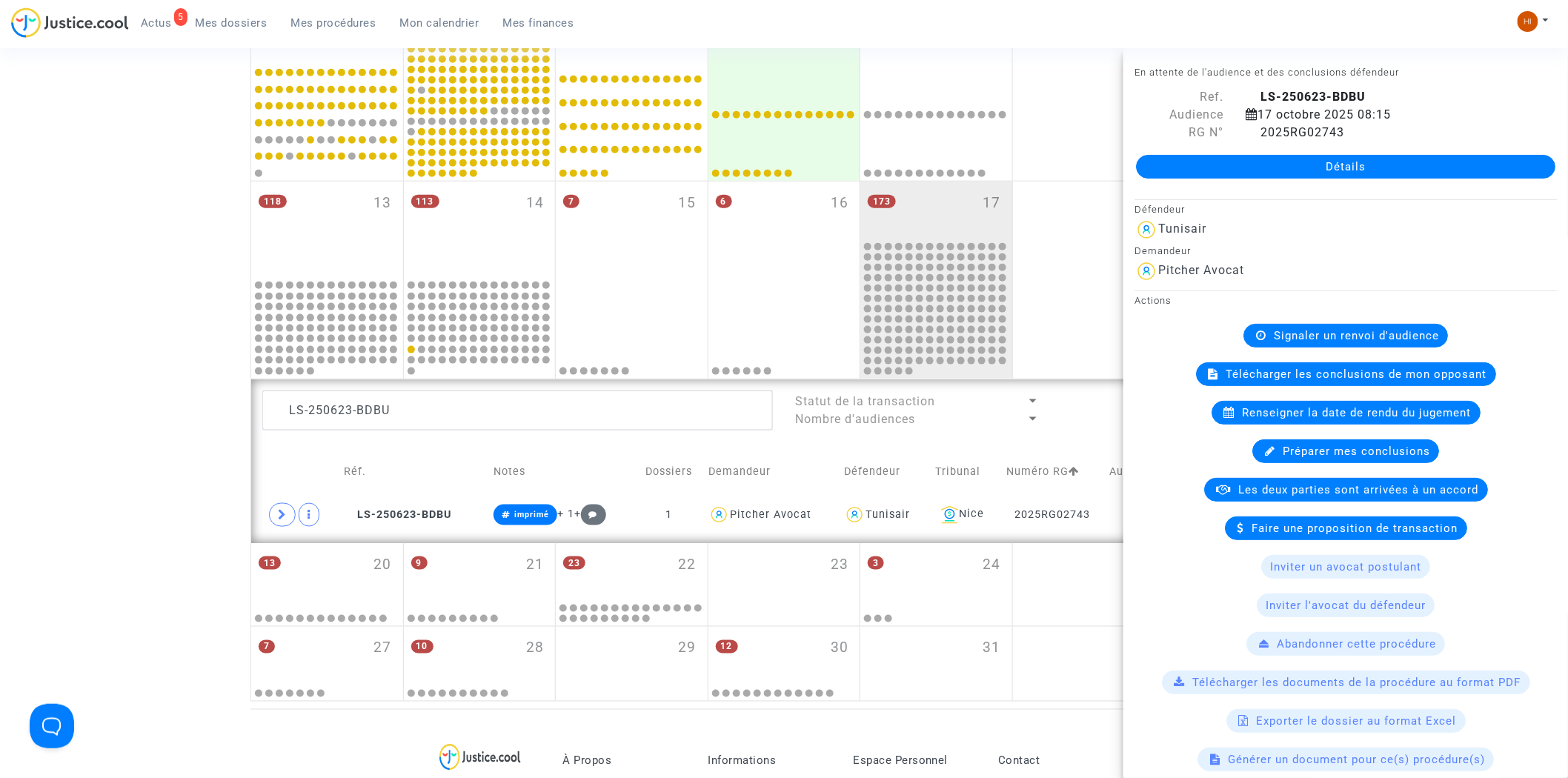
drag, startPoint x: 102, startPoint y: 277, endPoint x: 373, endPoint y: 321, distance: 274.5
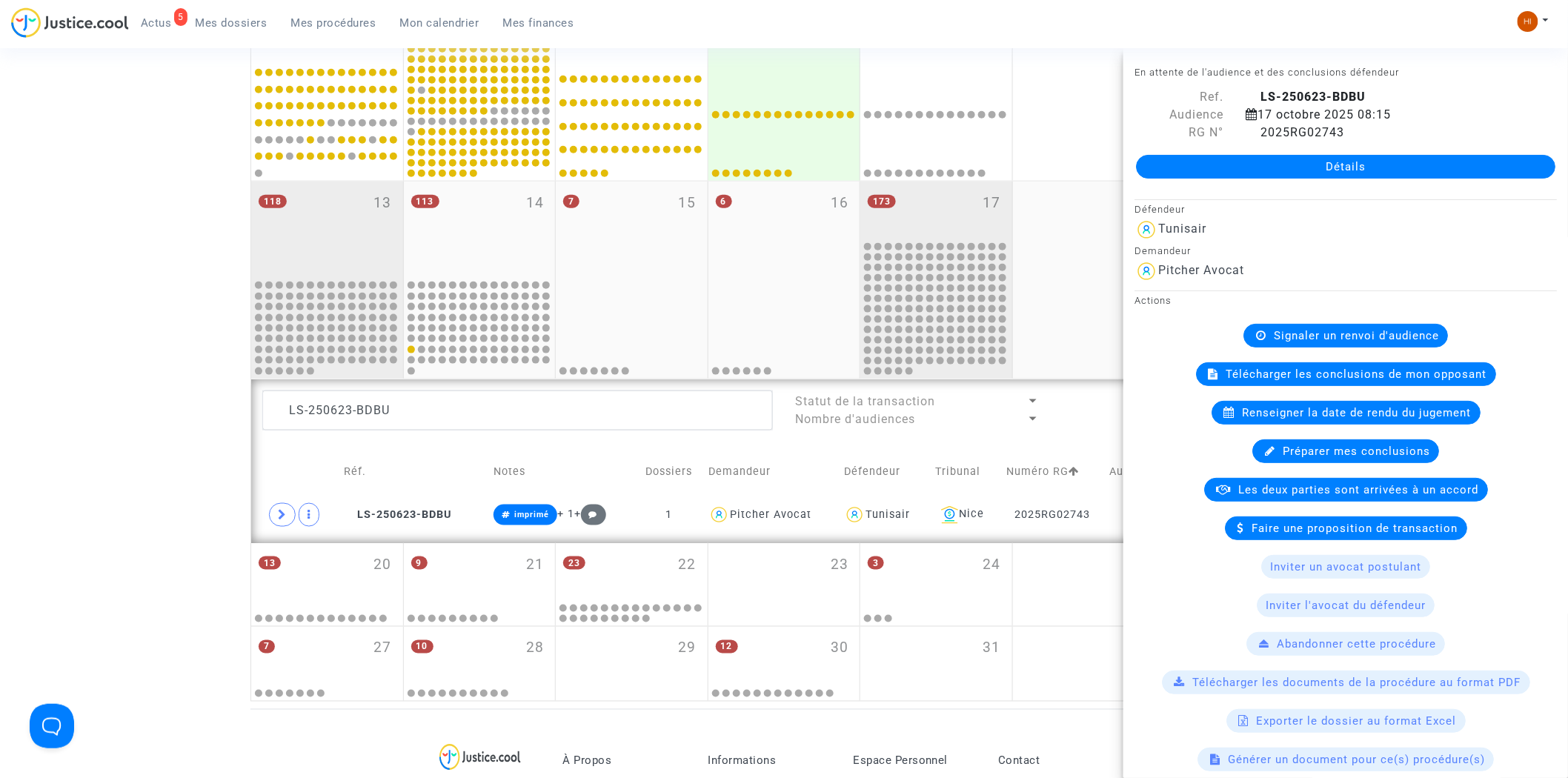
click at [102, 277] on div "Date de clôture d'instruction Date de conciliation Date d'audience Date de juge…" at bounding box center [784, 118] width 1568 height 1167
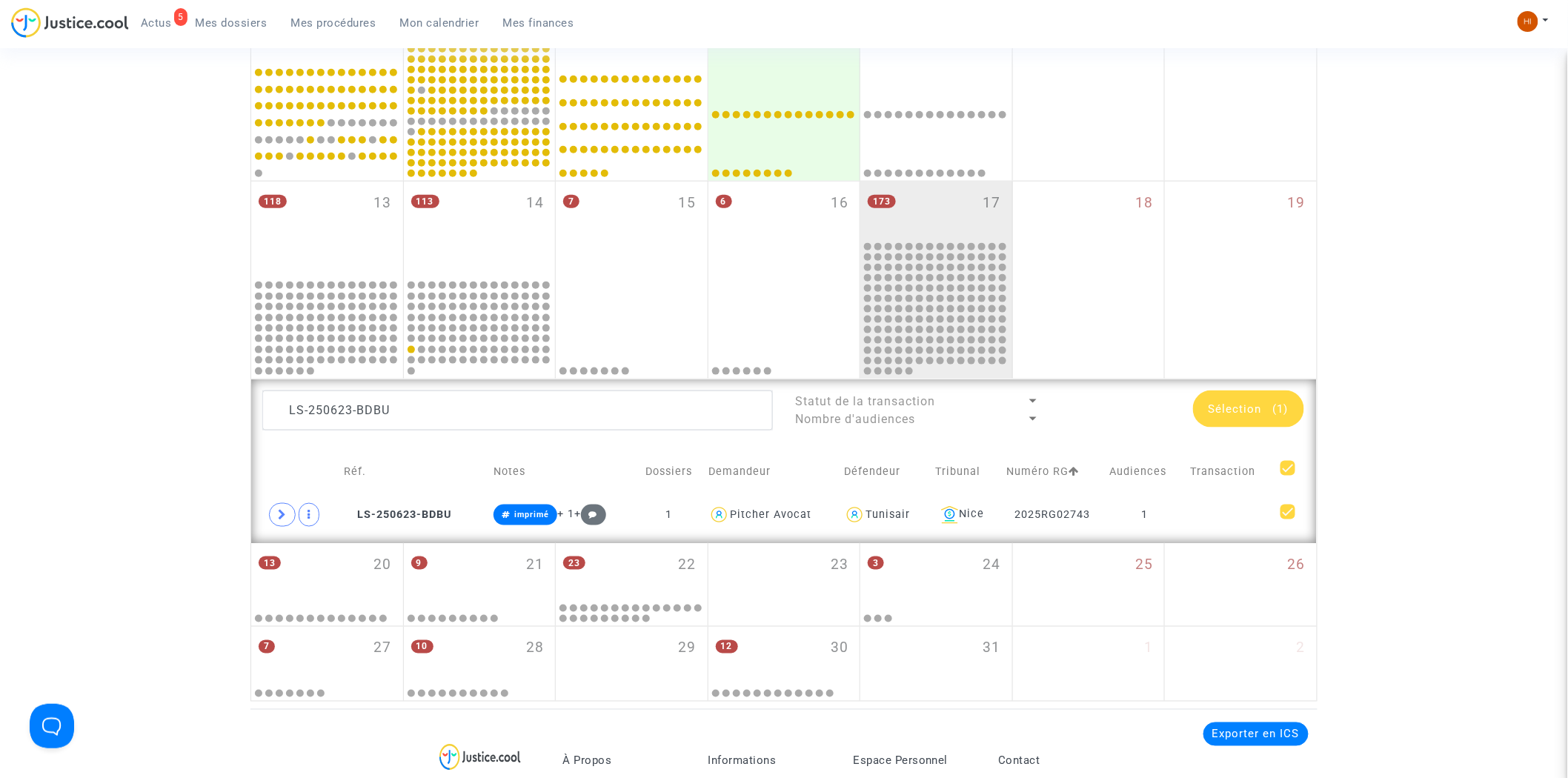
click at [1269, 404] on span "Sélection (1)" at bounding box center [1248, 409] width 80 height 13
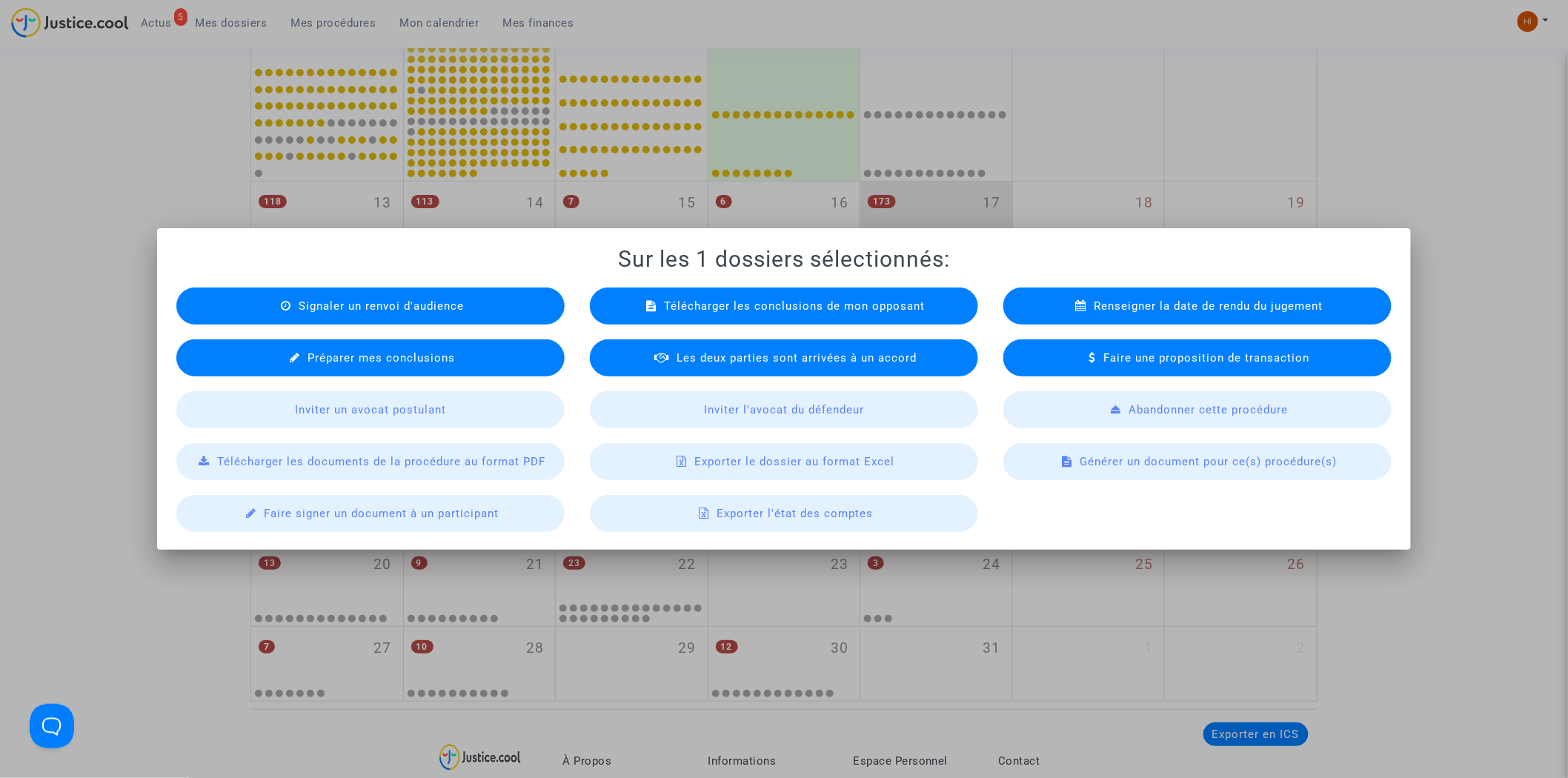
scroll to position [0, 0]
click at [724, 465] on span "Exporter le dossier au format Excel" at bounding box center [794, 461] width 201 height 13
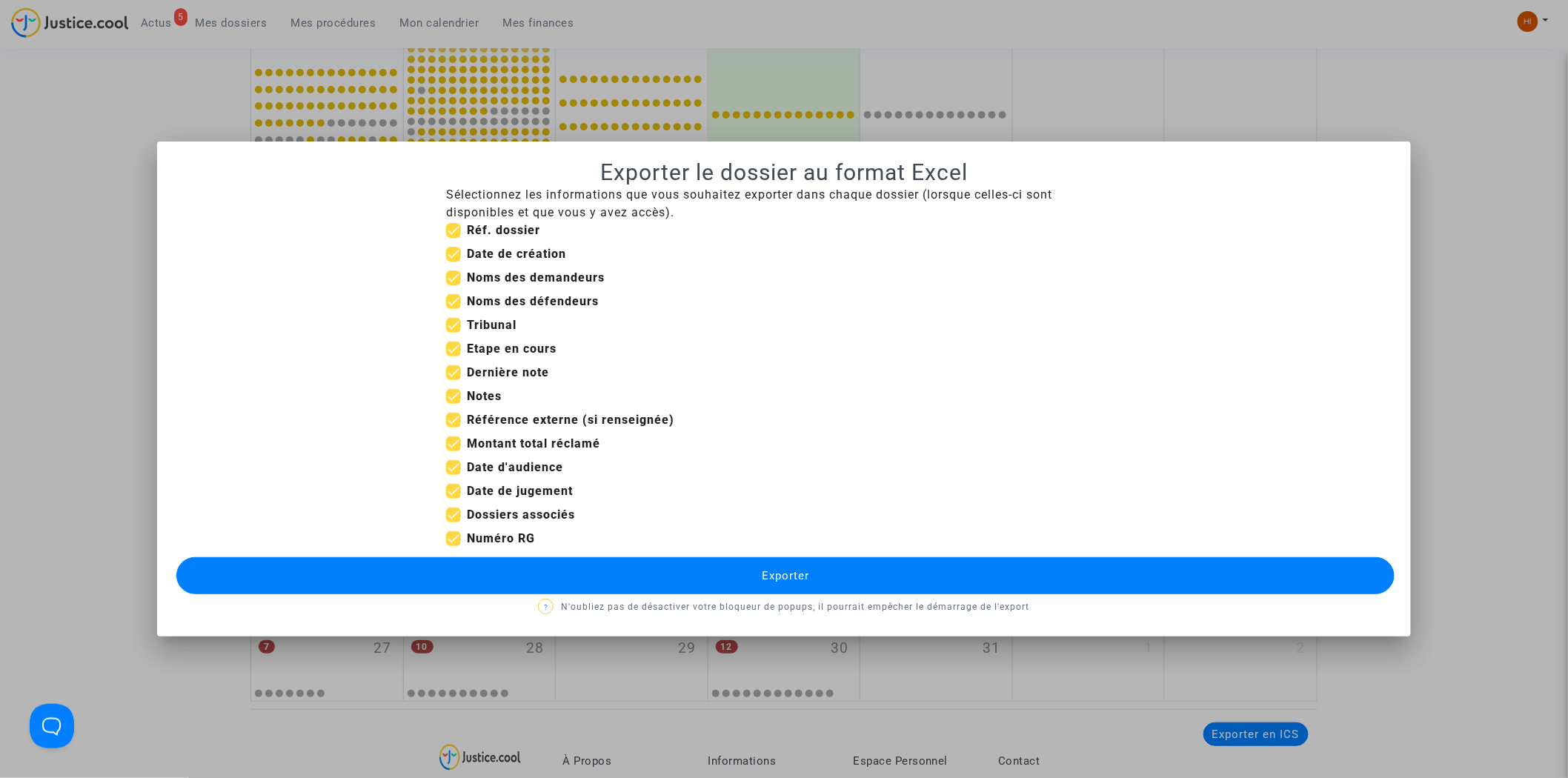
click at [890, 589] on button "Exporter" at bounding box center [786, 576] width 1219 height 37
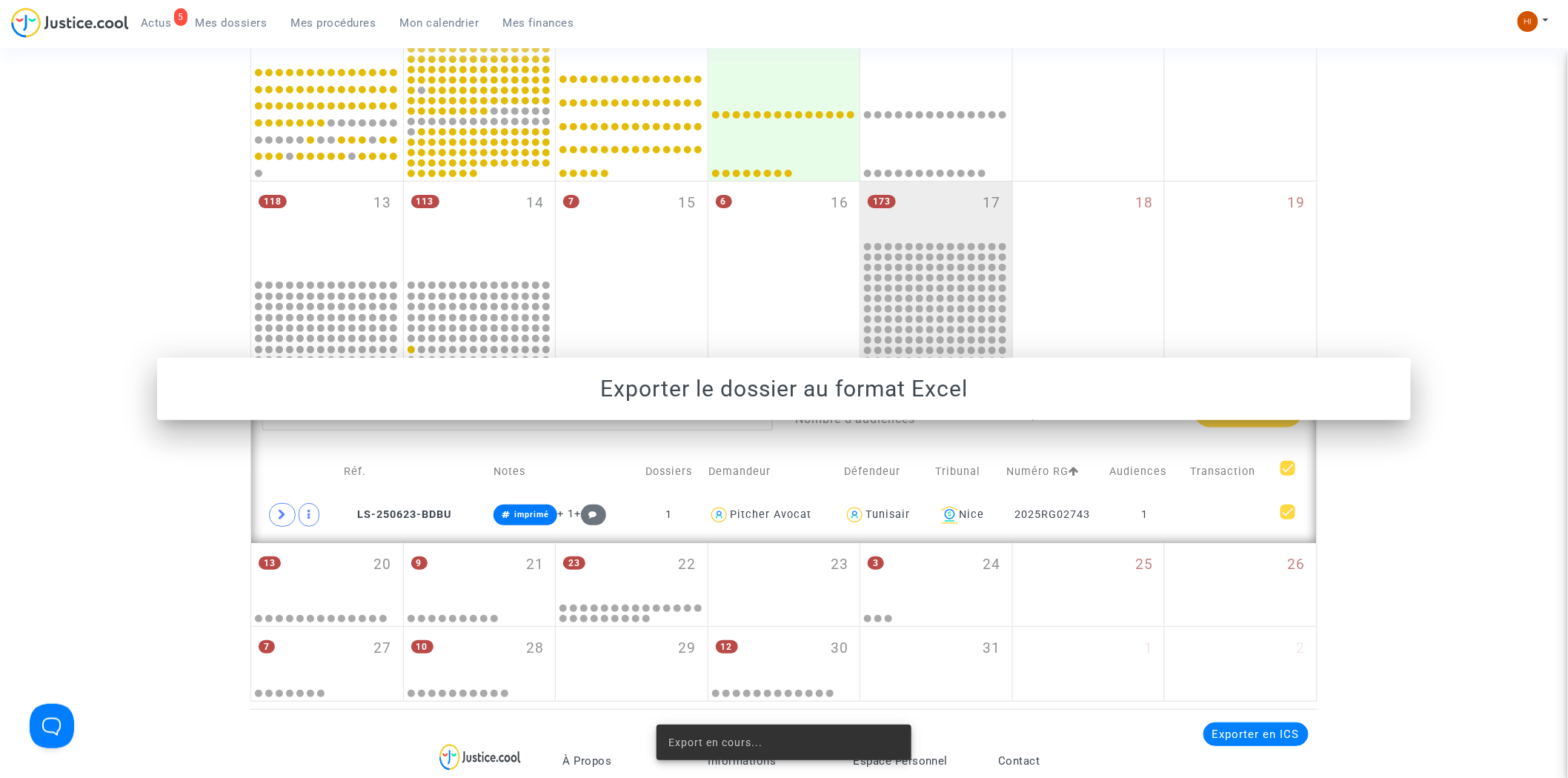
scroll to position [585, 0]
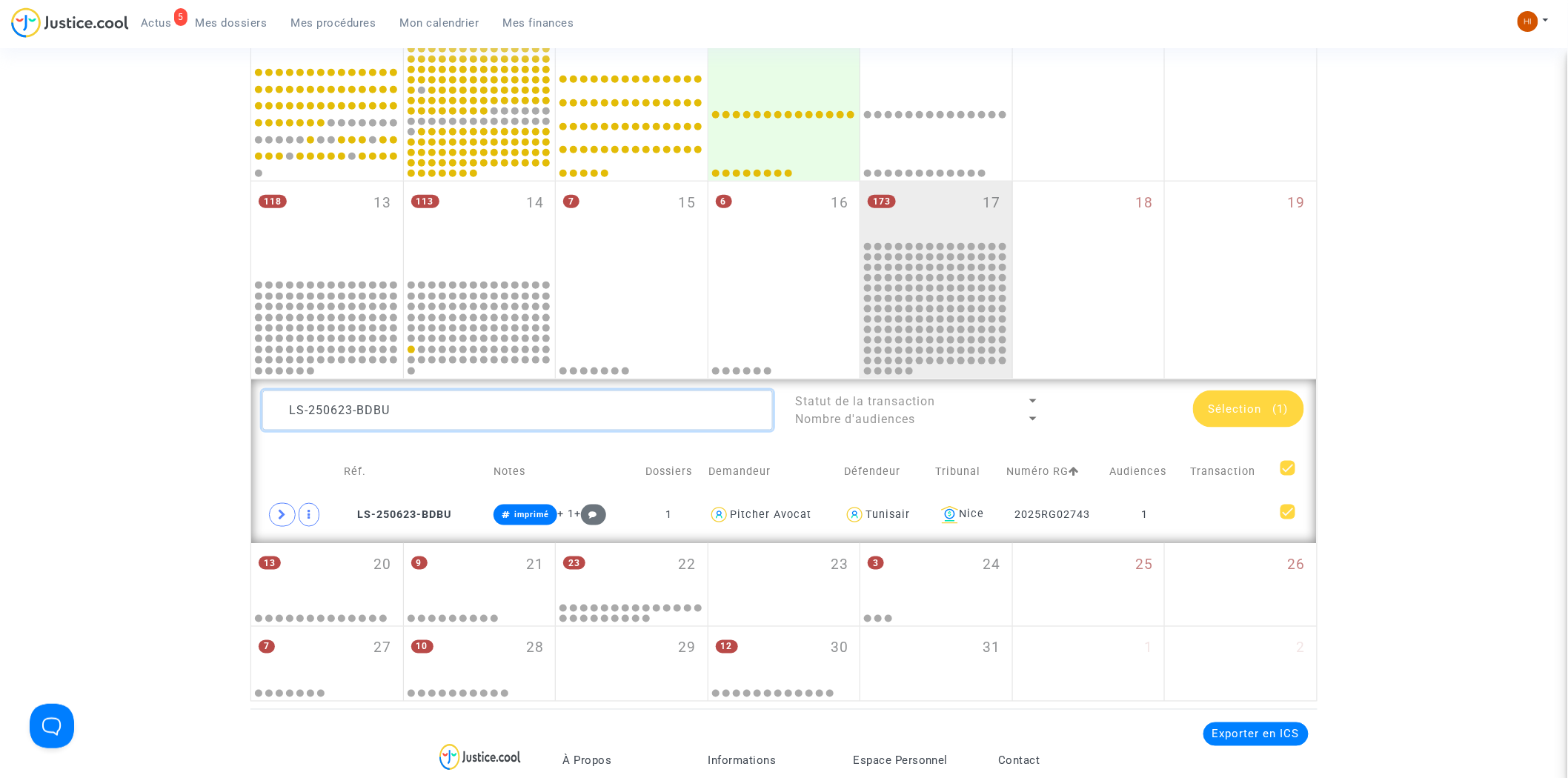
click at [513, 411] on textarea at bounding box center [518, 410] width 511 height 40
click at [513, 412] on textarea at bounding box center [518, 410] width 511 height 40
click at [511, 412] on textarea at bounding box center [518, 410] width 511 height 40
drag, startPoint x: 511, startPoint y: 412, endPoint x: 161, endPoint y: 387, distance: 350.9
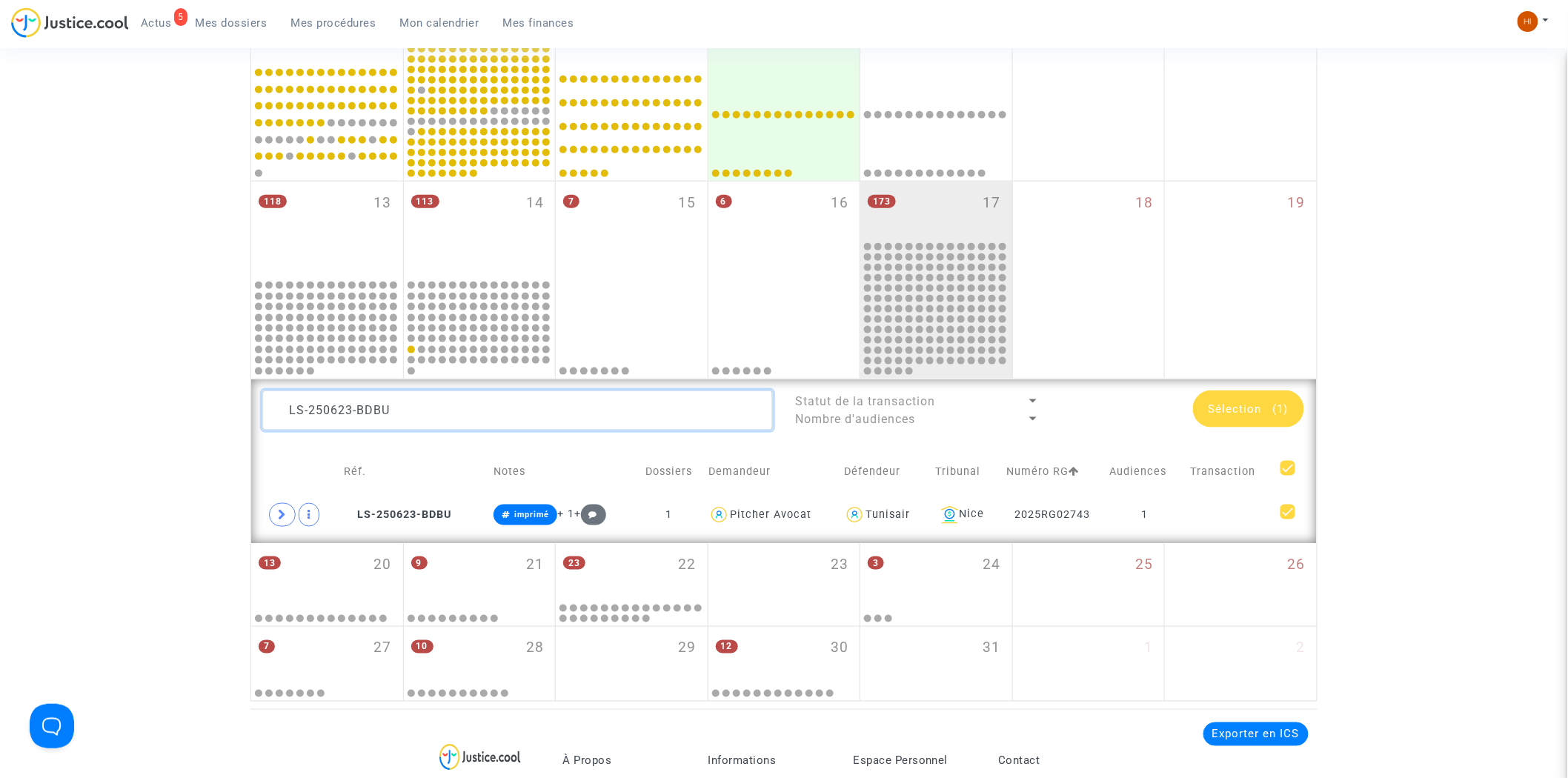
click at [171, 389] on div "Date de clôture d'instruction Date de conciliation Date d'audience Date de juge…" at bounding box center [784, 118] width 1568 height 1167
paste textarea "4-F4GA"
click at [1213, 517] on td at bounding box center [1231, 515] width 90 height 34
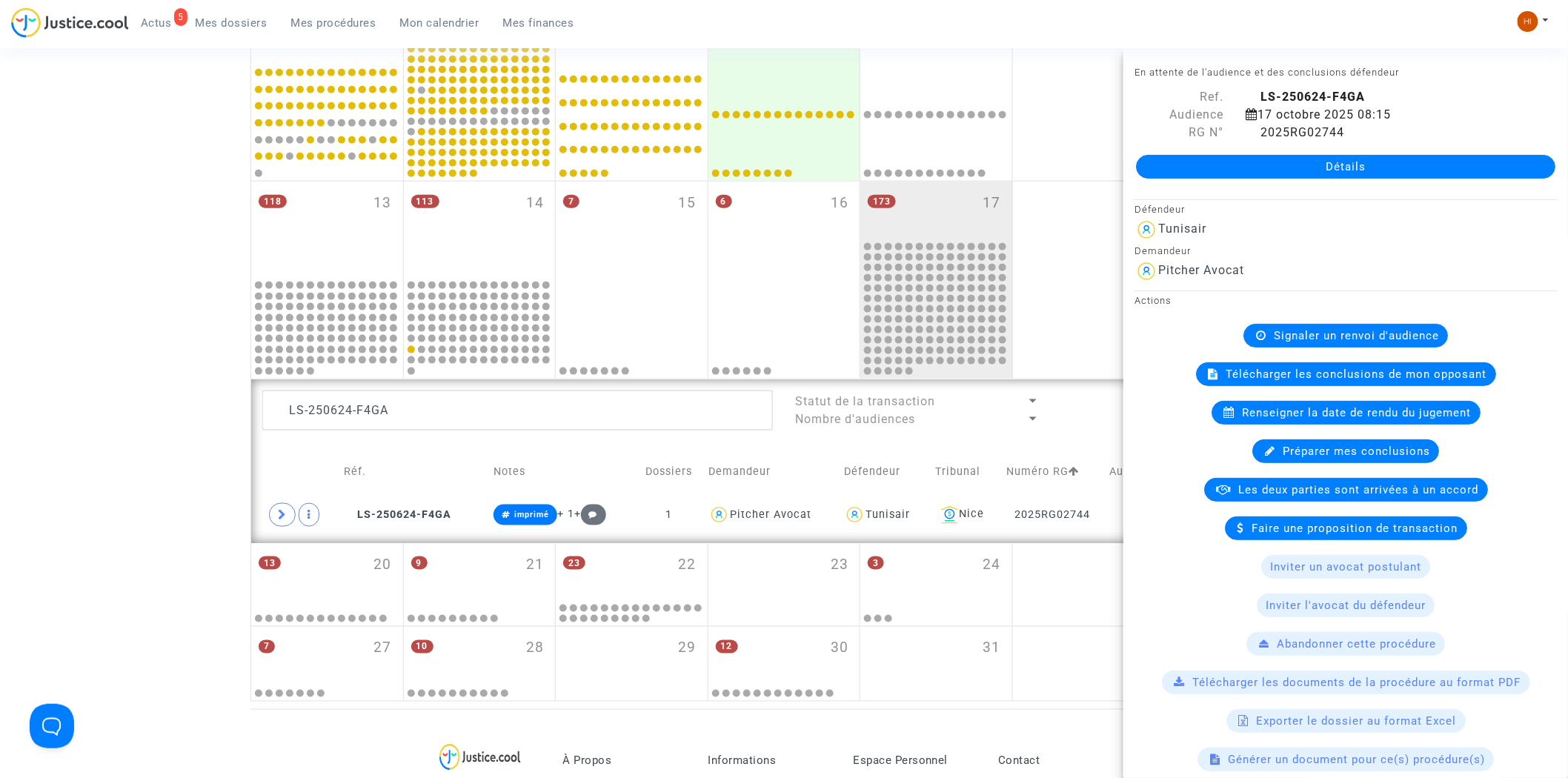
click at [171, 467] on div "Date de clôture d'instruction Date de conciliation Date d'audience Date de juge…" at bounding box center [784, 118] width 1568 height 1167
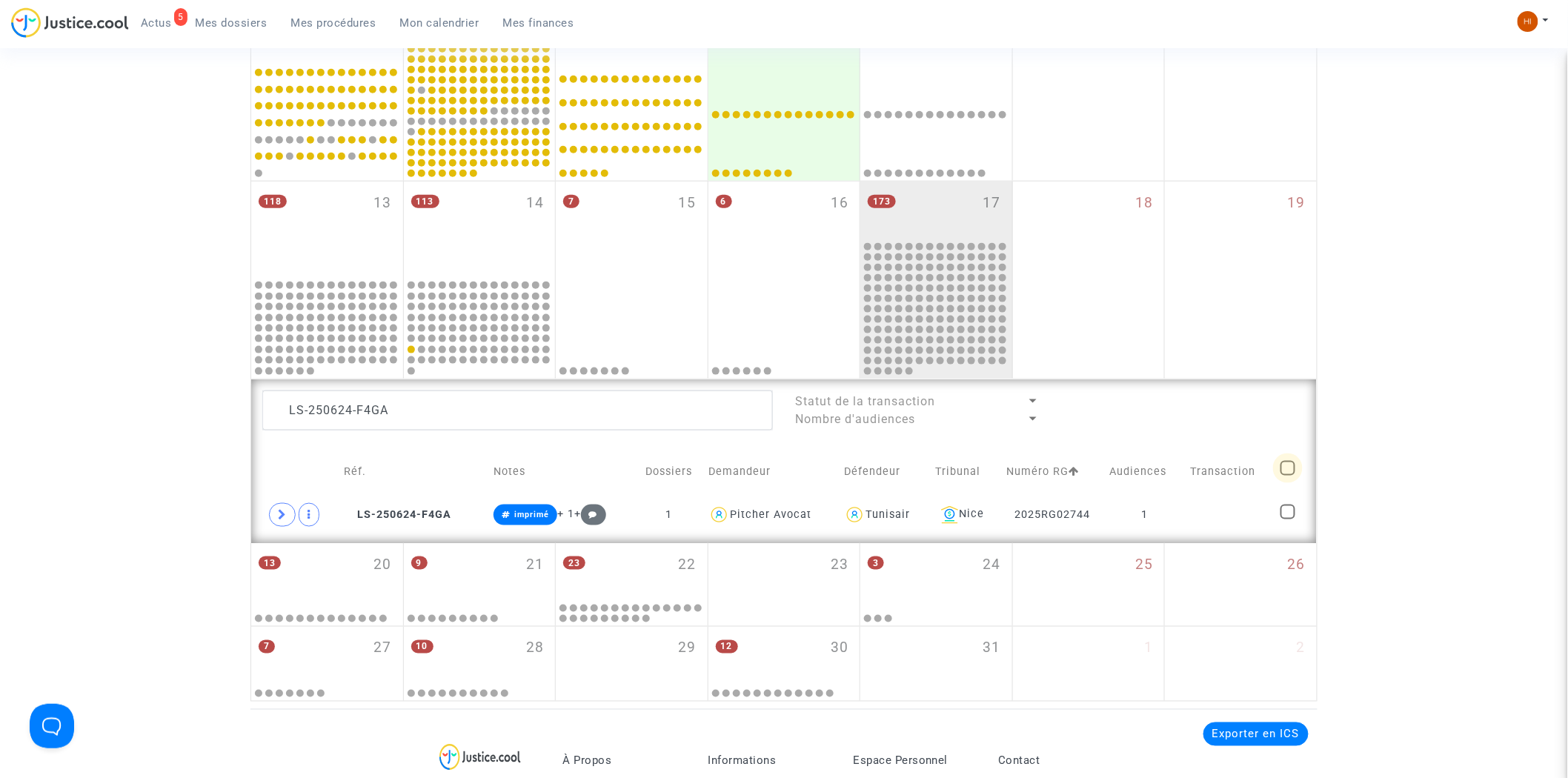
click at [1291, 463] on span at bounding box center [1288, 468] width 15 height 15
click at [1288, 476] on input "checkbox" at bounding box center [1287, 476] width 1 height 1
click at [1218, 404] on span "Sélection" at bounding box center [1235, 409] width 53 height 13
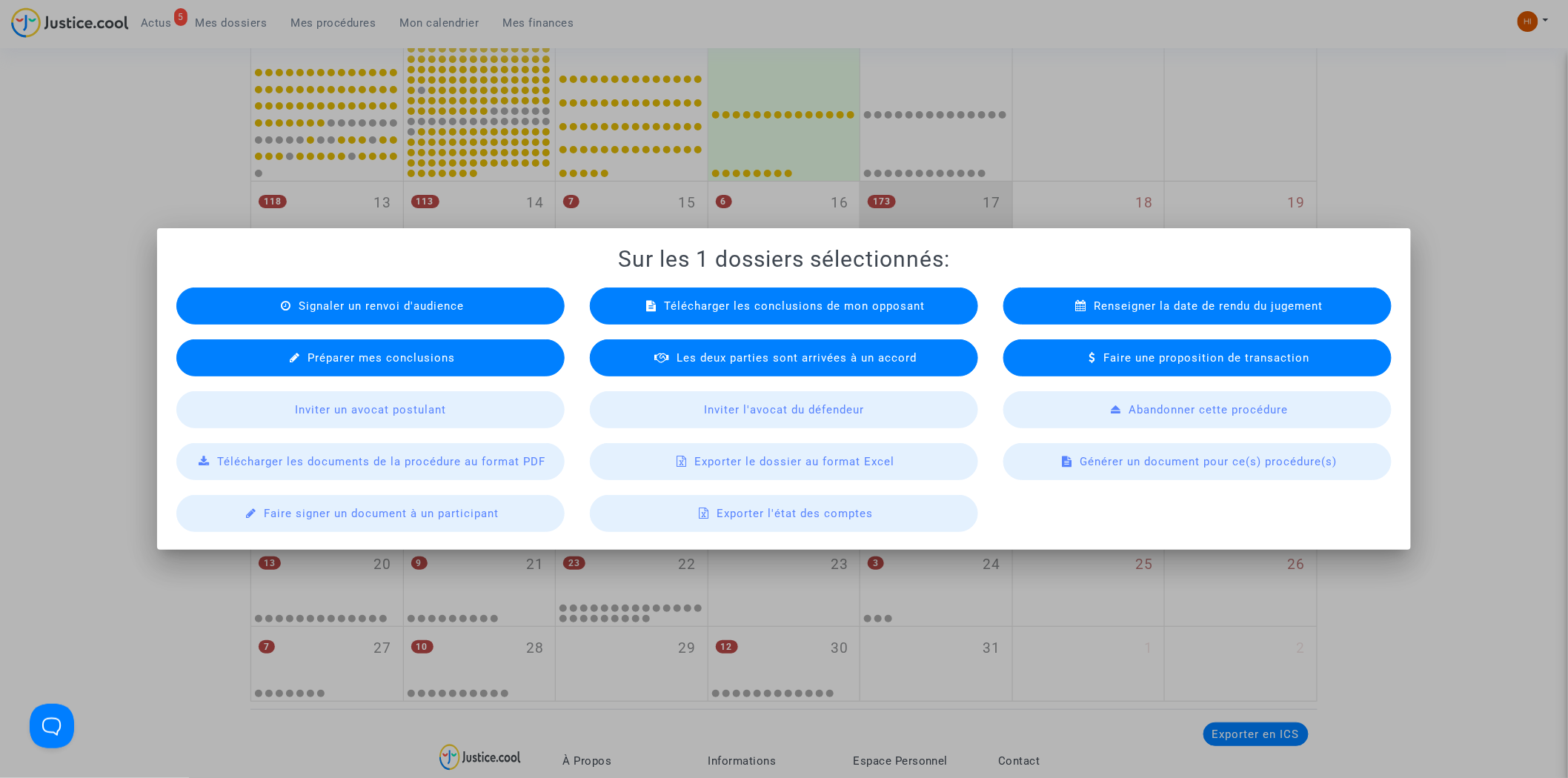
click at [721, 465] on span "Exporter le dossier au format Excel" at bounding box center [794, 461] width 201 height 13
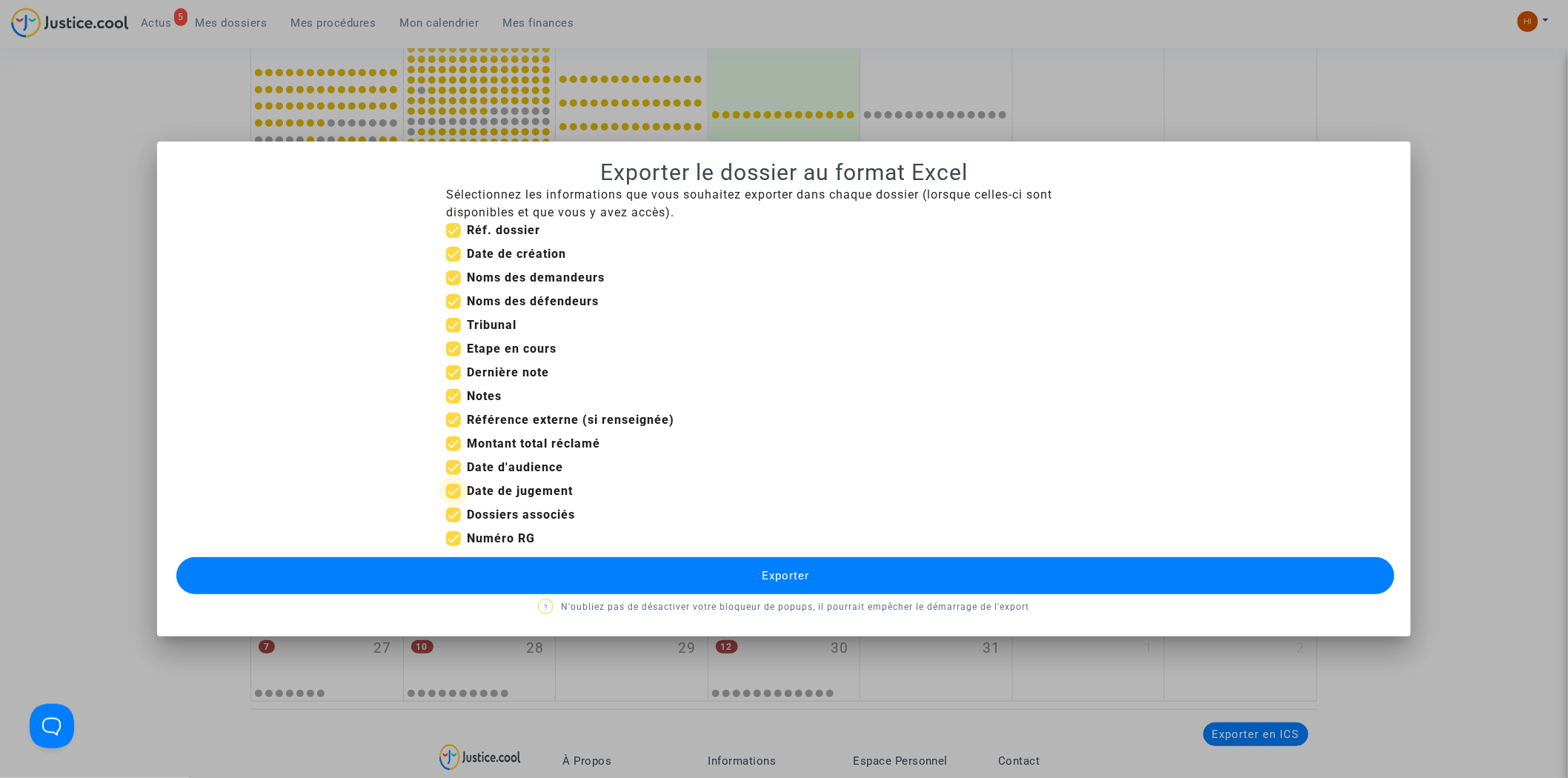
click at [458, 489] on span at bounding box center [453, 491] width 15 height 15
click at [453, 499] on input "Date de jugement" at bounding box center [453, 499] width 1 height 1
click at [458, 467] on span at bounding box center [453, 467] width 15 height 15
click at [453, 475] on input "Date d'audience" at bounding box center [453, 475] width 1 height 1
click at [459, 445] on span at bounding box center [453, 443] width 15 height 15
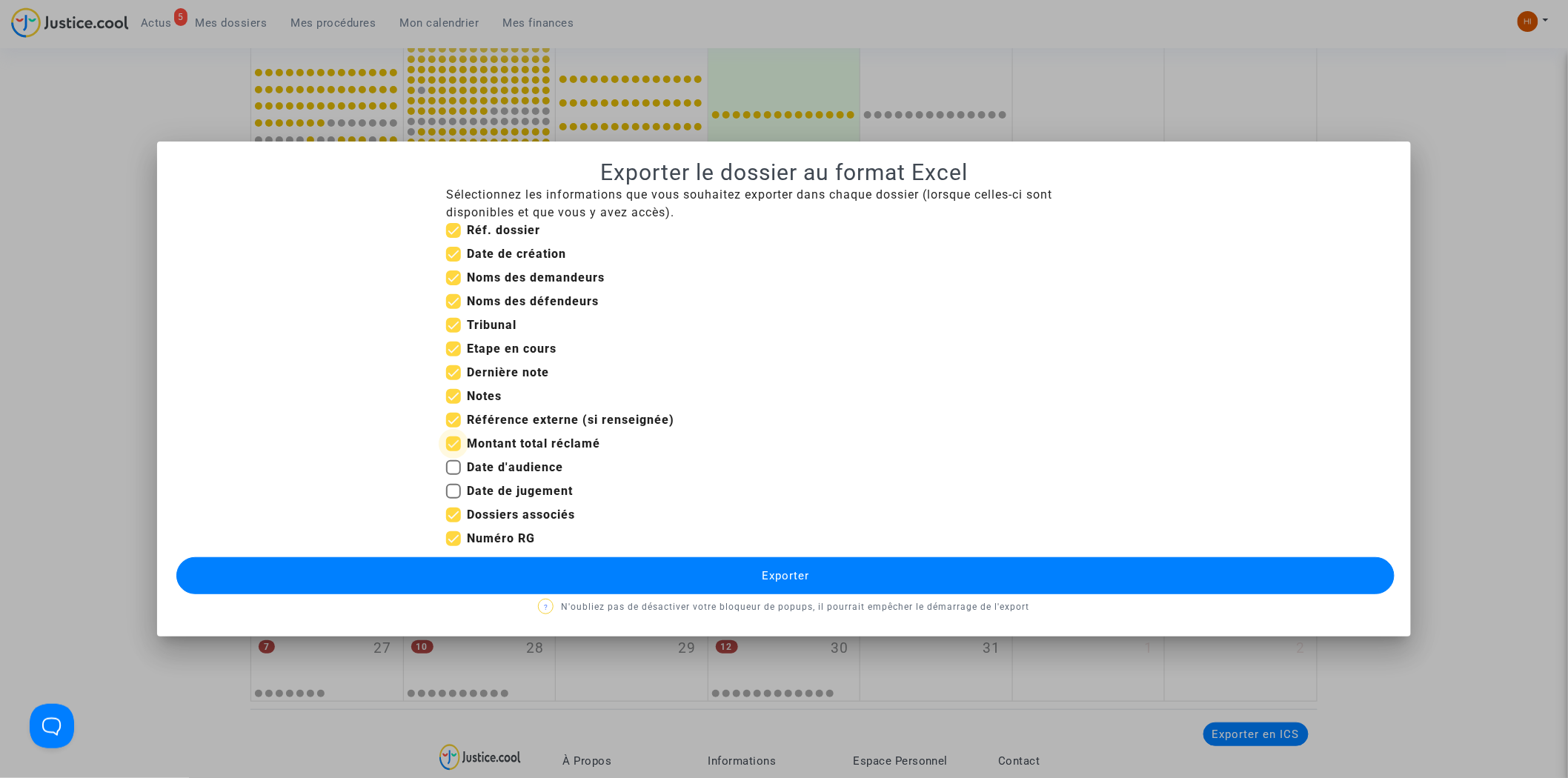
click at [453, 451] on input "Montant total réclamé" at bounding box center [453, 451] width 1 height 1
click at [460, 423] on span at bounding box center [453, 419] width 15 height 15
click at [453, 427] on input "Référence externe (si renseignée)" at bounding box center [453, 427] width 1 height 1
click at [456, 394] on span at bounding box center [453, 396] width 15 height 15
click at [453, 404] on input "Notes" at bounding box center [453, 404] width 1 height 1
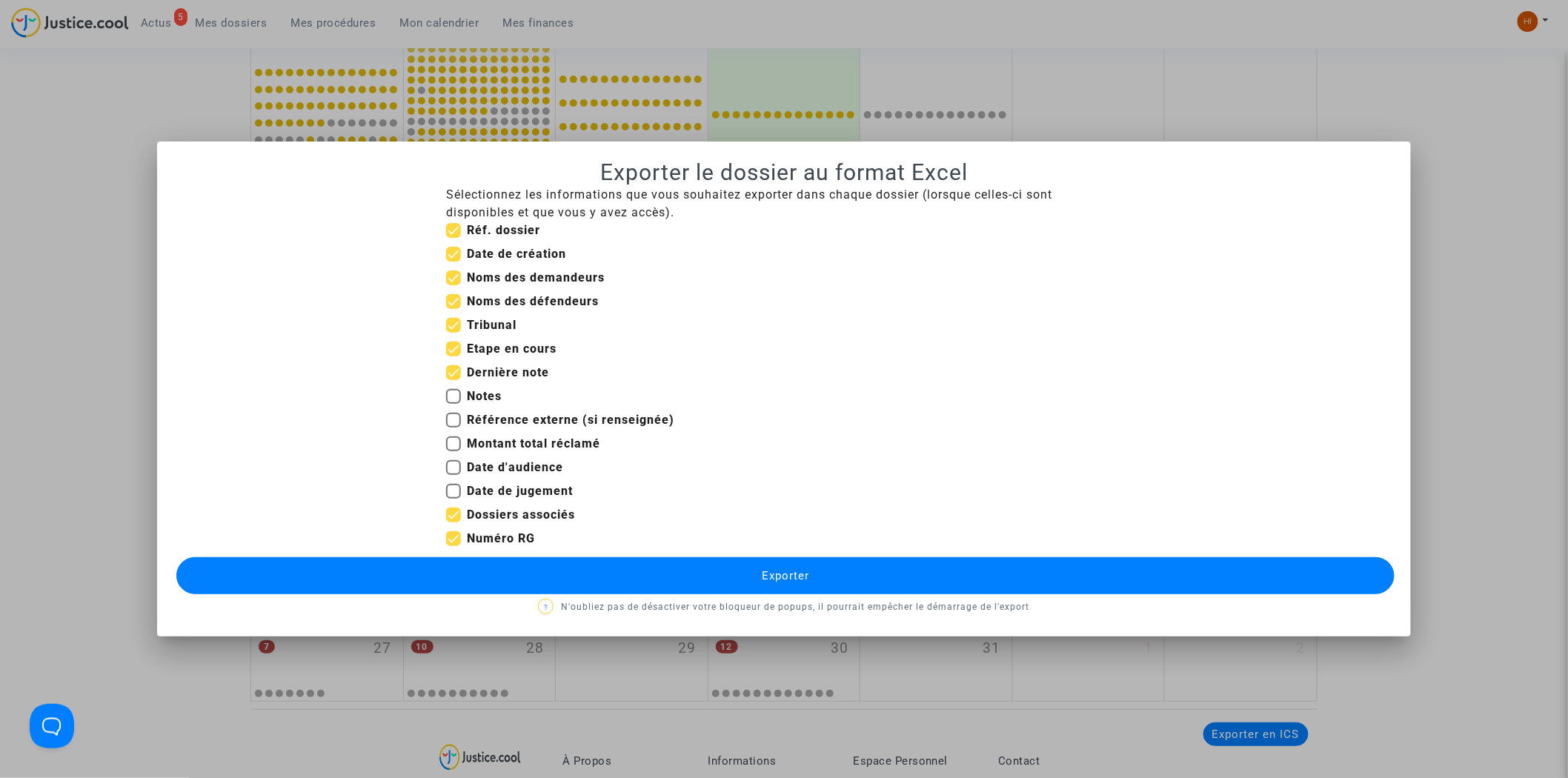
click at [451, 364] on label "Dernière note" at bounding box center [497, 373] width 103 height 18
click at [453, 380] on input "Dernière note" at bounding box center [453, 380] width 1 height 1
click at [449, 337] on mat-checkbox "Tribunal" at bounding box center [481, 328] width 71 height 24
click at [459, 344] on span at bounding box center [453, 349] width 15 height 15
click at [453, 357] on input "Etape en cours" at bounding box center [453, 357] width 1 height 1
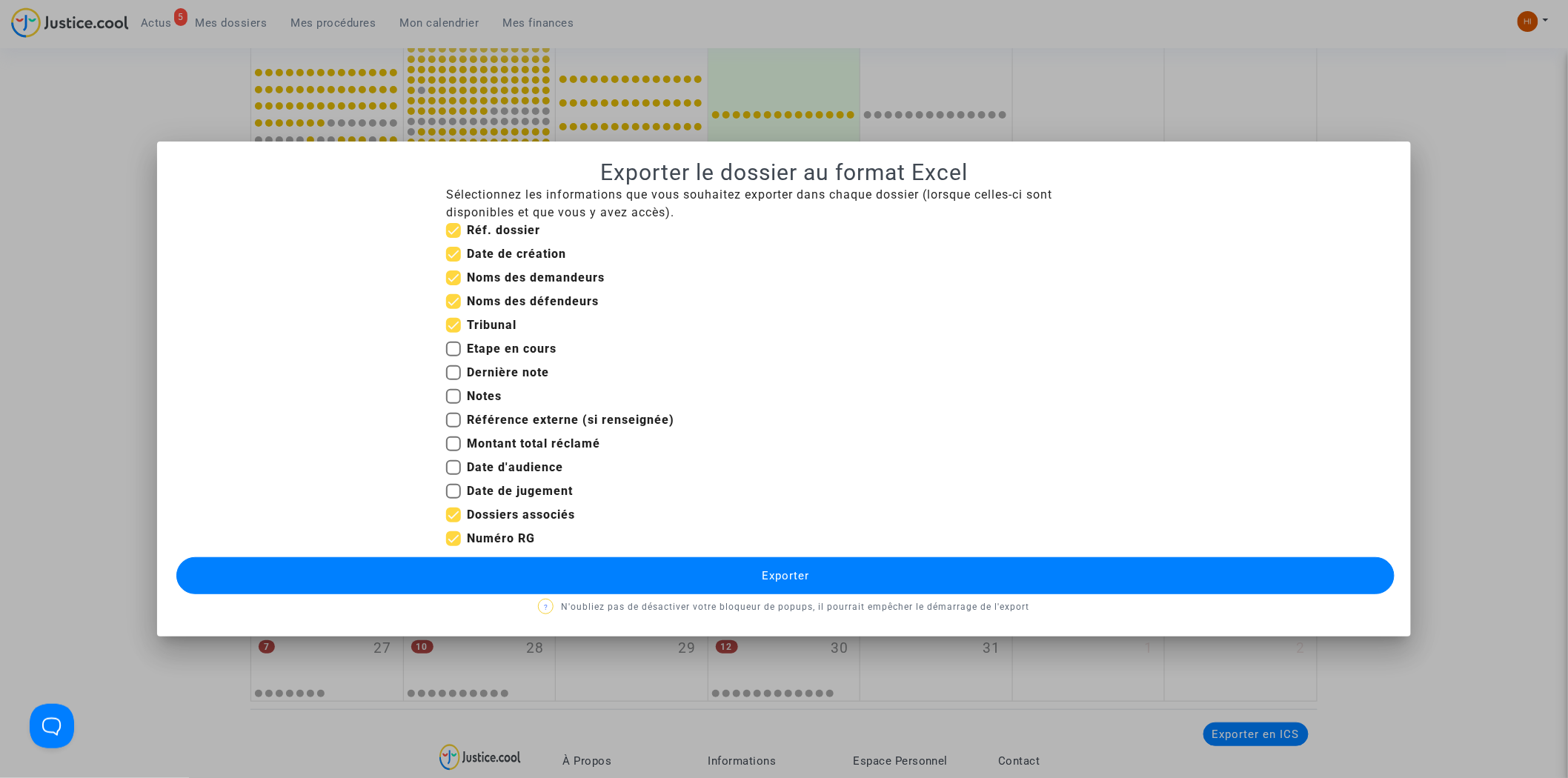
click at [753, 578] on button "Exporter" at bounding box center [786, 576] width 1219 height 37
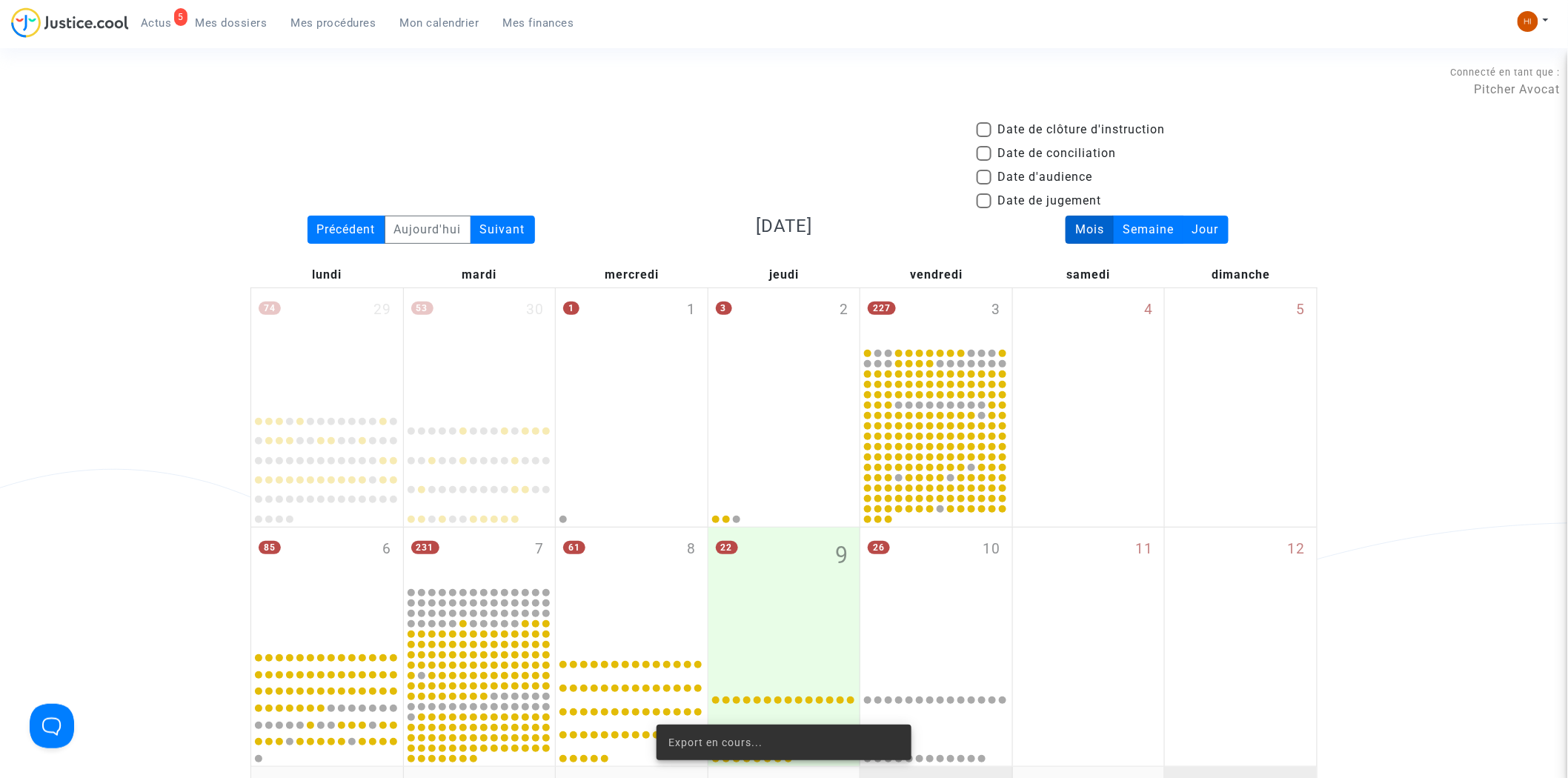
scroll to position [585, 0]
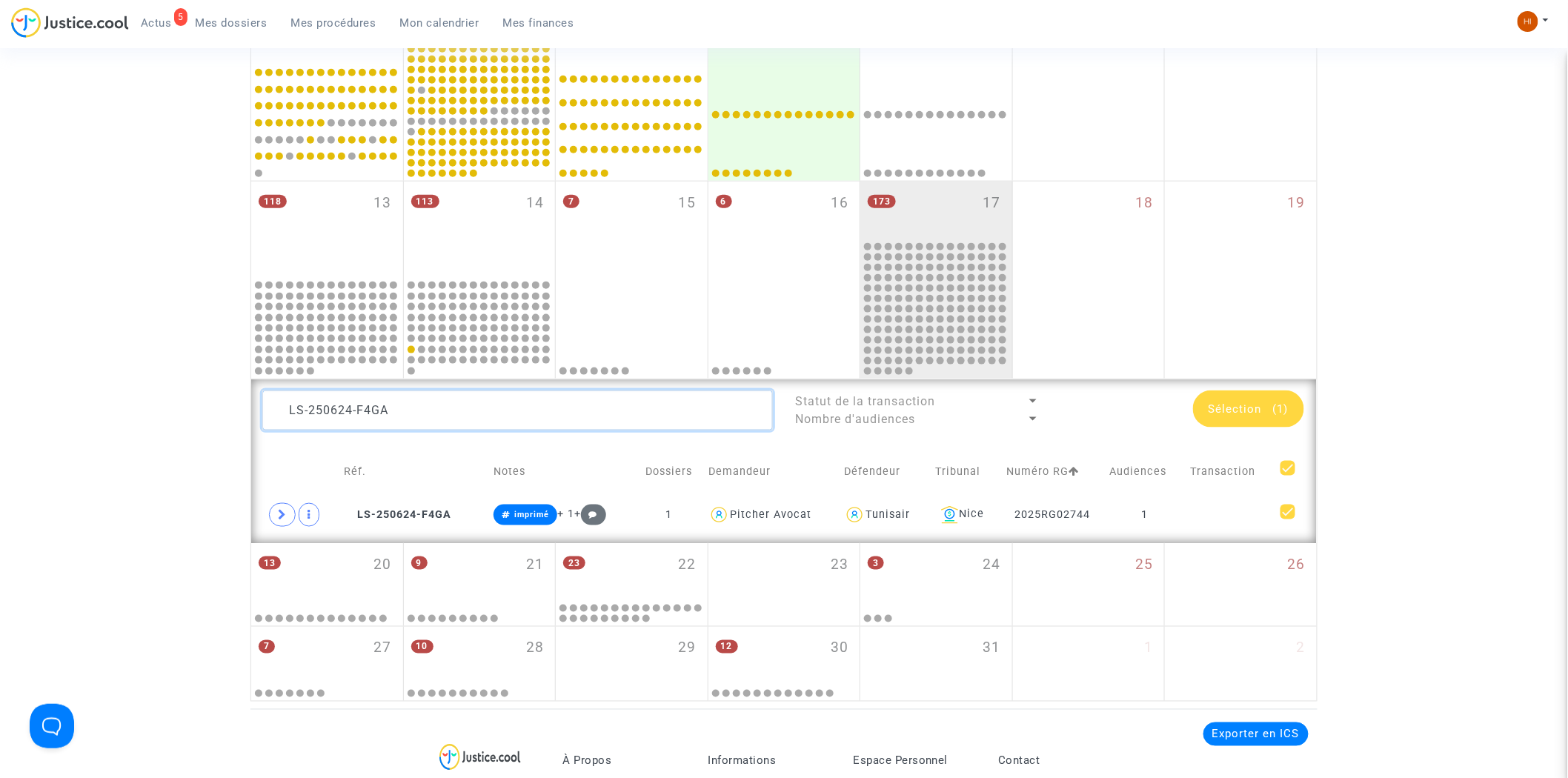
click at [587, 419] on textarea at bounding box center [518, 410] width 511 height 40
drag, startPoint x: 581, startPoint y: 419, endPoint x: 575, endPoint y: 411, distance: 10.0
click at [579, 417] on textarea at bounding box center [518, 410] width 511 height 40
click at [575, 411] on textarea at bounding box center [518, 410] width 511 height 40
drag, startPoint x: 575, startPoint y: 411, endPoint x: 113, endPoint y: 393, distance: 462.4
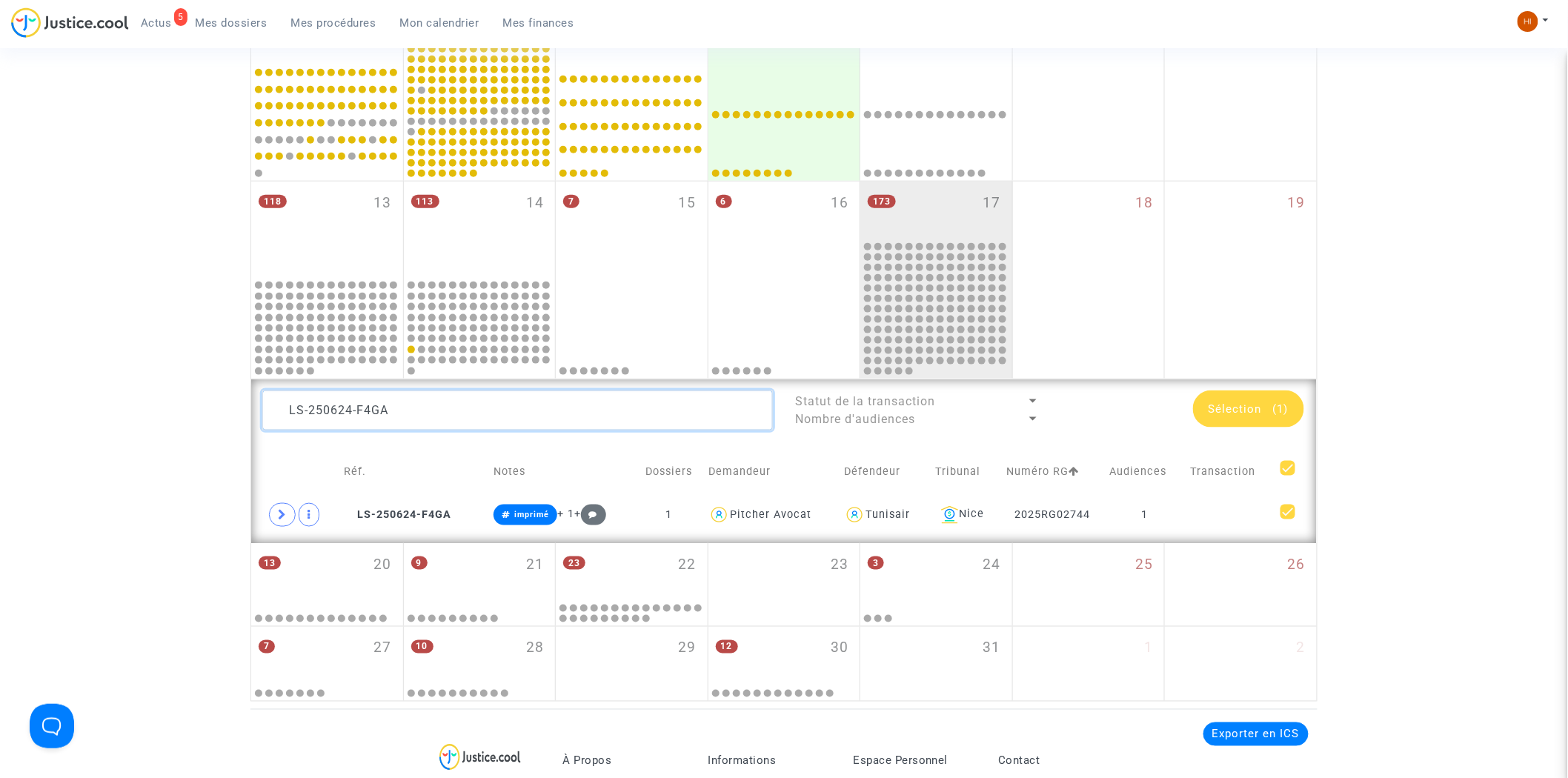
click at [126, 398] on div "Date de clôture d'instruction Date de conciliation Date d'audience Date de juge…" at bounding box center [784, 118] width 1568 height 1167
paste textarea "313-X8HQ"
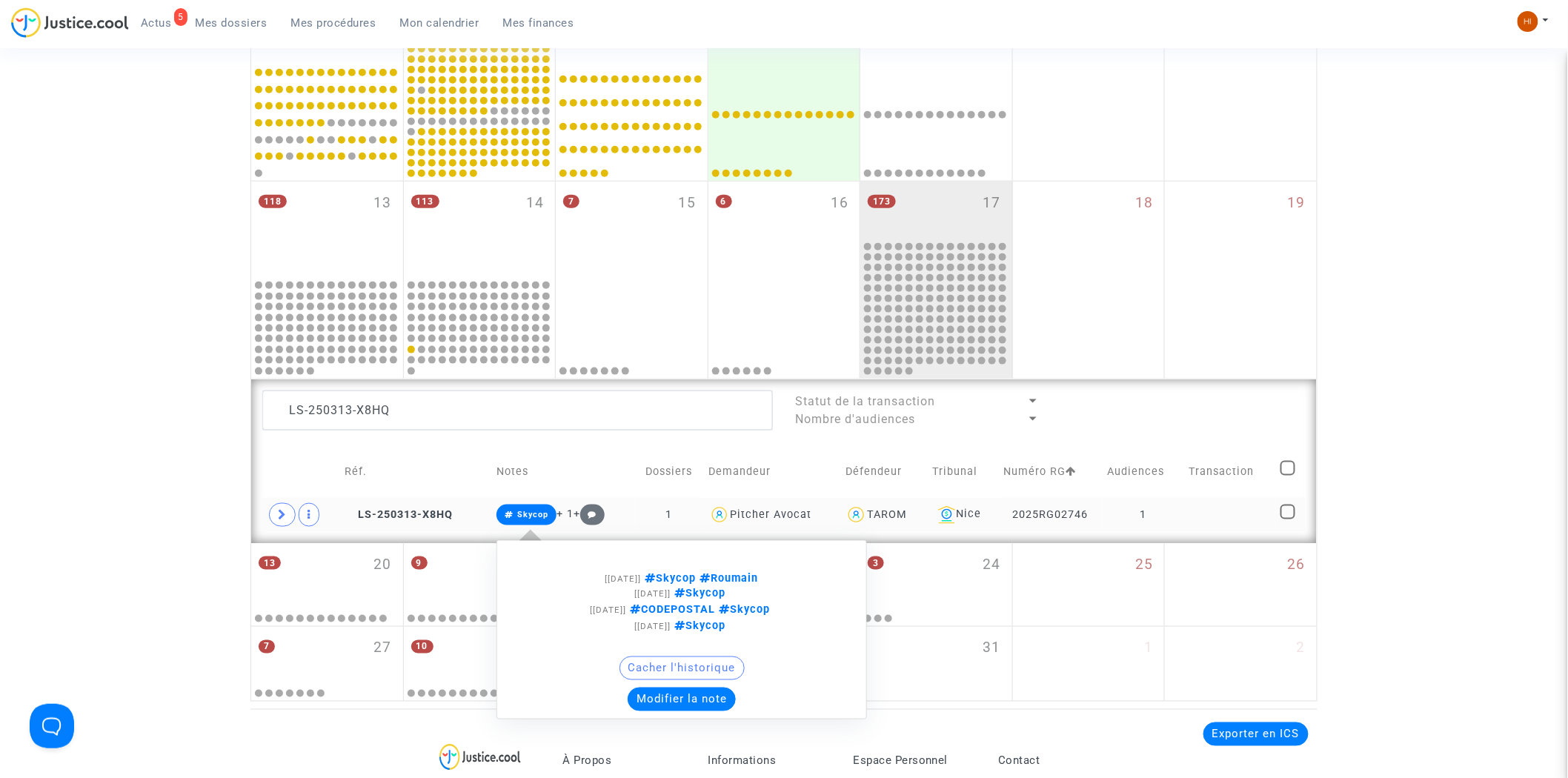
drag, startPoint x: 532, startPoint y: 508, endPoint x: 536, endPoint y: 536, distance: 28.3
click at [532, 508] on span "Skycop" at bounding box center [526, 514] width 60 height 20
click at [665, 710] on button "Modifier la note" at bounding box center [682, 699] width 108 height 24
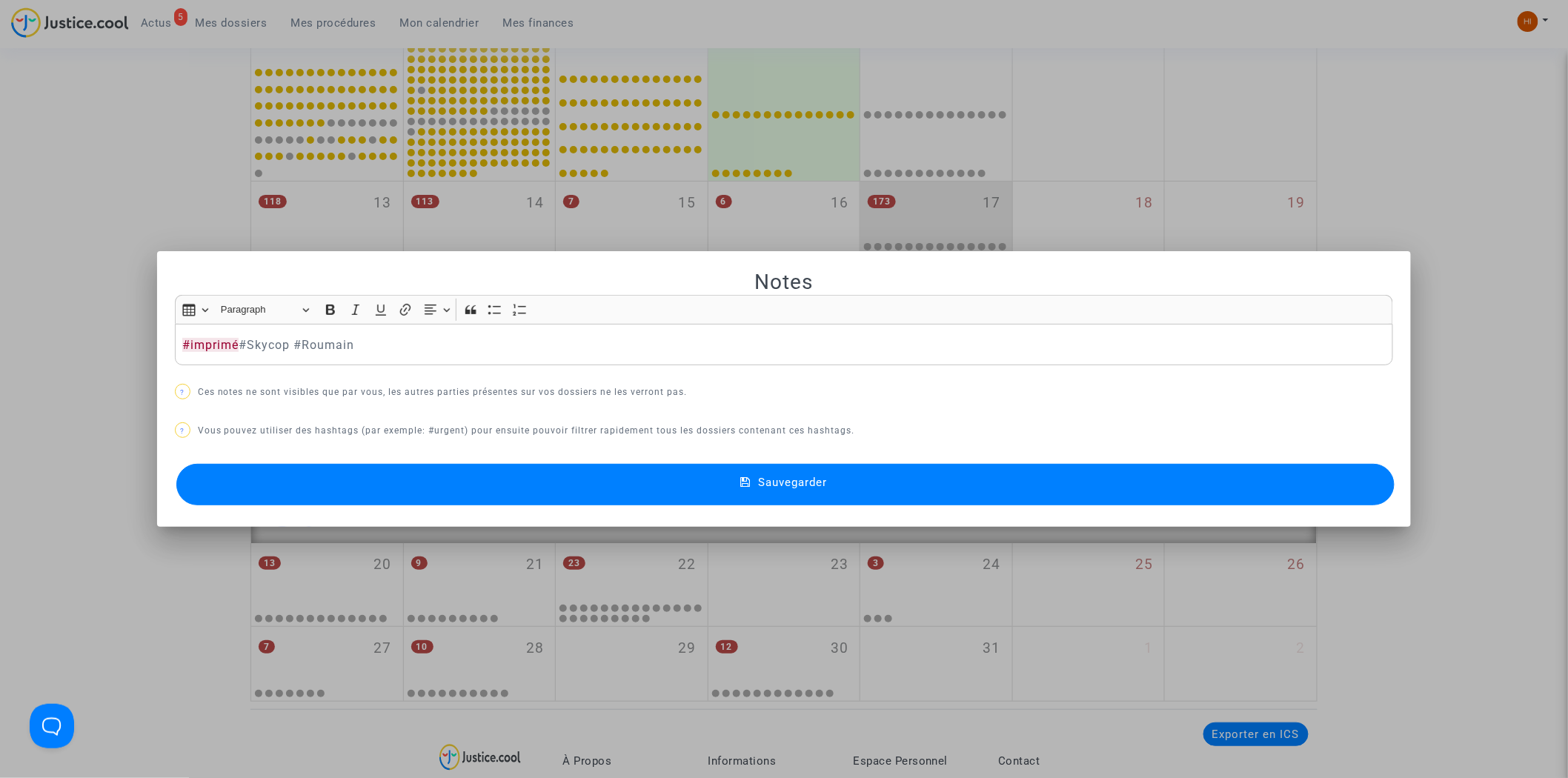
click at [515, 500] on button "Sauvegarder" at bounding box center [786, 484] width 1219 height 42
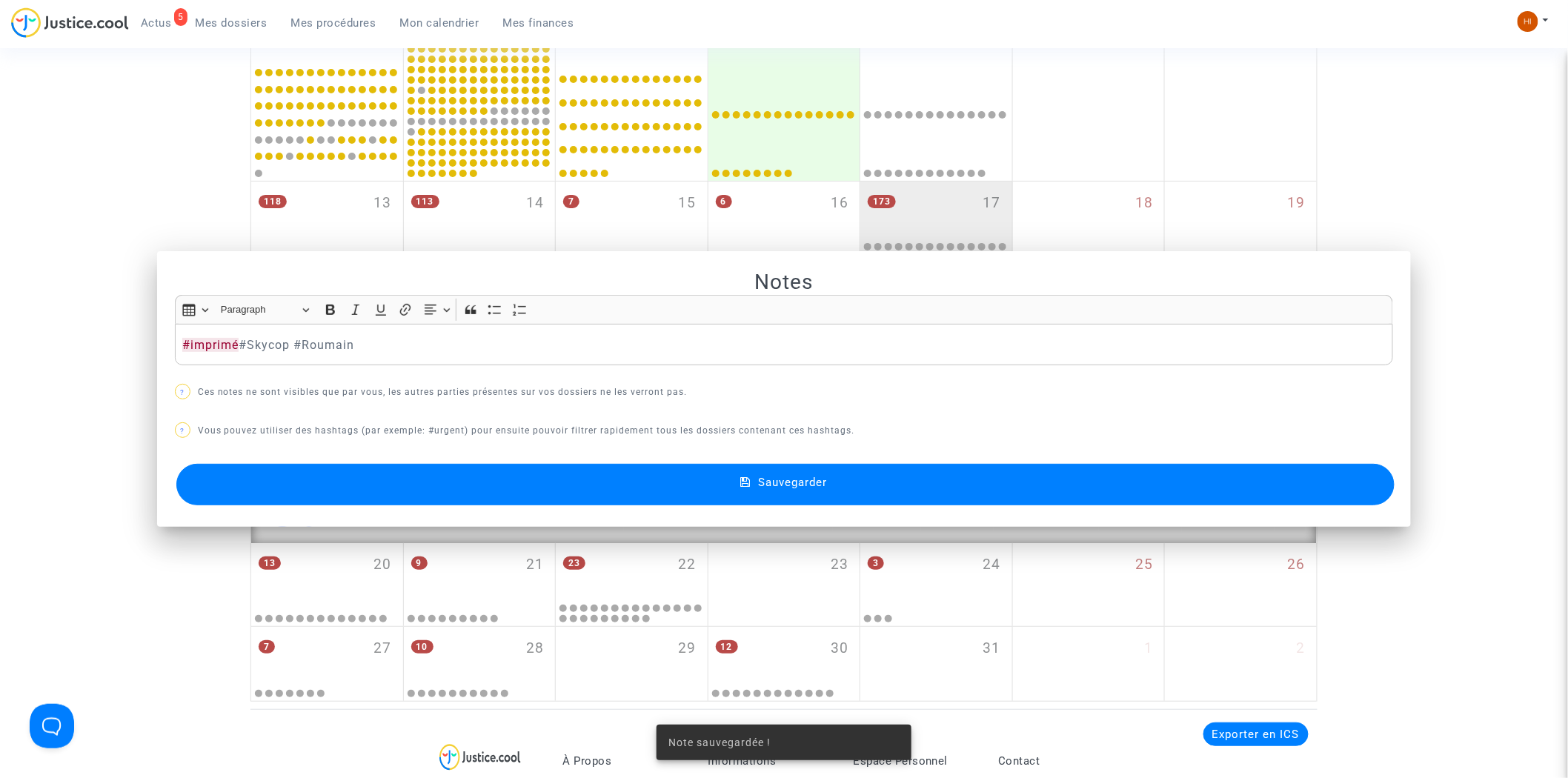
scroll to position [585, 0]
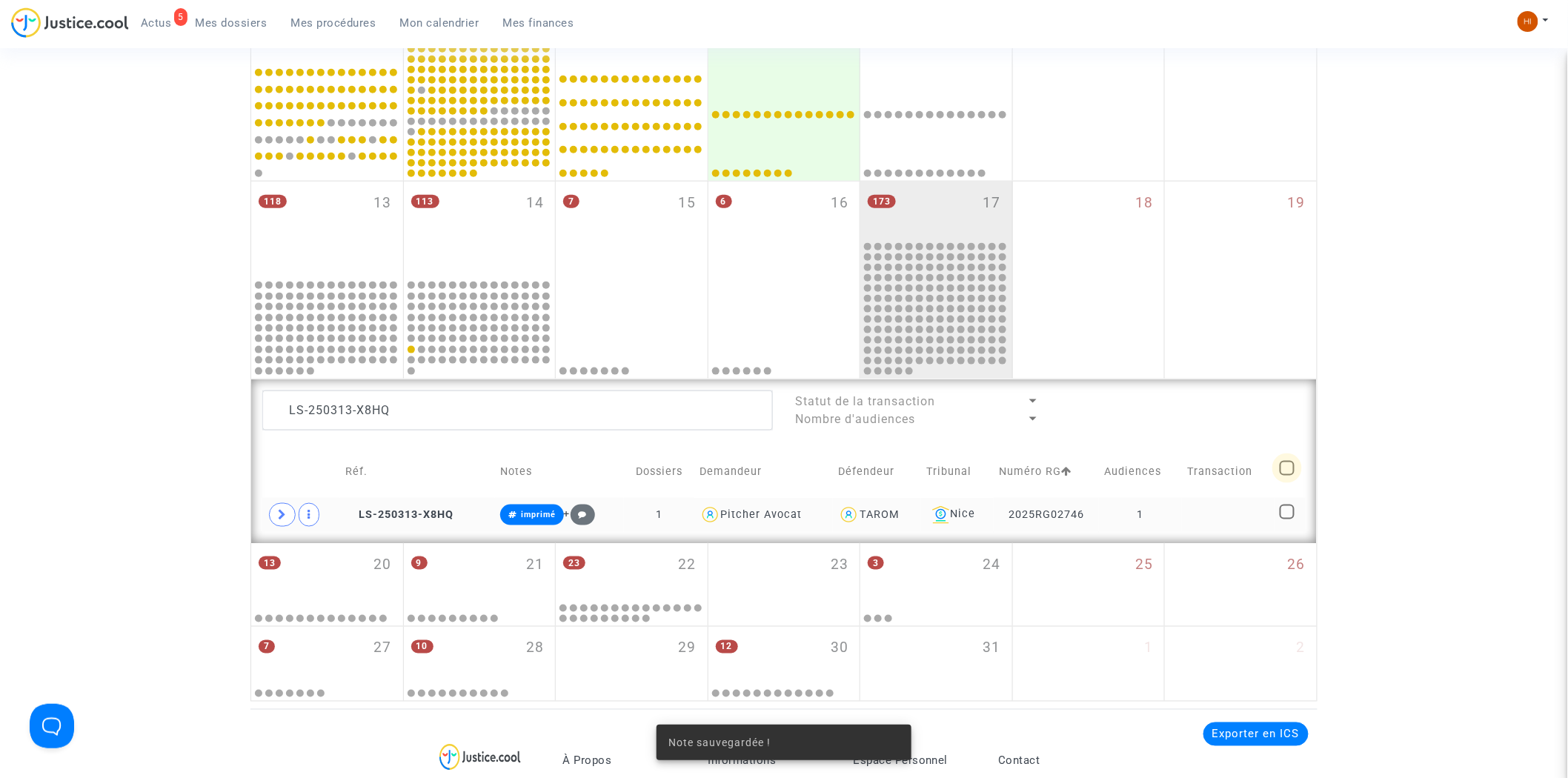
click at [1286, 463] on span at bounding box center [1287, 468] width 15 height 15
click at [1286, 476] on input "checkbox" at bounding box center [1286, 476] width 1 height 1
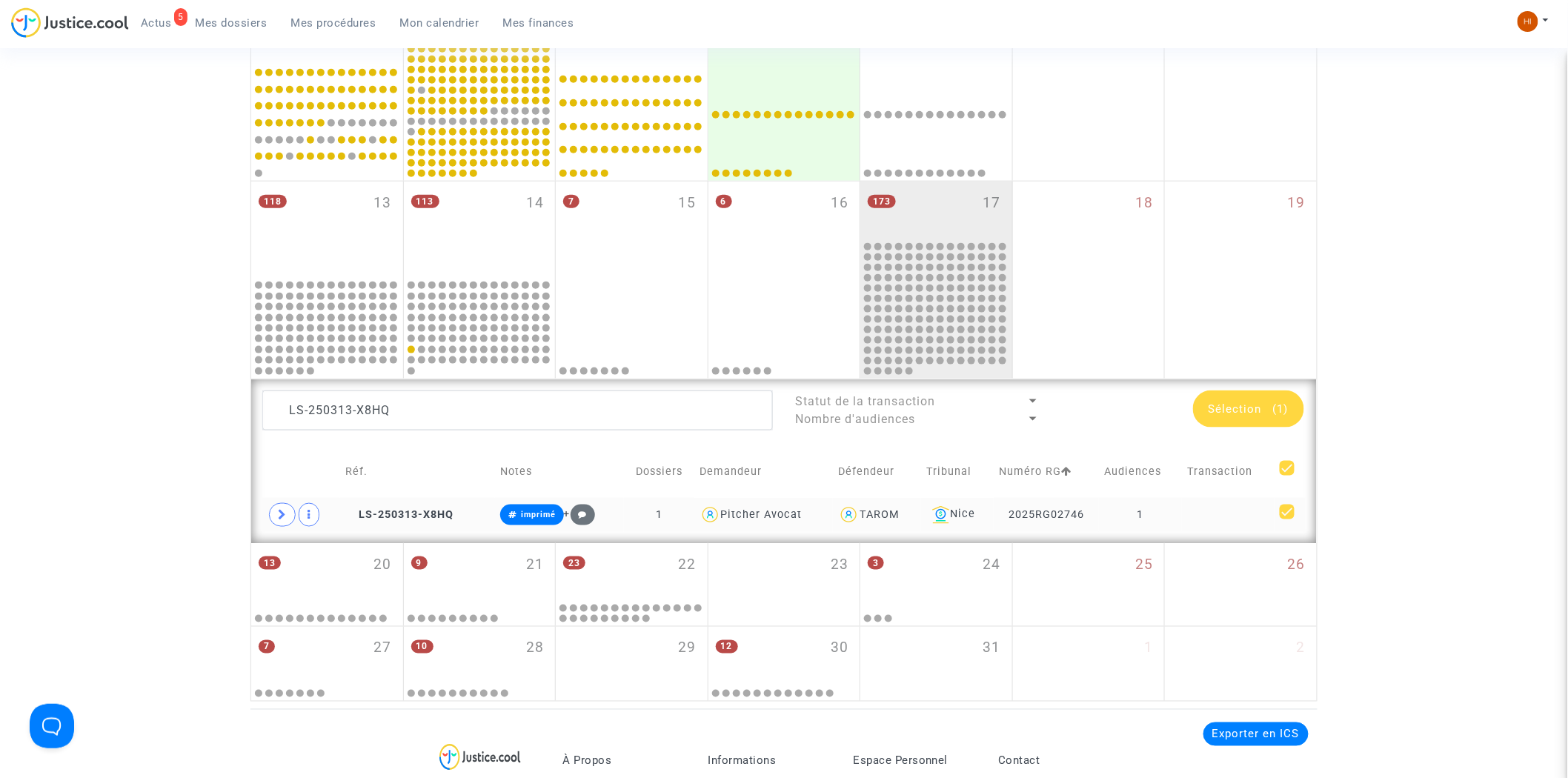
click at [1247, 404] on span "Sélection" at bounding box center [1235, 409] width 53 height 13
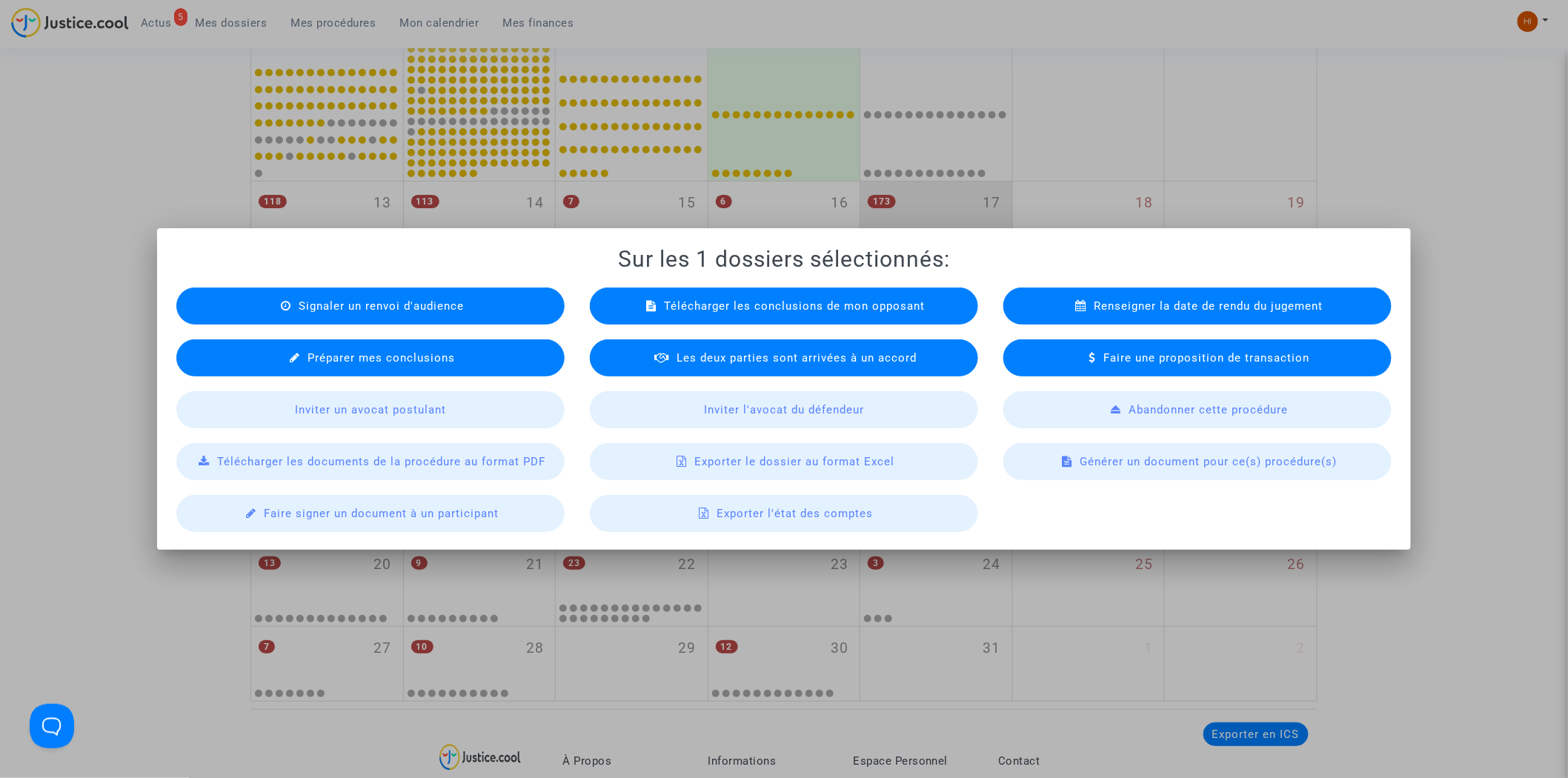
scroll to position [0, 0]
click at [841, 463] on span "Exporter le dossier au format Excel" at bounding box center [794, 461] width 201 height 13
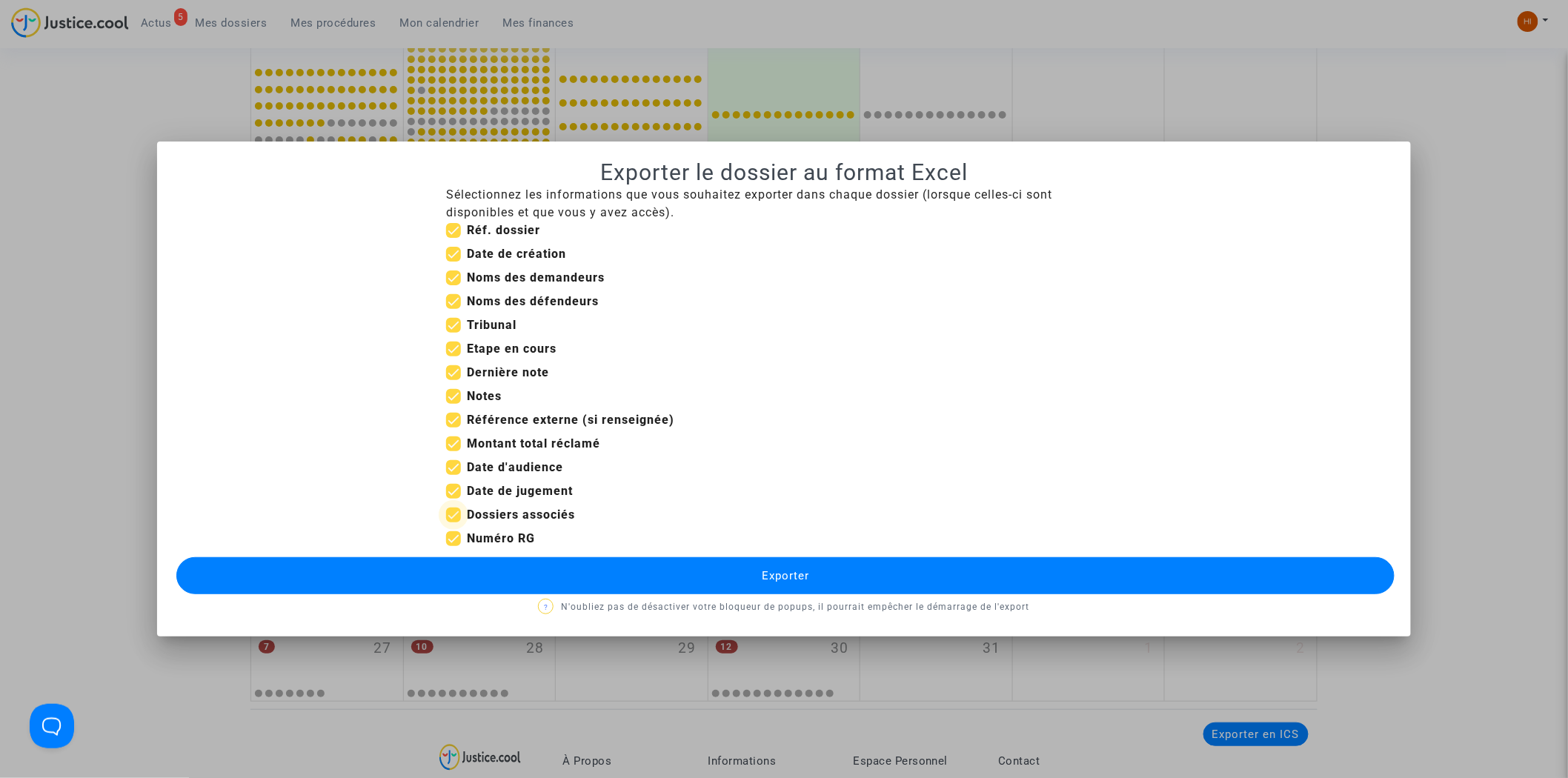
drag, startPoint x: 453, startPoint y: 513, endPoint x: 458, endPoint y: 502, distance: 12.1
click at [457, 504] on div "Sélectionnez les informations que vous souhaitez exporter dans chaque dossier (…" at bounding box center [783, 370] width 697 height 367
click at [462, 484] on label "Date de jugement" at bounding box center [509, 491] width 126 height 18
click at [453, 499] on input "Date de jugement" at bounding box center [453, 499] width 1 height 1
click at [474, 467] on b "Date d'audience" at bounding box center [515, 467] width 96 height 14
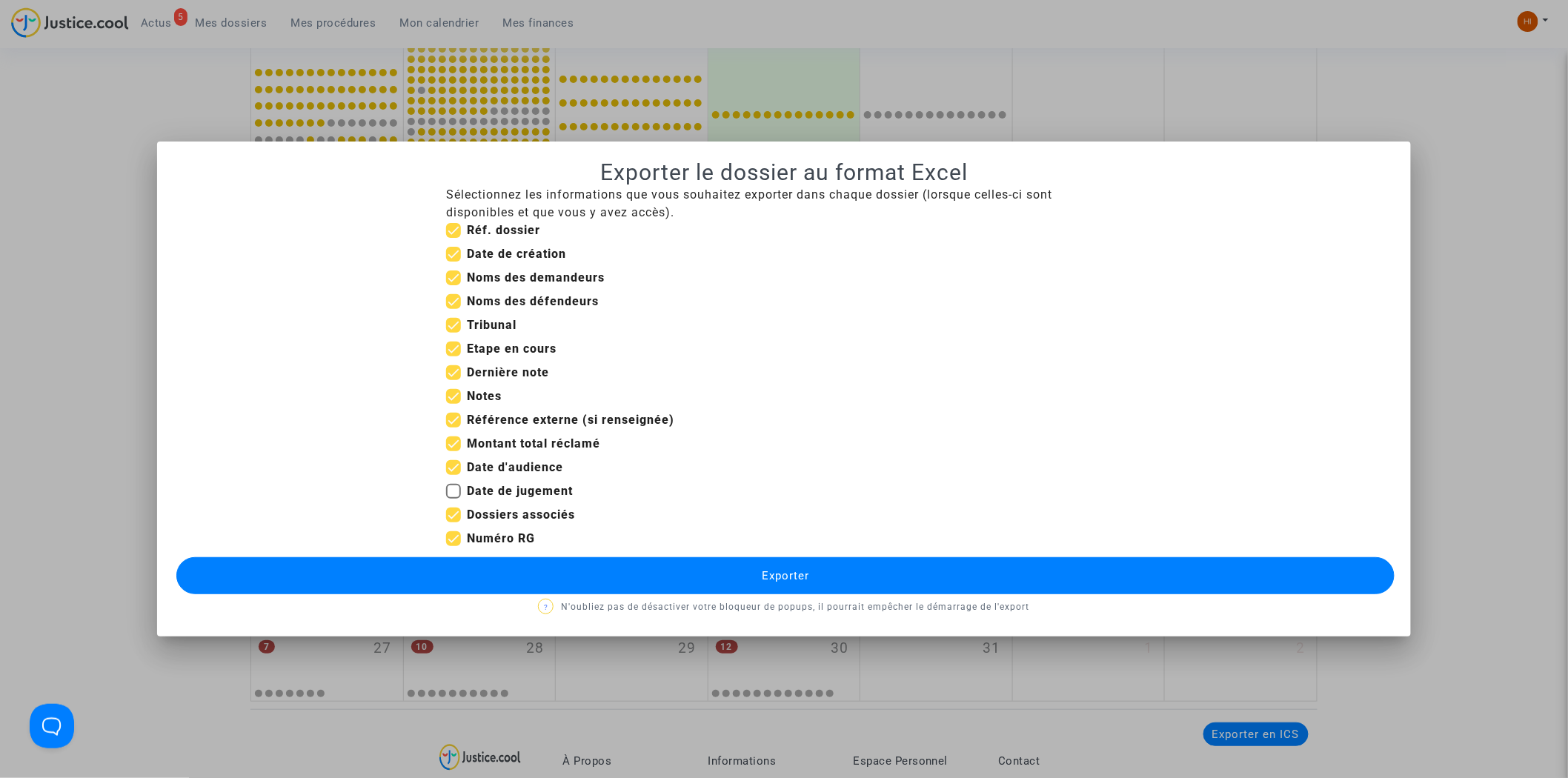
click at [453, 475] on input "Date d'audience" at bounding box center [453, 475] width 1 height 1
click at [483, 434] on span "Montant total réclamé" at bounding box center [534, 443] width 133 height 18
click at [453, 451] on input "Montant total réclamé" at bounding box center [453, 451] width 1 height 1
click at [488, 412] on b "Référence externe (si renseignée)" at bounding box center [571, 419] width 208 height 14
click at [453, 427] on input "Référence externe (si renseignée)" at bounding box center [453, 427] width 1 height 1
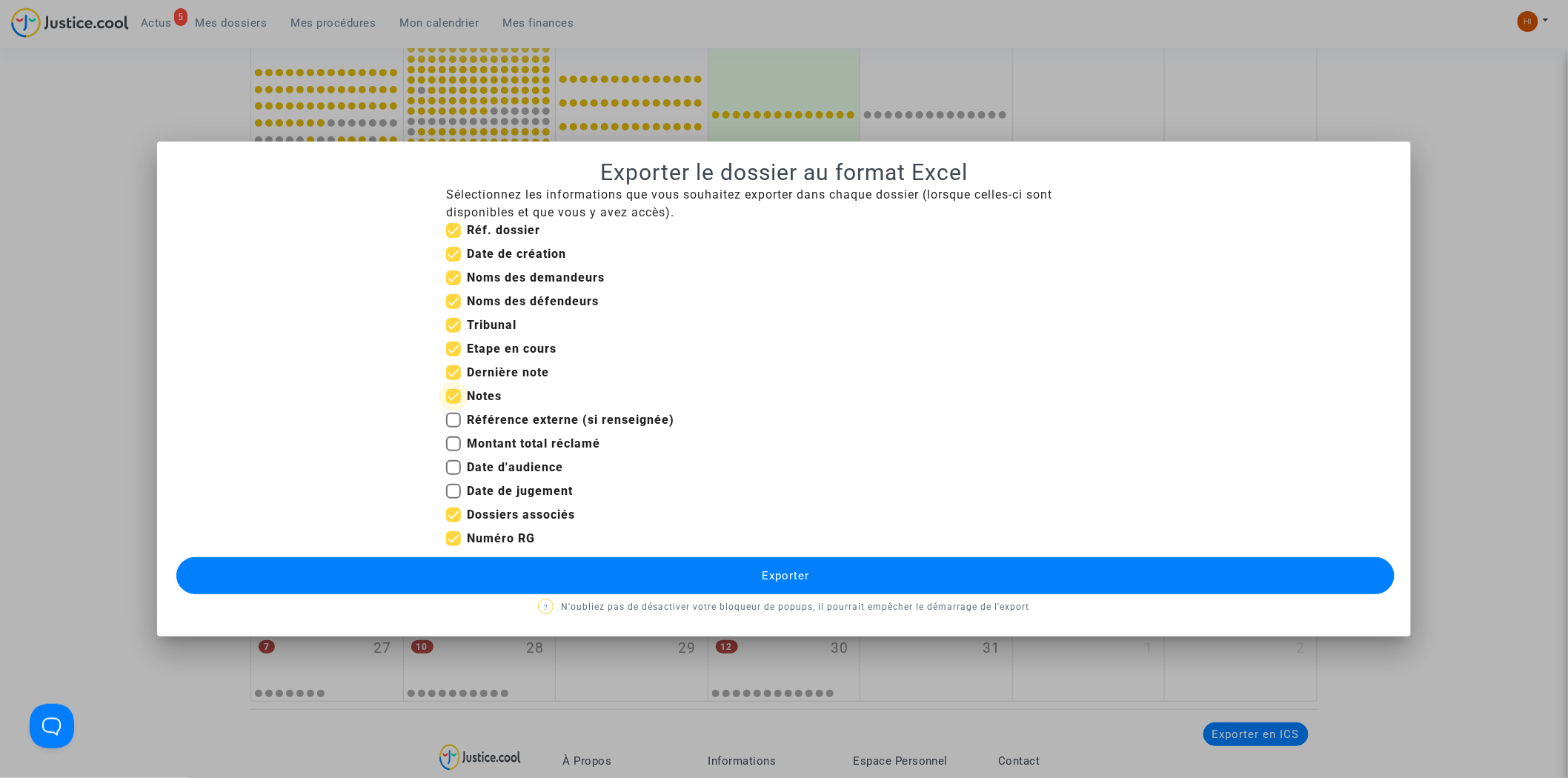
click at [479, 393] on b "Notes" at bounding box center [484, 396] width 34 height 14
click at [453, 404] on input "Notes" at bounding box center [453, 404] width 1 height 1
click at [486, 502] on mat-checkbox "Date de jugement" at bounding box center [509, 494] width 126 height 24
click at [465, 353] on label "Etape en cours" at bounding box center [501, 349] width 110 height 18
click at [453, 357] on input "Etape en cours" at bounding box center [453, 357] width 1 height 1
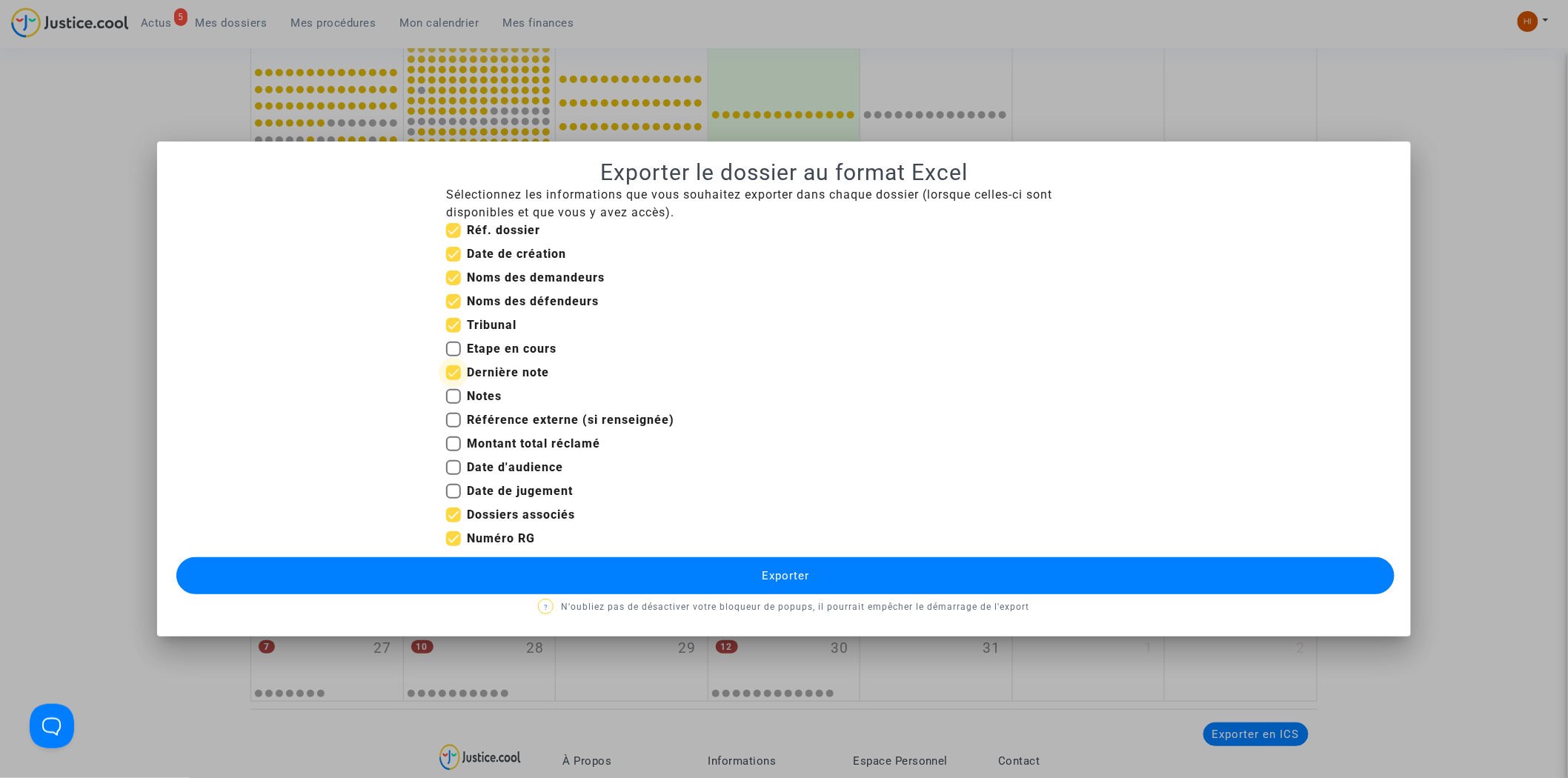
click at [466, 374] on label "Dernière note" at bounding box center [497, 373] width 103 height 18
click at [453, 380] on input "Dernière note" at bounding box center [453, 380] width 1 height 1
click at [702, 566] on button "Exporter" at bounding box center [786, 576] width 1219 height 37
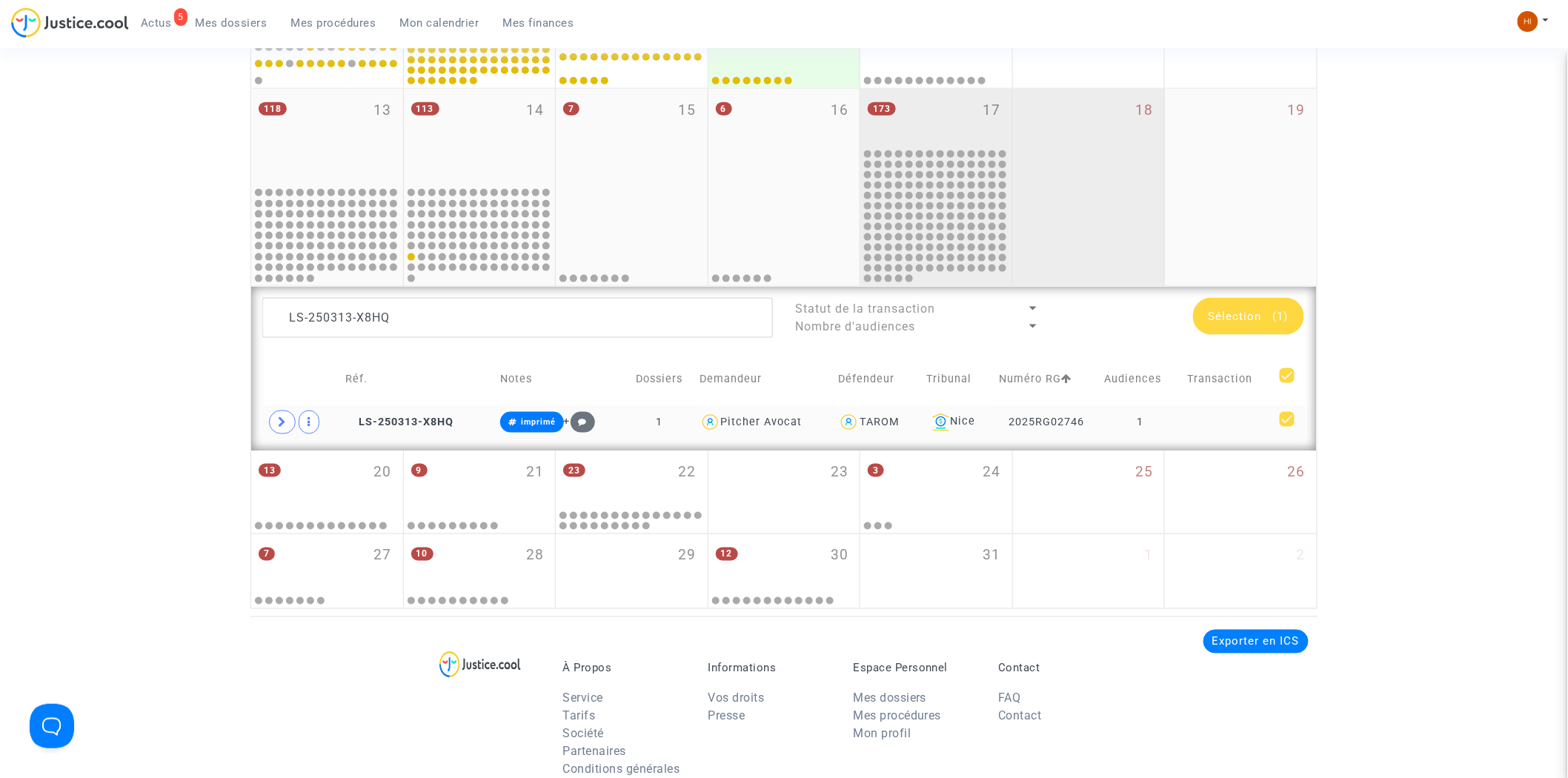
scroll to position [914, 0]
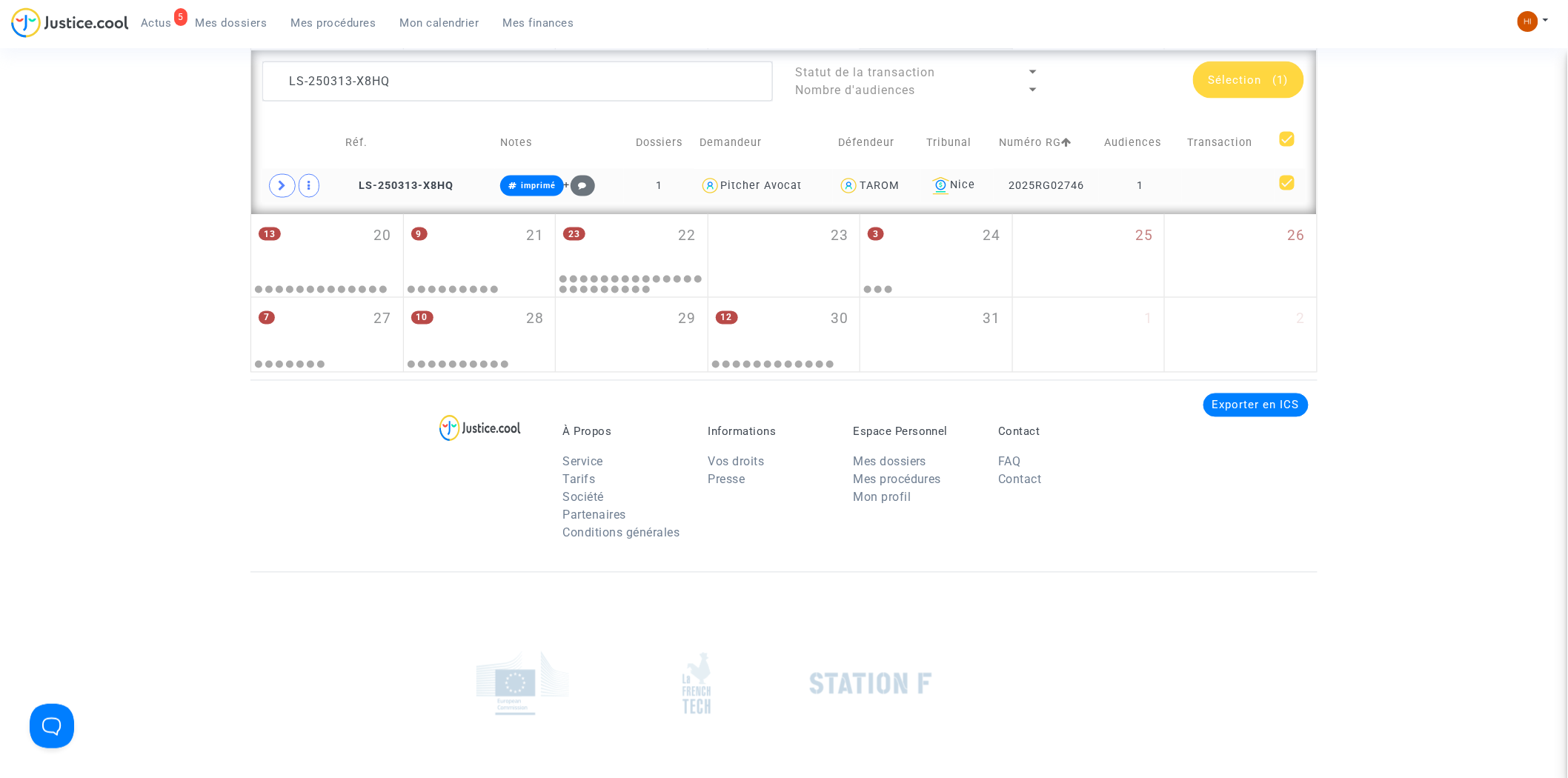
click at [1273, 84] on span "(1)" at bounding box center [1281, 79] width 16 height 13
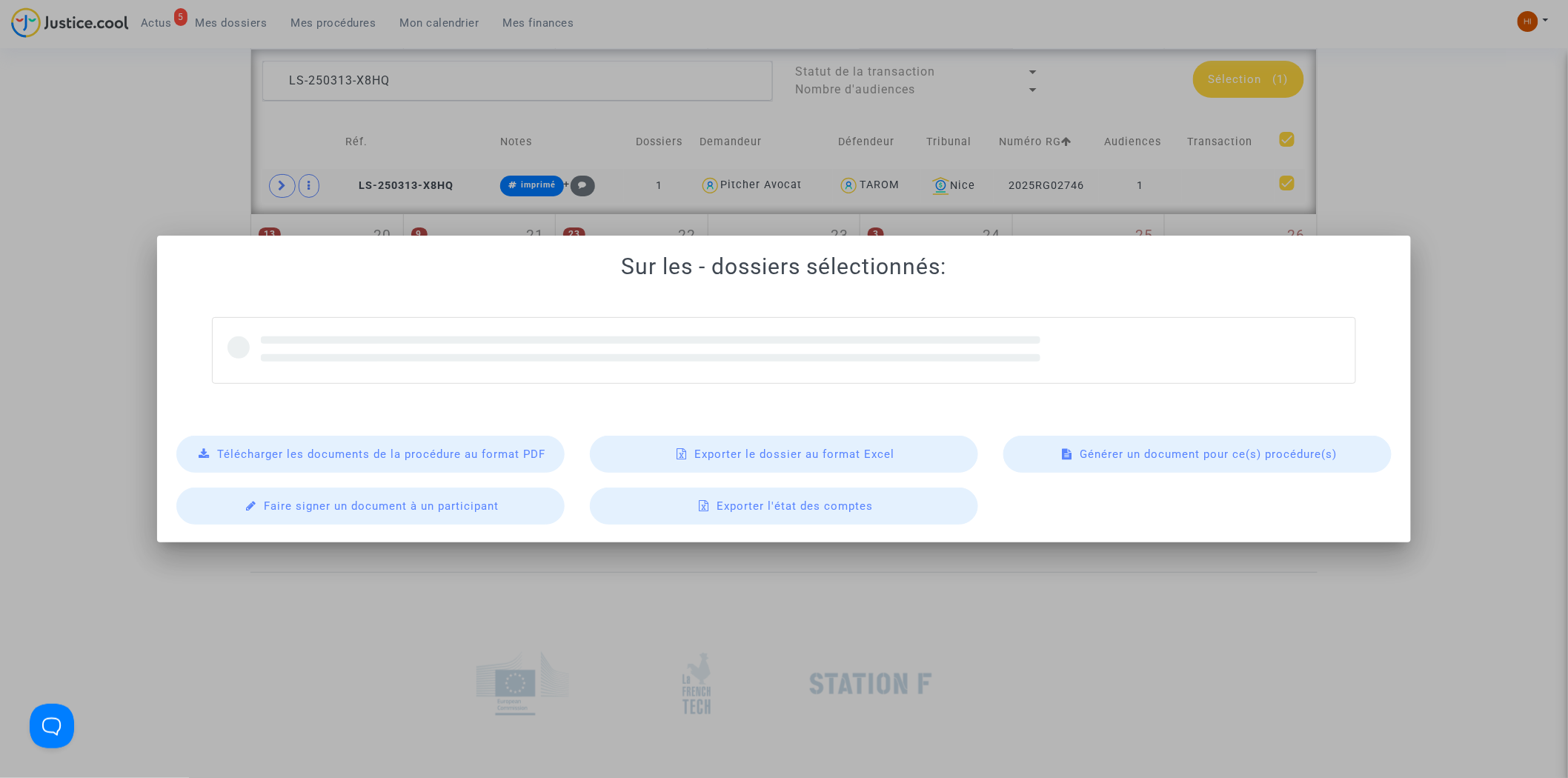
scroll to position [0, 0]
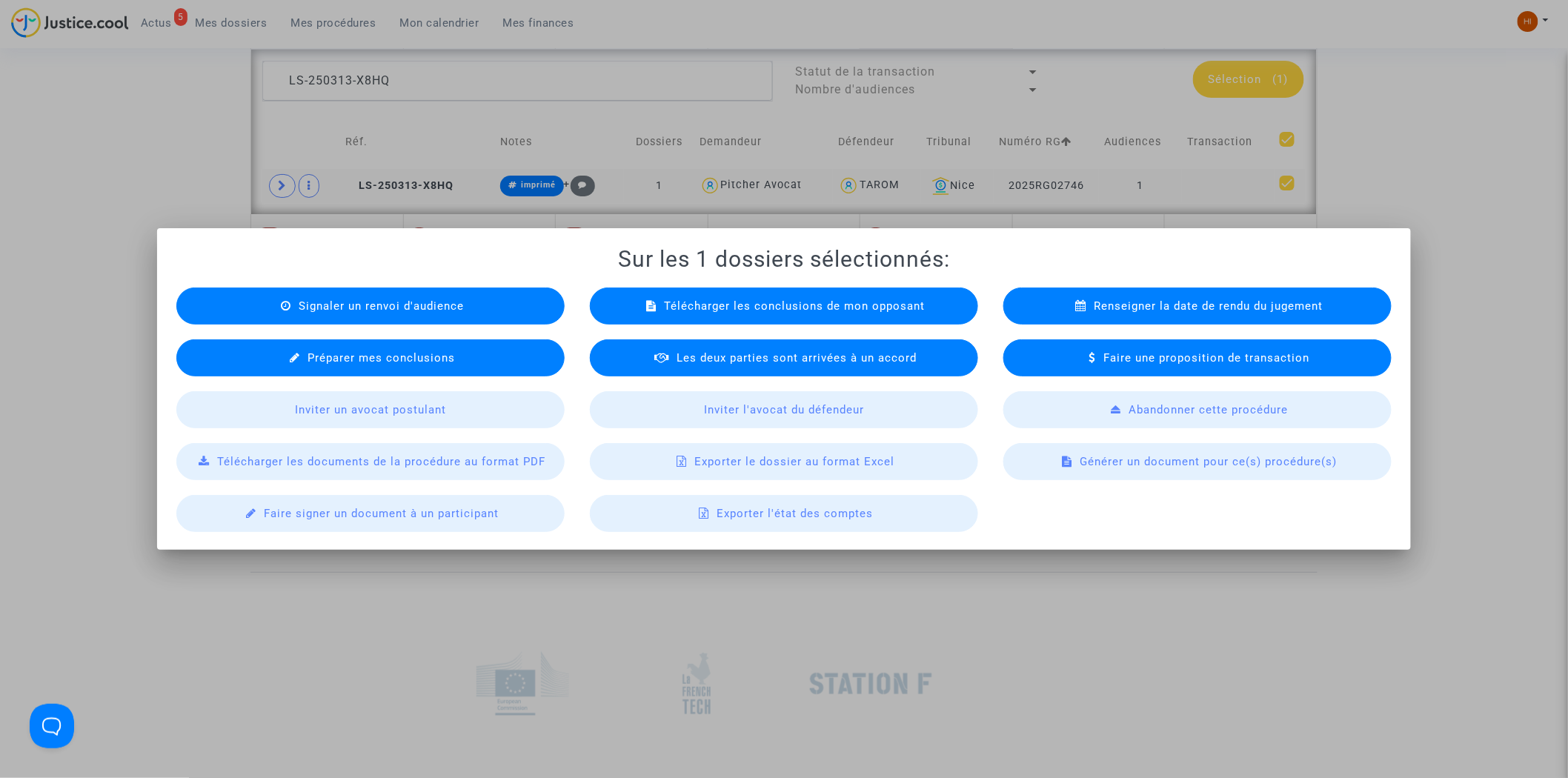
drag, startPoint x: 750, startPoint y: 462, endPoint x: 840, endPoint y: 418, distance: 100.2
click at [745, 462] on span "Exporter le dossier au format Excel" at bounding box center [794, 461] width 201 height 13
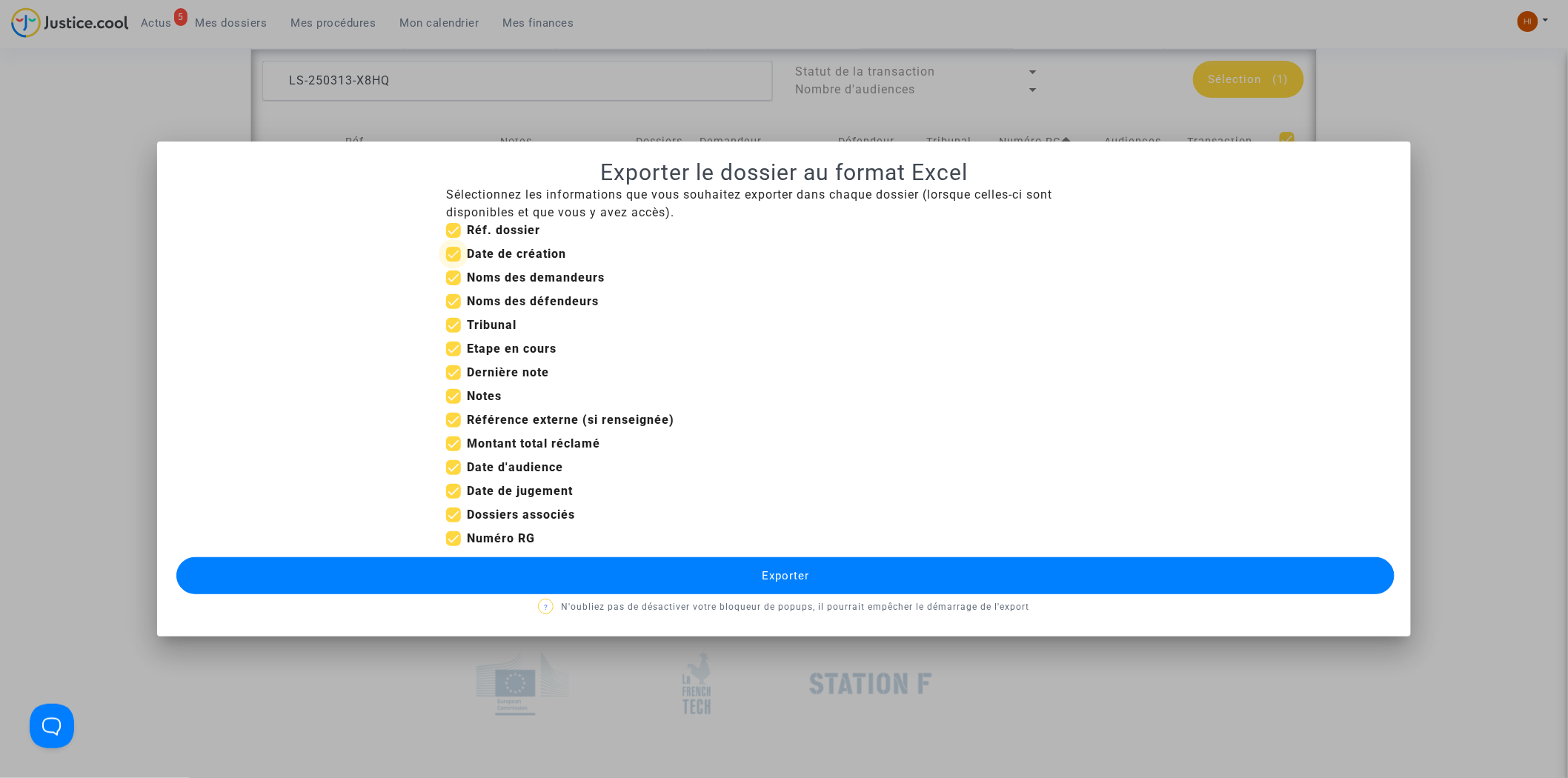
drag, startPoint x: 458, startPoint y: 249, endPoint x: 458, endPoint y: 293, distance: 44.0
click at [456, 250] on span at bounding box center [453, 253] width 15 height 15
click at [453, 261] on input "Date de création" at bounding box center [453, 261] width 1 height 1
drag, startPoint x: 451, startPoint y: 347, endPoint x: 463, endPoint y: 375, distance: 30.5
click at [451, 352] on span at bounding box center [453, 349] width 15 height 15
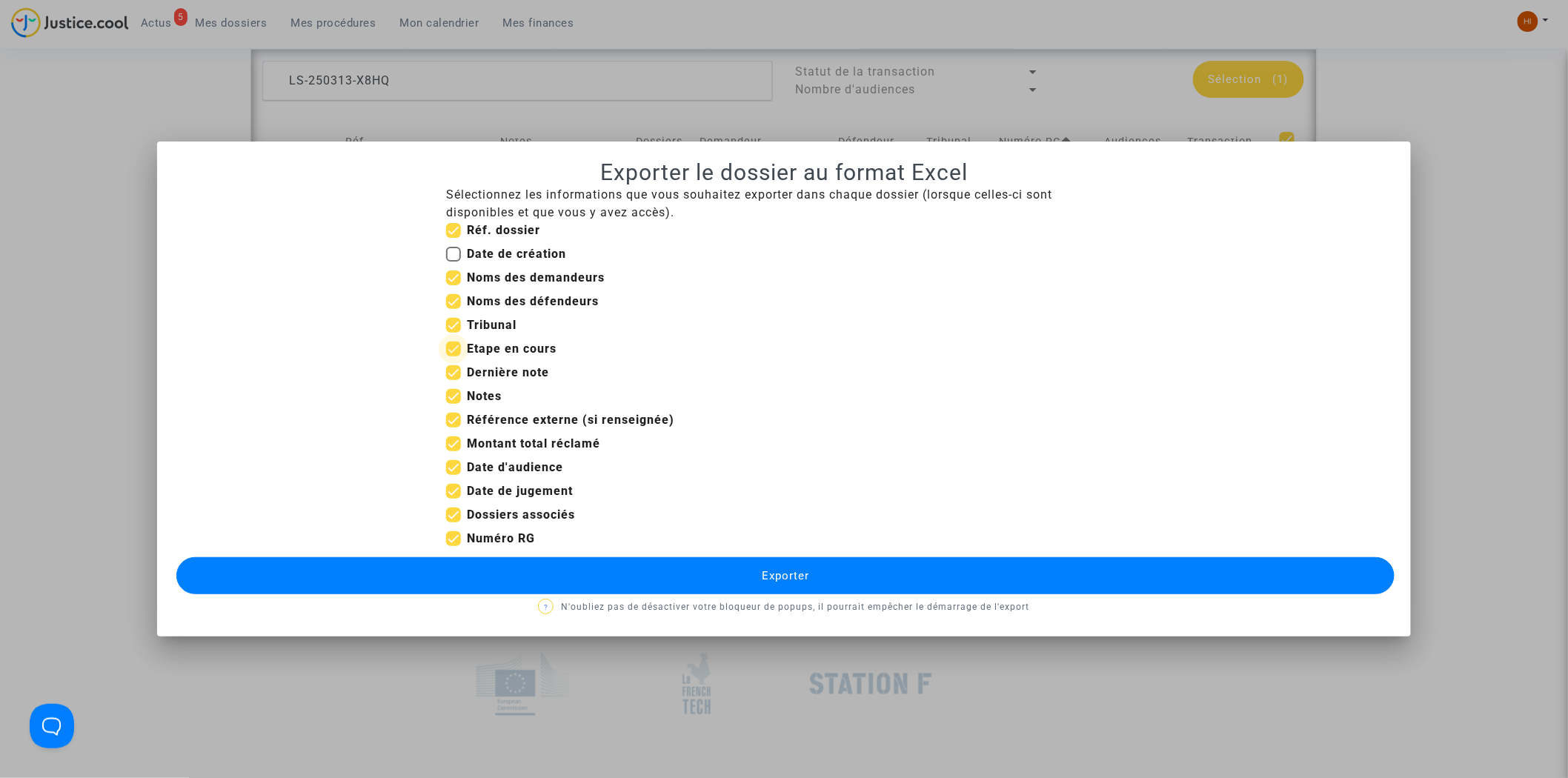
click at [453, 357] on input "Etape en cours" at bounding box center [453, 357] width 1 height 1
click at [458, 373] on span at bounding box center [453, 373] width 15 height 15
click at [453, 380] on input "Dernière note" at bounding box center [453, 380] width 1 height 1
drag, startPoint x: 467, startPoint y: 402, endPoint x: 472, endPoint y: 421, distance: 19.6
click at [467, 403] on b "Notes" at bounding box center [484, 396] width 34 height 14
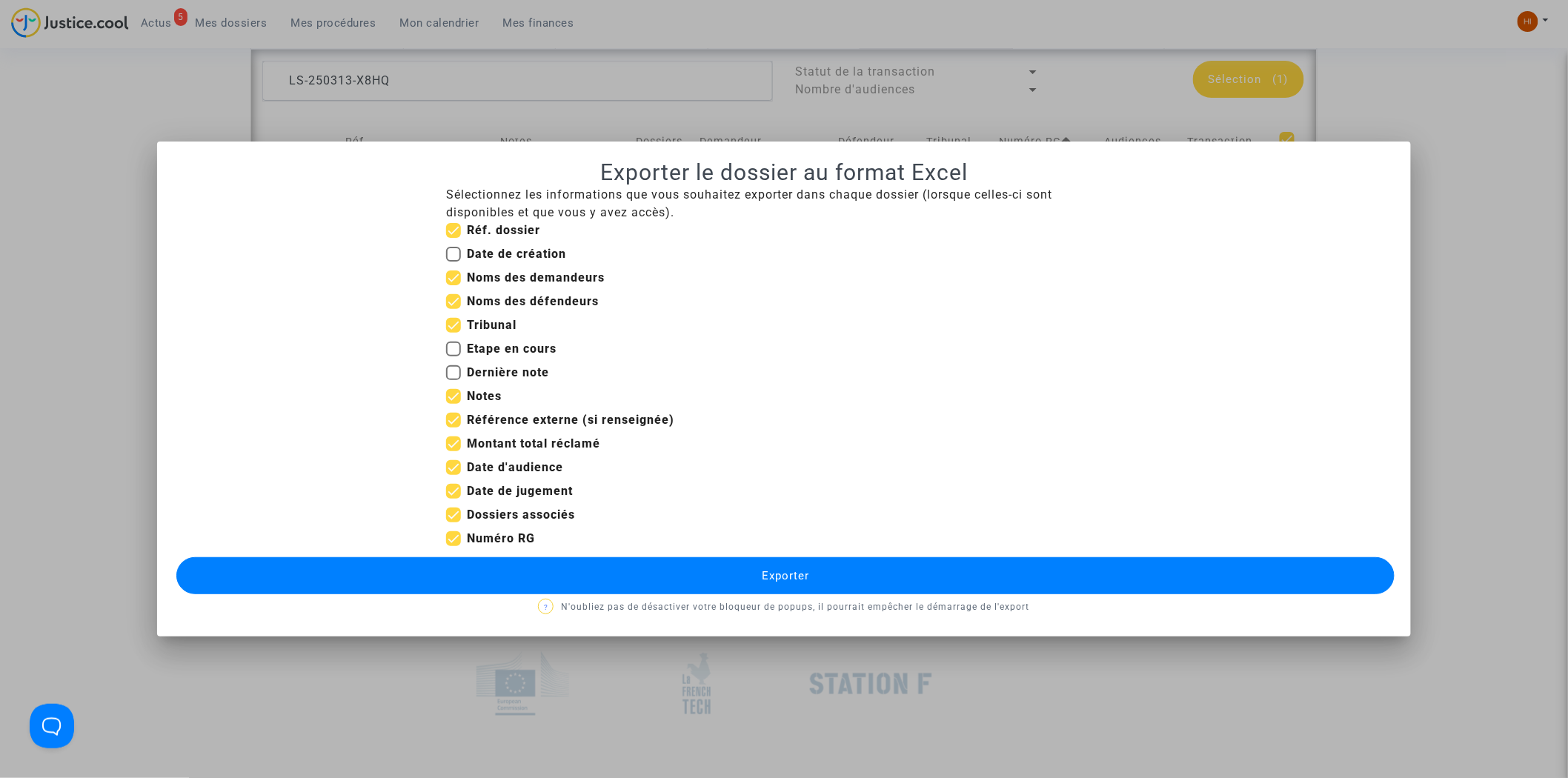
click at [453, 404] on input "Notes" at bounding box center [453, 404] width 1 height 1
click at [476, 427] on span "Référence externe (si renseignée)" at bounding box center [571, 420] width 208 height 18
click at [453, 427] on input "Référence externe (si renseignée)" at bounding box center [453, 427] width 1 height 1
drag, startPoint x: 477, startPoint y: 442, endPoint x: 475, endPoint y: 475, distance: 33.1
click at [477, 442] on b "Montant total réclamé" at bounding box center [534, 443] width 133 height 14
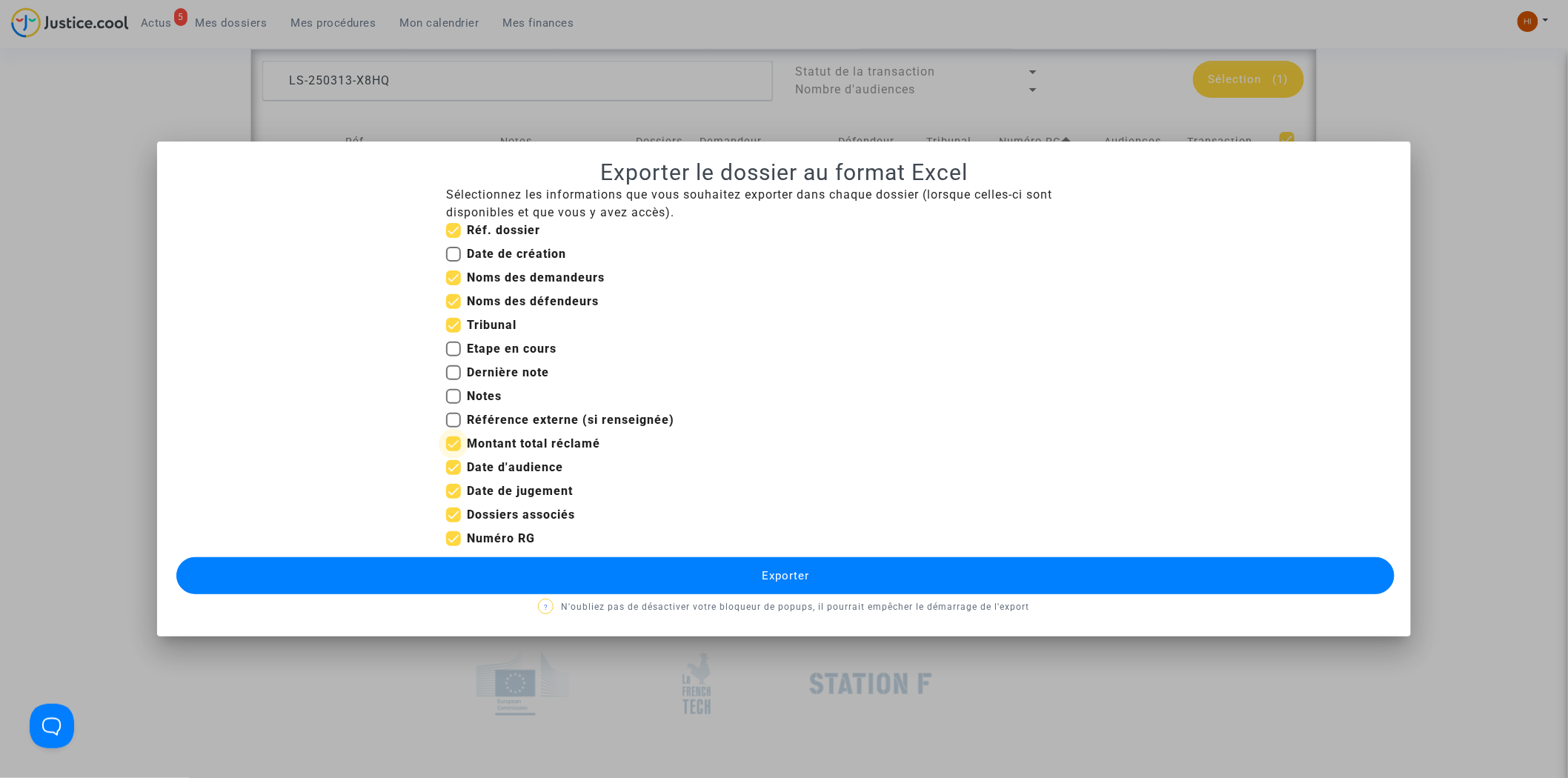
click at [453, 451] on input "Montant total réclamé" at bounding box center [453, 451] width 1 height 1
click at [483, 467] on b "Date d'audience" at bounding box center [515, 467] width 96 height 14
click at [453, 475] on input "Date d'audience" at bounding box center [453, 475] width 1 height 1
click at [486, 487] on b "Date de jugement" at bounding box center [520, 491] width 106 height 14
click at [453, 499] on input "Date de jugement" at bounding box center [453, 499] width 1 height 1
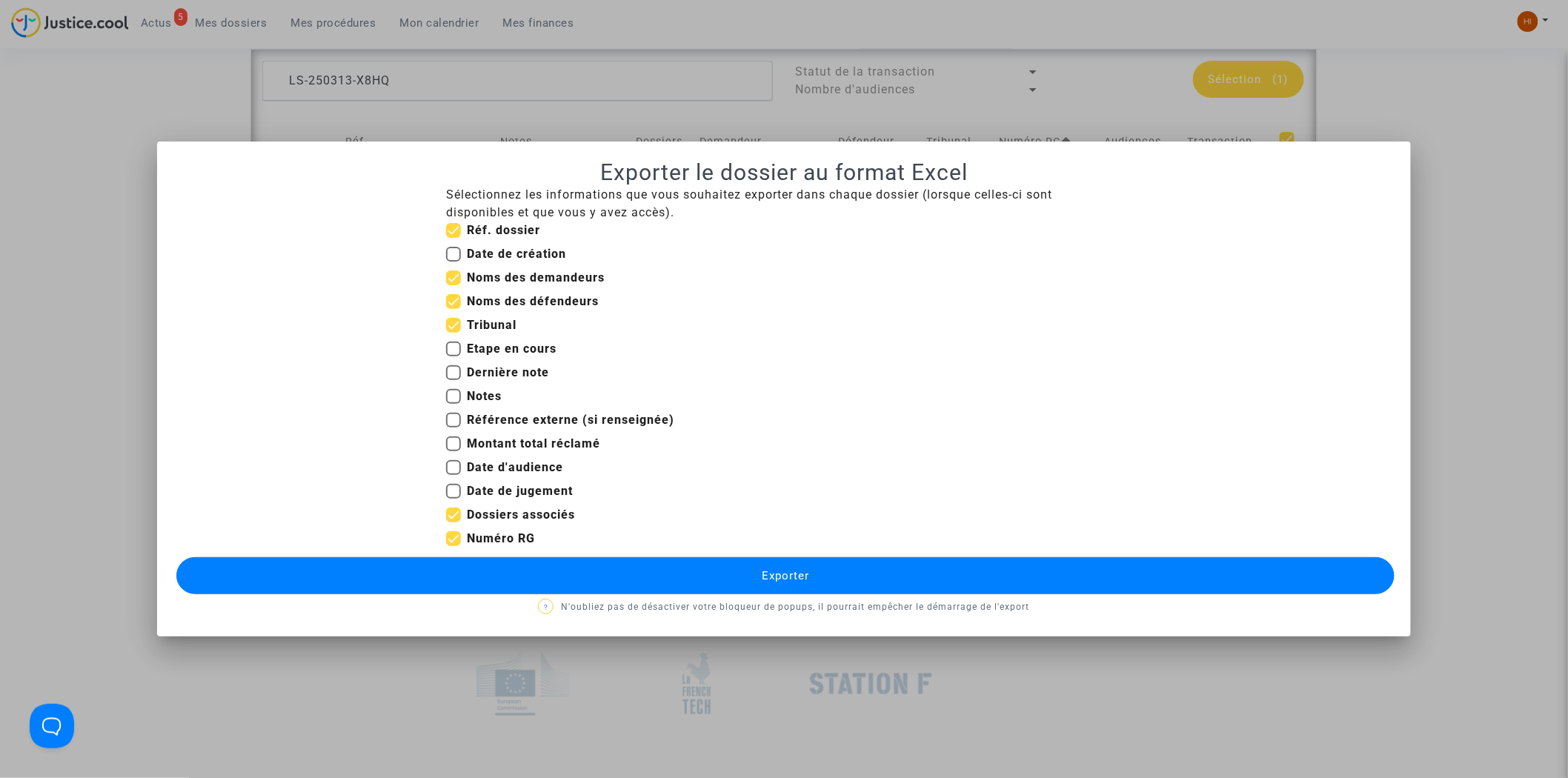
click at [488, 568] on button "Exporter" at bounding box center [786, 576] width 1219 height 37
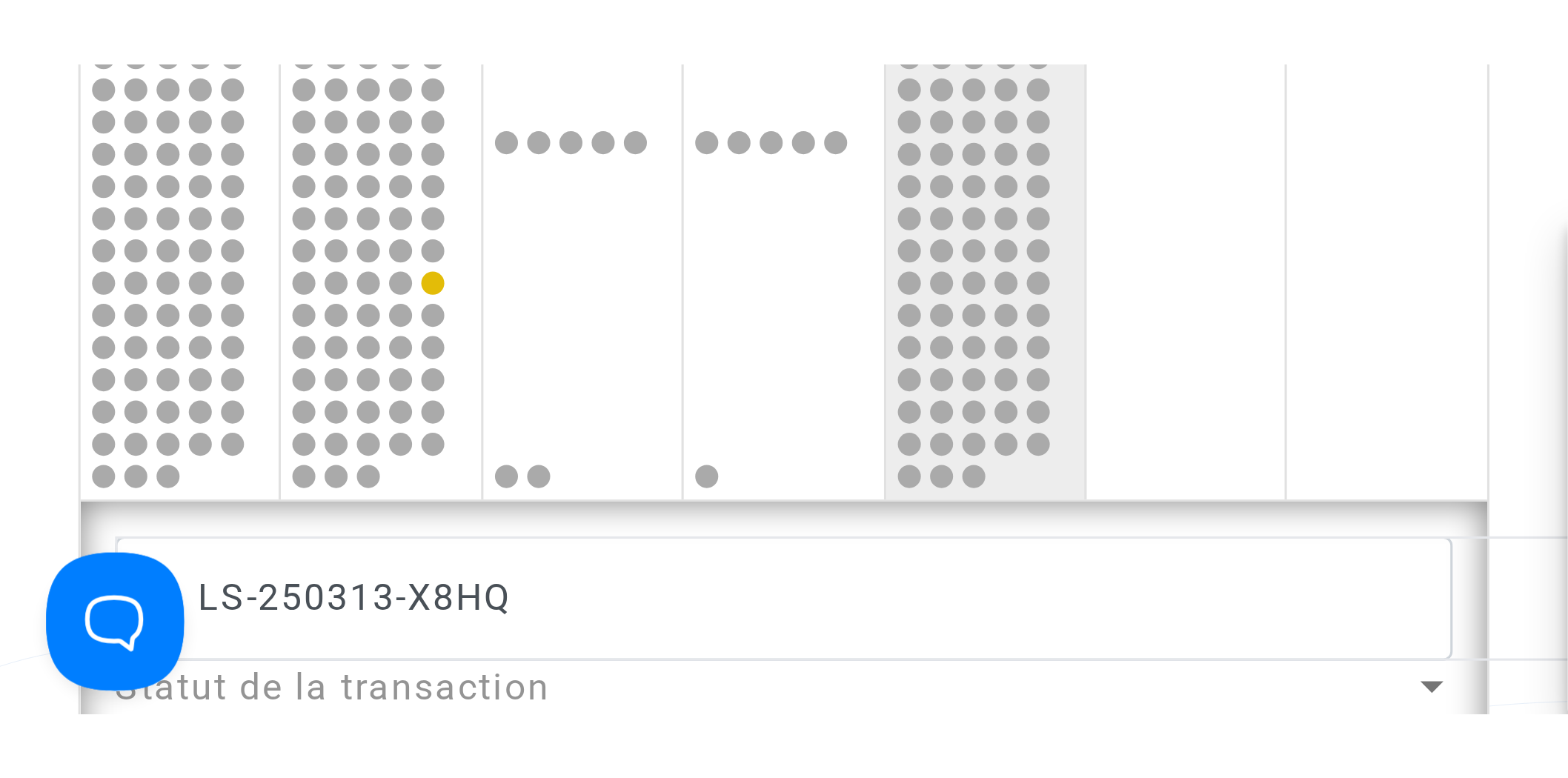
scroll to position [914, 0]
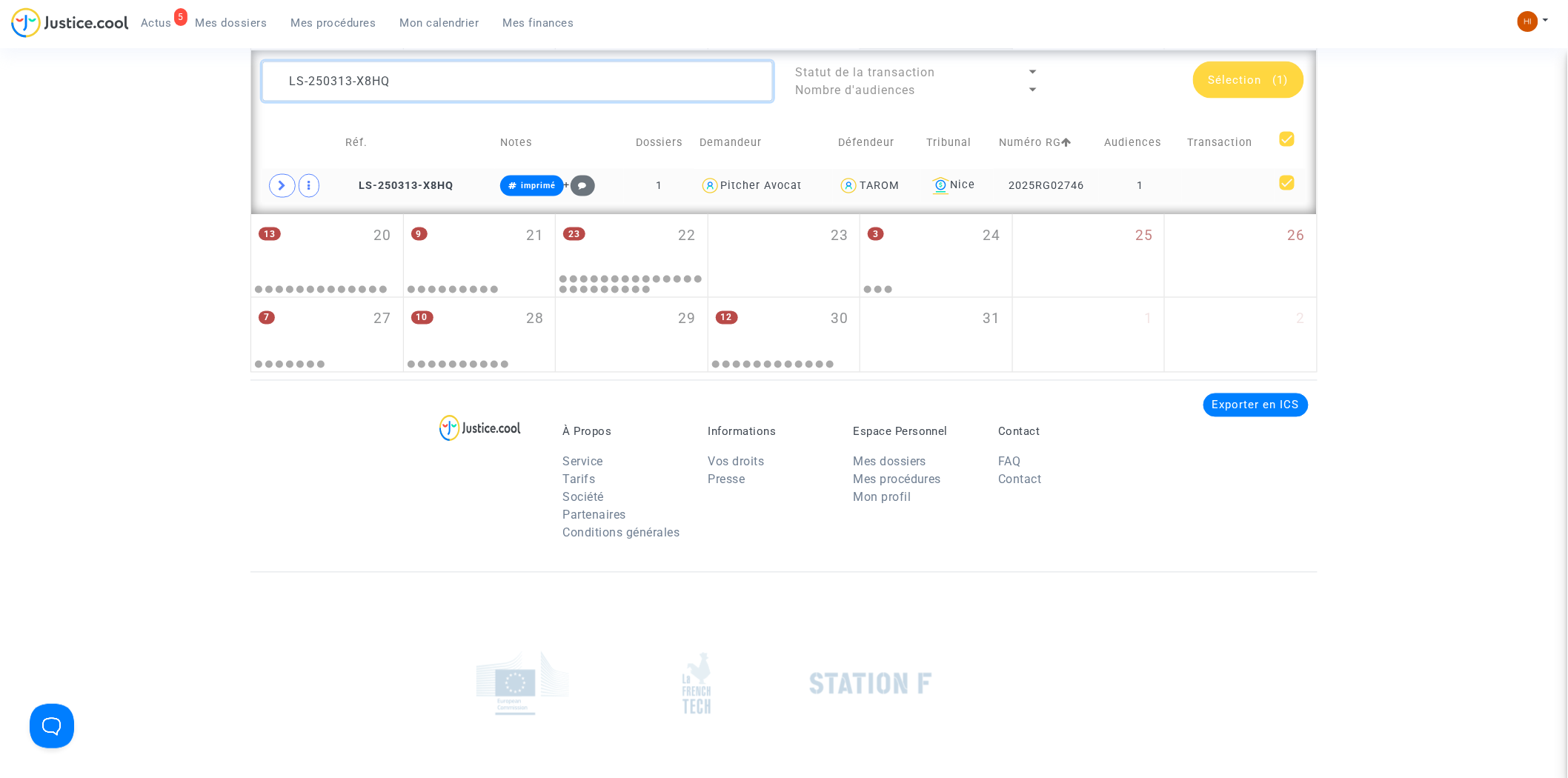
click at [605, 79] on textarea at bounding box center [518, 81] width 511 height 40
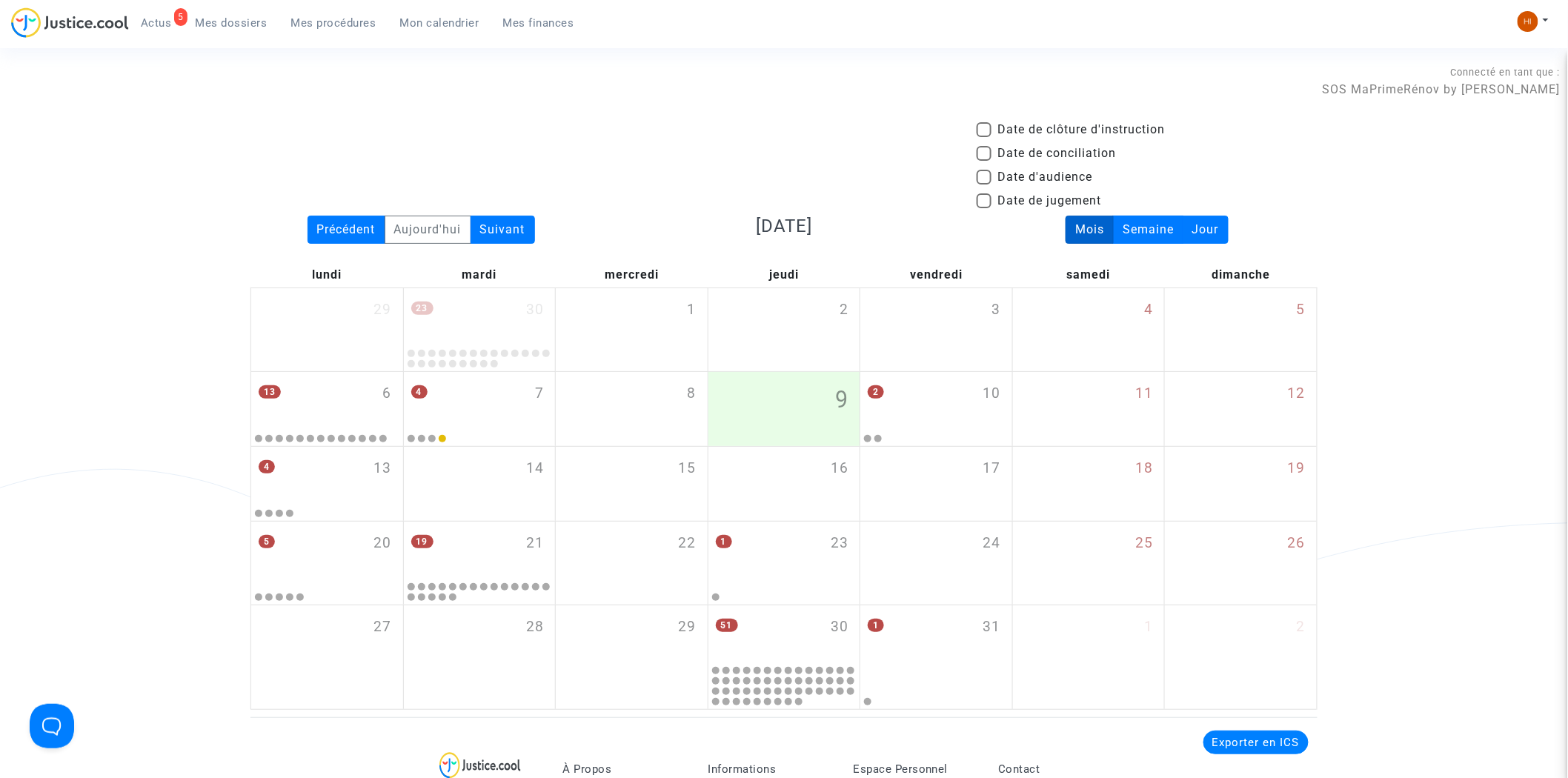
drag, startPoint x: 438, startPoint y: 20, endPoint x: 419, endPoint y: 9, distance: 22.0
click at [438, 20] on span "Mon calendrier" at bounding box center [440, 22] width 80 height 13
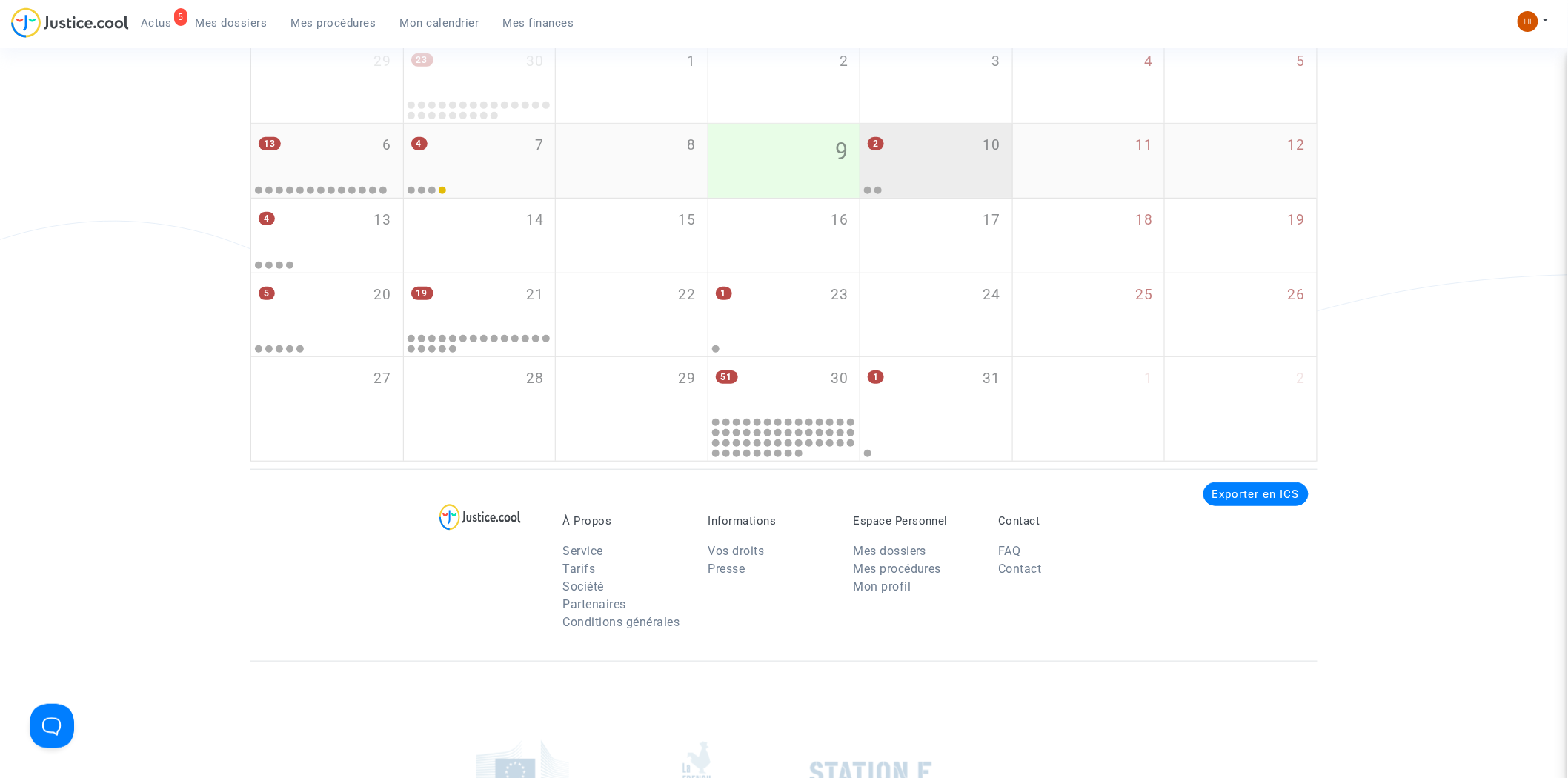
scroll to position [160, 0]
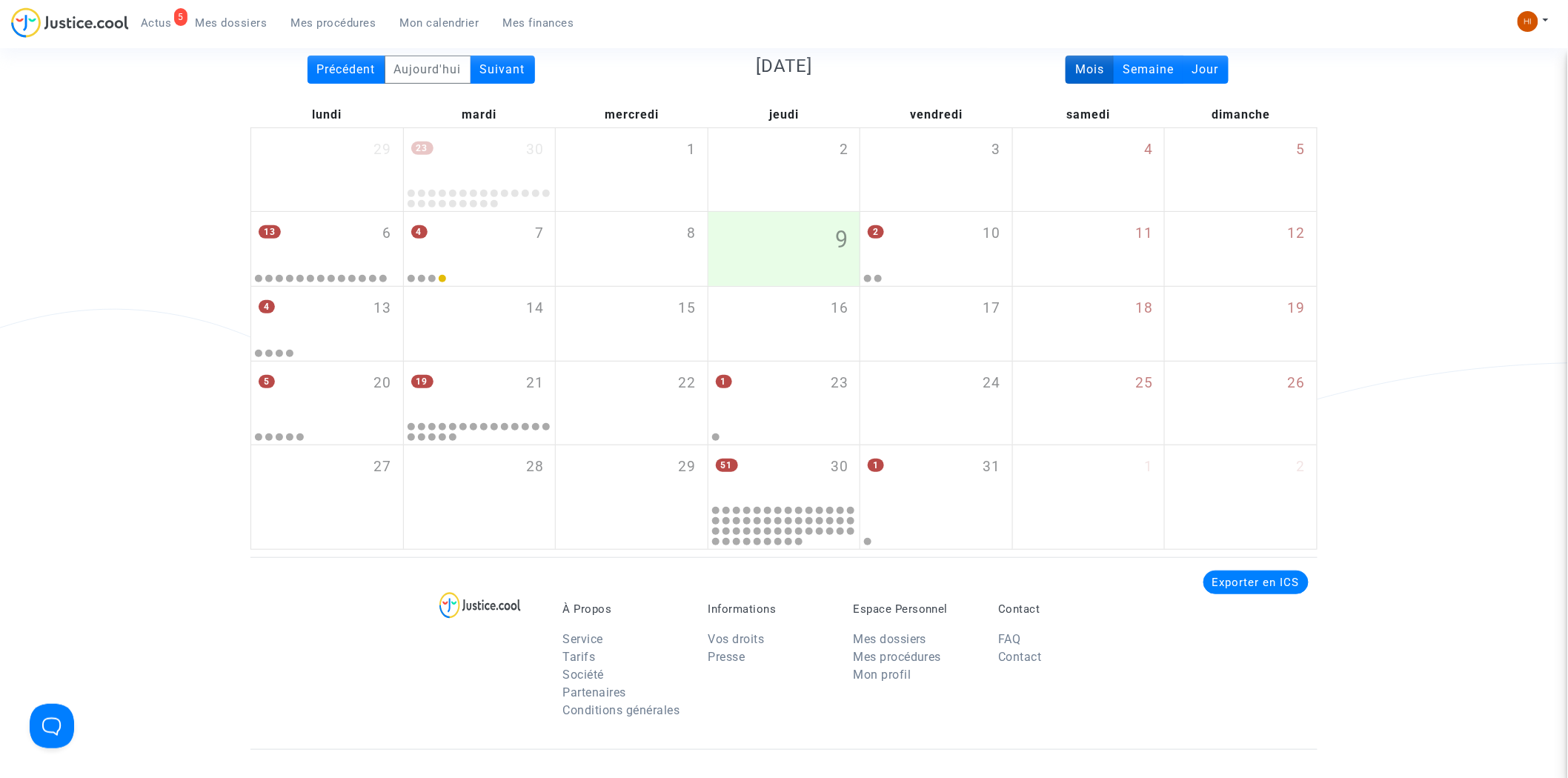
drag, startPoint x: 943, startPoint y: 338, endPoint x: 109, endPoint y: 262, distance: 837.5
click at [943, 341] on div "17" at bounding box center [936, 324] width 152 height 74
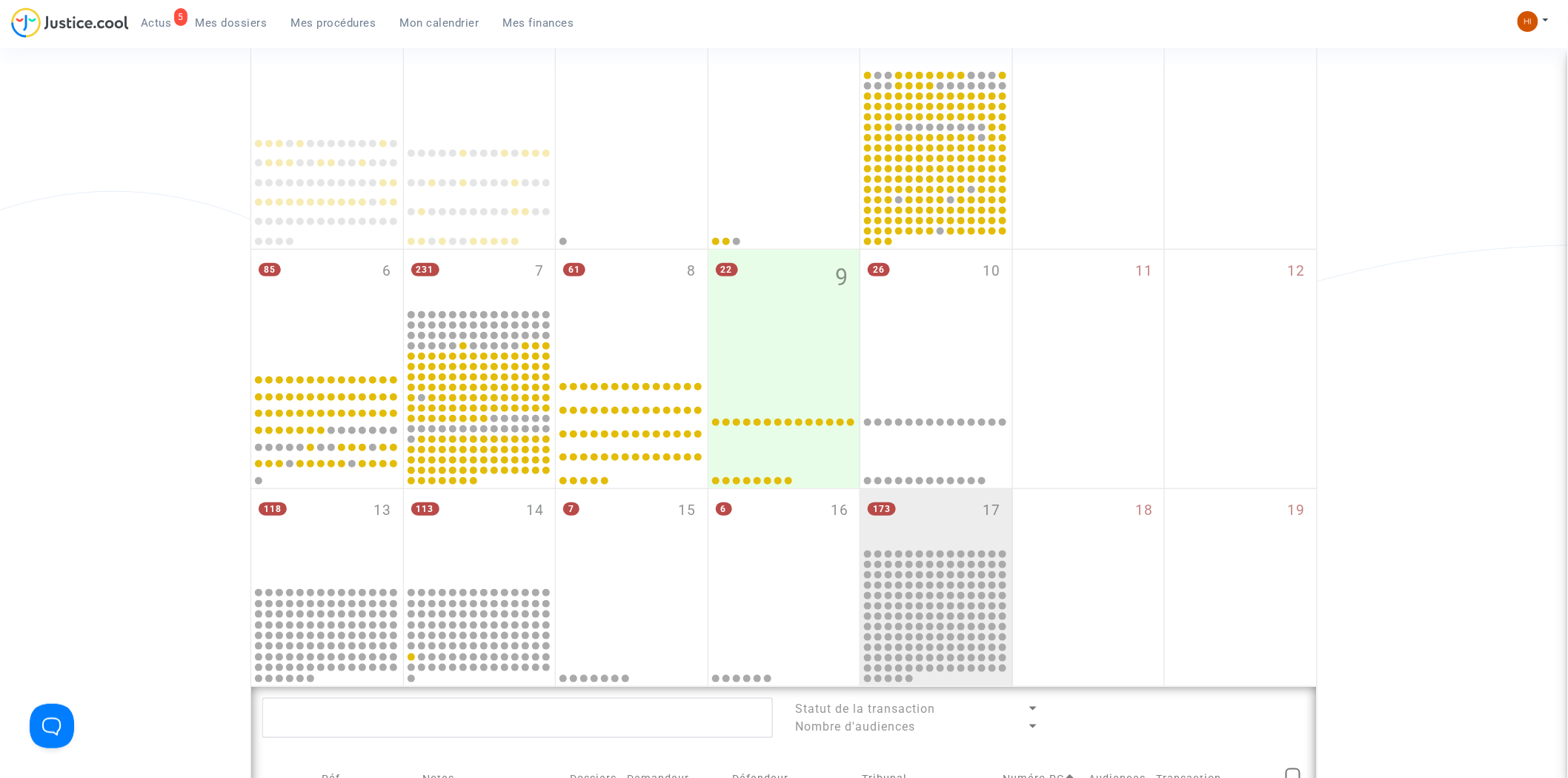
scroll to position [494, 0]
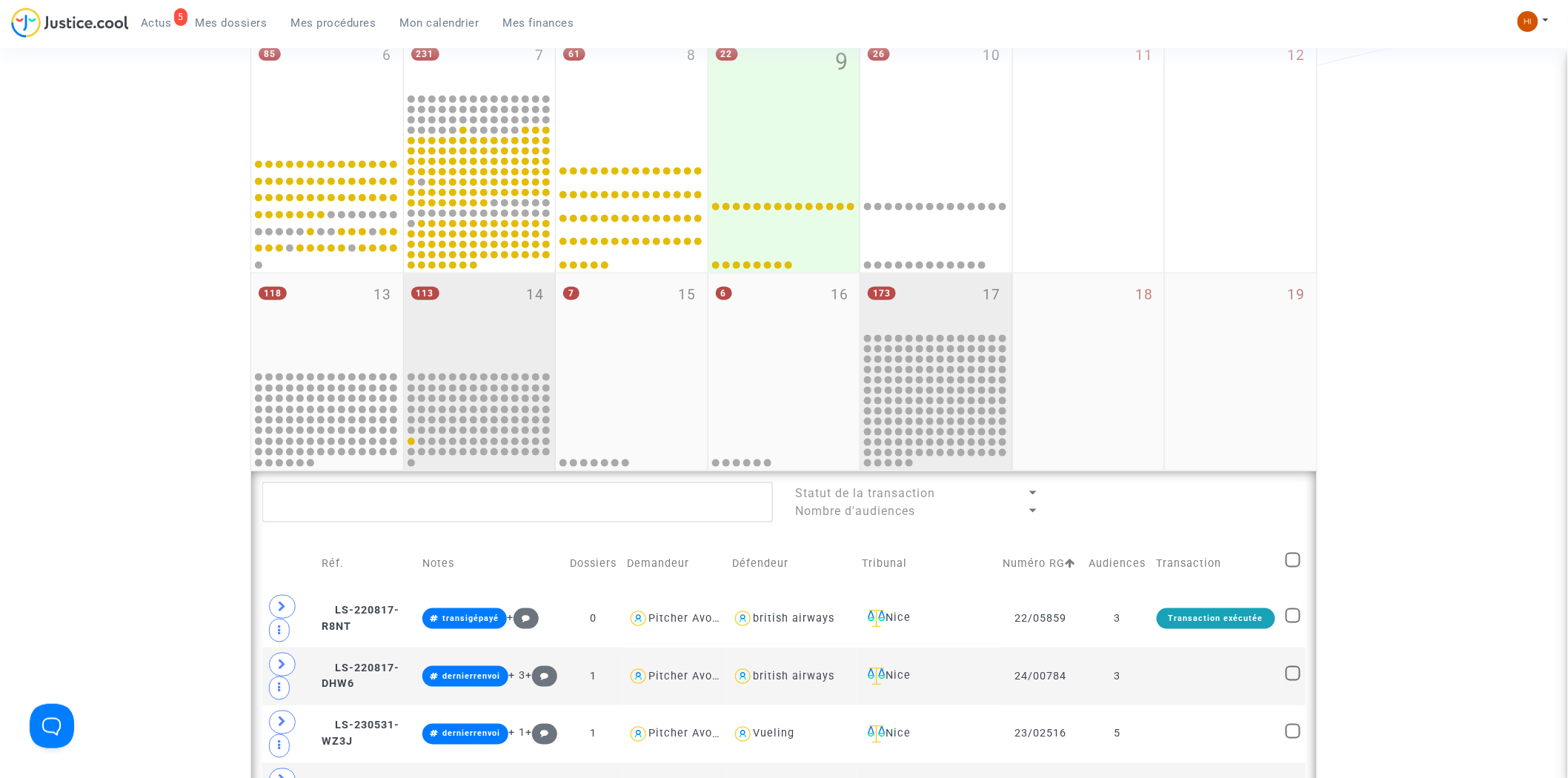
click at [497, 306] on div "113 14" at bounding box center [480, 321] width 152 height 96
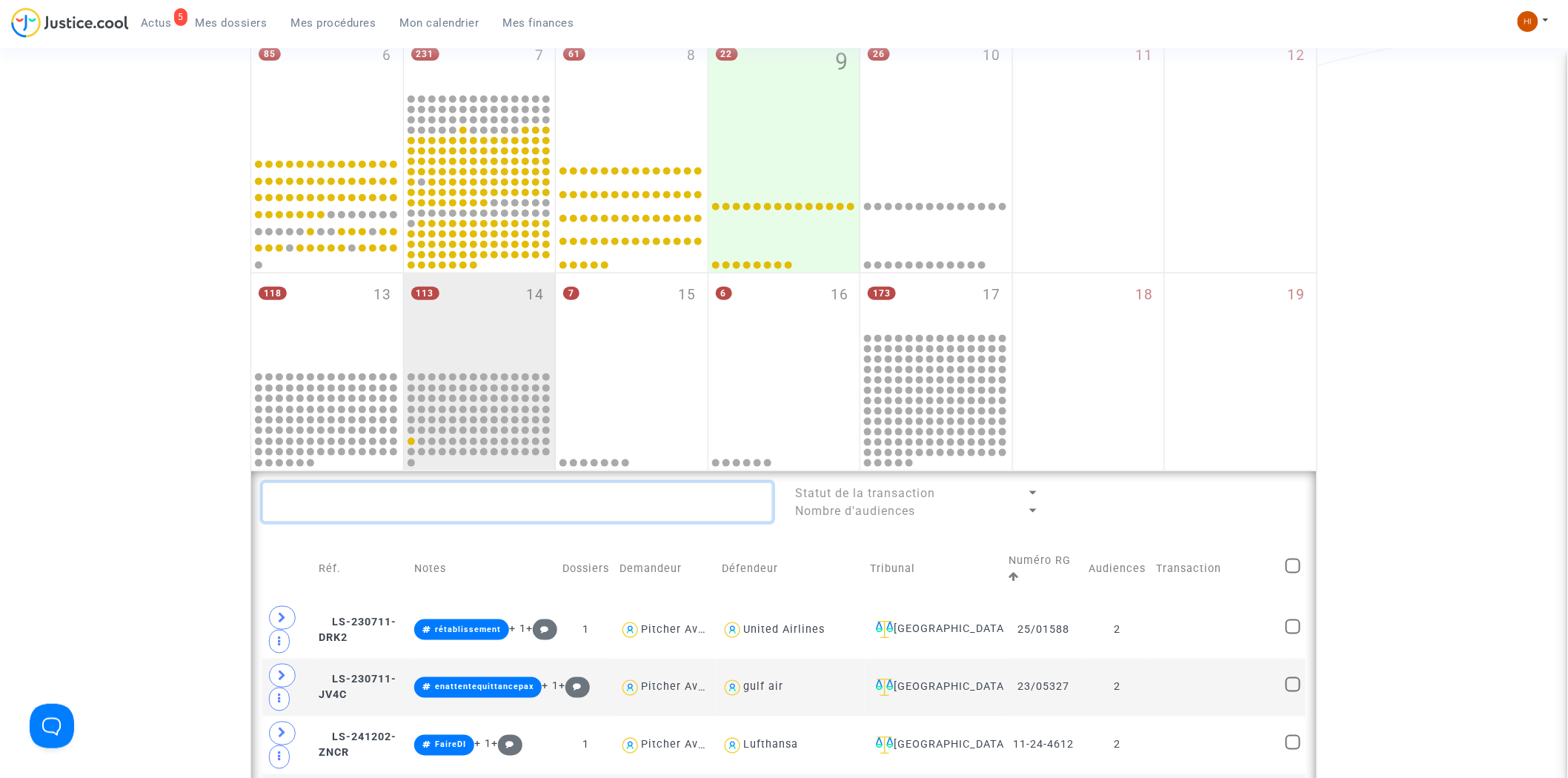
click at [482, 507] on textarea at bounding box center [518, 502] width 511 height 40
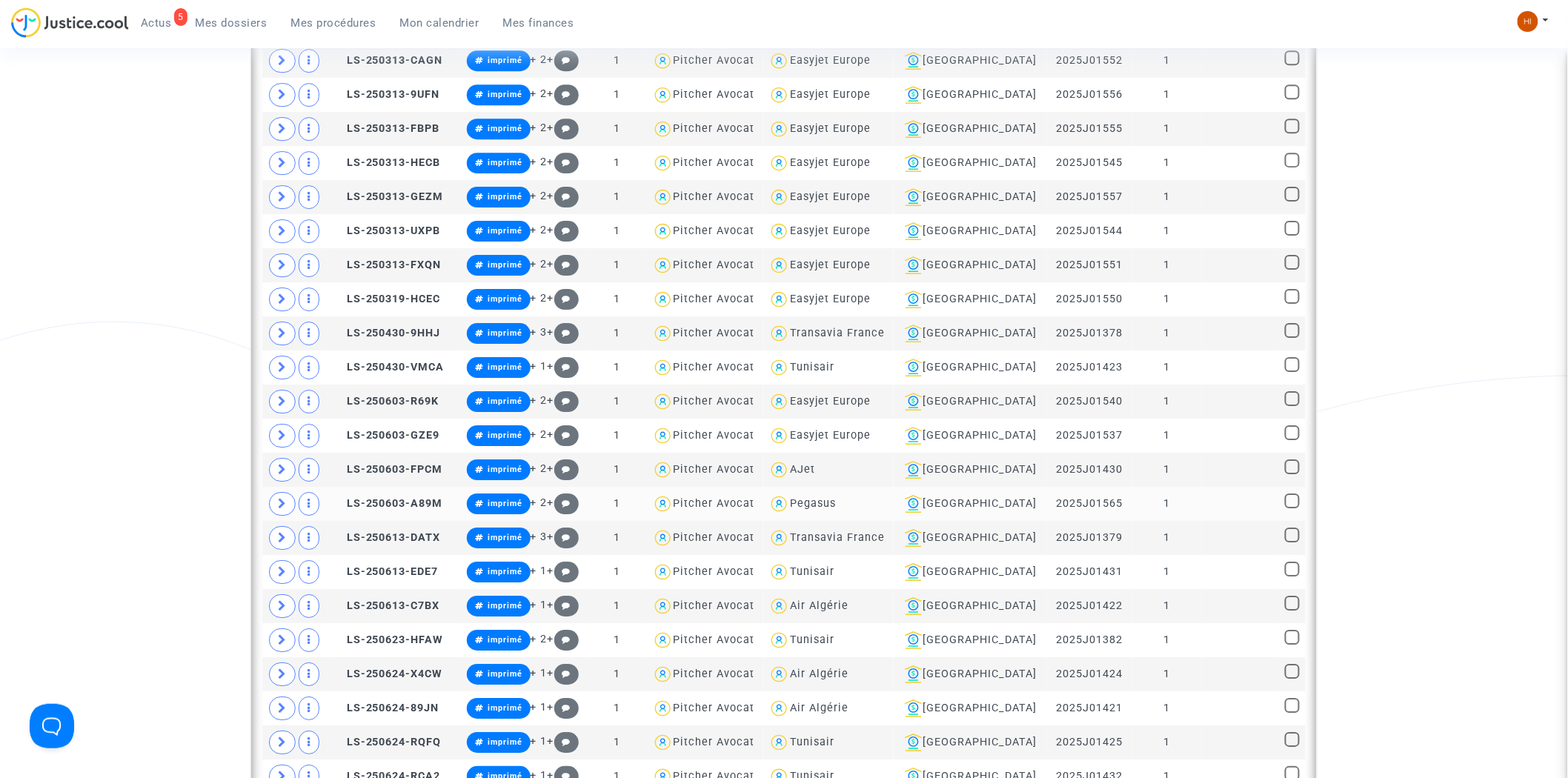
scroll to position [1893, 0]
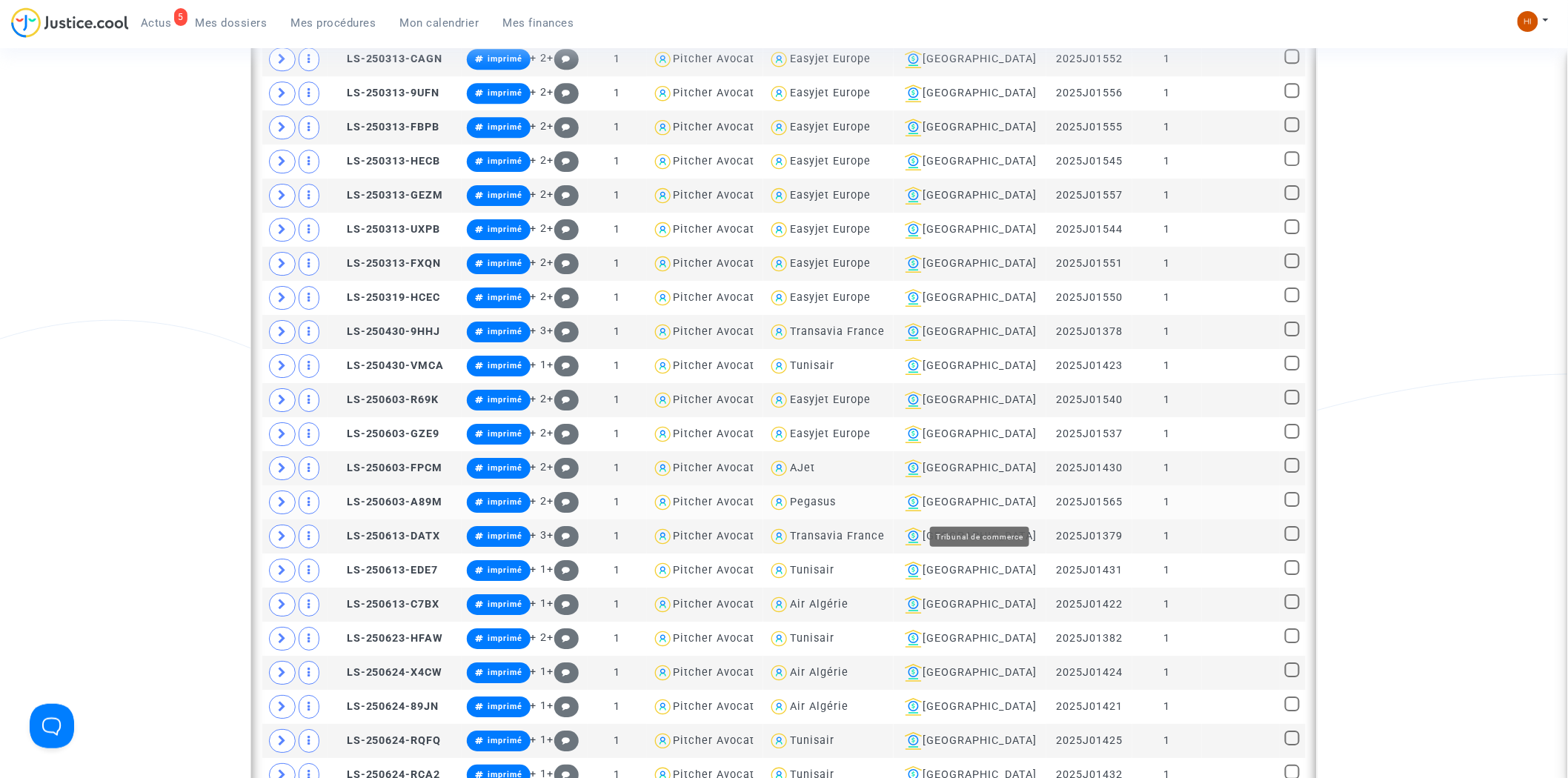
type textarea "#imprimé"
click at [996, 505] on div "Lyon" at bounding box center [970, 502] width 142 height 18
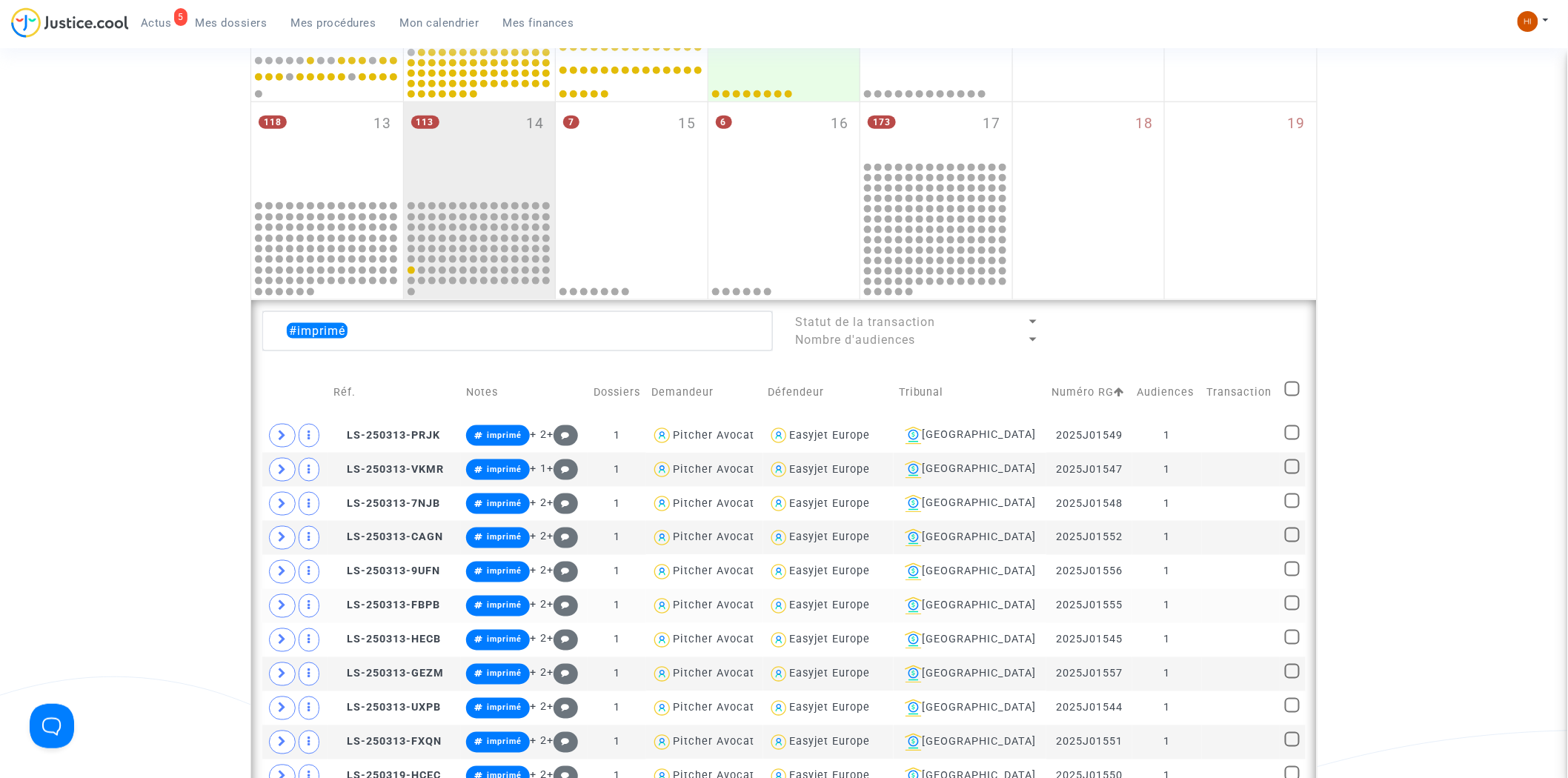
scroll to position [658, 0]
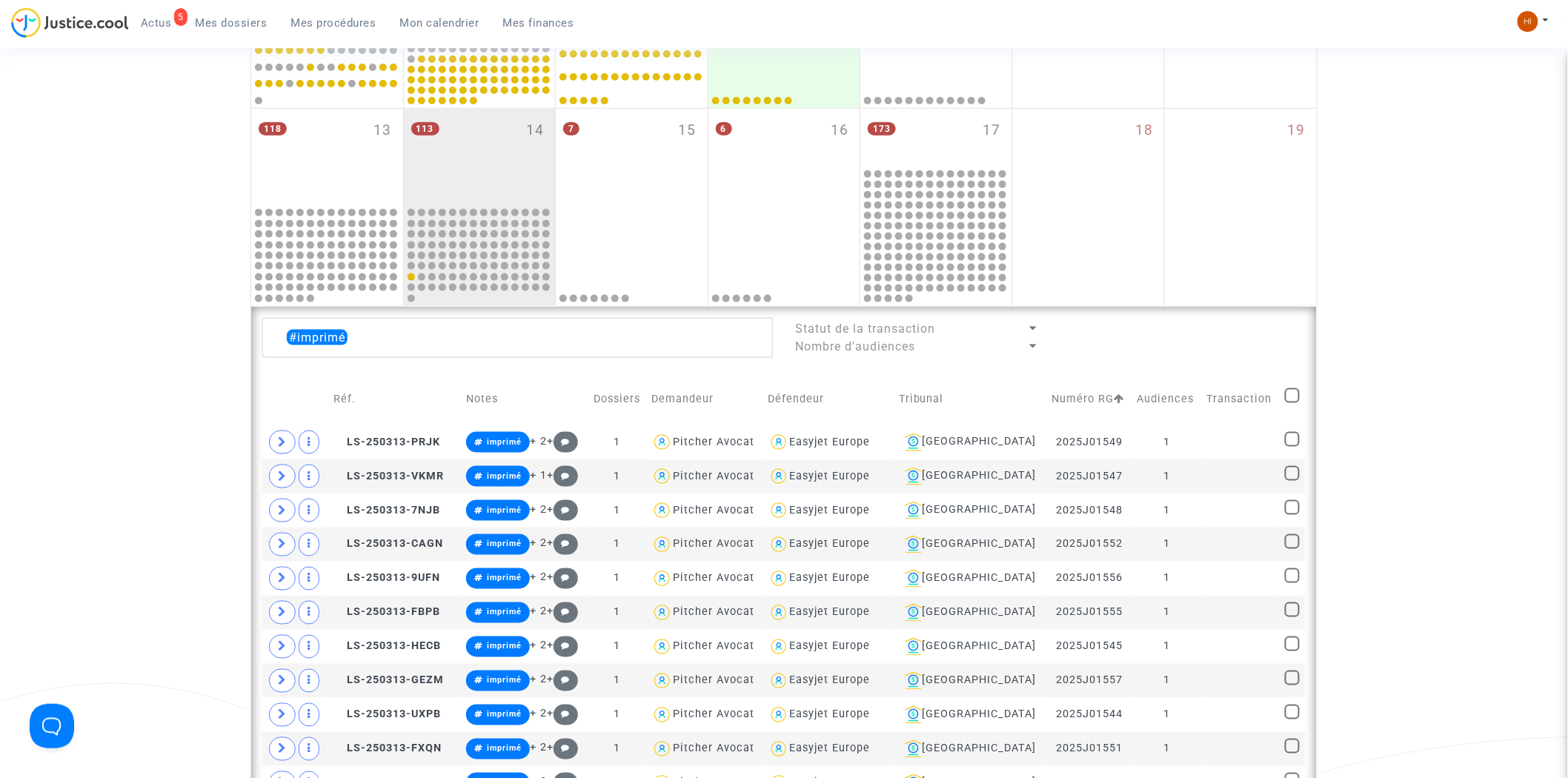
click at [1294, 397] on span at bounding box center [1292, 396] width 15 height 15
click at [1292, 403] on input "checkbox" at bounding box center [1292, 403] width 1 height 1
checkbox input "true"
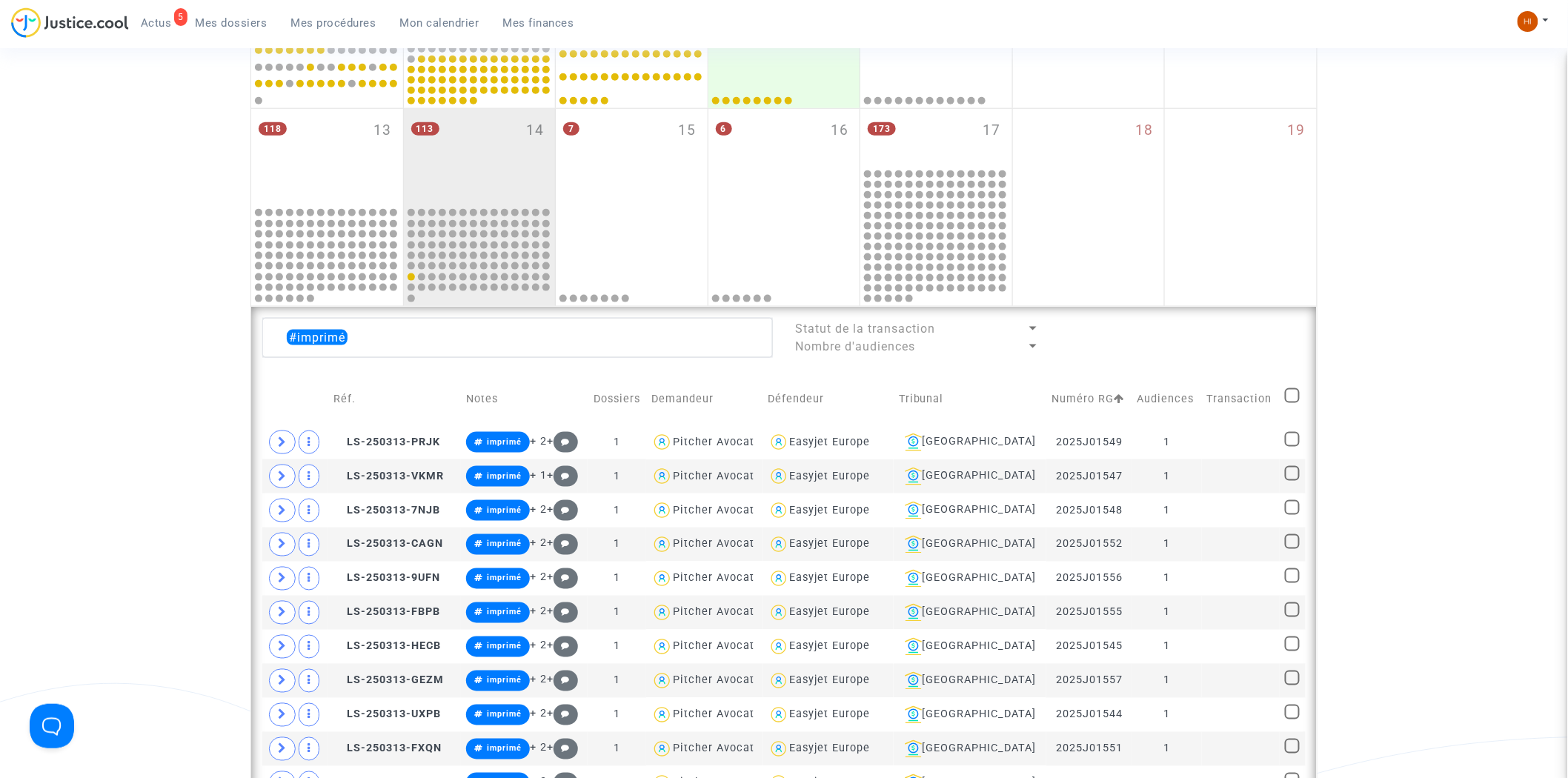
checkbox input "true"
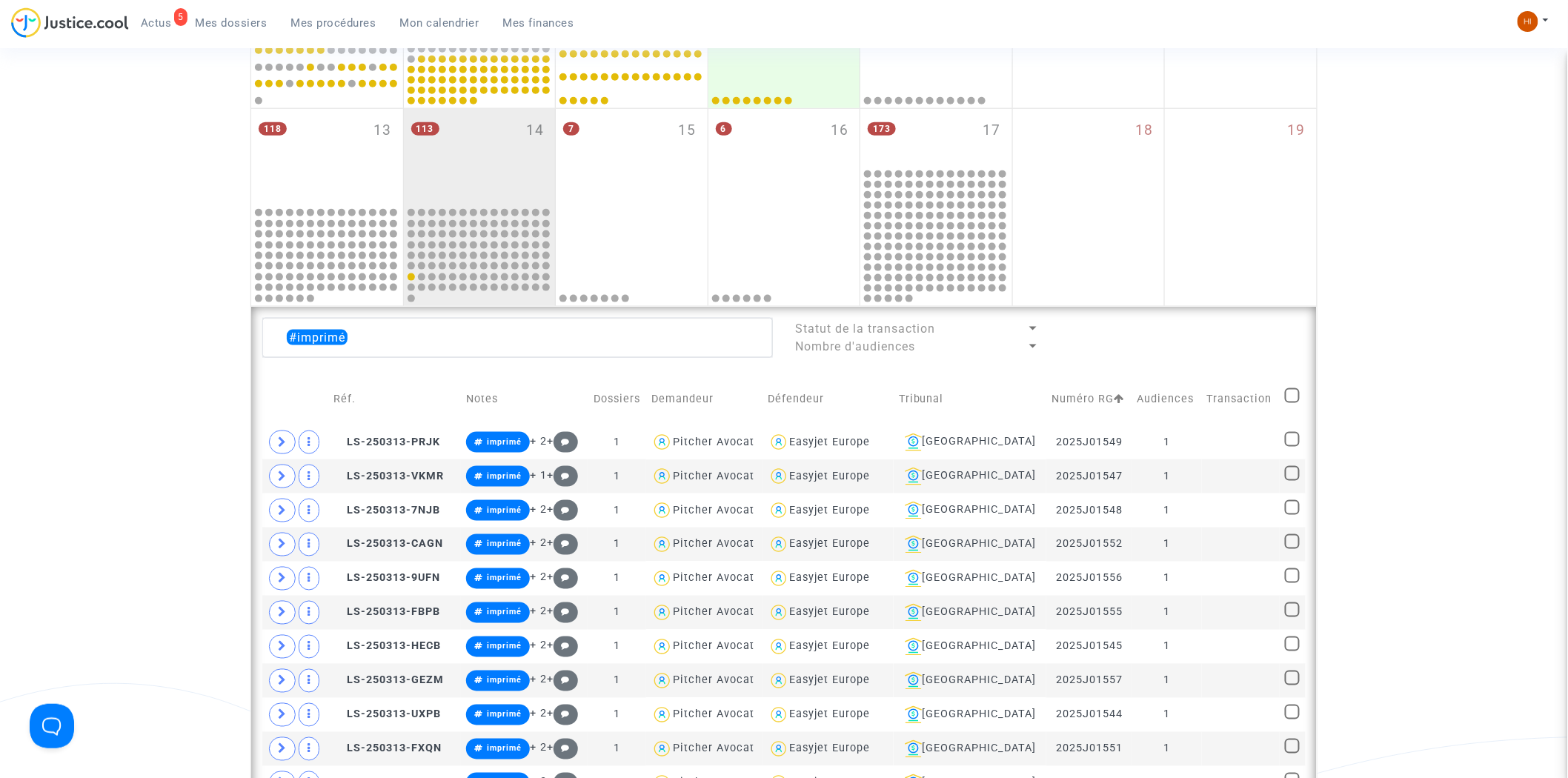
checkbox input "true"
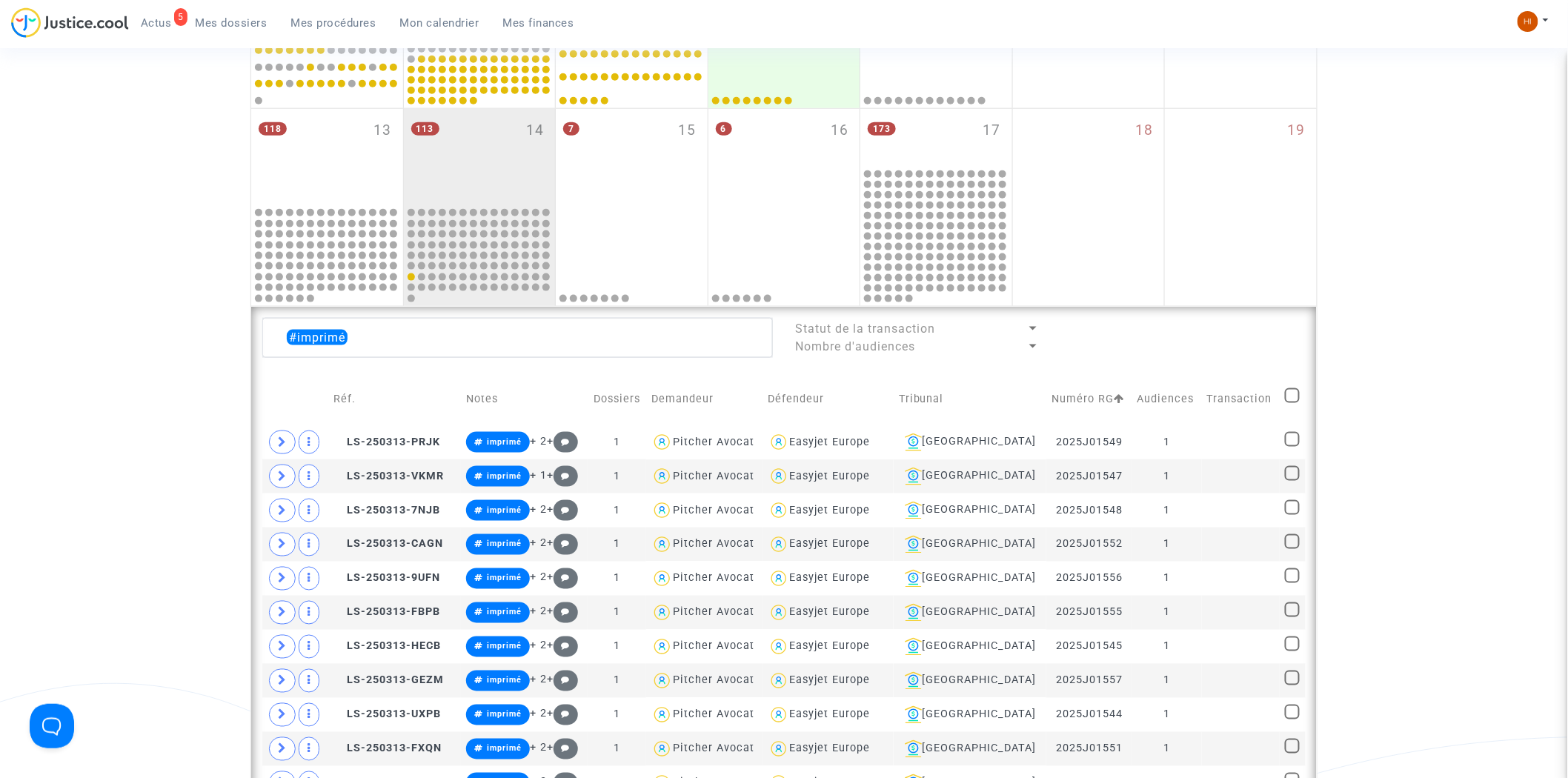
checkbox input "true"
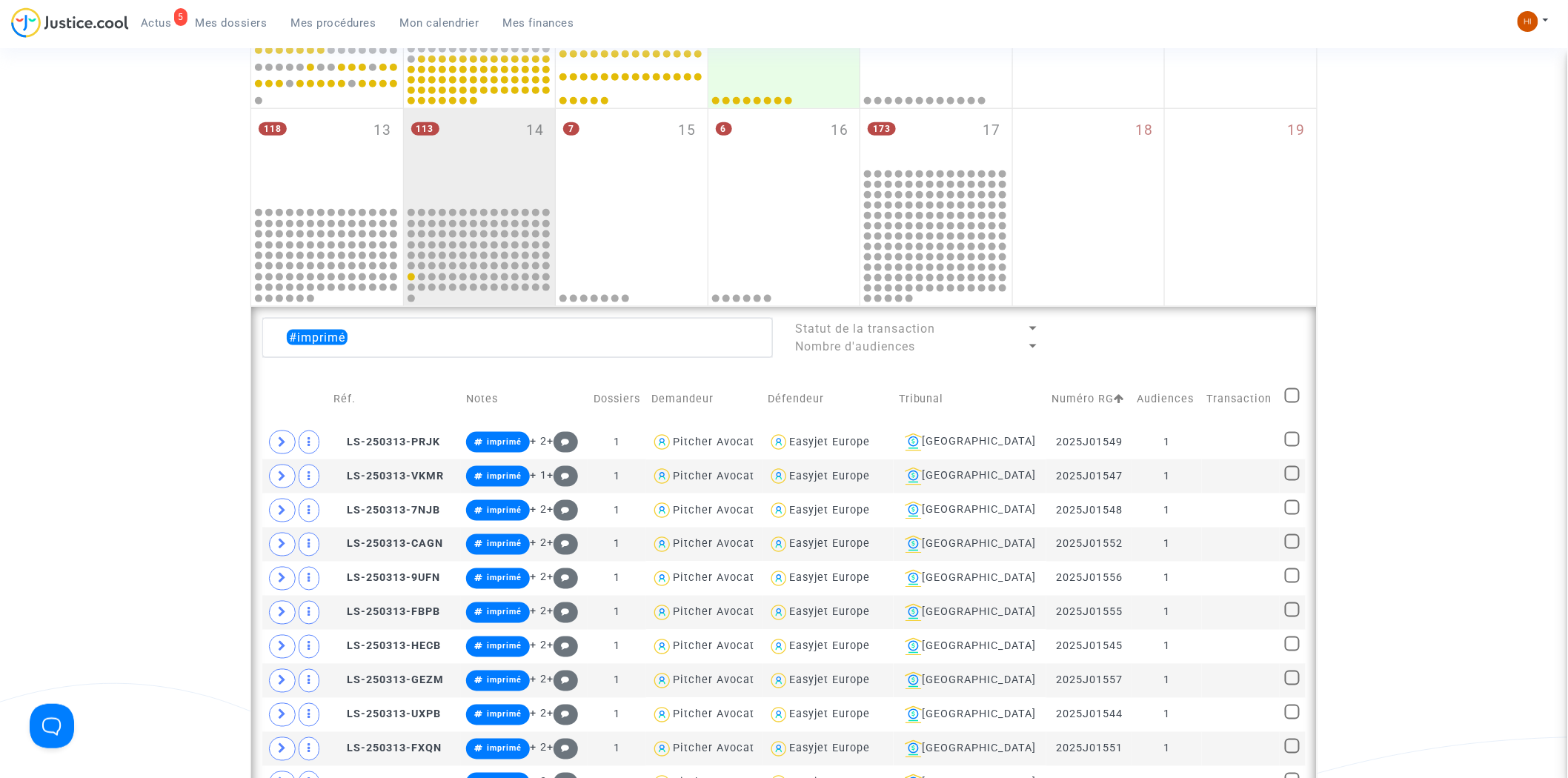
checkbox input "true"
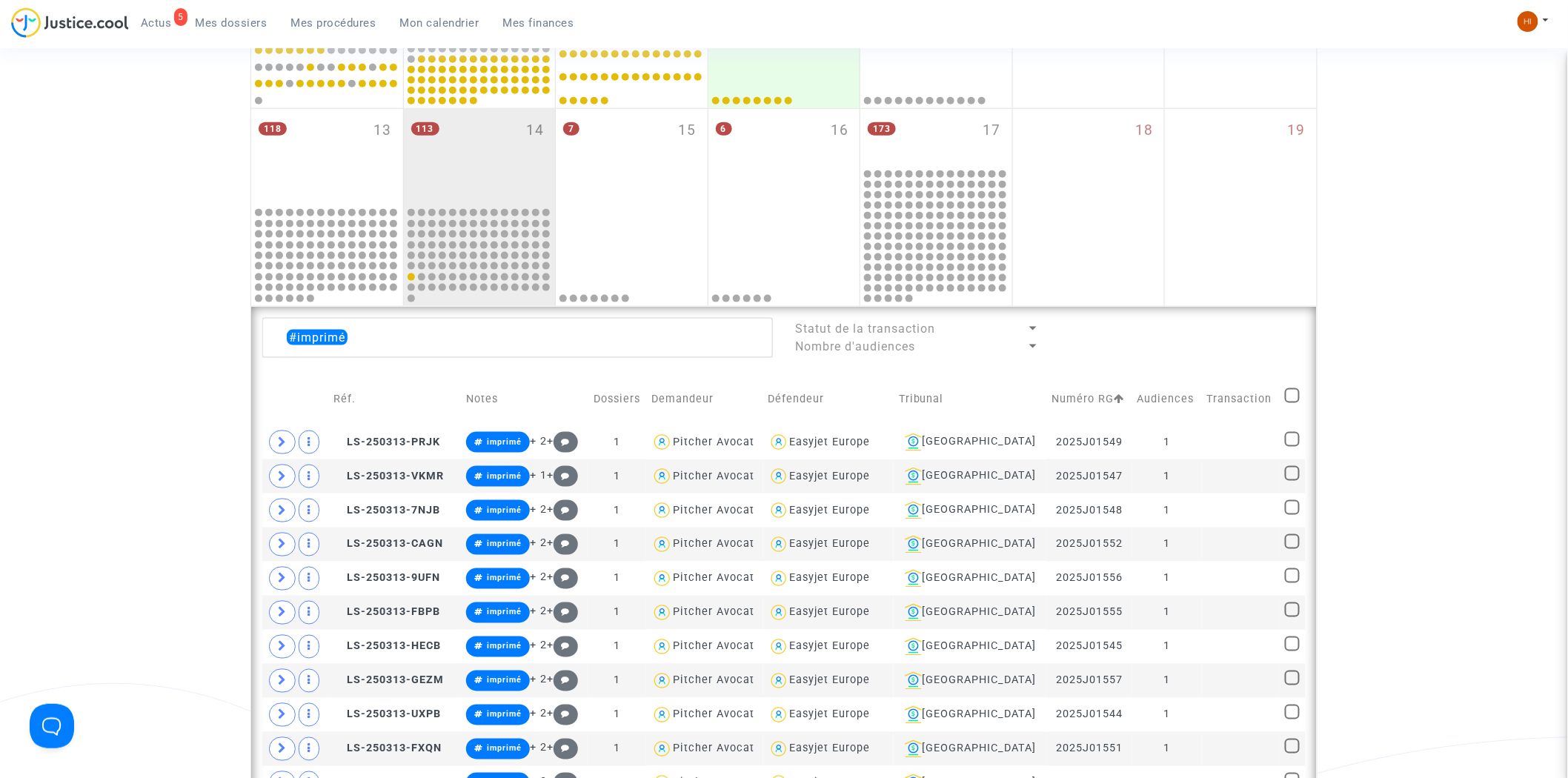
checkbox input "true"
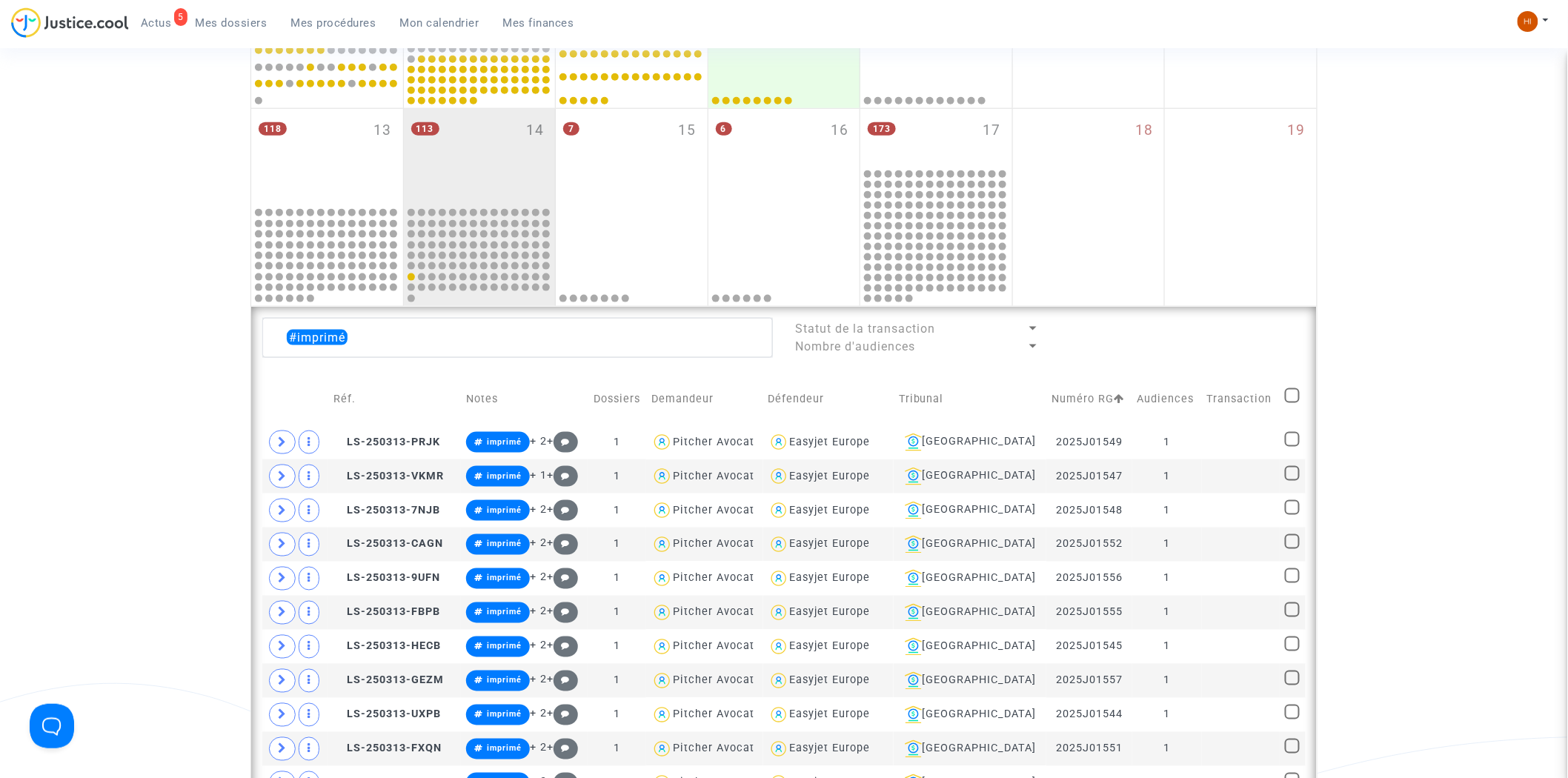
checkbox input "true"
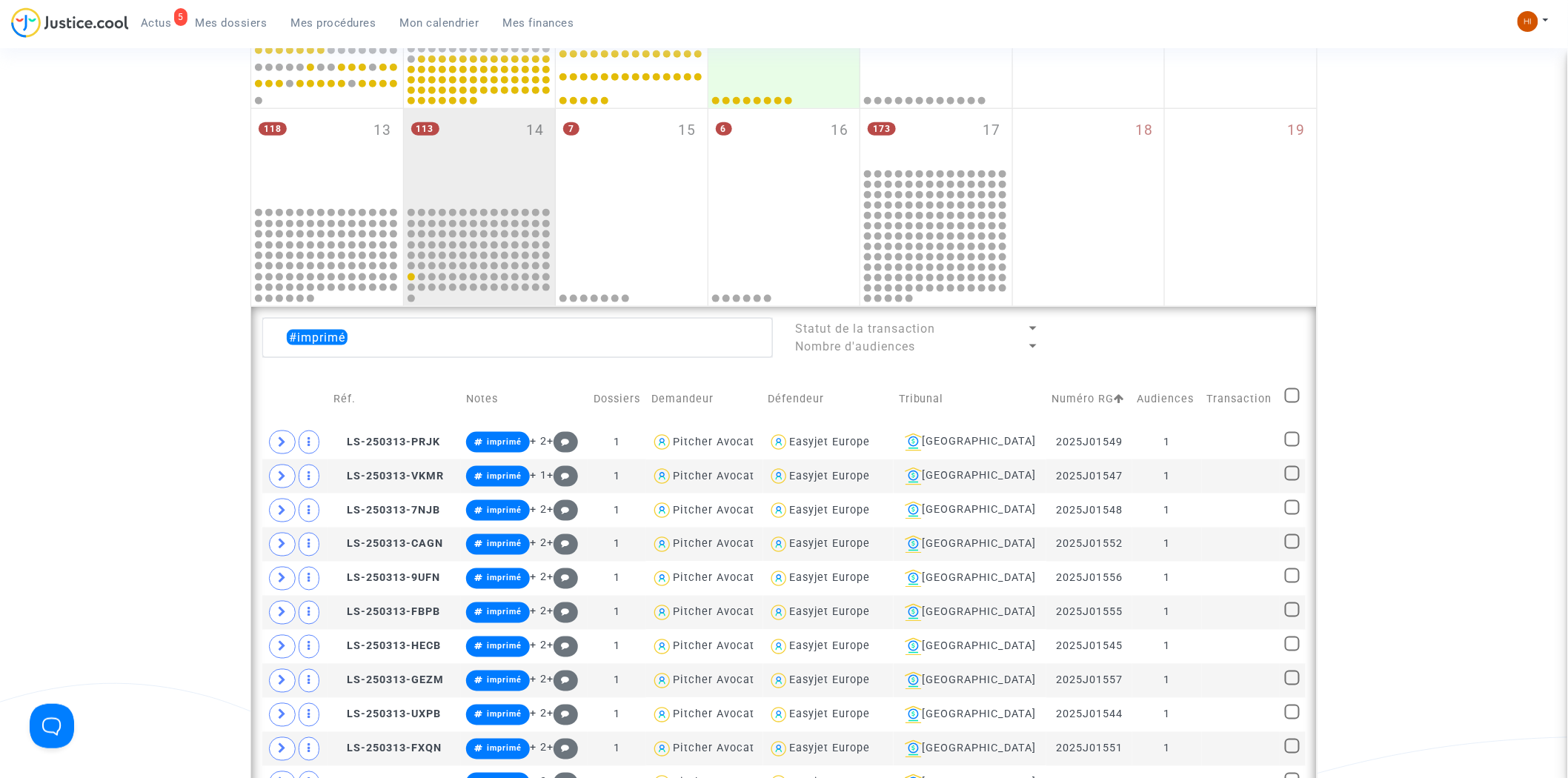
checkbox input "true"
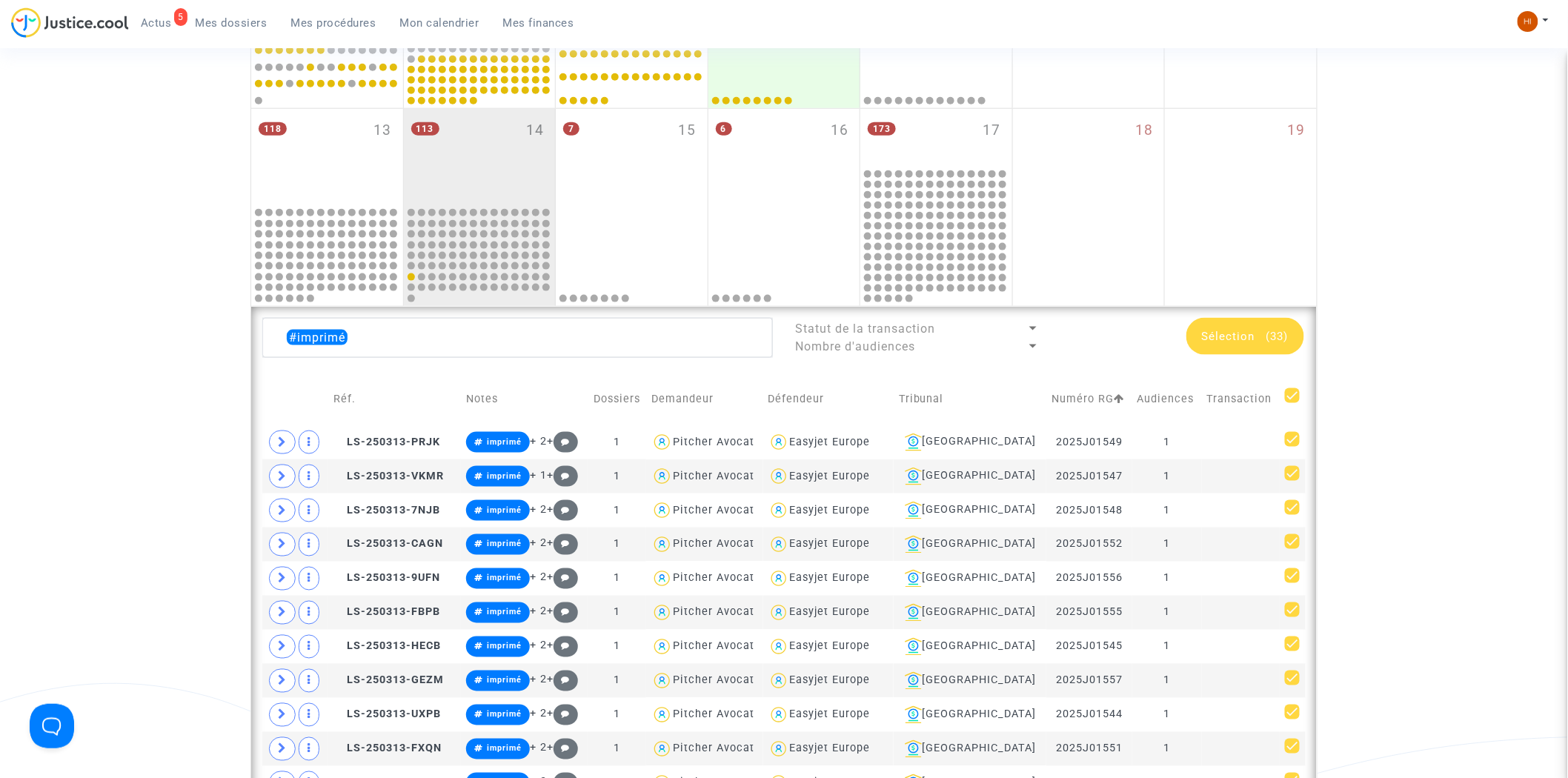
click at [1208, 329] on span "Sélection" at bounding box center [1229, 336] width 53 height 13
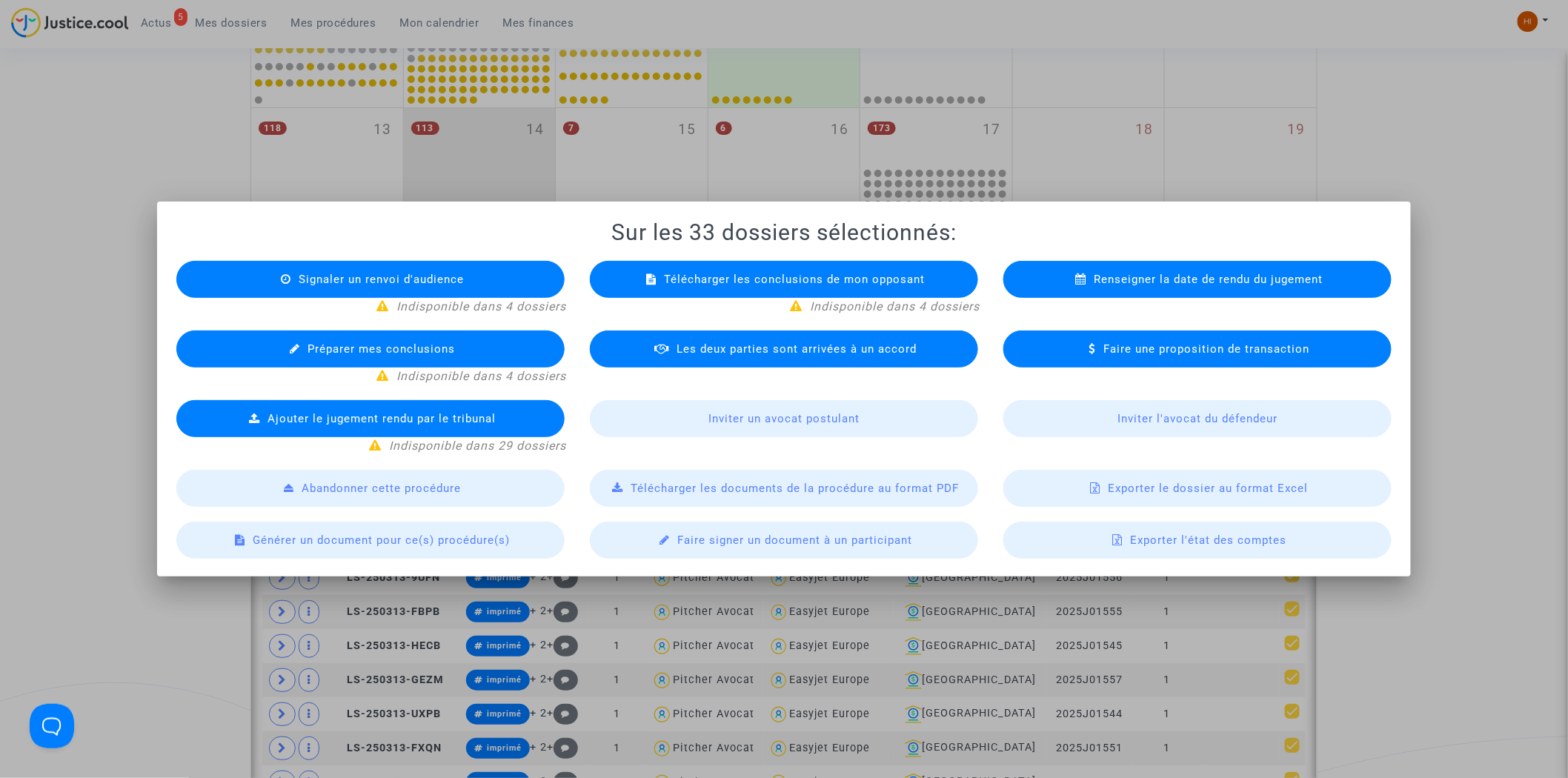
click at [1486, 140] on div at bounding box center [784, 389] width 1568 height 778
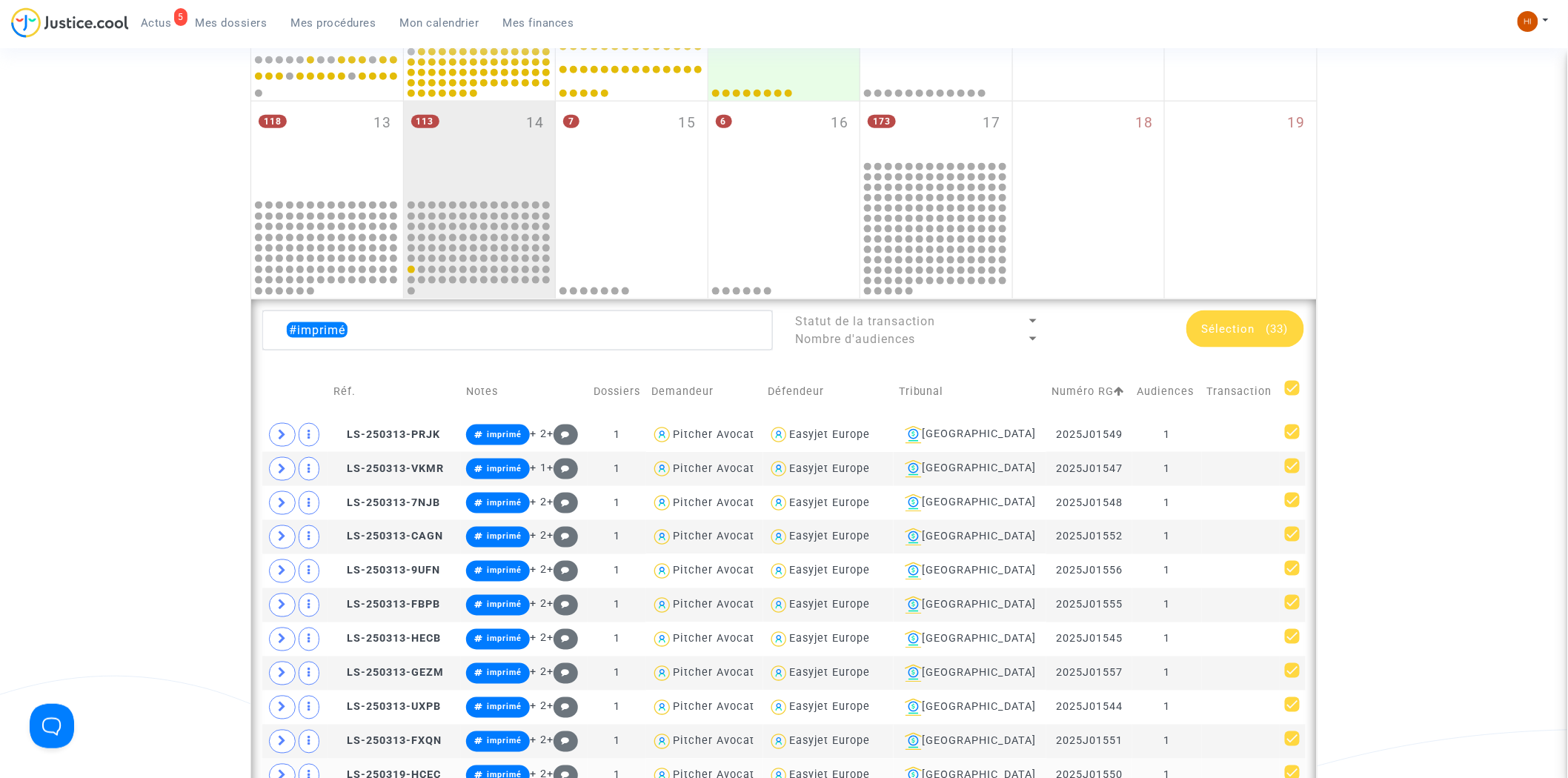
scroll to position [658, 0]
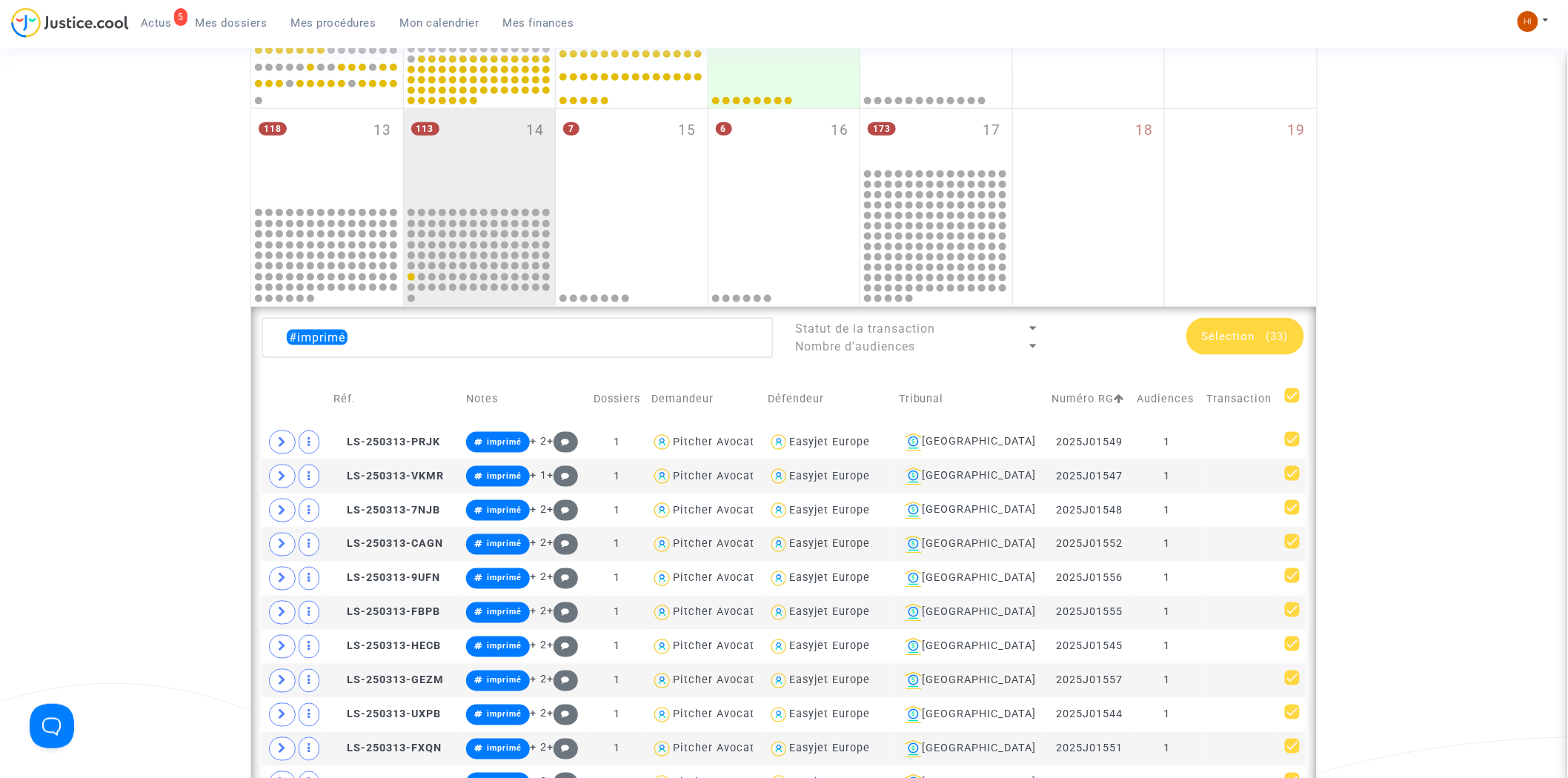
click at [1248, 328] on div "Sélection (33)" at bounding box center [1245, 336] width 117 height 37
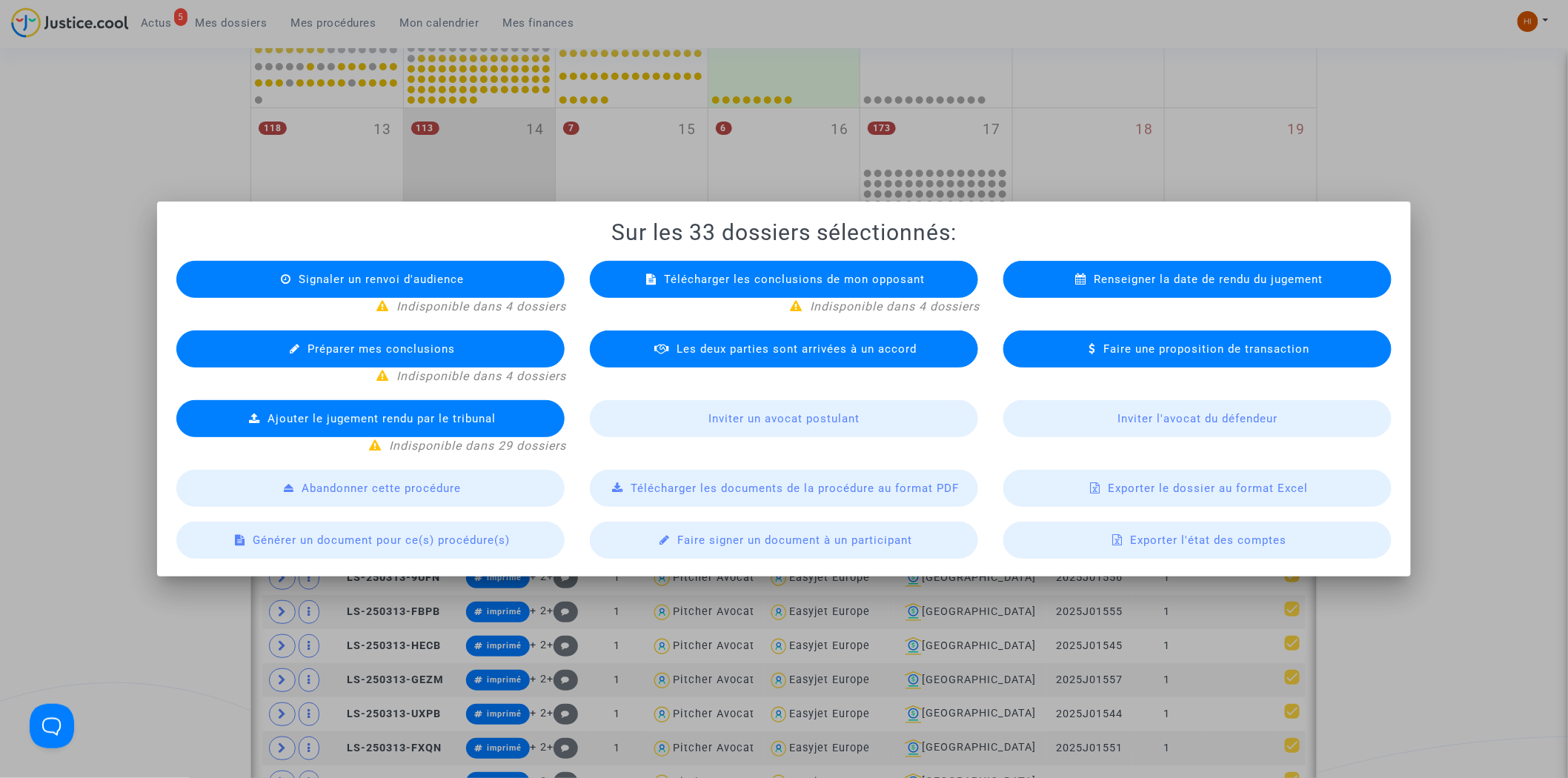
click at [1292, 481] on span "Exporter le dossier au format Excel" at bounding box center [1208, 487] width 201 height 13
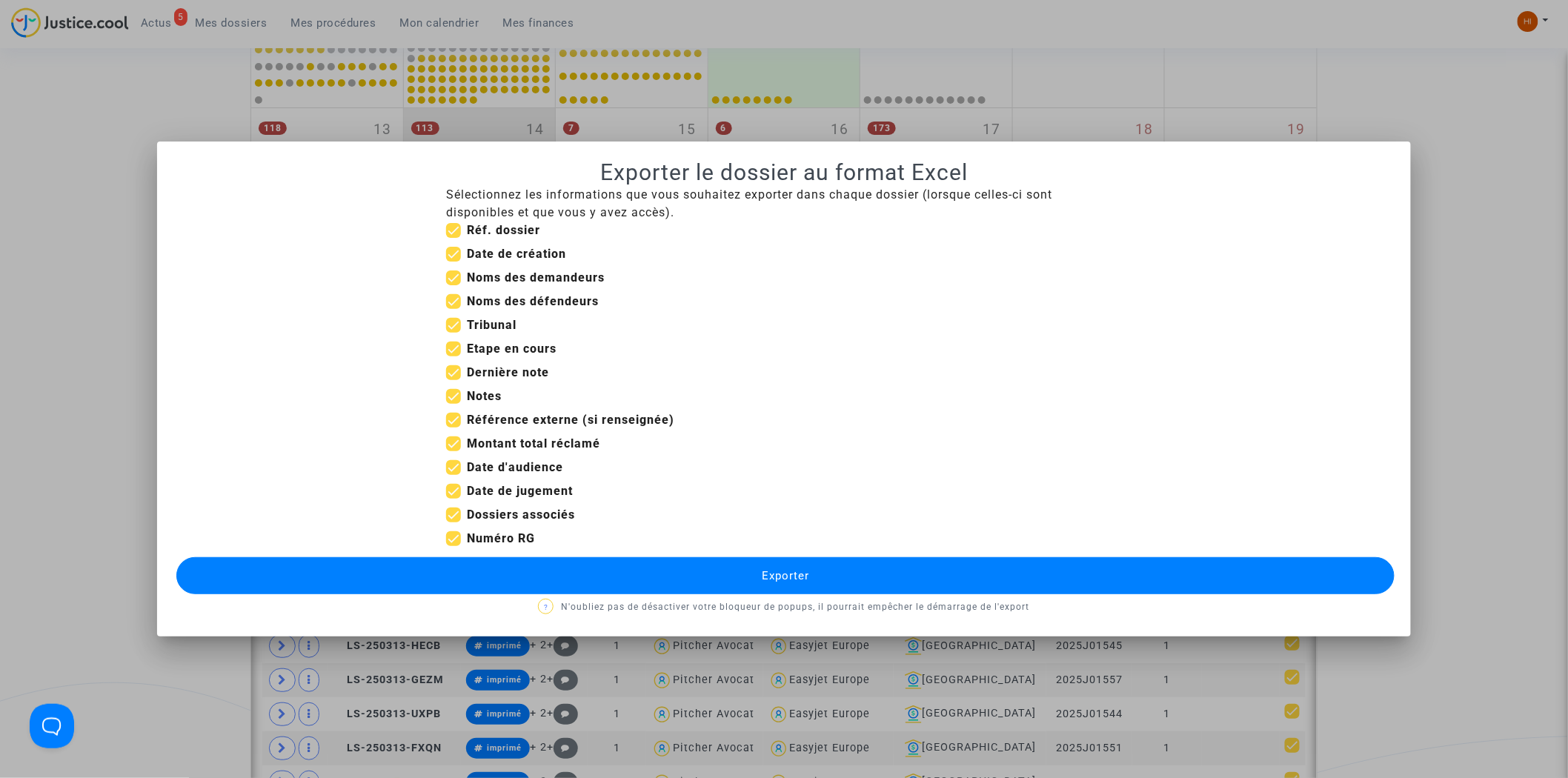
click at [465, 249] on label "Date de création" at bounding box center [506, 254] width 120 height 18
click at [453, 261] on input "Date de création" at bounding box center [453, 261] width 1 height 1
checkbox input "false"
click at [455, 230] on span at bounding box center [453, 230] width 15 height 15
click at [453, 238] on input "Réf. dossier" at bounding box center [453, 238] width 1 height 1
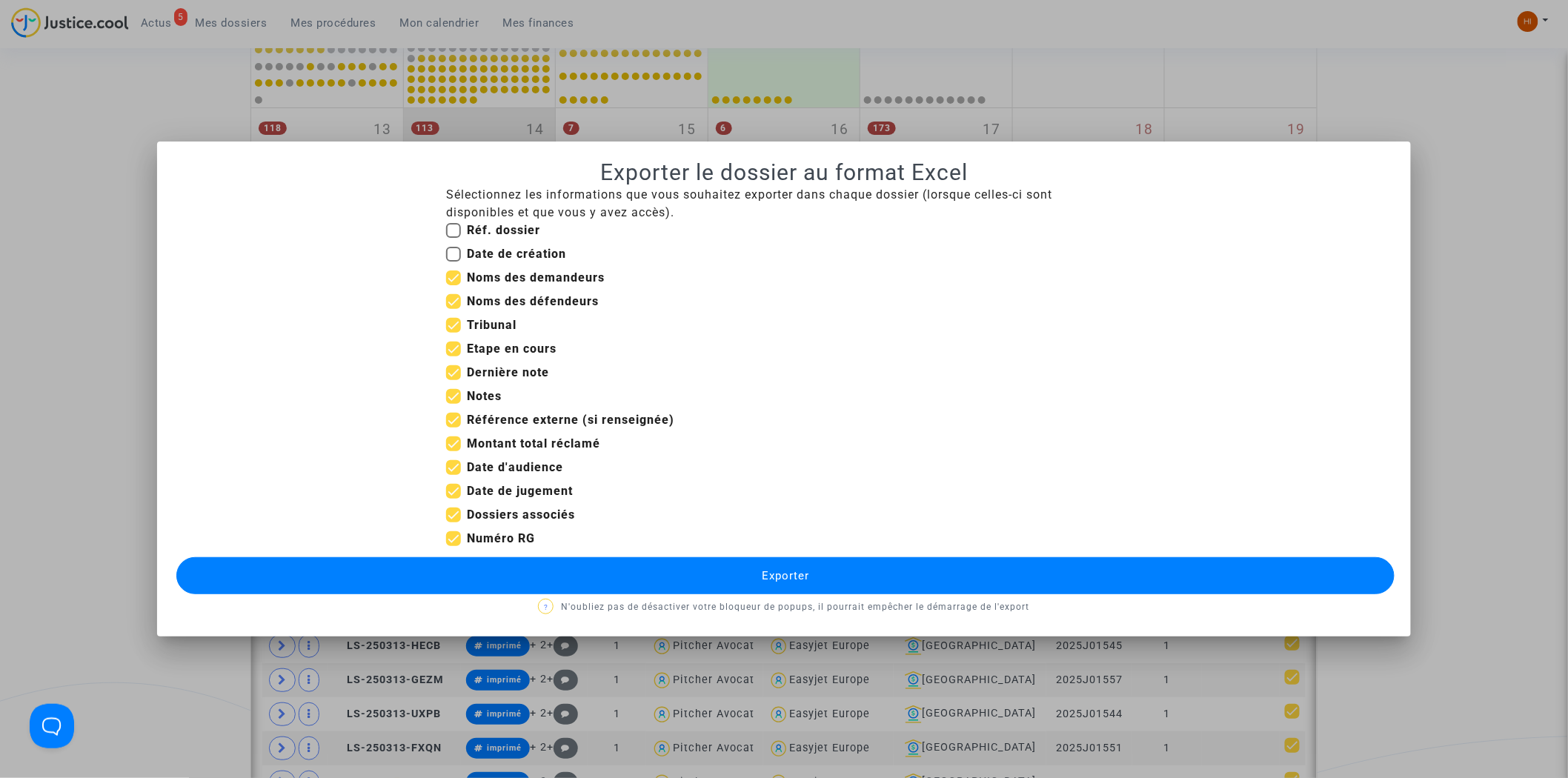
click at [454, 238] on label "Réf. dossier" at bounding box center [493, 230] width 95 height 18
click at [453, 238] on input "Réf. dossier" at bounding box center [453, 238] width 1 height 1
checkbox input "true"
click at [456, 350] on span at bounding box center [453, 349] width 15 height 15
click at [453, 357] on input "Etape en cours" at bounding box center [453, 357] width 1 height 1
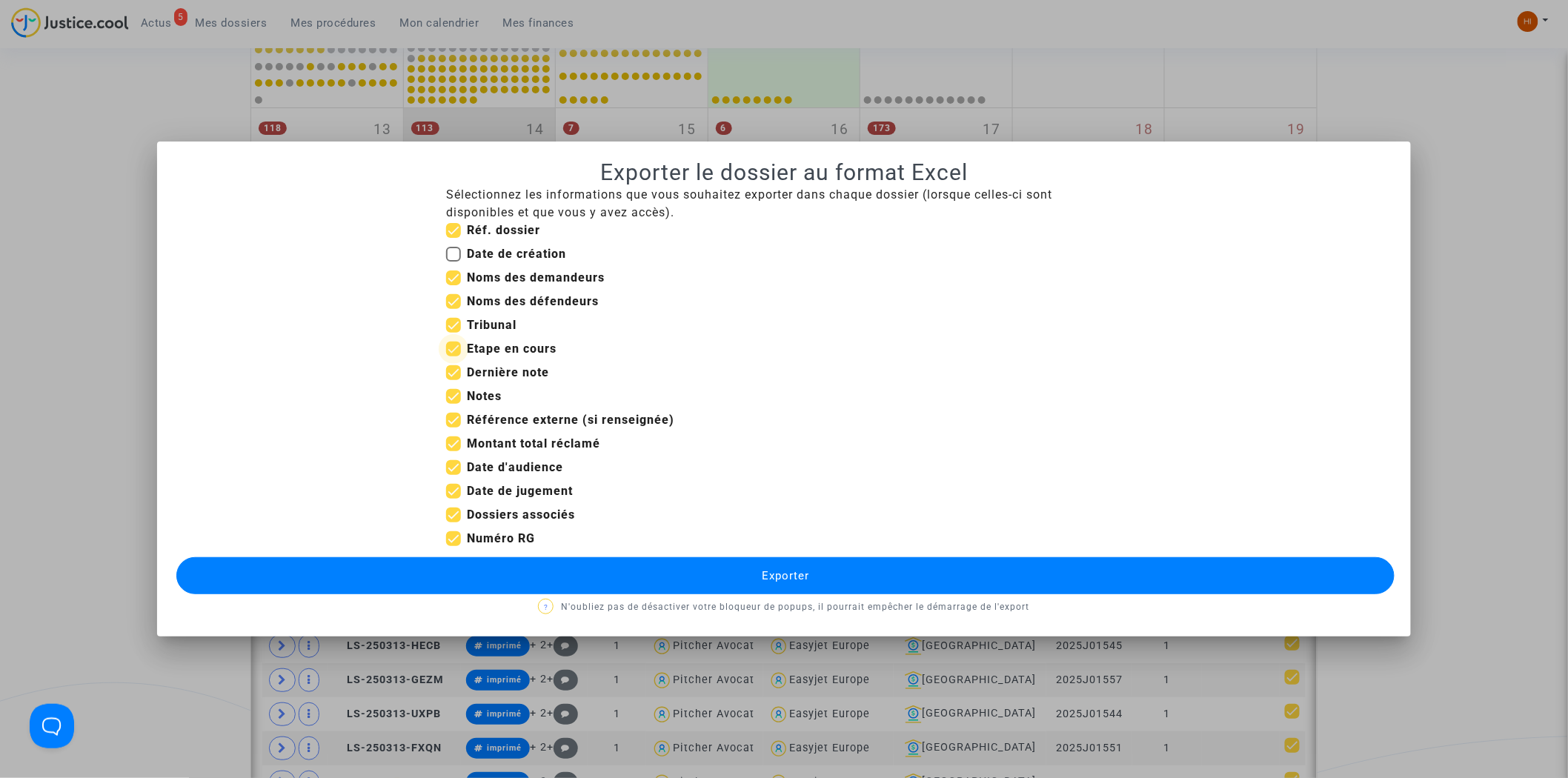
checkbox input "false"
click at [458, 368] on span at bounding box center [453, 373] width 15 height 15
click at [453, 380] on input "Dernière note" at bounding box center [453, 380] width 1 height 1
checkbox input "false"
click at [456, 403] on span at bounding box center [453, 396] width 15 height 15
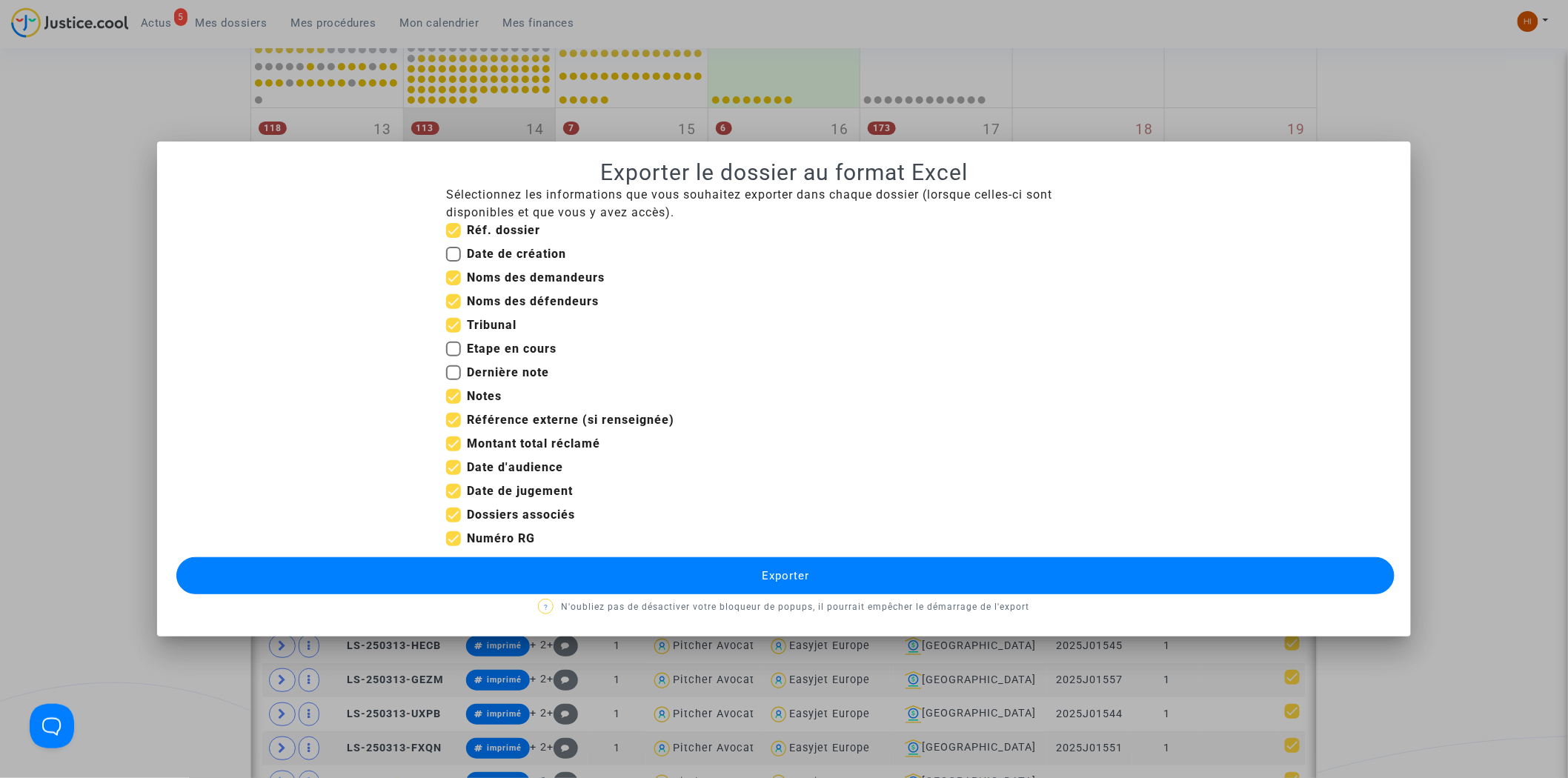
click at [453, 404] on input "Notes" at bounding box center [453, 404] width 1 height 1
checkbox input "false"
click at [466, 424] on label "Référence externe (si renseignée)" at bounding box center [560, 420] width 228 height 18
click at [453, 427] on input "Référence externe (si renseignée)" at bounding box center [453, 427] width 1 height 1
checkbox input "false"
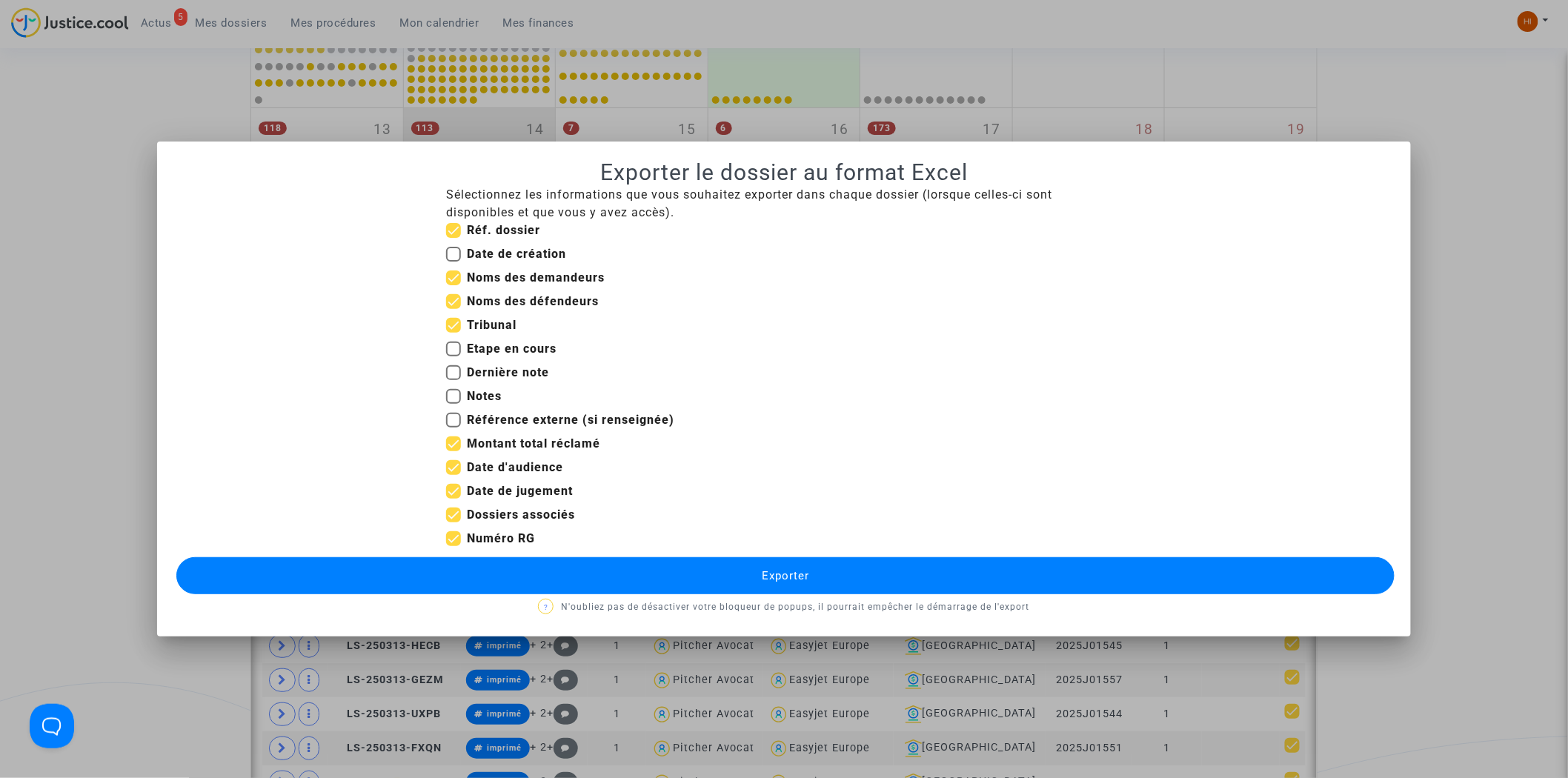
click at [469, 442] on b "Montant total réclamé" at bounding box center [534, 443] width 133 height 14
click at [453, 451] on input "Montant total réclamé" at bounding box center [453, 451] width 1 height 1
checkbox input "false"
click at [470, 465] on b "Date d'audience" at bounding box center [515, 467] width 96 height 14
click at [453, 475] on input "Date d'audience" at bounding box center [453, 475] width 1 height 1
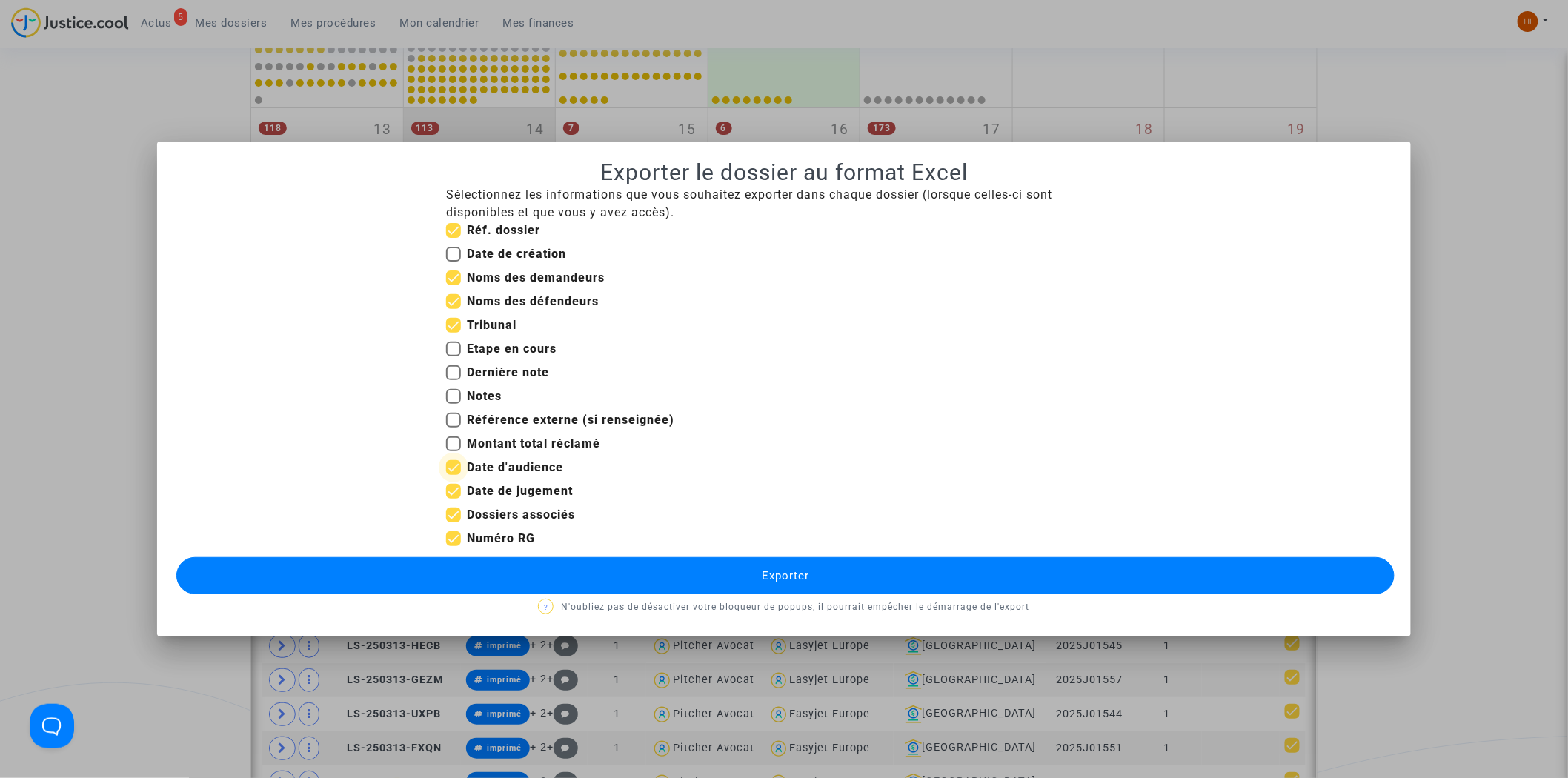
checkbox input "false"
click at [474, 490] on b "Date de jugement" at bounding box center [520, 491] width 106 height 14
click at [453, 499] on input "Date de jugement" at bounding box center [453, 499] width 1 height 1
checkbox input "false"
click at [489, 518] on b "Dossiers associés" at bounding box center [521, 515] width 108 height 14
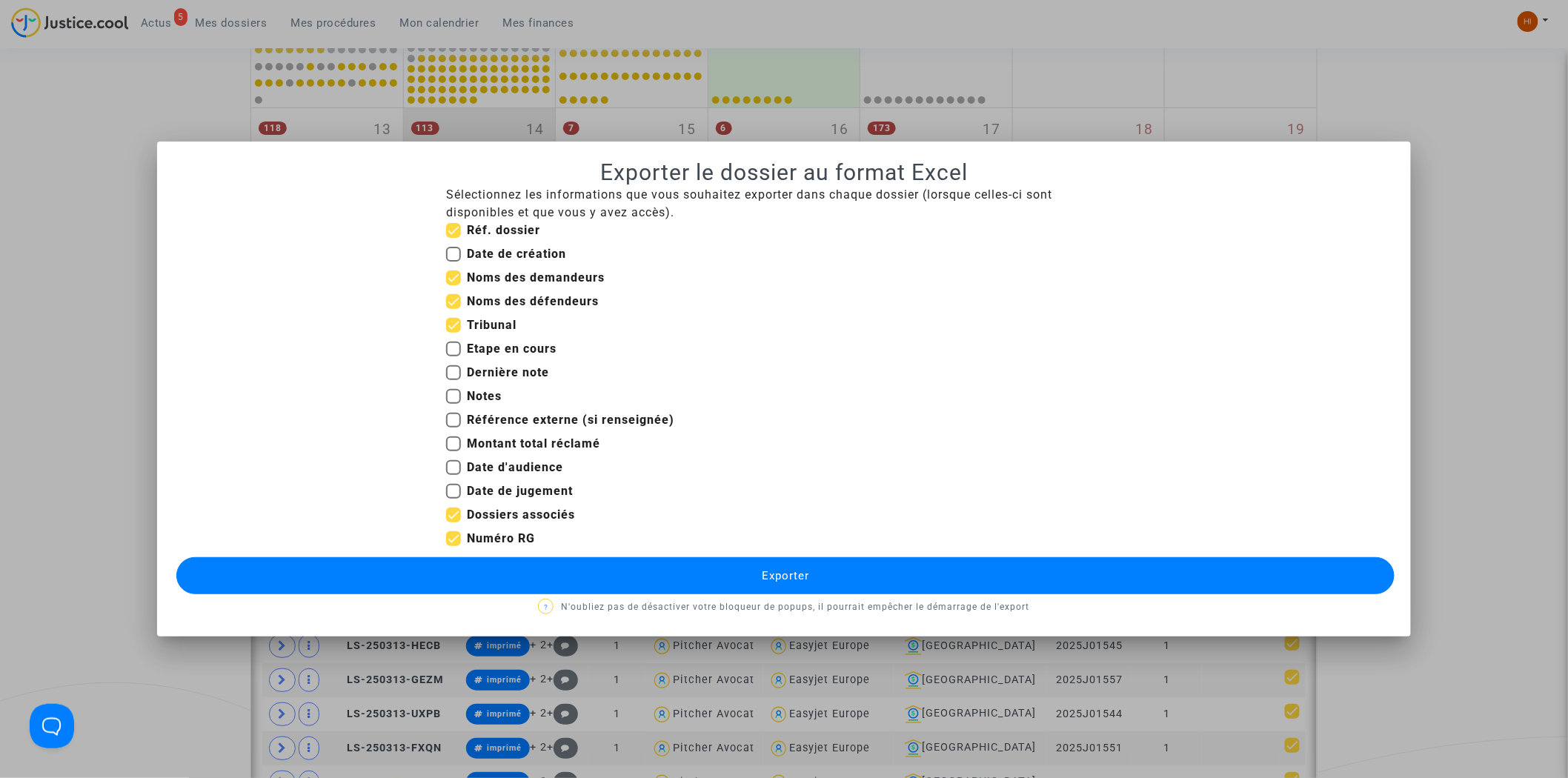
click at [453, 522] on input "Dossiers associés" at bounding box center [453, 522] width 1 height 1
checkbox input "false"
click at [528, 577] on button "Exporter" at bounding box center [786, 576] width 1219 height 37
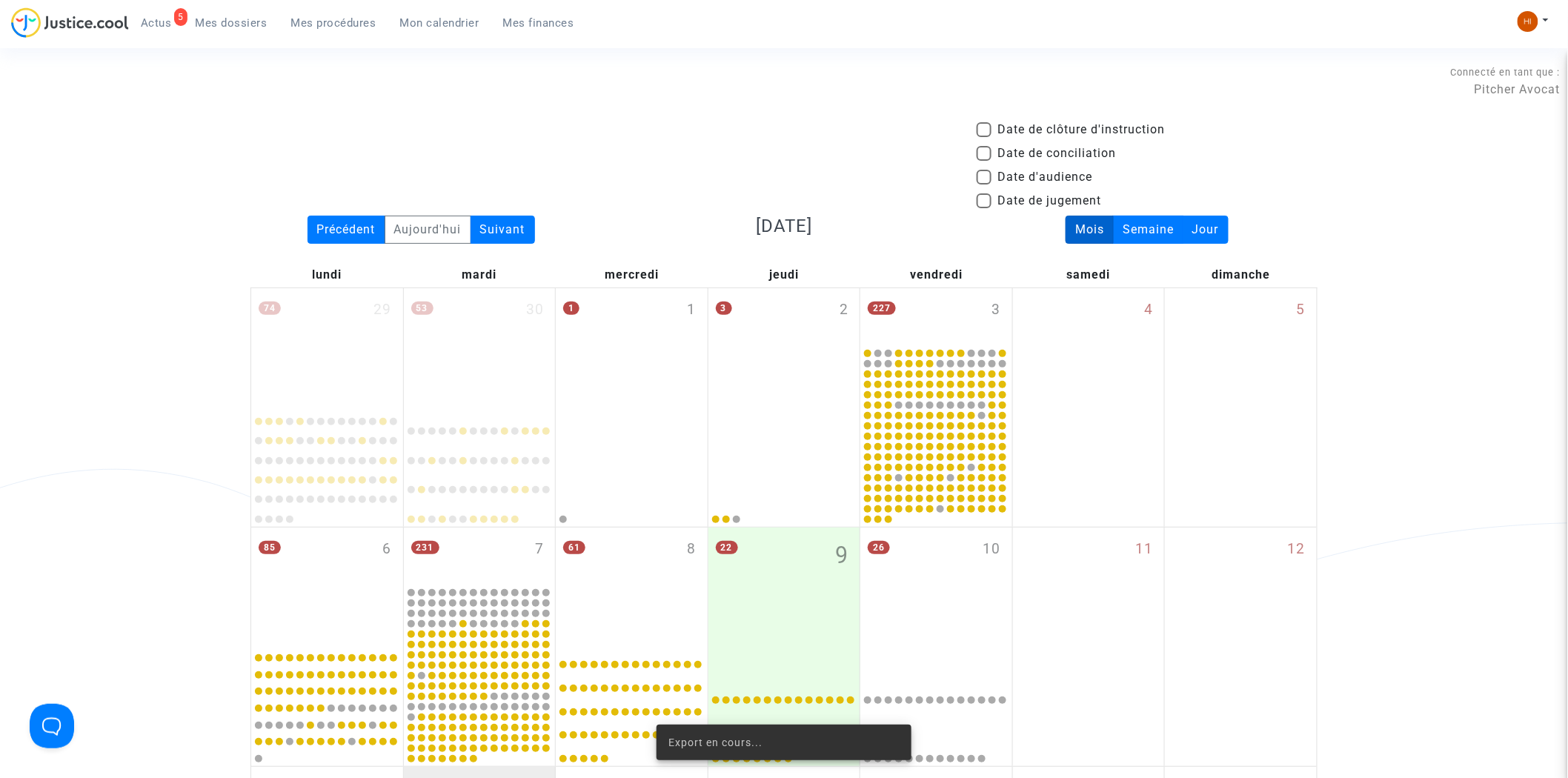
scroll to position [658, 0]
